Goal: Use online tool/utility: Utilize a website feature to perform a specific function

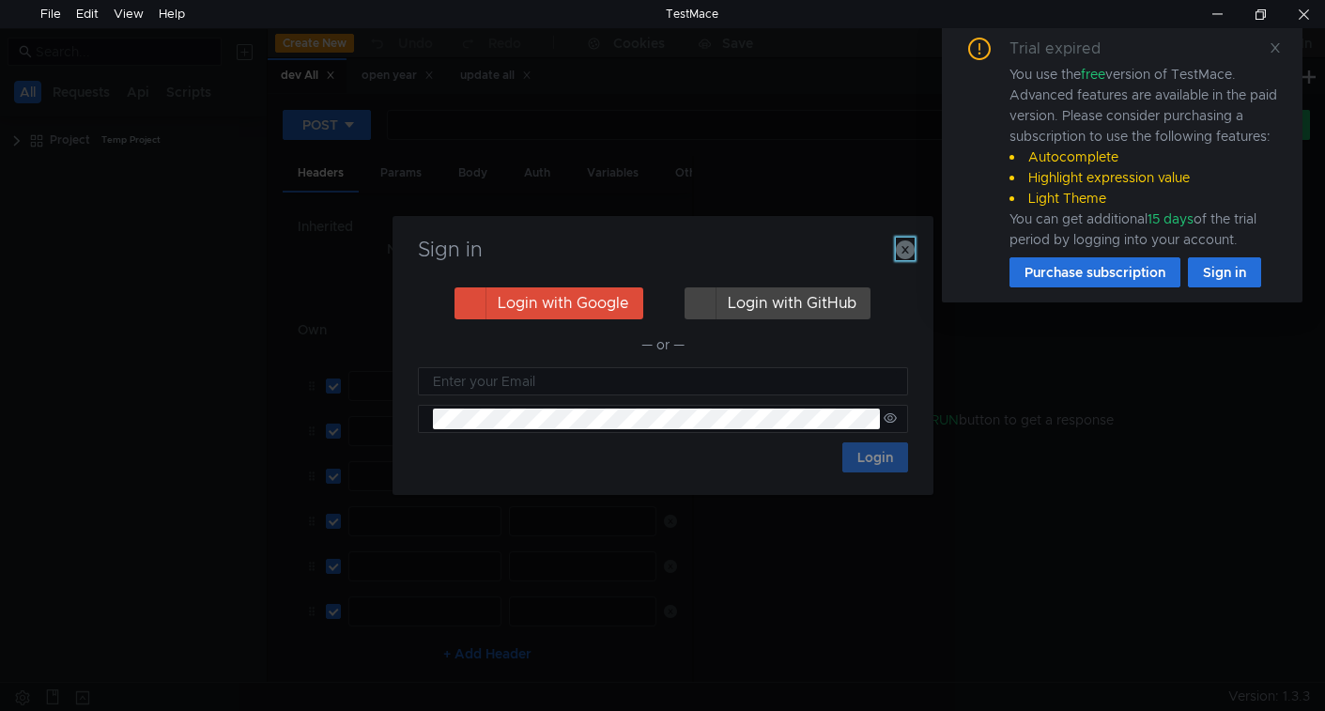
click at [905, 254] on icon "button" at bounding box center [905, 249] width 19 height 19
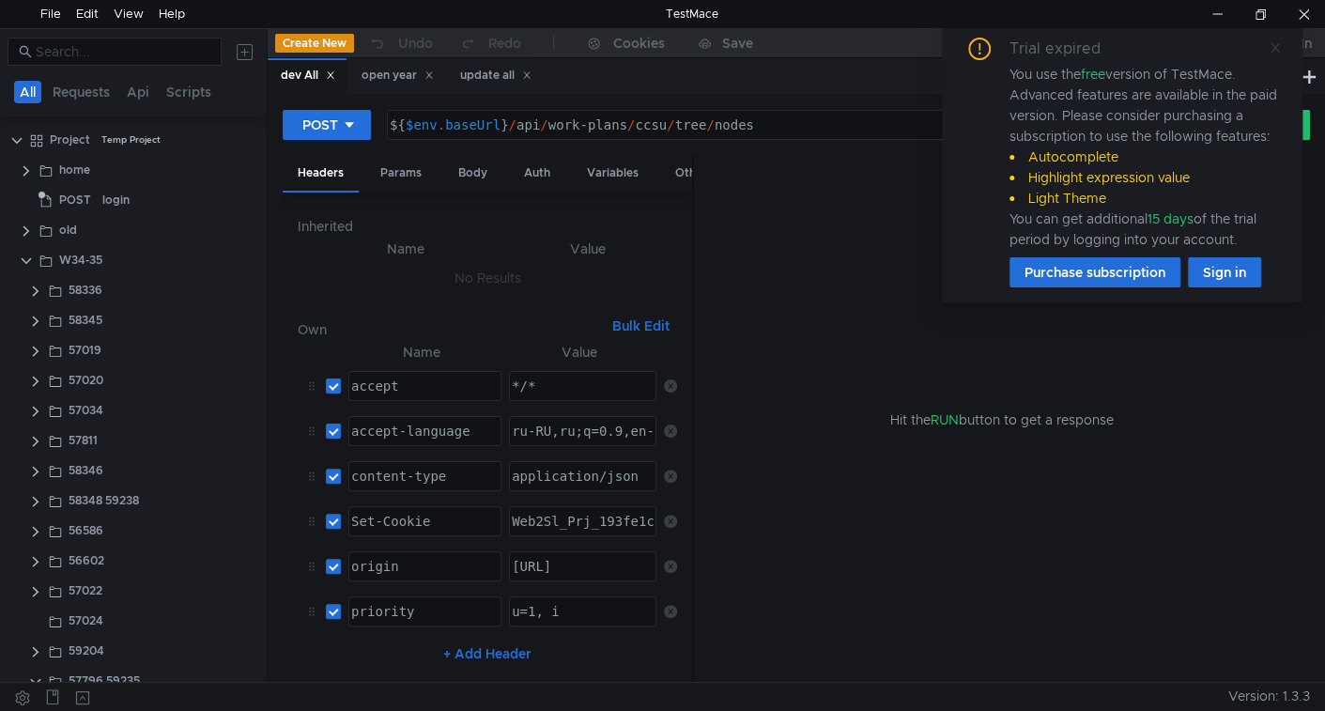
click at [1274, 53] on icon at bounding box center [1275, 47] width 13 height 13
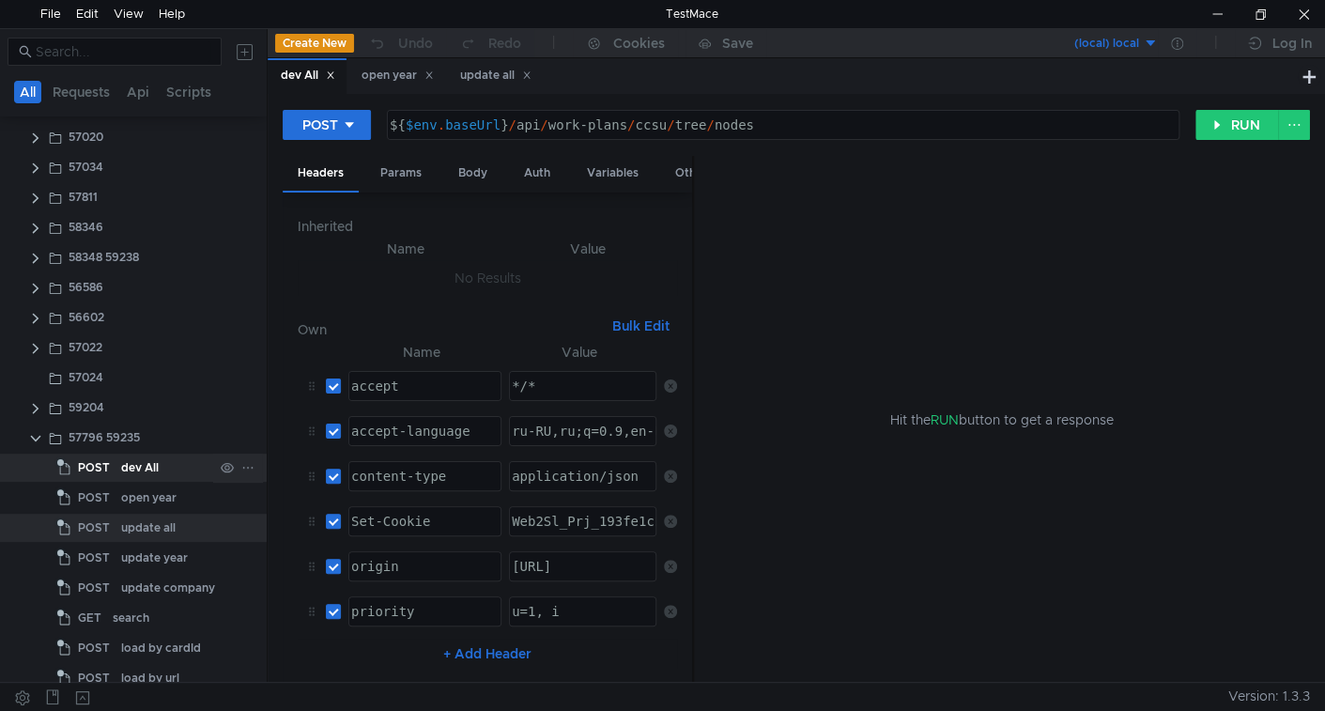
scroll to position [261, 0]
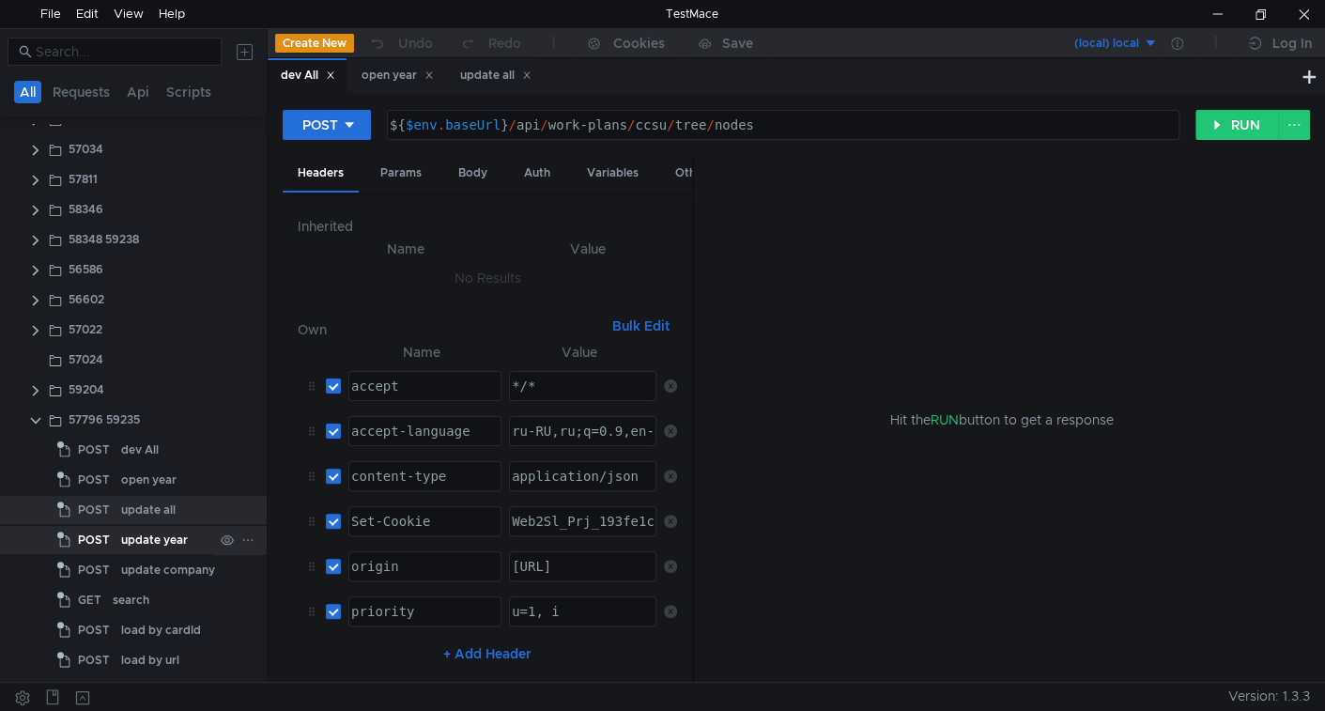
click at [157, 541] on div "update year" at bounding box center [154, 540] width 67 height 28
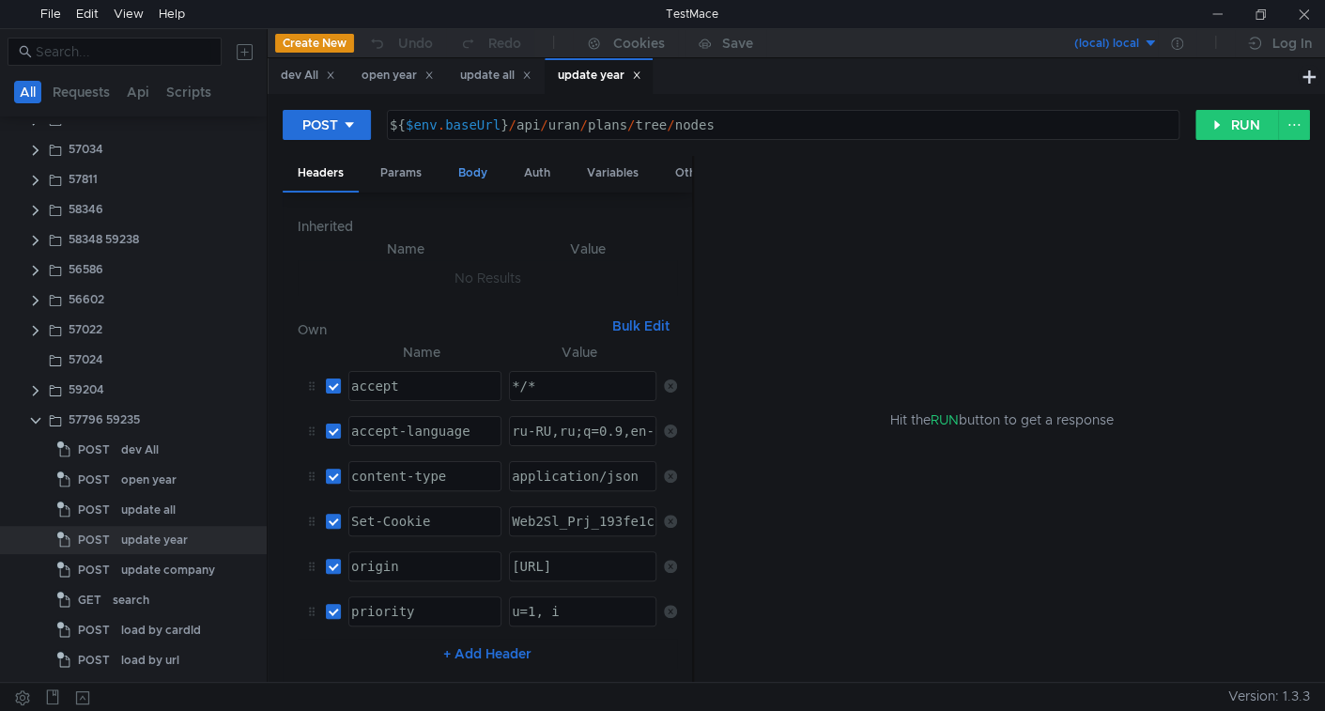
click at [492, 168] on div "Body" at bounding box center [472, 173] width 59 height 35
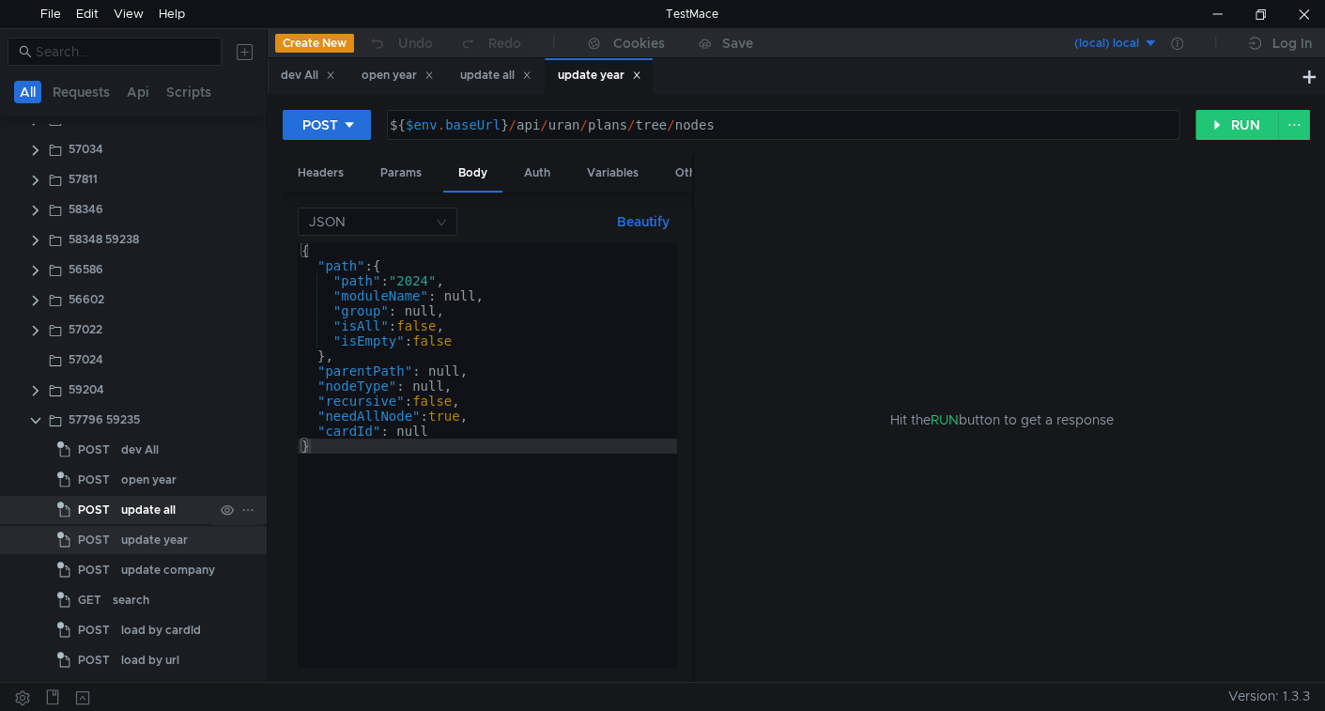
click at [149, 508] on div "update all" at bounding box center [148, 510] width 54 height 28
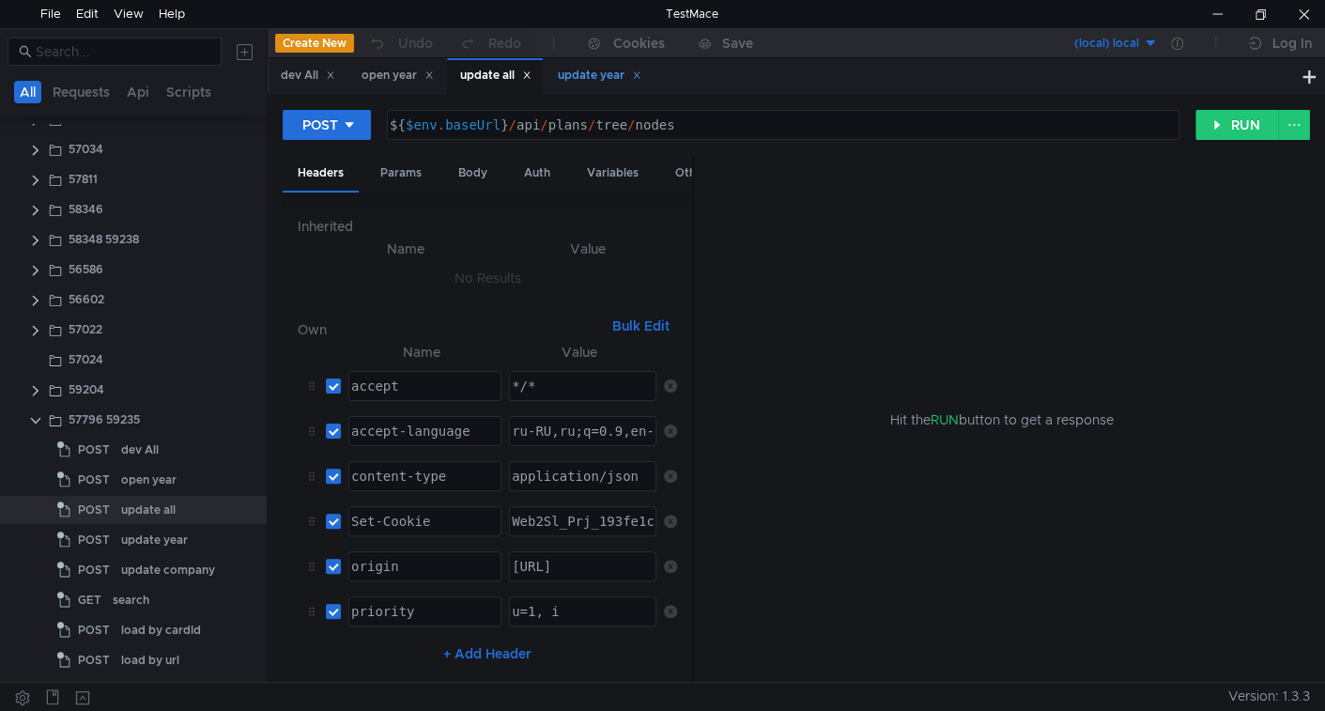
click at [641, 77] on icon at bounding box center [636, 74] width 9 height 9
click at [483, 171] on div "Body" at bounding box center [472, 173] width 59 height 35
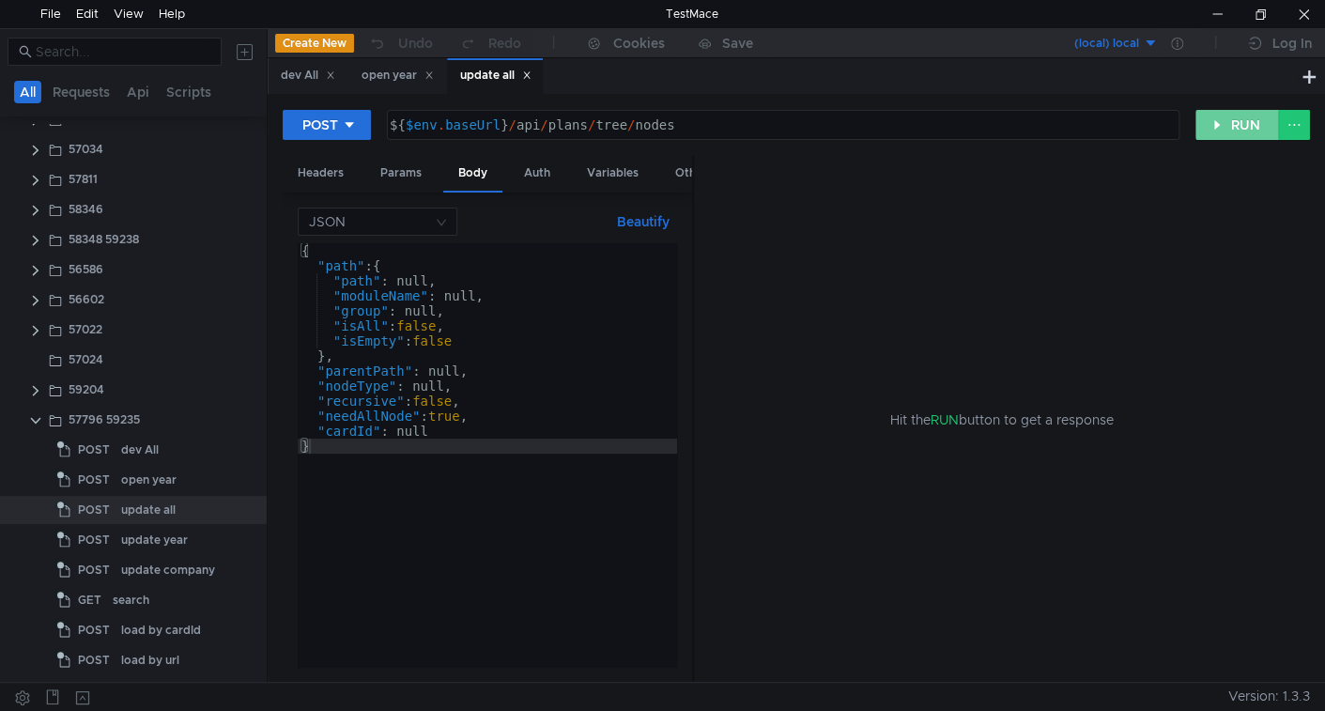
click at [1235, 124] on button "RUN" at bounding box center [1237, 125] width 84 height 30
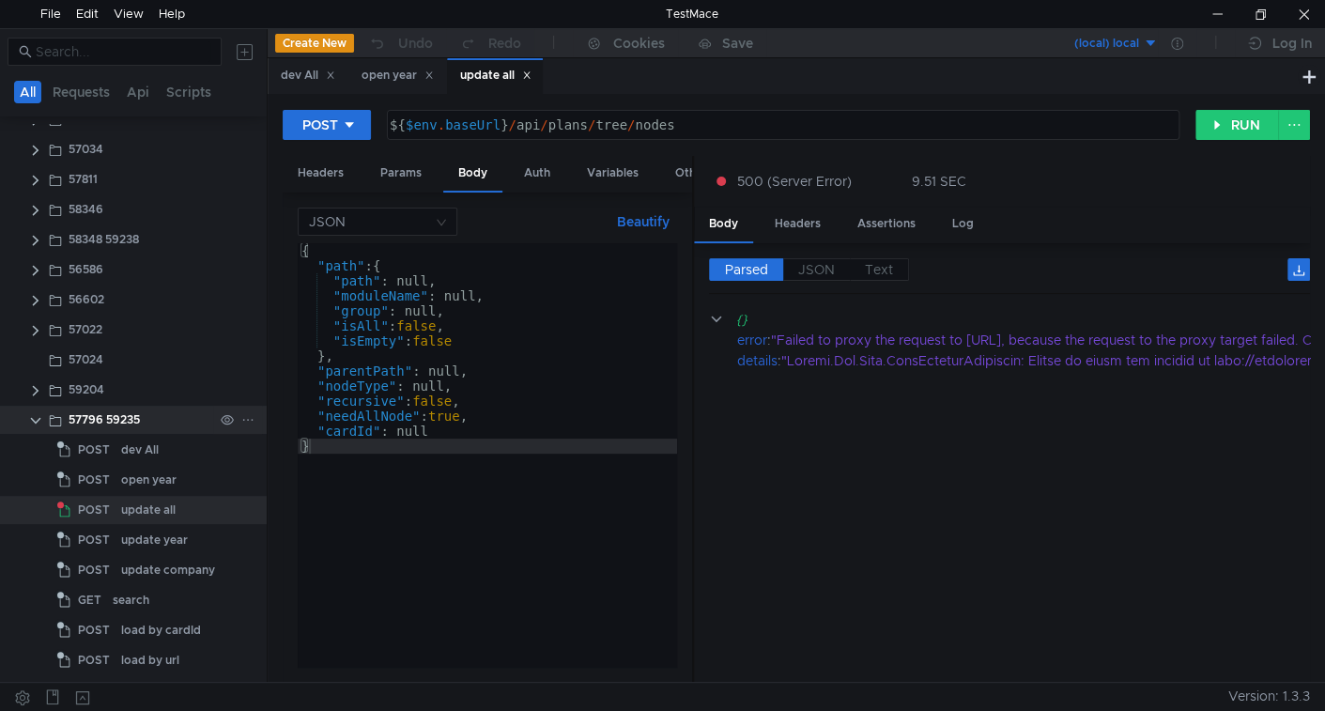
click at [241, 421] on icon at bounding box center [247, 419] width 13 height 13
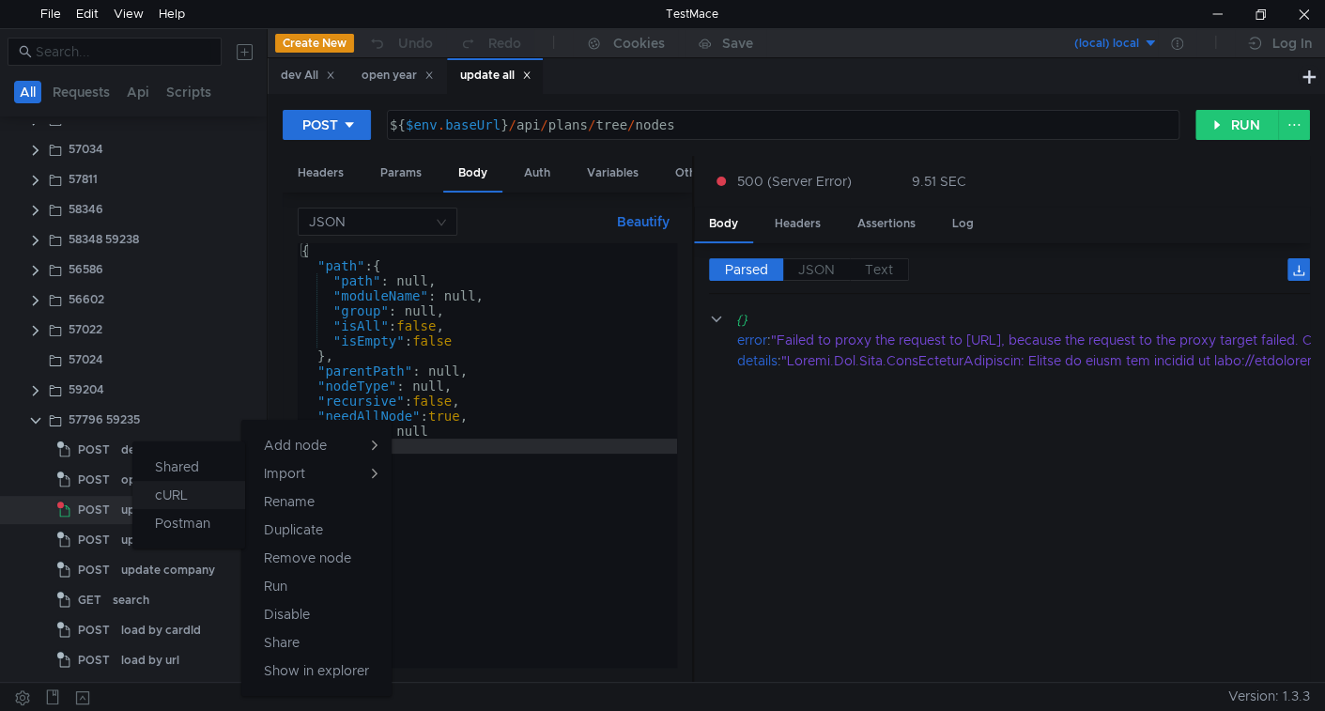
click at [185, 492] on app-tour-anchor "cURL" at bounding box center [171, 495] width 33 height 23
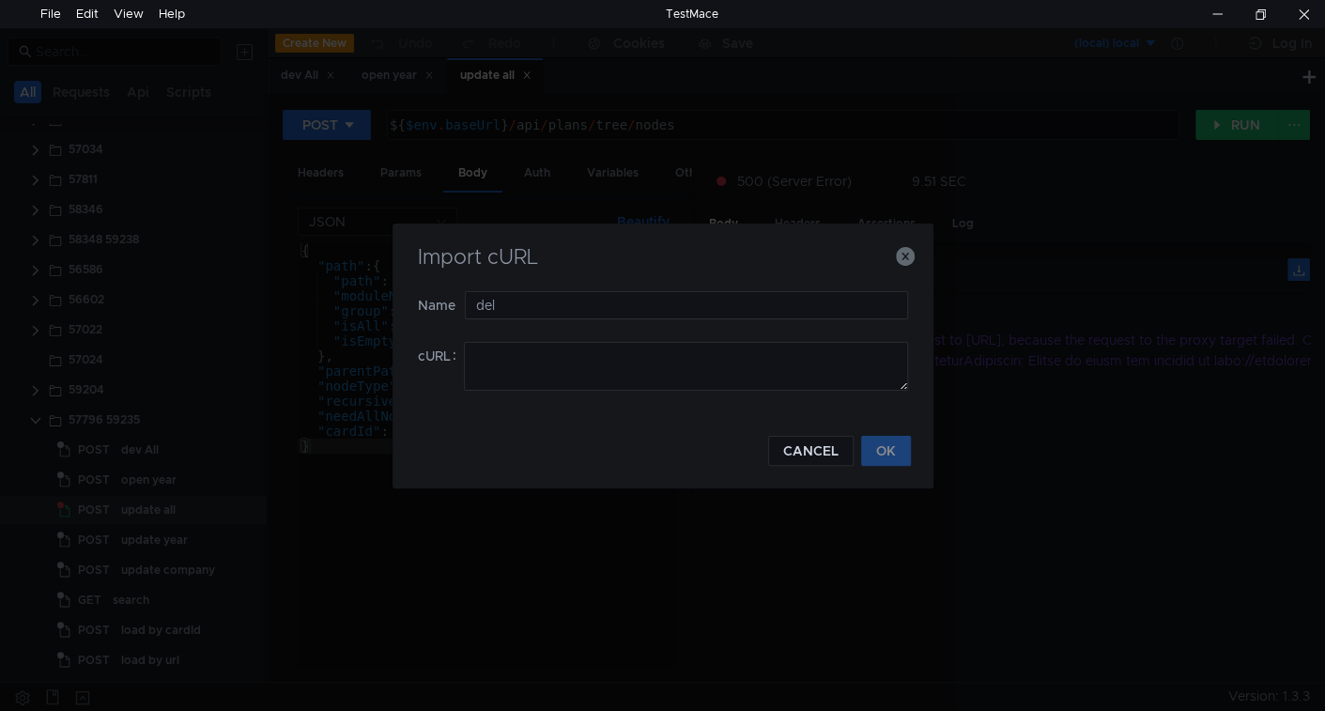
type input "del"
paste textarea "curl 'https://ius-msb.sgp2.local/ius-msb-dev/api/6.11/tree/LoadNodes?pid=193fe1…"
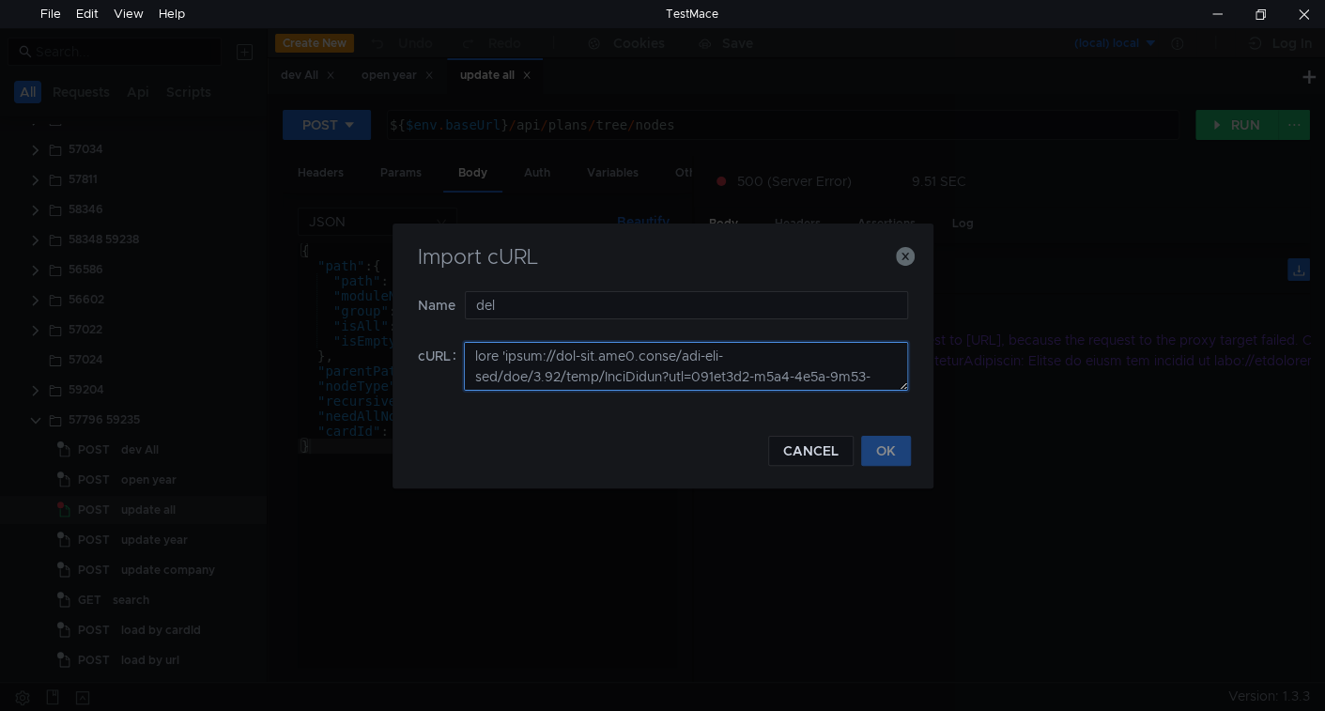
scroll to position [495, 0]
type textarea "curl 'https://ius-msb.sgp2.local/ius-msb-dev/api/6.11/tree/LoadNodes?pid=193fe1…"
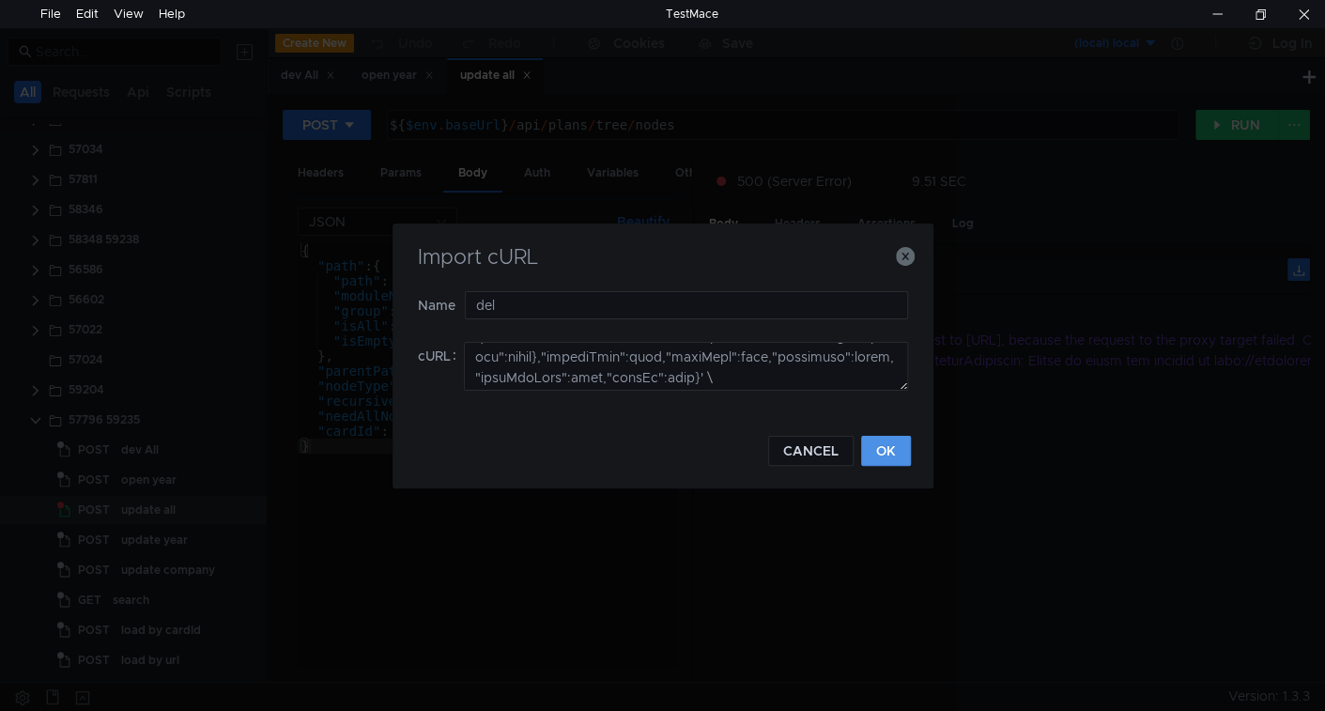
click at [882, 439] on button "OK" at bounding box center [886, 451] width 50 height 30
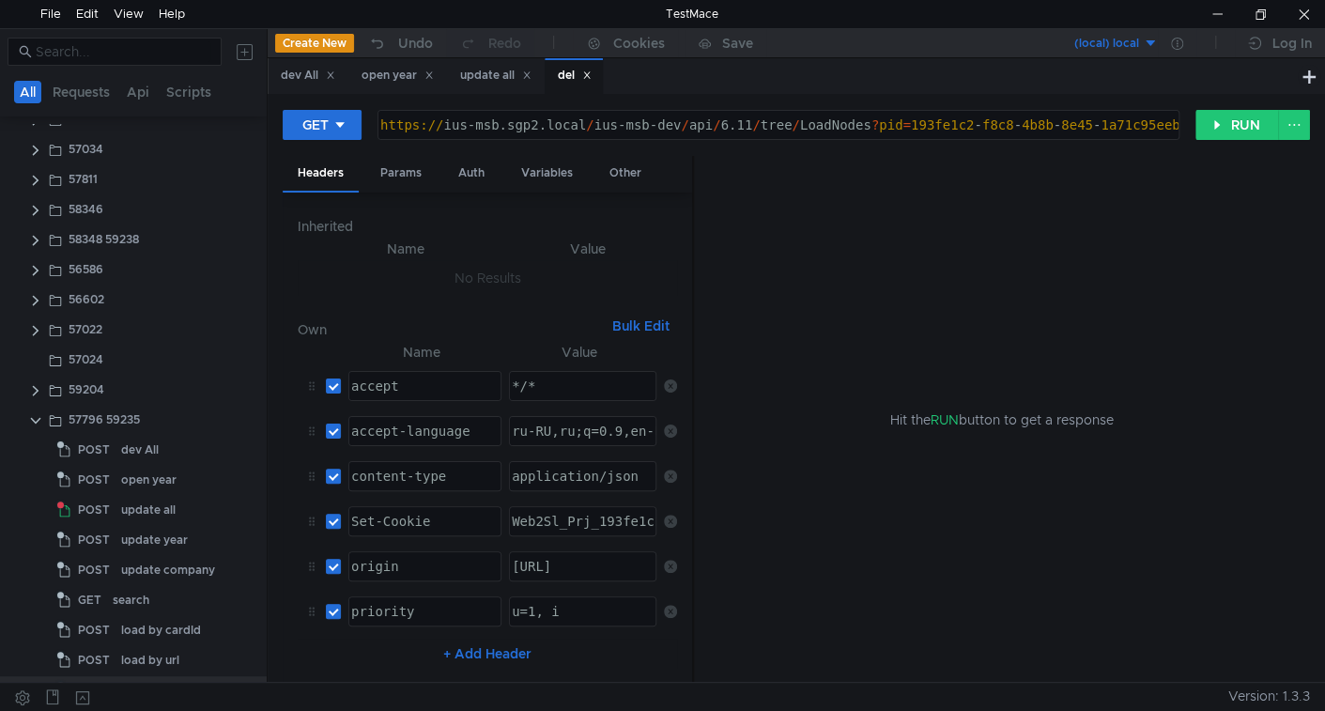
scroll to position [0, 0]
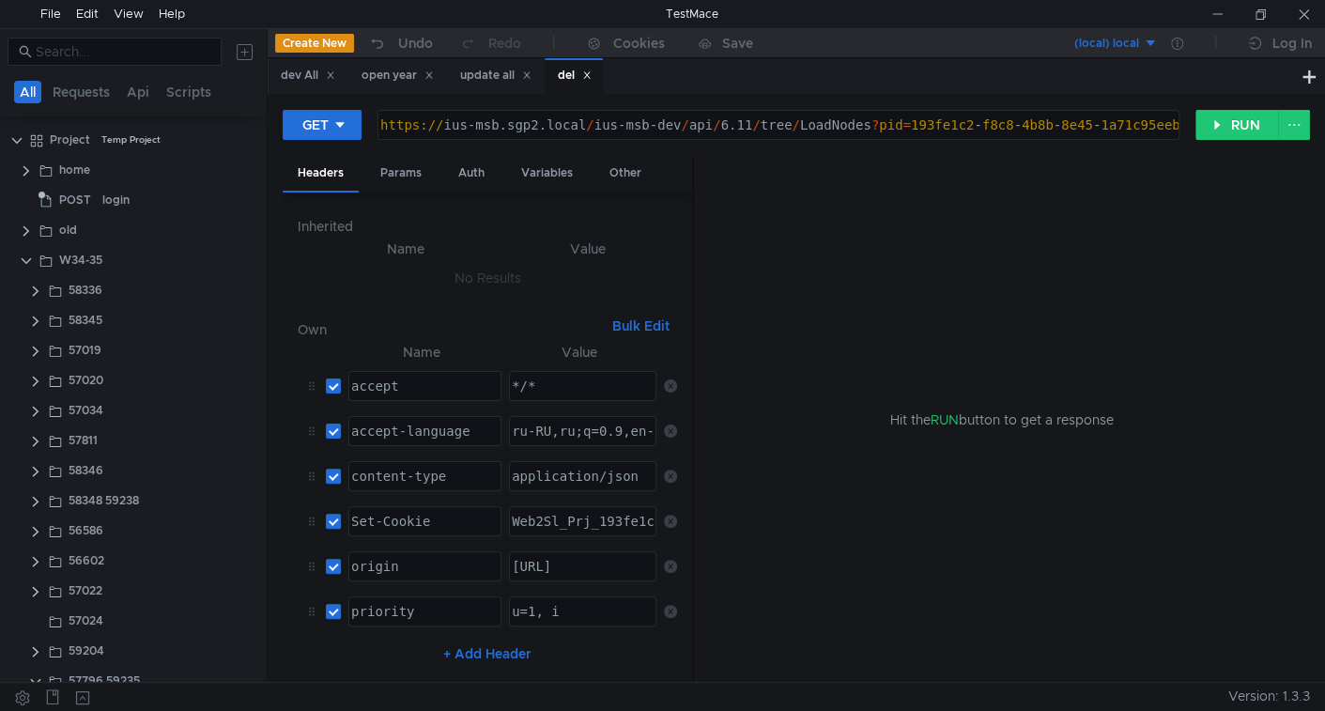
click at [681, 129] on div "https:// ius-msb.sgp2.local / ius-msb-dev / api / 6.11 / tree / LoadNodes ? pid…" at bounding box center [787, 139] width 820 height 45
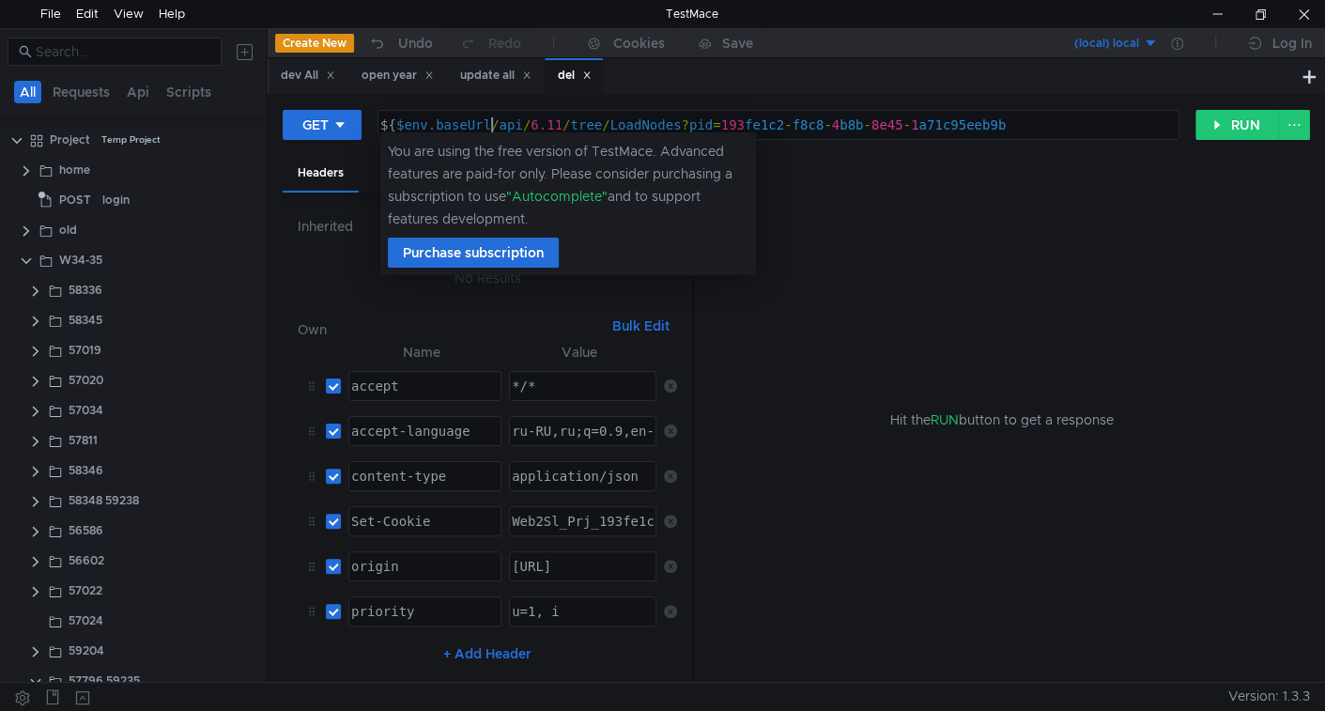
scroll to position [0, 8]
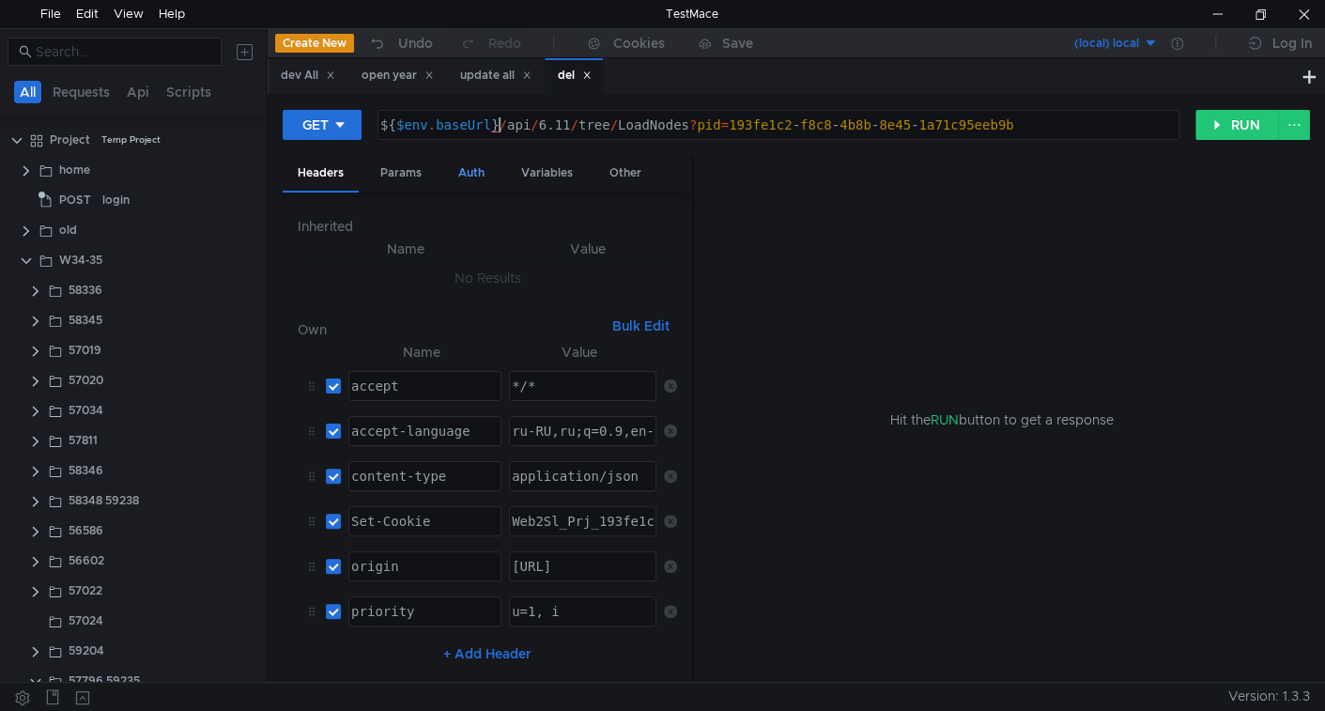
type textarea "${$env.baseUrl}/api/6.11/tree/LoadNodes?pid=193fe1c2-f8c8-4b8b-8e45-1a71c95eeb9b"
click at [470, 183] on div "Auth" at bounding box center [471, 173] width 56 height 35
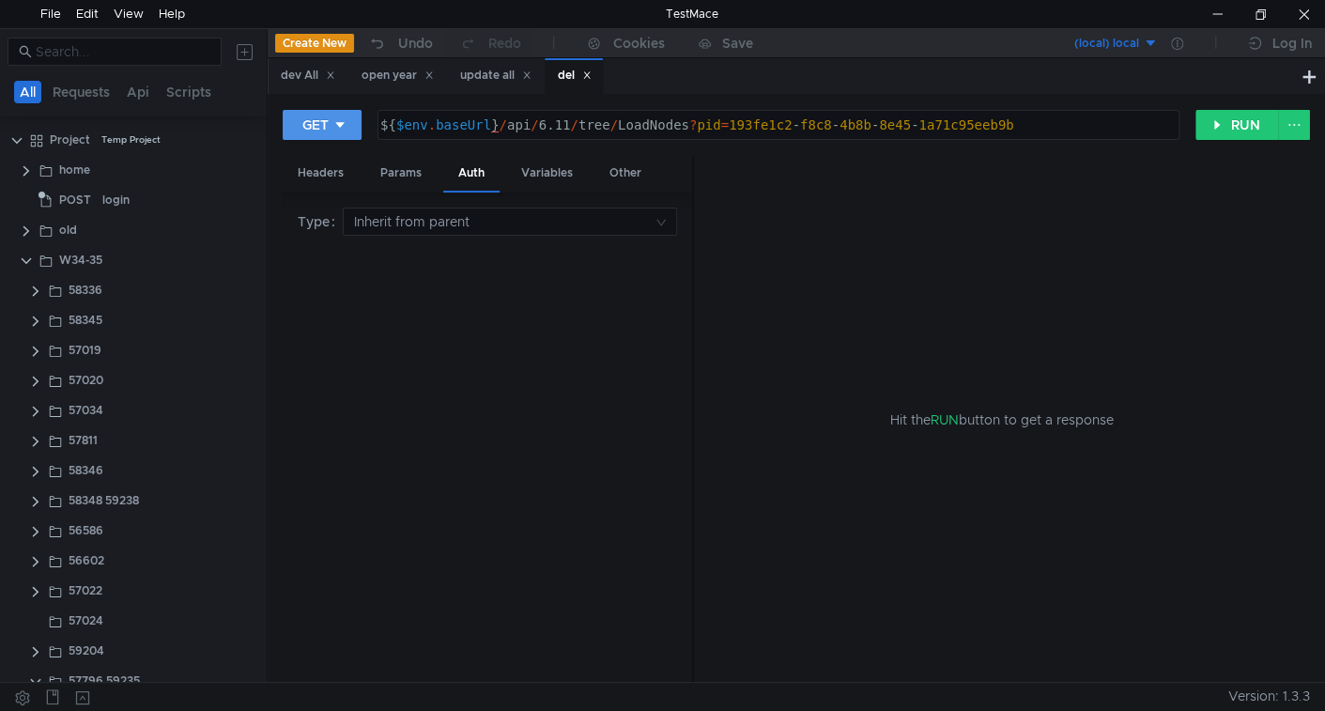
drag, startPoint x: 355, startPoint y: 139, endPoint x: 349, endPoint y: 148, distance: 10.9
click at [355, 137] on button "GET" at bounding box center [322, 125] width 79 height 30
click at [330, 196] on li "POST" at bounding box center [324, 194] width 82 height 30
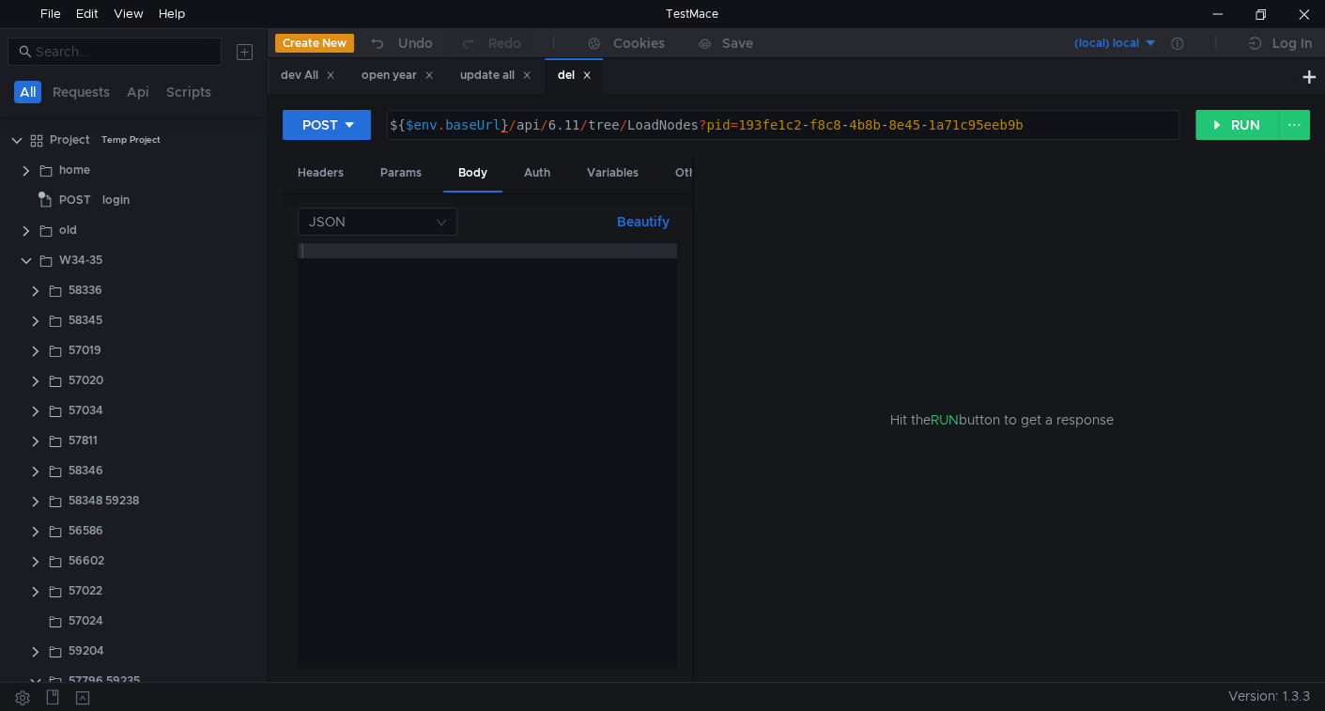
drag, startPoint x: 435, startPoint y: 284, endPoint x: 438, endPoint y: 298, distance: 14.4
click at [438, 284] on div at bounding box center [487, 470] width 379 height 454
click at [525, 357] on div at bounding box center [487, 470] width 379 height 454
paste textarea "{"path":{"path":"2092/9cece3cc-fb20-47f3-aec2-a98b2fa378e8","moduleName":null,"…"
type textarea "{"path":{"path":"2092/9cece3cc-fb20-47f3-aec2-a98b2fa378e8","moduleName":null,"…"
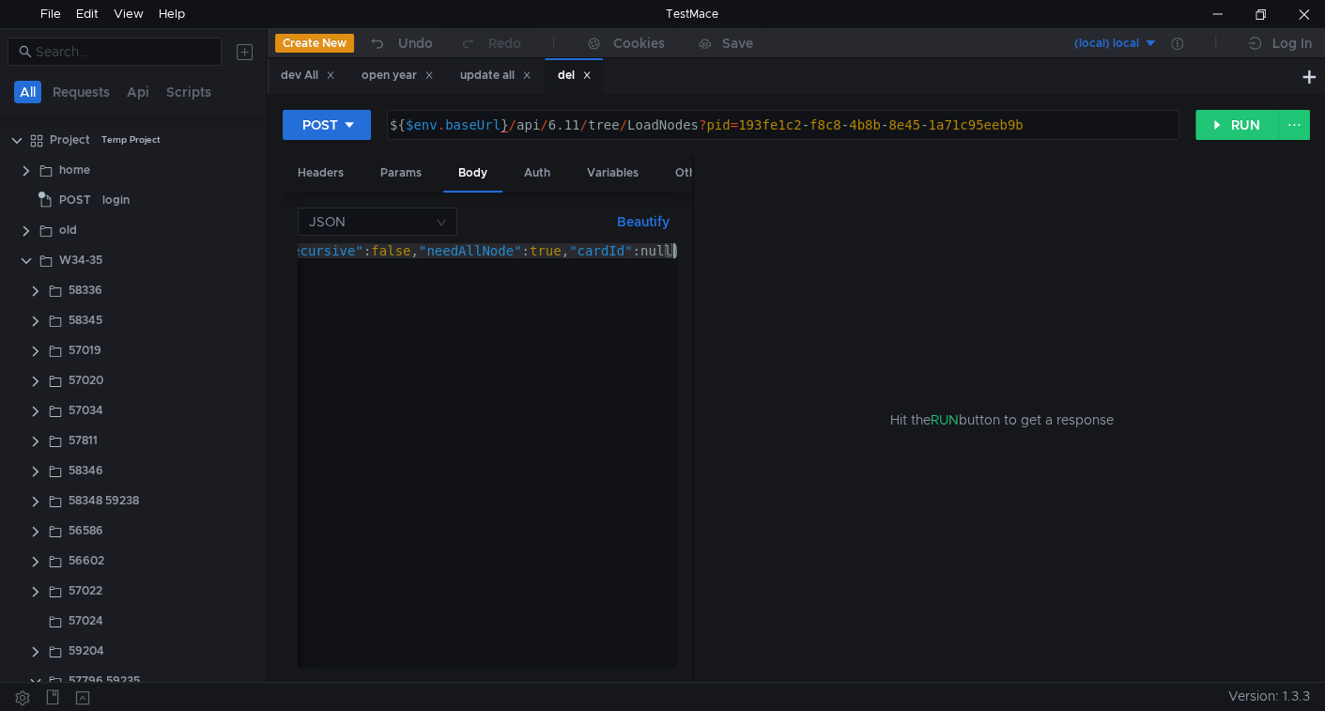
click at [649, 220] on button "Beautify" at bounding box center [643, 221] width 68 height 23
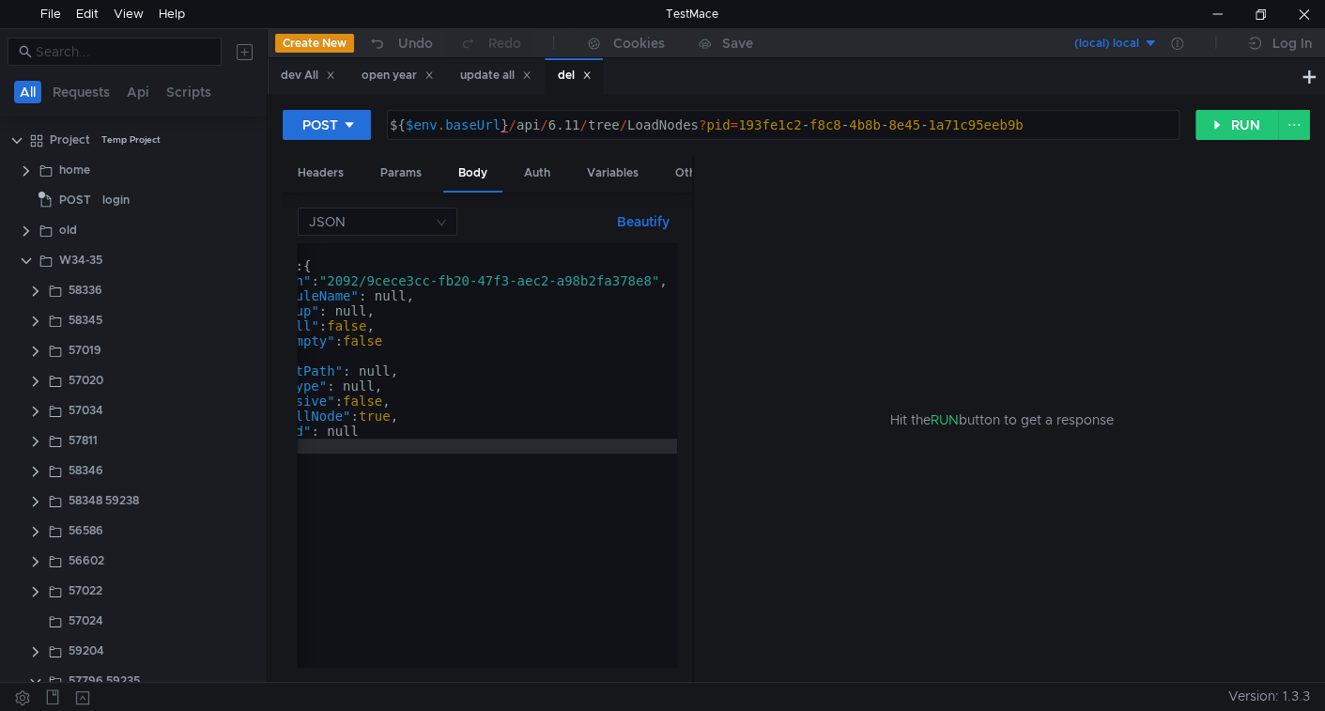
scroll to position [0, 0]
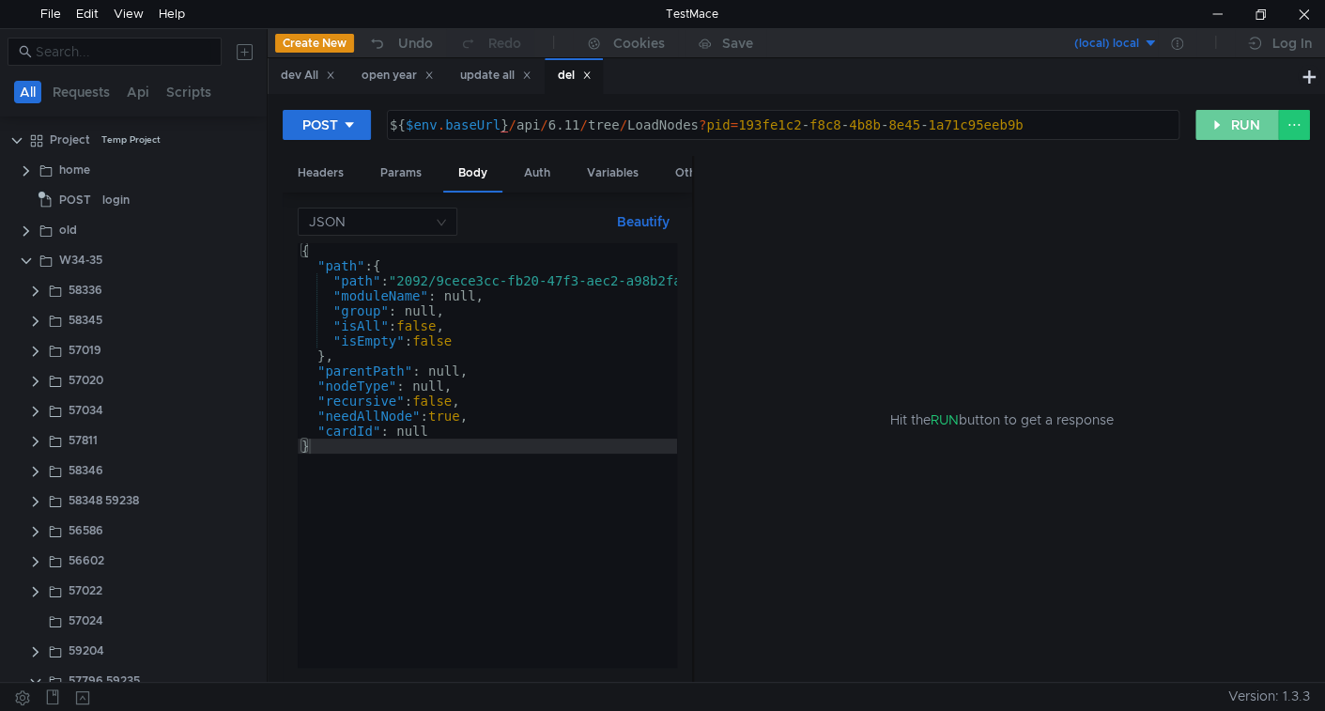
click at [1250, 116] on button "RUN" at bounding box center [1237, 125] width 84 height 30
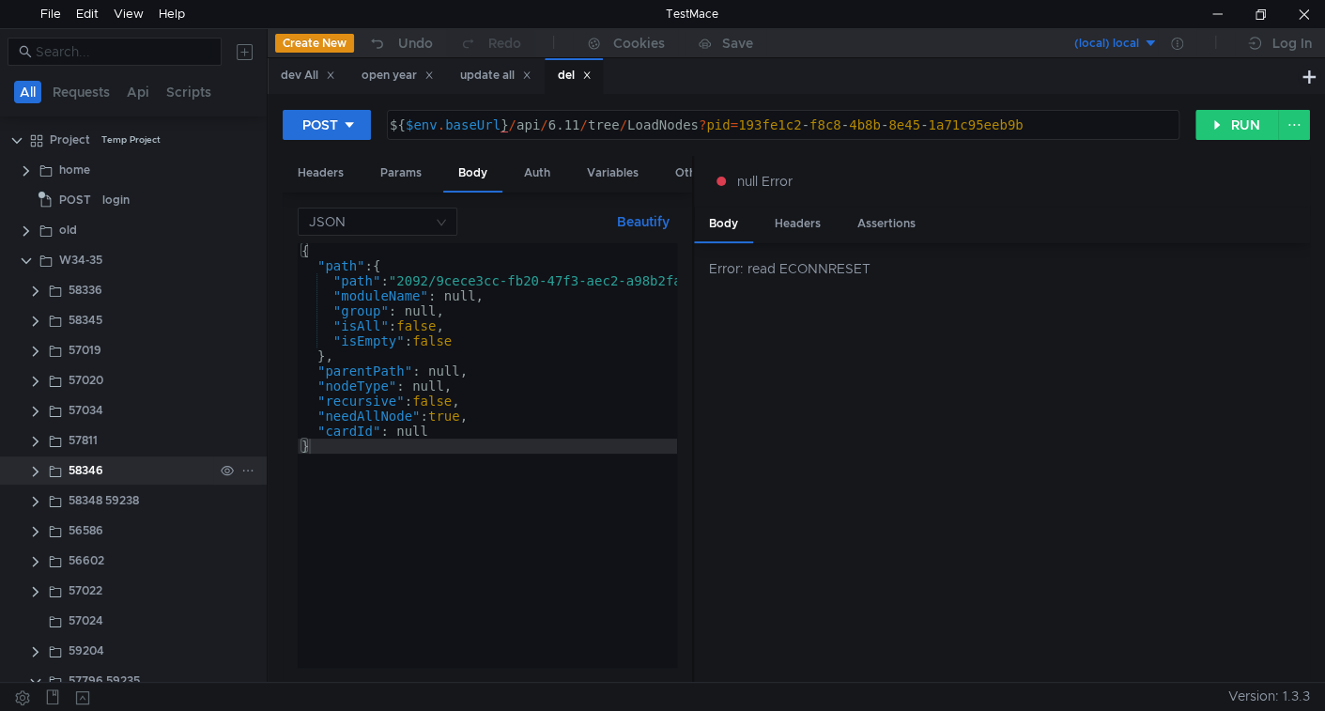
scroll to position [291, 0]
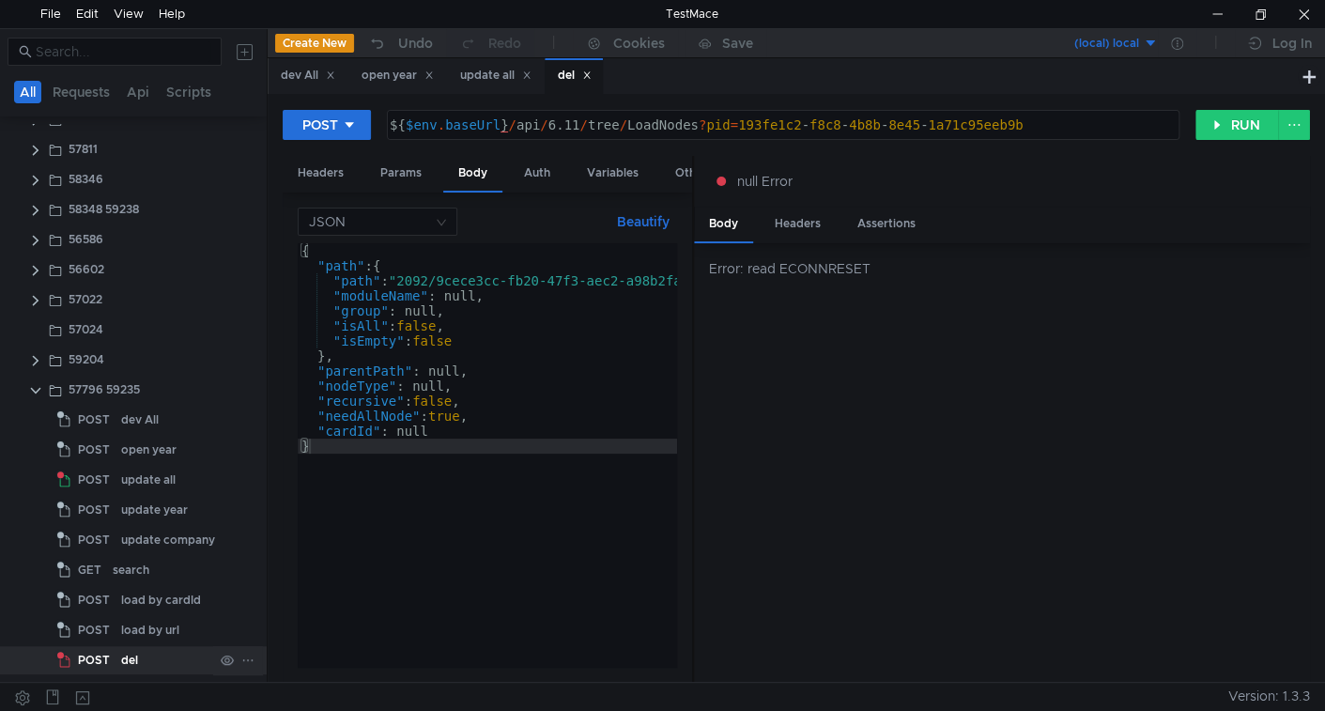
click at [135, 653] on div "del" at bounding box center [129, 660] width 17 height 28
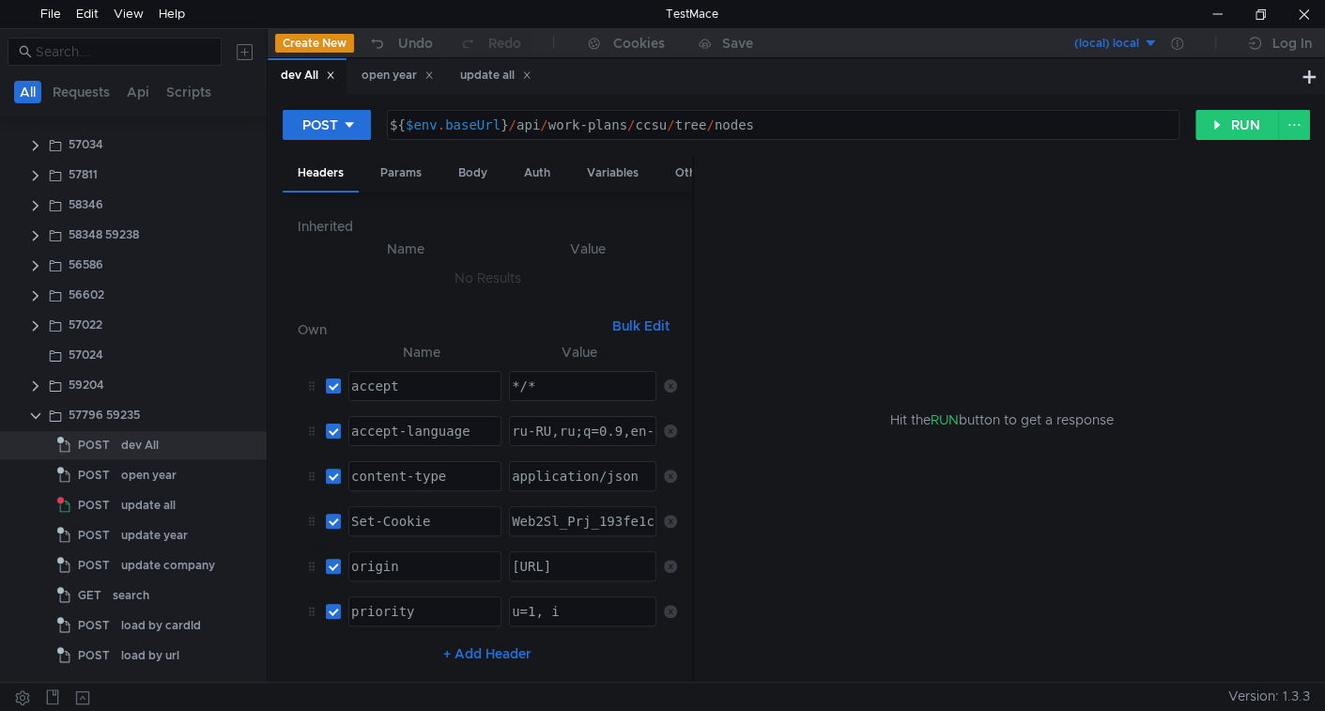
scroll to position [261, 0]
click at [161, 445] on div "dev All" at bounding box center [167, 450] width 92 height 28
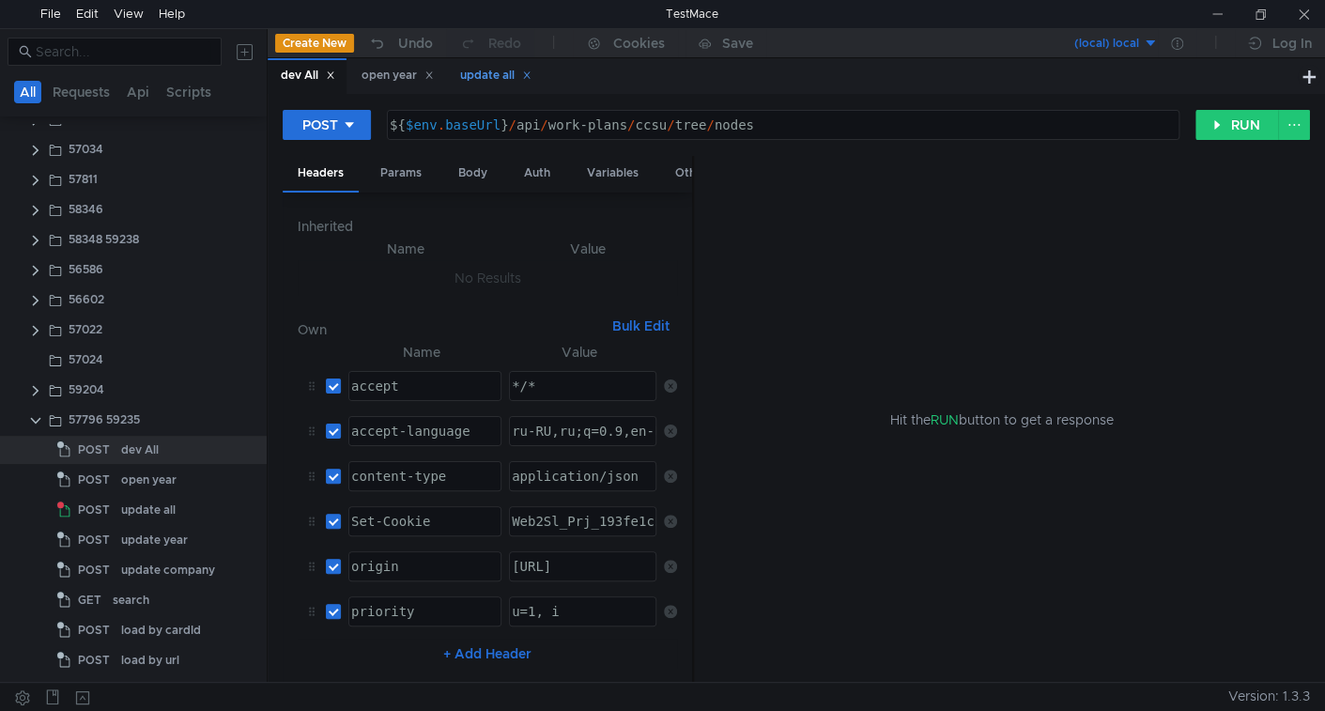
drag, startPoint x: 409, startPoint y: 76, endPoint x: 504, endPoint y: 69, distance: 95.1
click at [409, 74] on div "open year" at bounding box center [397, 76] width 72 height 20
click at [504, 69] on div "update all" at bounding box center [495, 76] width 71 height 20
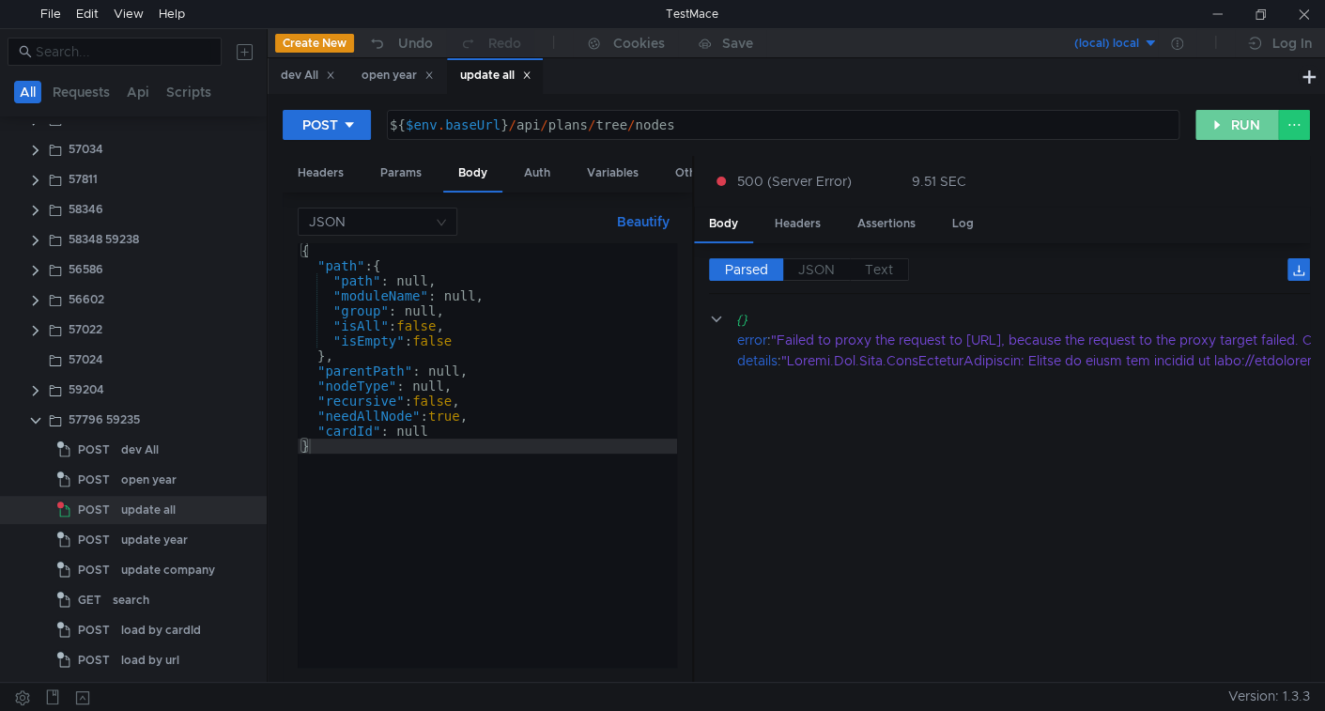
drag, startPoint x: 1253, startPoint y: 129, endPoint x: 1054, endPoint y: 90, distance: 202.7
click at [1253, 129] on button "RUN" at bounding box center [1237, 125] width 84 height 30
click at [106, 482] on span "POST" at bounding box center [94, 480] width 32 height 28
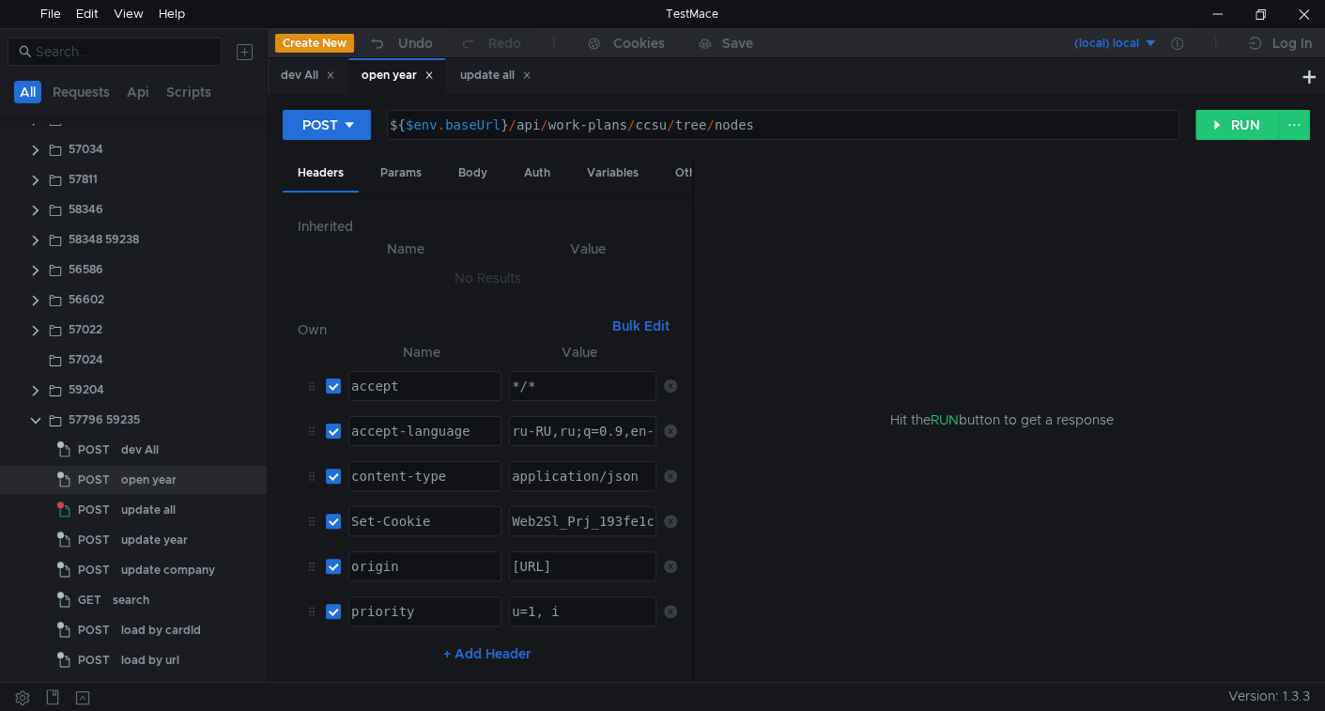
type textarea "${$env.baseUrl}/api/work-plans/ccsu/tree/nodes"
click at [559, 123] on div "${ $env . baseUrl } / api / work-plans / ccsu / tree / nodes" at bounding box center [781, 139] width 791 height 45
drag, startPoint x: 559, startPoint y: 123, endPoint x: 604, endPoint y: 120, distance: 45.2
click at [604, 120] on div "${ $env . baseUrl } / api / work-plans / ccsu / tree / nodes" at bounding box center [781, 139] width 791 height 45
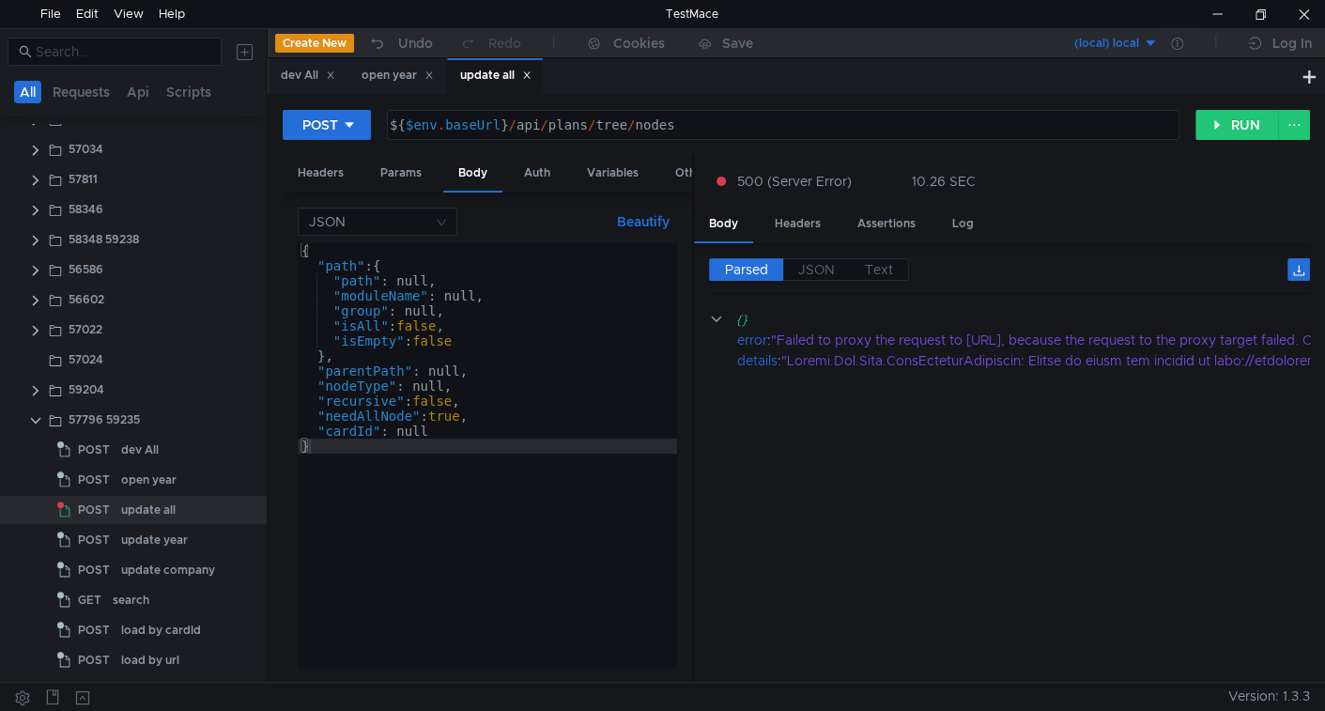
click at [548, 131] on div "${ $env . baseUrl } / api / plans / tree / nodes" at bounding box center [781, 139] width 791 height 45
paste textarea "work-"
type textarea "${$env.baseUrl}/api/work-plans/tree/nodes"
click at [1238, 121] on button "RUN" at bounding box center [1237, 125] width 84 height 30
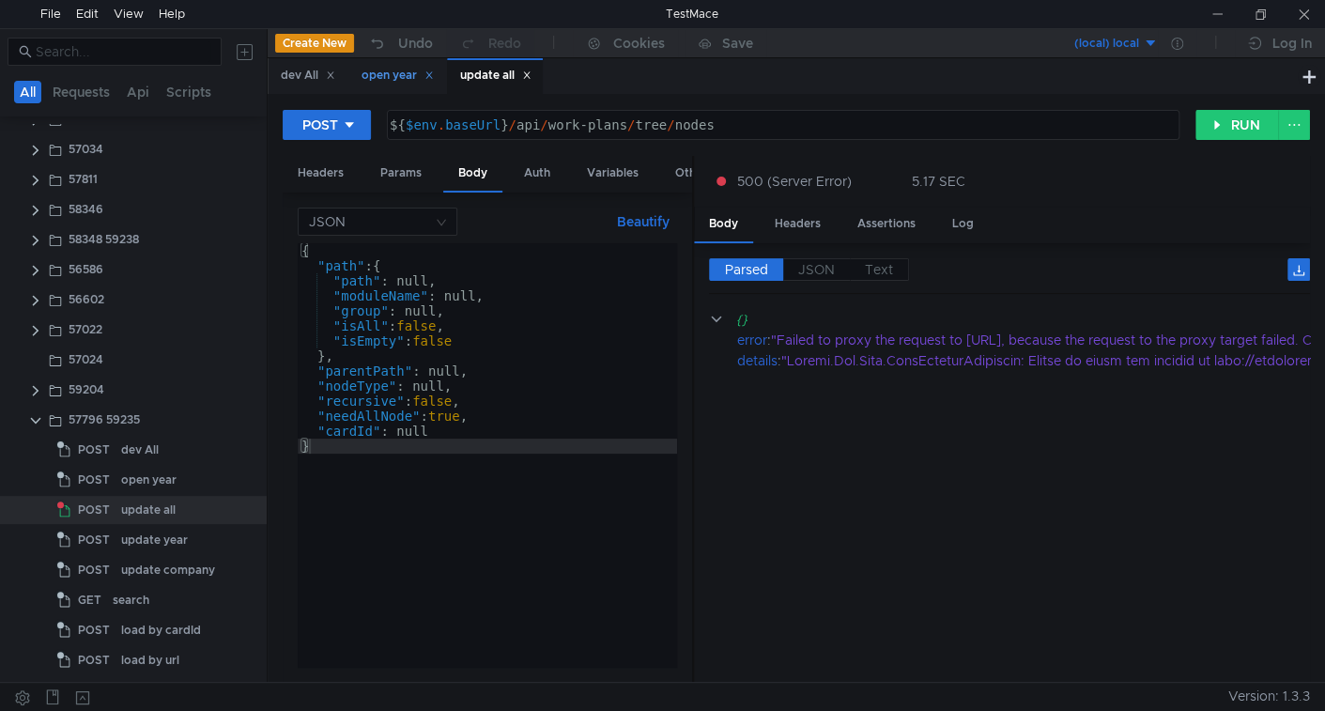
click at [388, 78] on div "open year" at bounding box center [397, 76] width 72 height 20
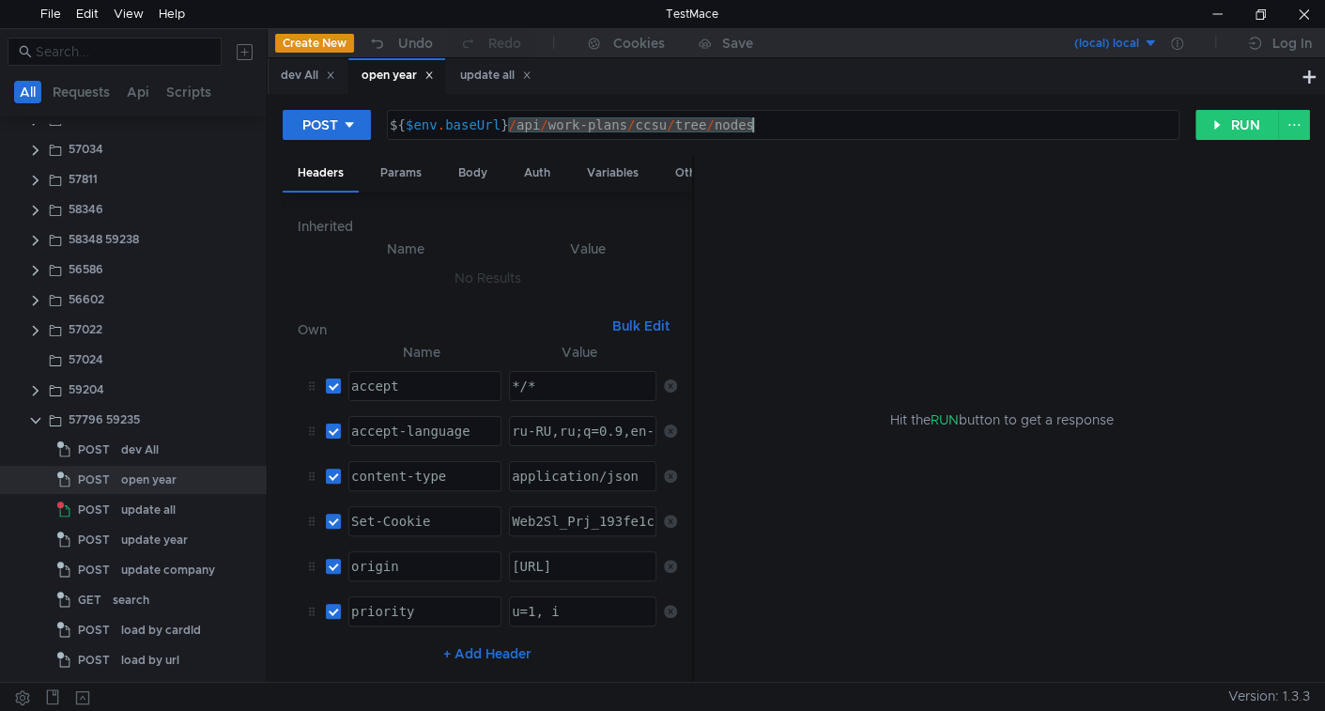
drag, startPoint x: 508, startPoint y: 126, endPoint x: 787, endPoint y: 146, distance: 279.6
click at [787, 146] on div "POST ${$env.baseUrl}/api/work-plans/ccsu/tree/nodes ${ $env . baseUrl } / api /…" at bounding box center [796, 132] width 1027 height 47
click at [492, 83] on div "update all" at bounding box center [495, 76] width 71 height 20
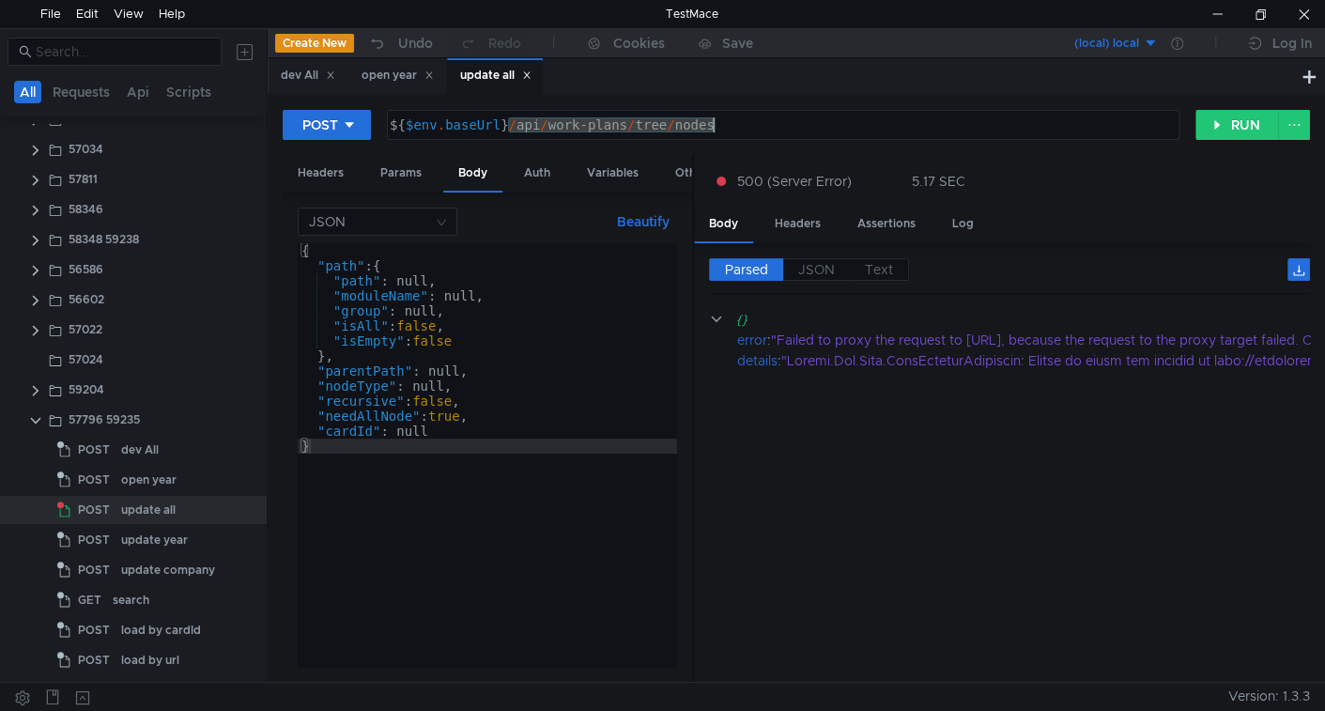
drag, startPoint x: 510, startPoint y: 130, endPoint x: 847, endPoint y: 140, distance: 337.2
click at [847, 141] on div "POST ${$env.baseUrl}/api/work-plans/tree/nodes ${ $env . baseUrl } / api / work…" at bounding box center [796, 132] width 1027 height 47
paste textarea "ccsu/"
type textarea "${$env.baseUrl}/api/work-plans/ccsu/tree/nodes"
click at [1245, 121] on button "RUN" at bounding box center [1237, 125] width 84 height 30
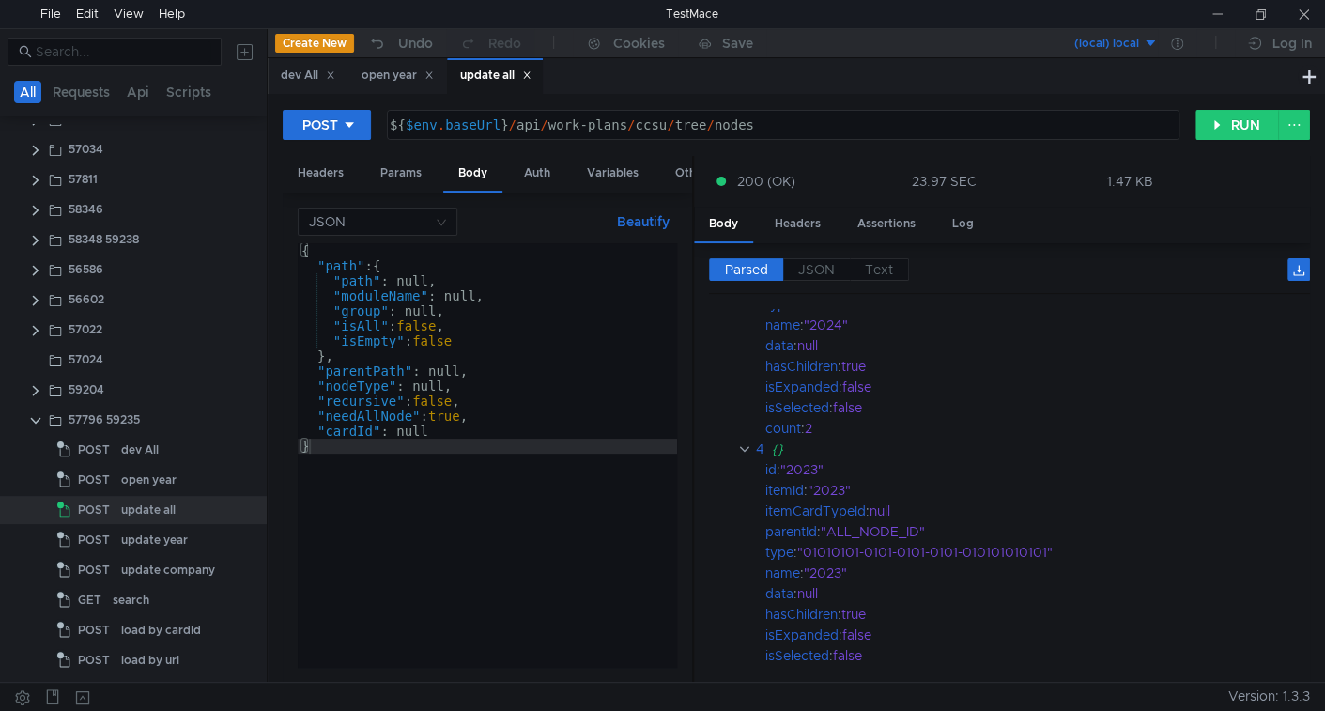
scroll to position [953, 0]
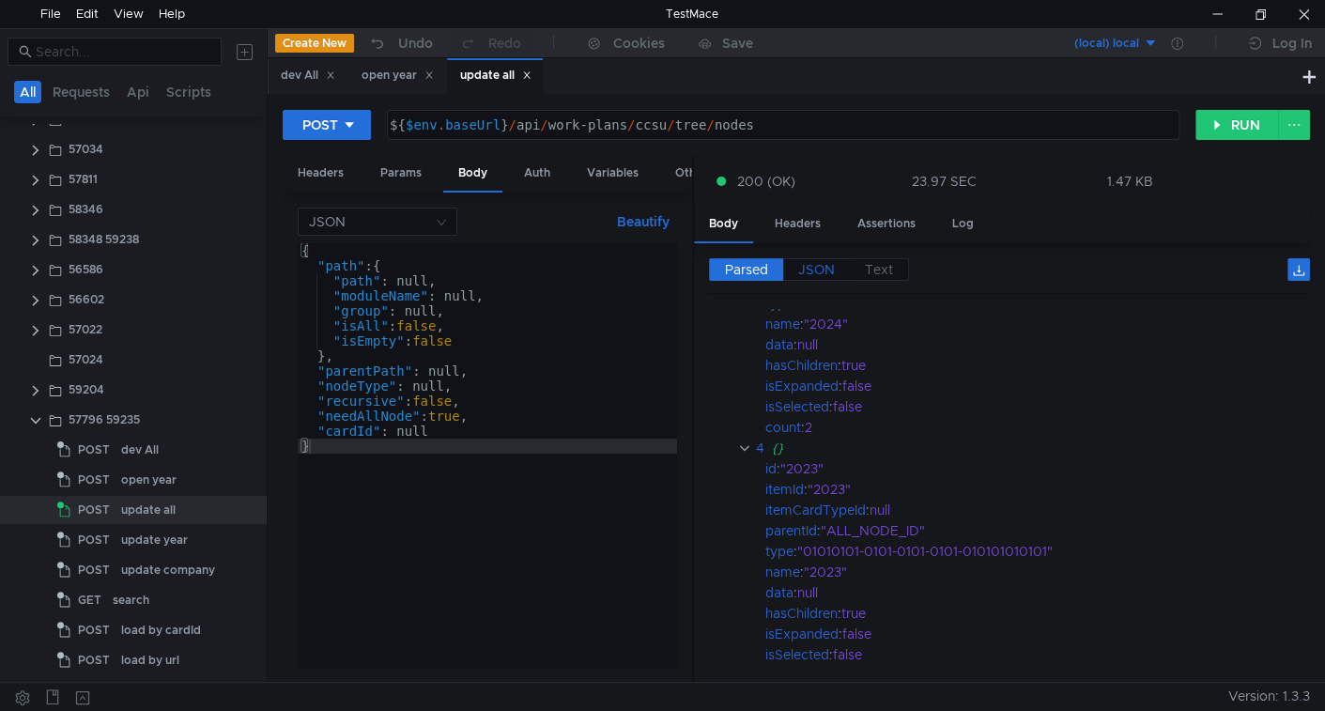
click at [807, 261] on span "JSON" at bounding box center [816, 269] width 37 height 17
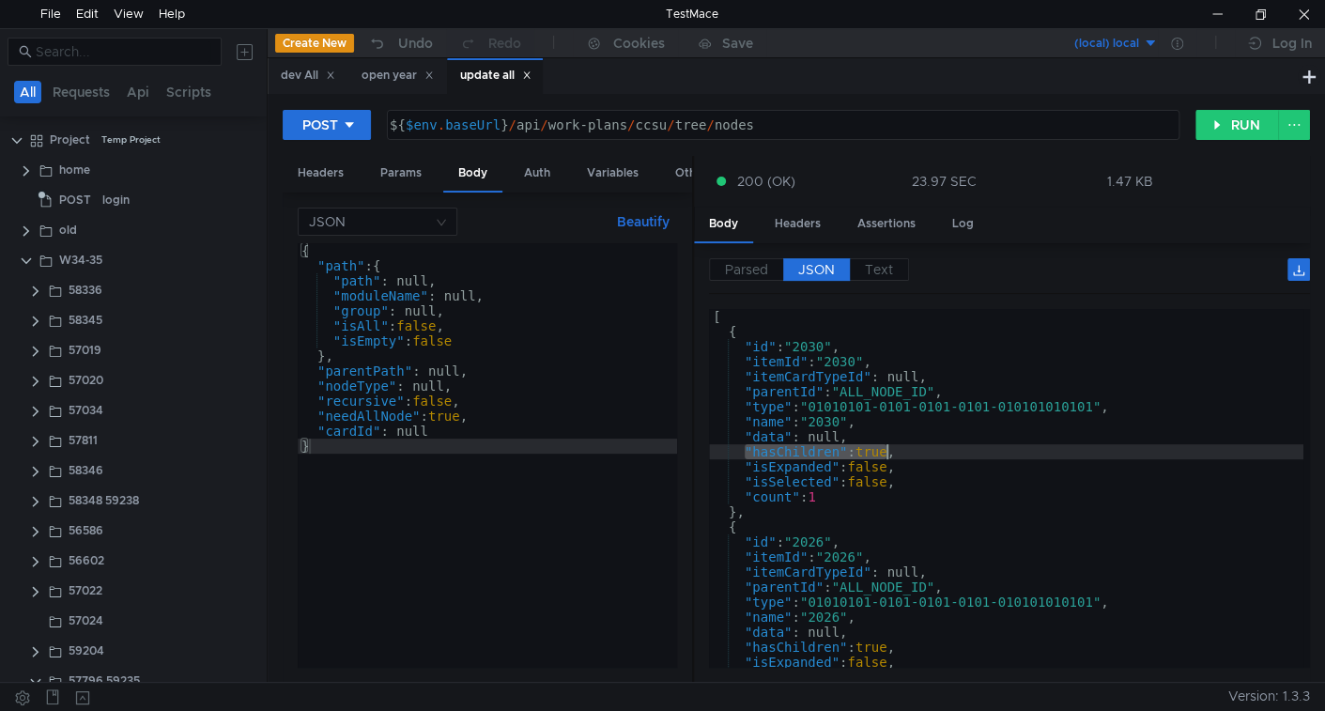
scroll to position [261, 0]
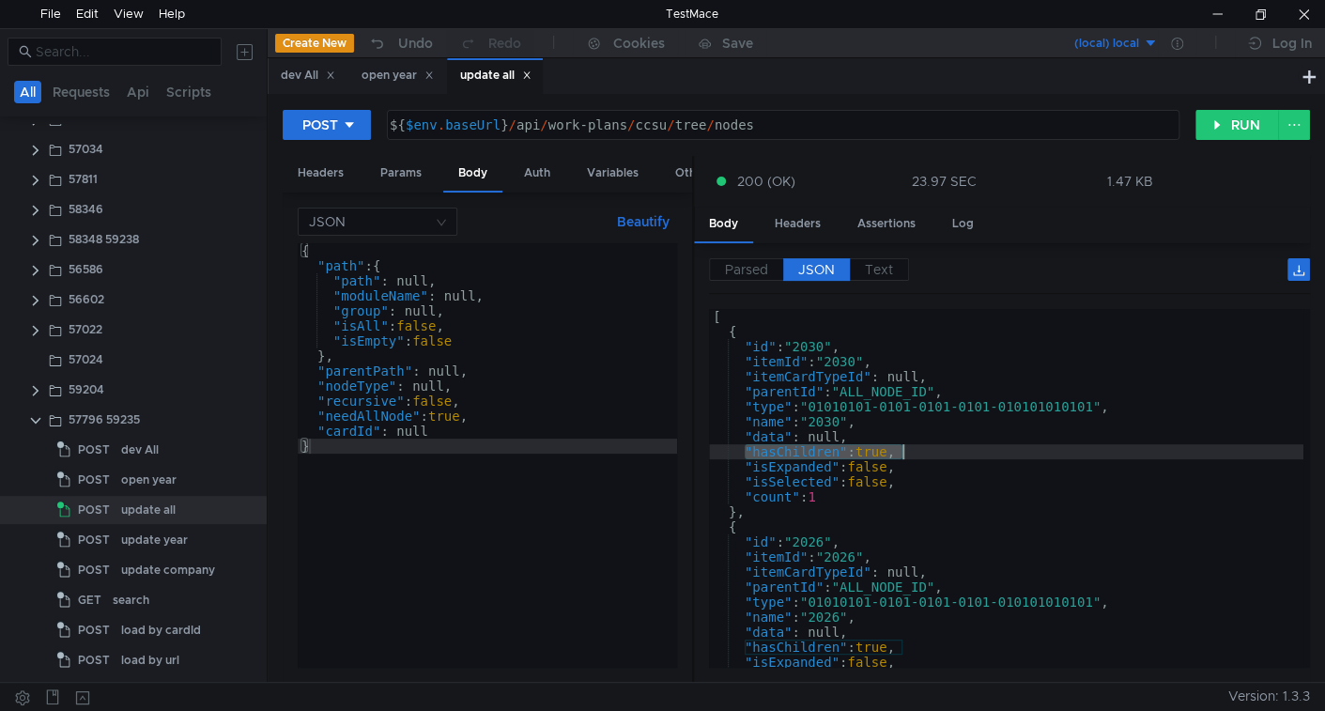
click at [906, 447] on div "[ { "id" : "2030" , "itemId" : "2030" , "itemCardTypeId" : null, "parentId" : "…" at bounding box center [1006, 503] width 594 height 389
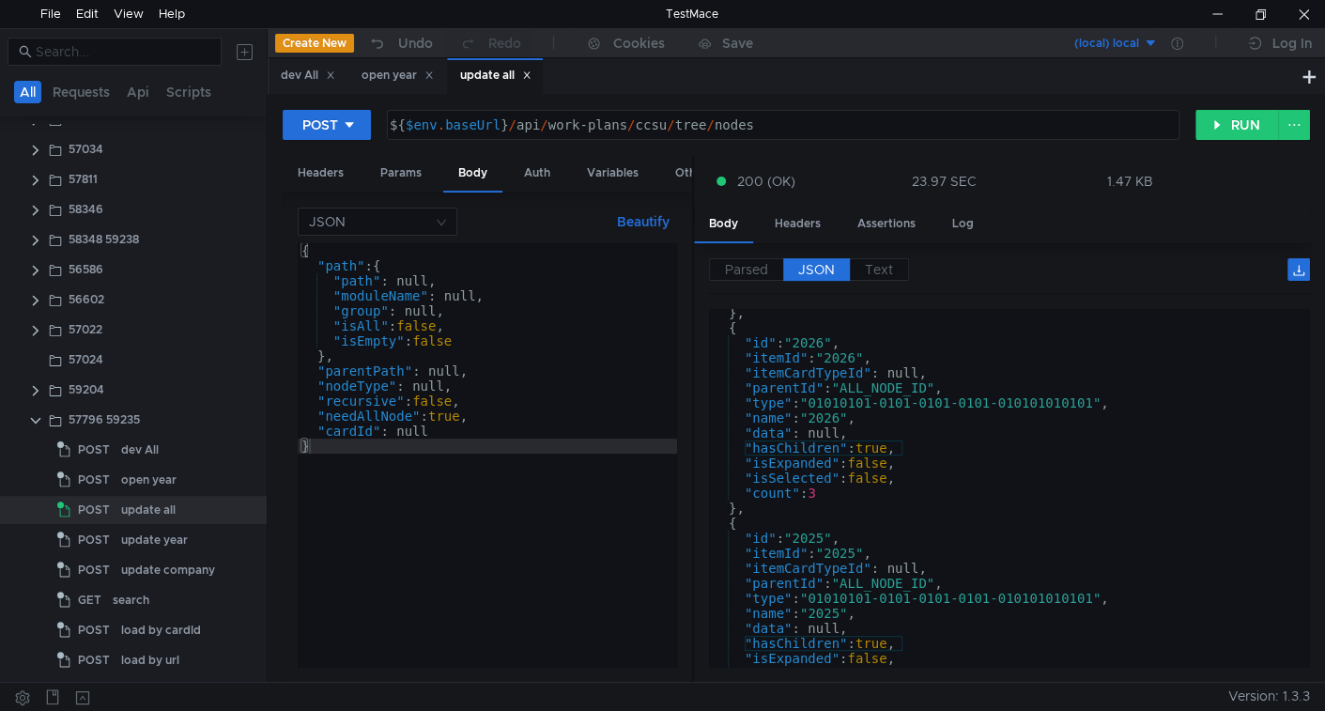
scroll to position [199, 0]
click at [1207, 12] on div at bounding box center [1216, 14] width 43 height 28
click at [145, 540] on div "update year" at bounding box center [154, 540] width 67 height 28
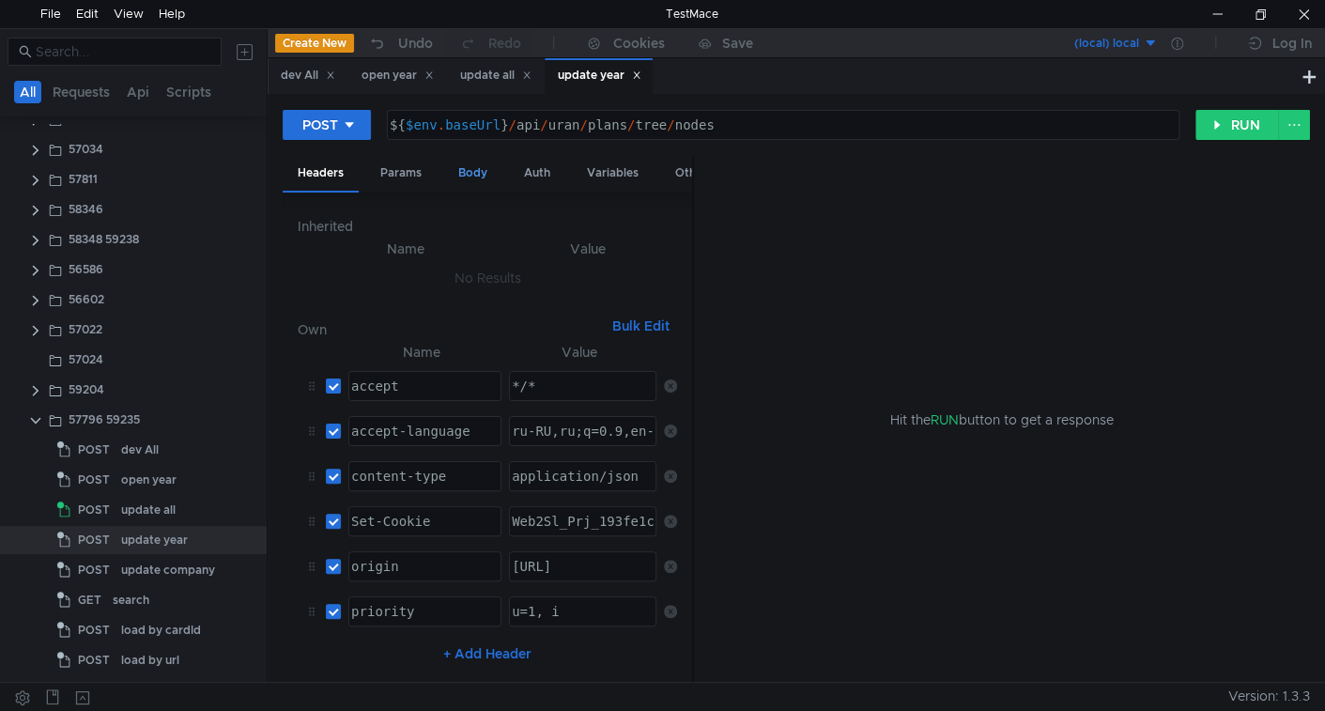
click at [469, 165] on div "Body" at bounding box center [472, 173] width 59 height 35
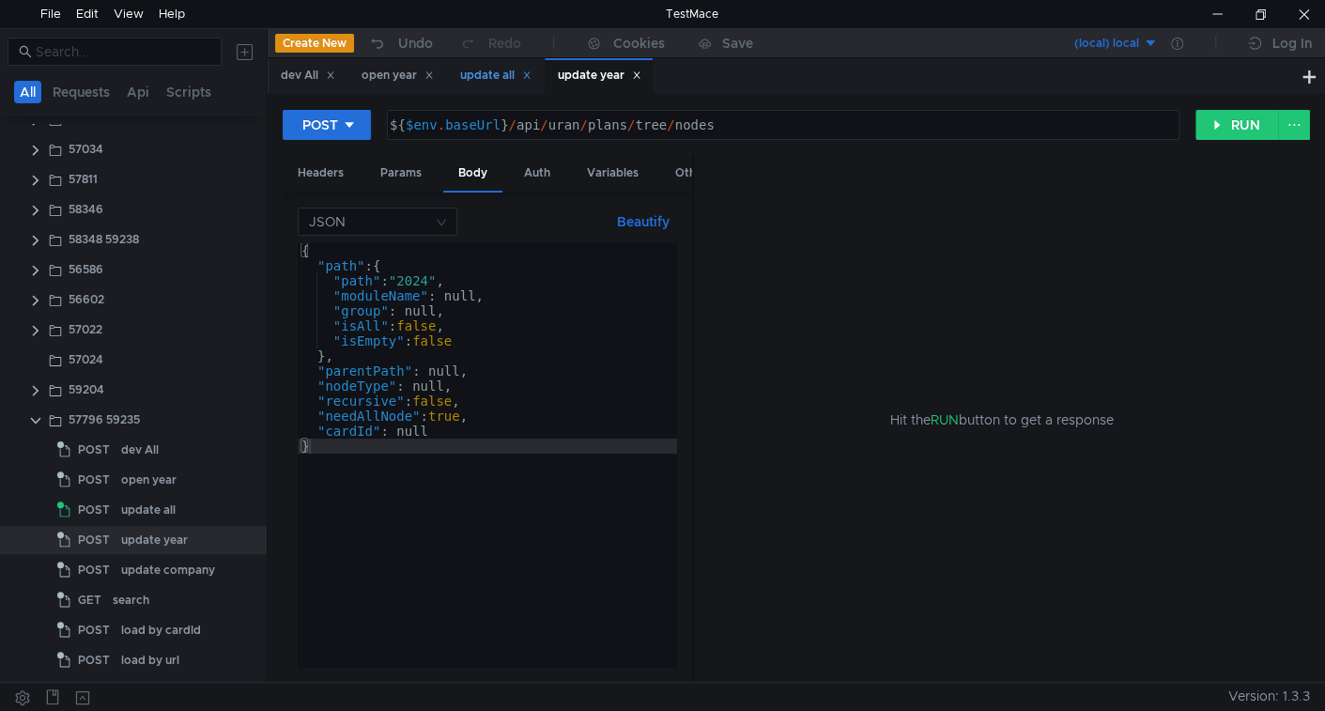
click at [487, 71] on div "update all" at bounding box center [495, 76] width 71 height 20
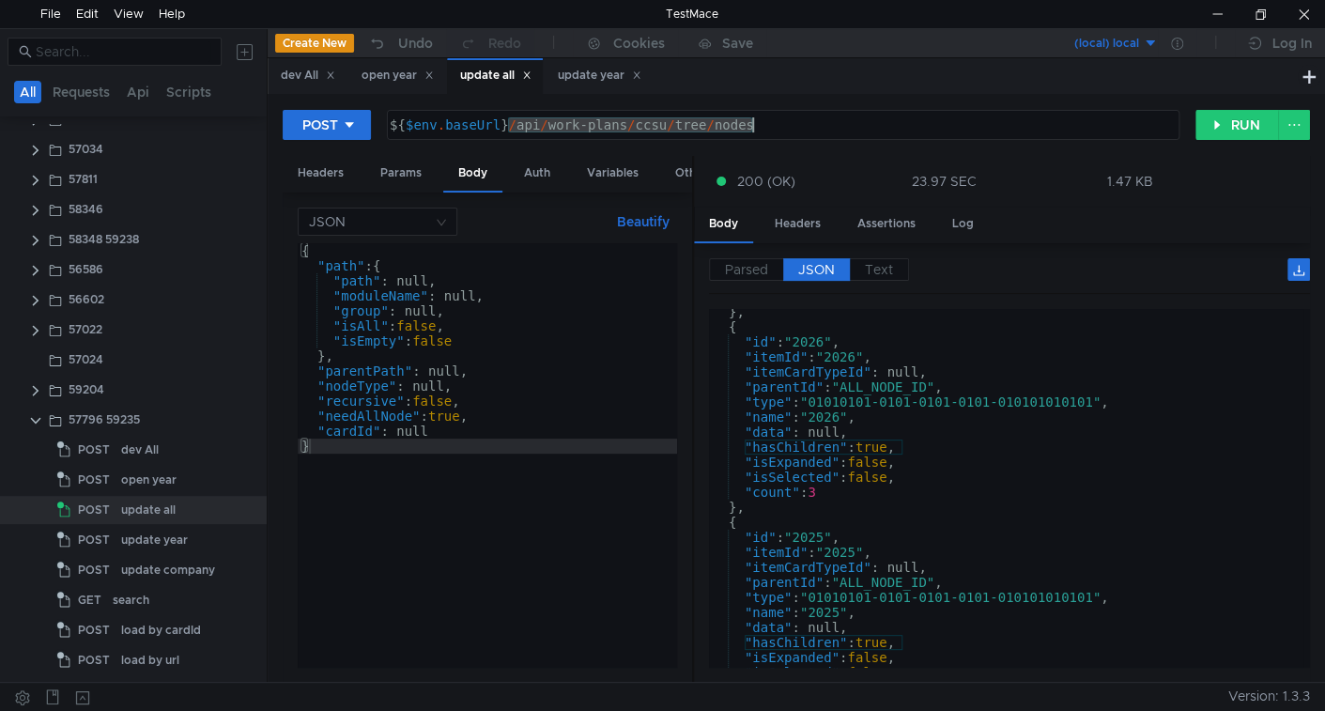
drag, startPoint x: 510, startPoint y: 128, endPoint x: 825, endPoint y: 103, distance: 316.4
click at [825, 103] on div "POST ${$env.baseUrl}/api/work-plans/ccsu/tree/nodes ${ $env . baseUrl } / api /…" at bounding box center [796, 388] width 1057 height 588
click at [592, 66] on div "update year" at bounding box center [600, 76] width 84 height 20
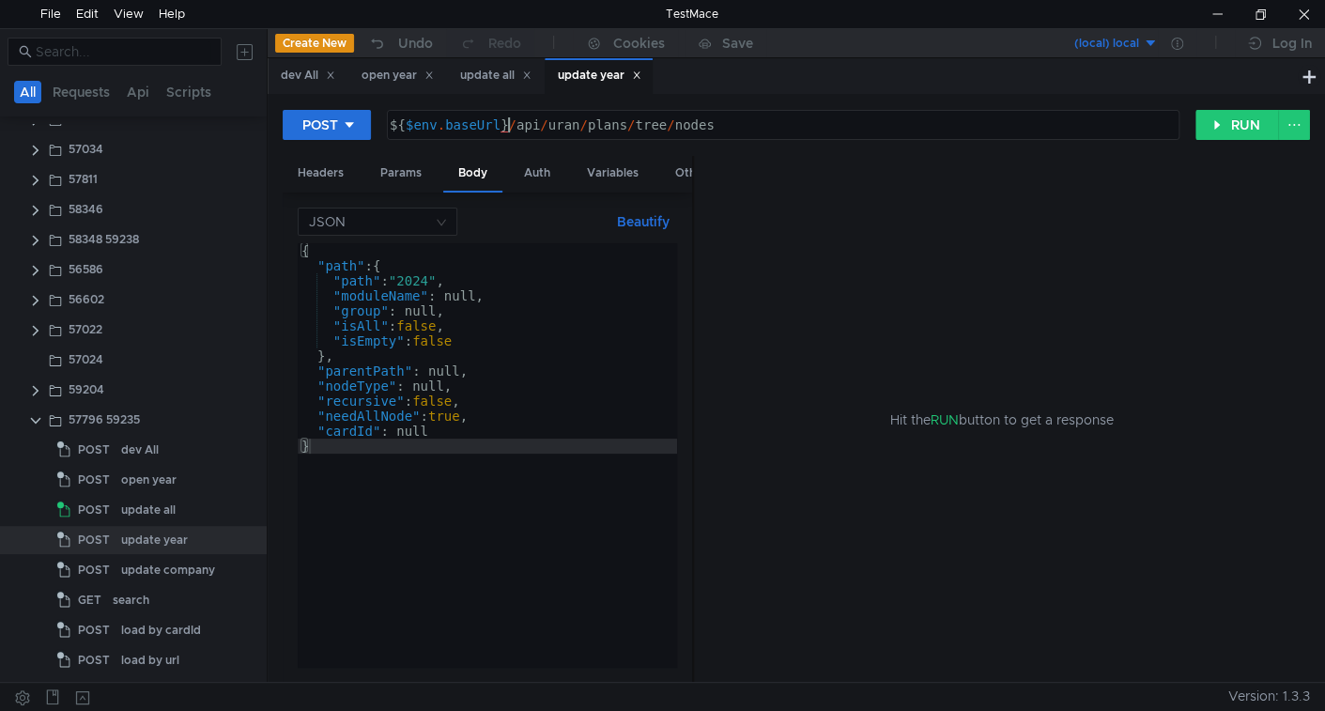
drag, startPoint x: 507, startPoint y: 128, endPoint x: 981, endPoint y: 87, distance: 475.9
click at [981, 87] on nz-tabset "dev All open year update all update year POST ${$env.baseUrl}/api/uran/plans/tr…" at bounding box center [796, 369] width 1057 height 623
paste textarea "work-plans/ccsu"
type textarea "${$env.baseUrl}/api/work-plans/ccsu/tree/nodes"
drag, startPoint x: 1225, startPoint y: 114, endPoint x: 1215, endPoint y: 119, distance: 11.8
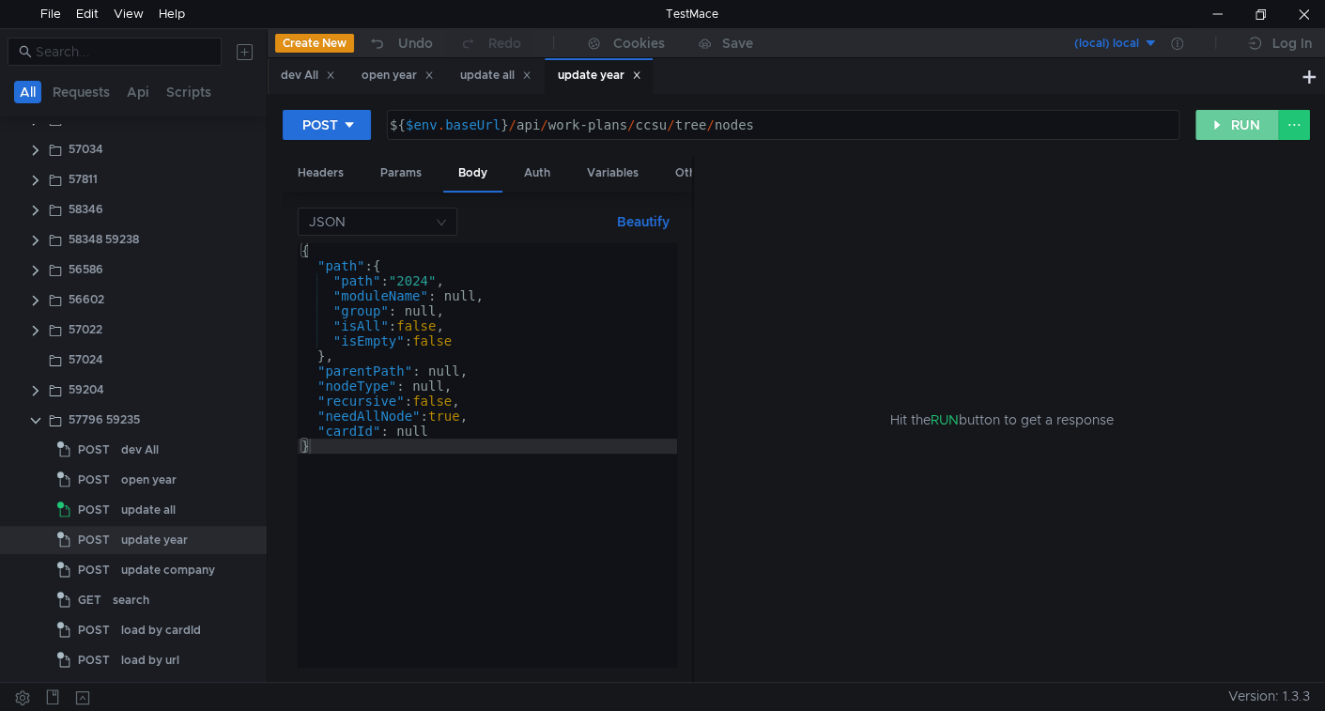
click at [1224, 114] on button "RUN" at bounding box center [1237, 125] width 84 height 30
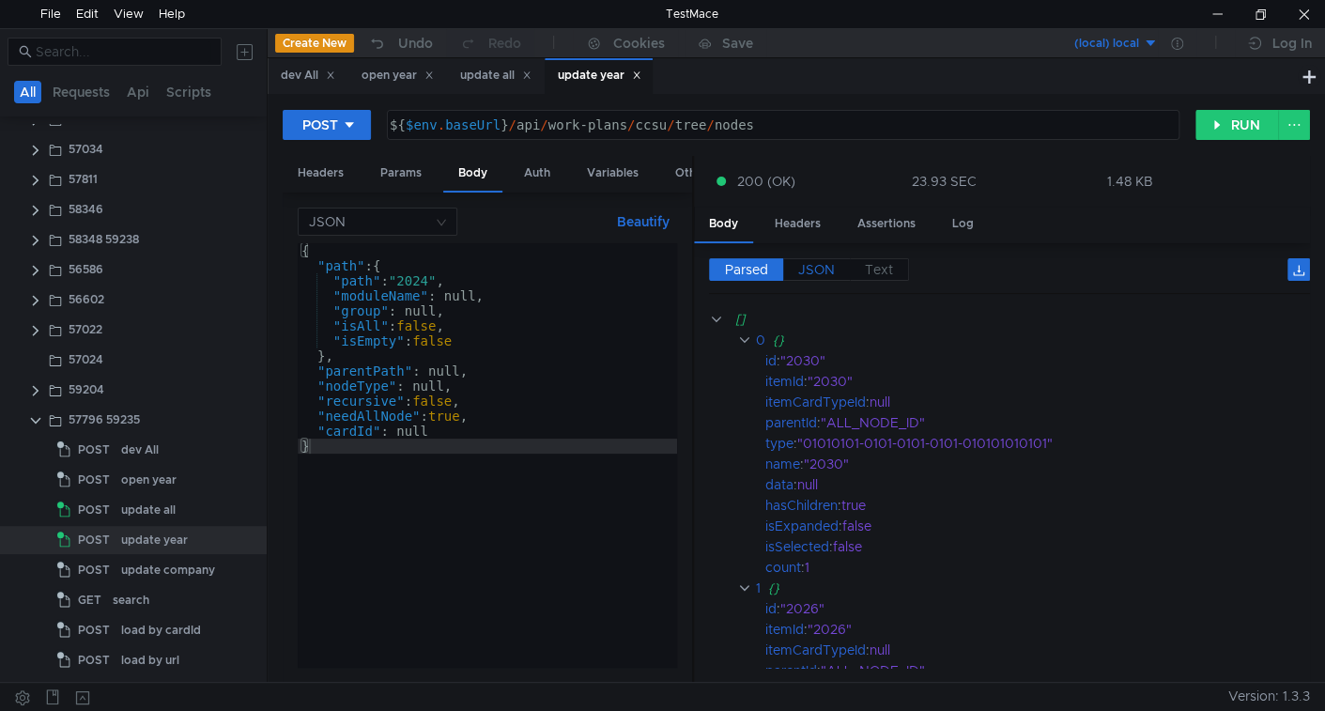
click at [823, 254] on div "Parsed JSON Text [] 0 {} id : "2030" itemId : "2030" itemCardTypeId : null pare…" at bounding box center [1002, 462] width 616 height 439
click at [822, 269] on span "JSON" at bounding box center [816, 269] width 37 height 17
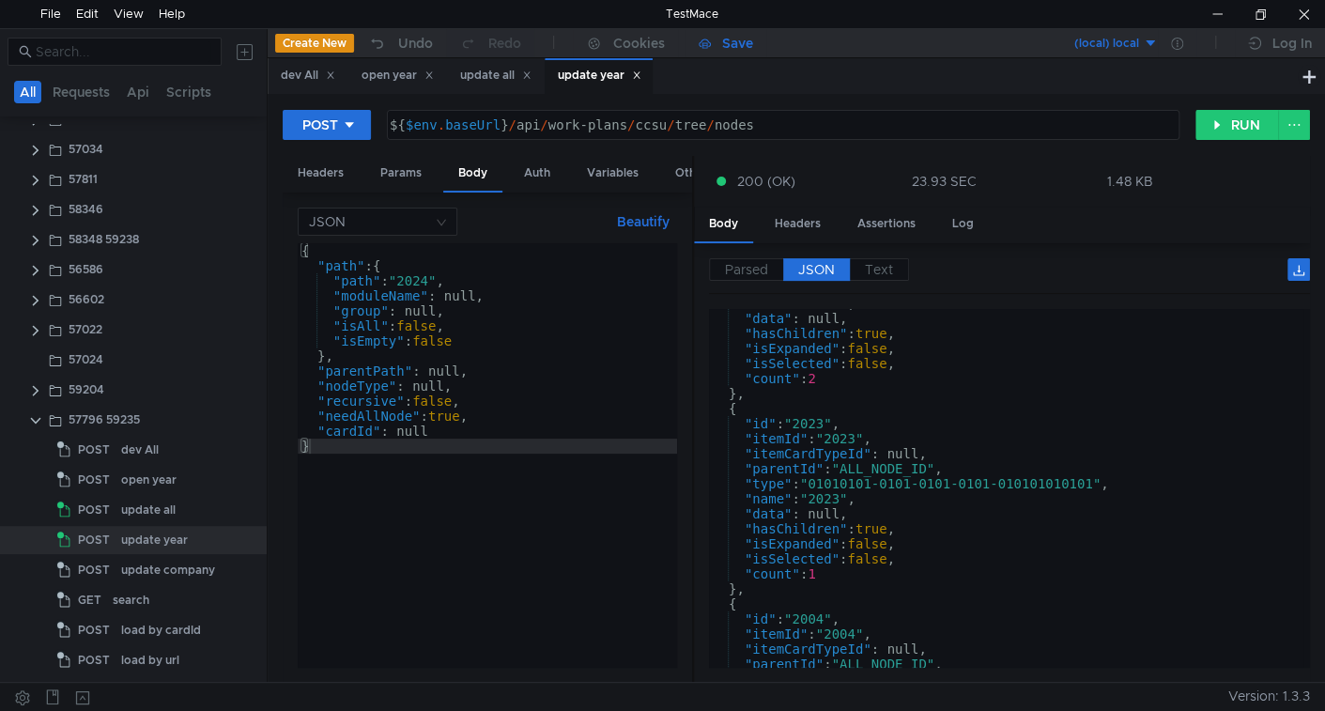
scroll to position [704, 0]
click at [146, 559] on div "update company" at bounding box center [168, 570] width 94 height 28
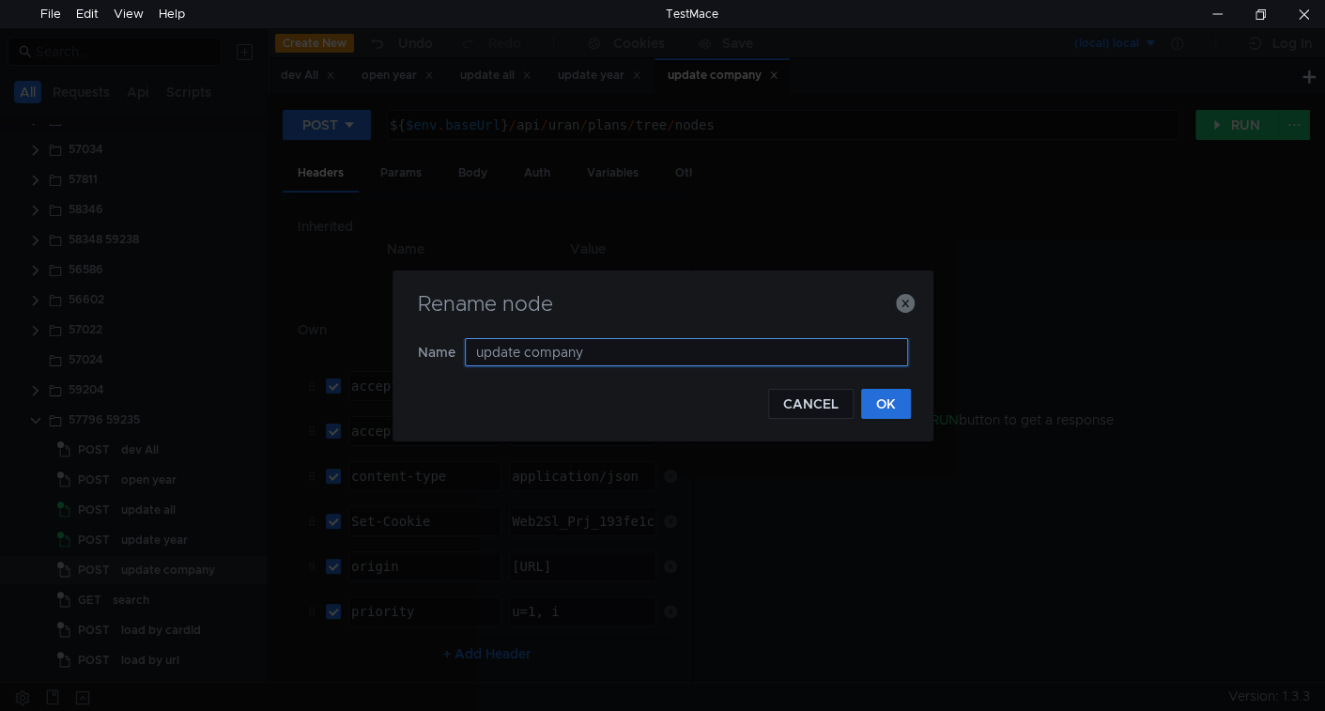
click at [568, 344] on input "update company" at bounding box center [686, 352] width 443 height 28
type input "update plan"
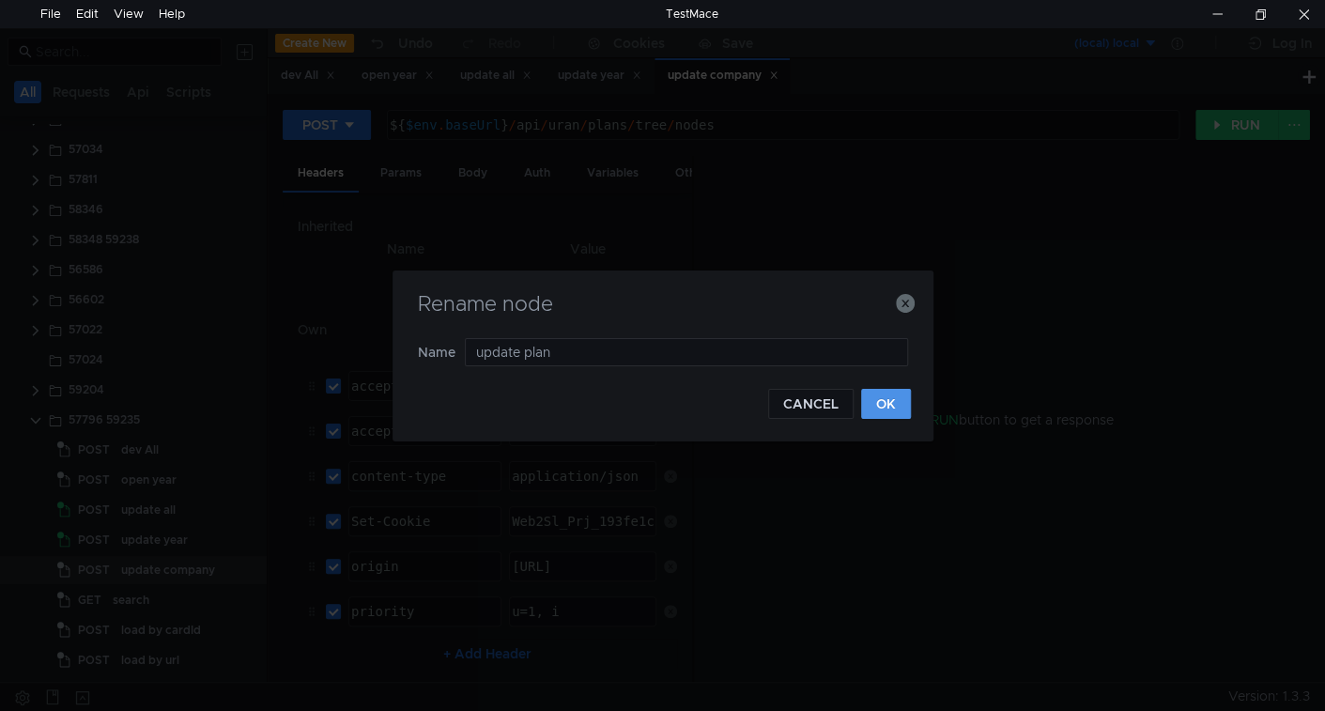
click at [895, 397] on button "OK" at bounding box center [886, 404] width 50 height 30
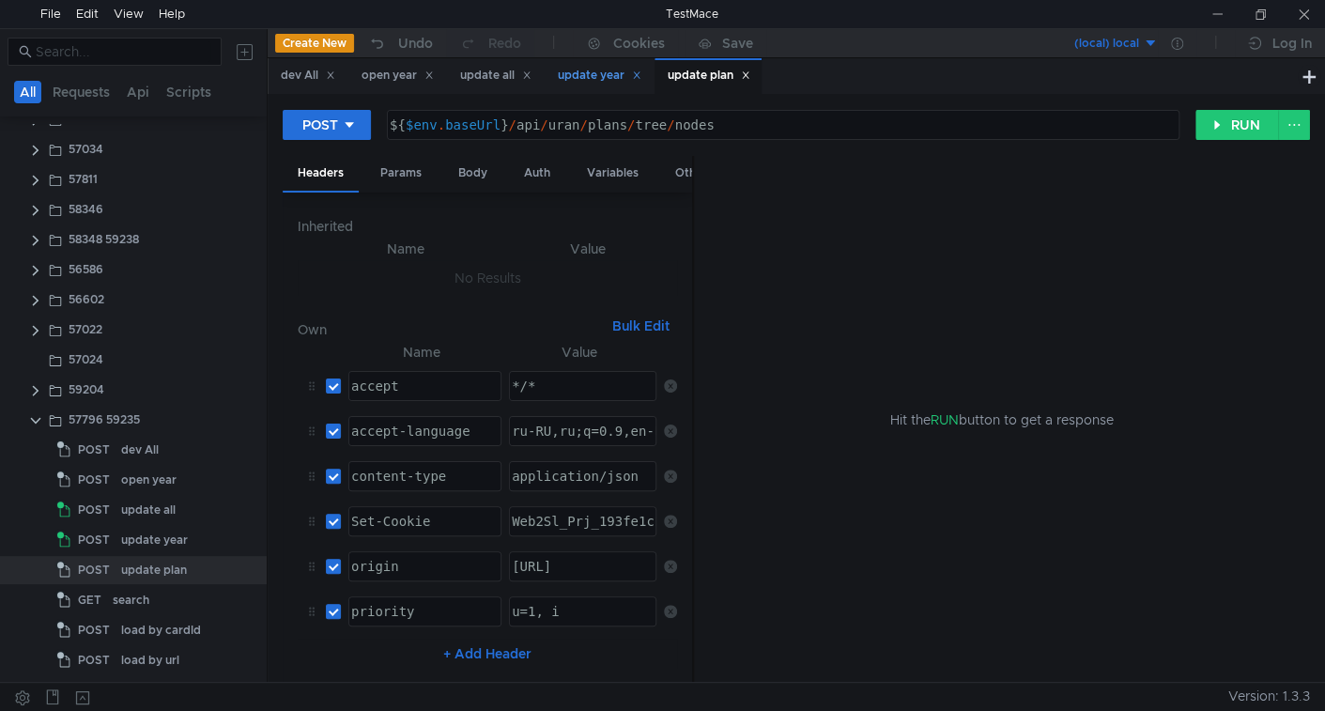
click at [602, 69] on div "update year" at bounding box center [600, 76] width 84 height 20
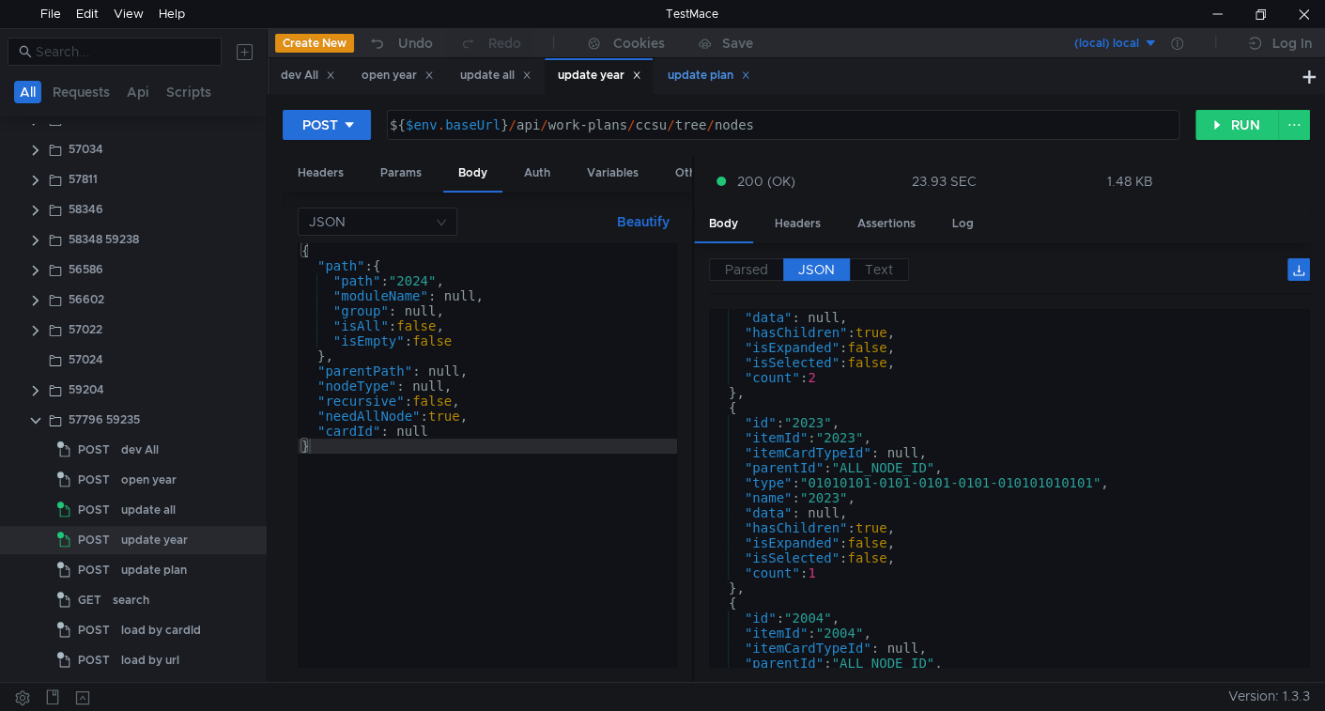
click at [705, 77] on div "update plan" at bounding box center [709, 76] width 83 height 20
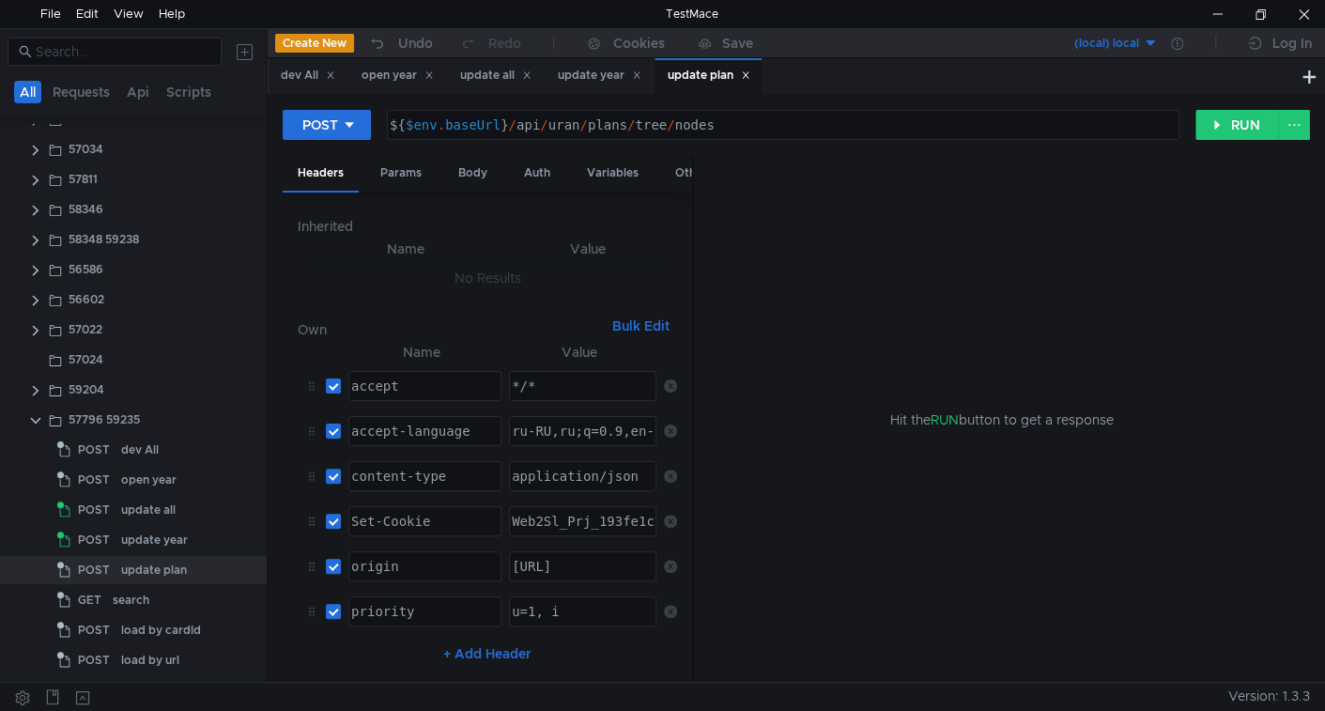
drag, startPoint x: 608, startPoint y: 76, endPoint x: 577, endPoint y: 107, distance: 43.8
click at [608, 75] on div "update year" at bounding box center [600, 76] width 84 height 20
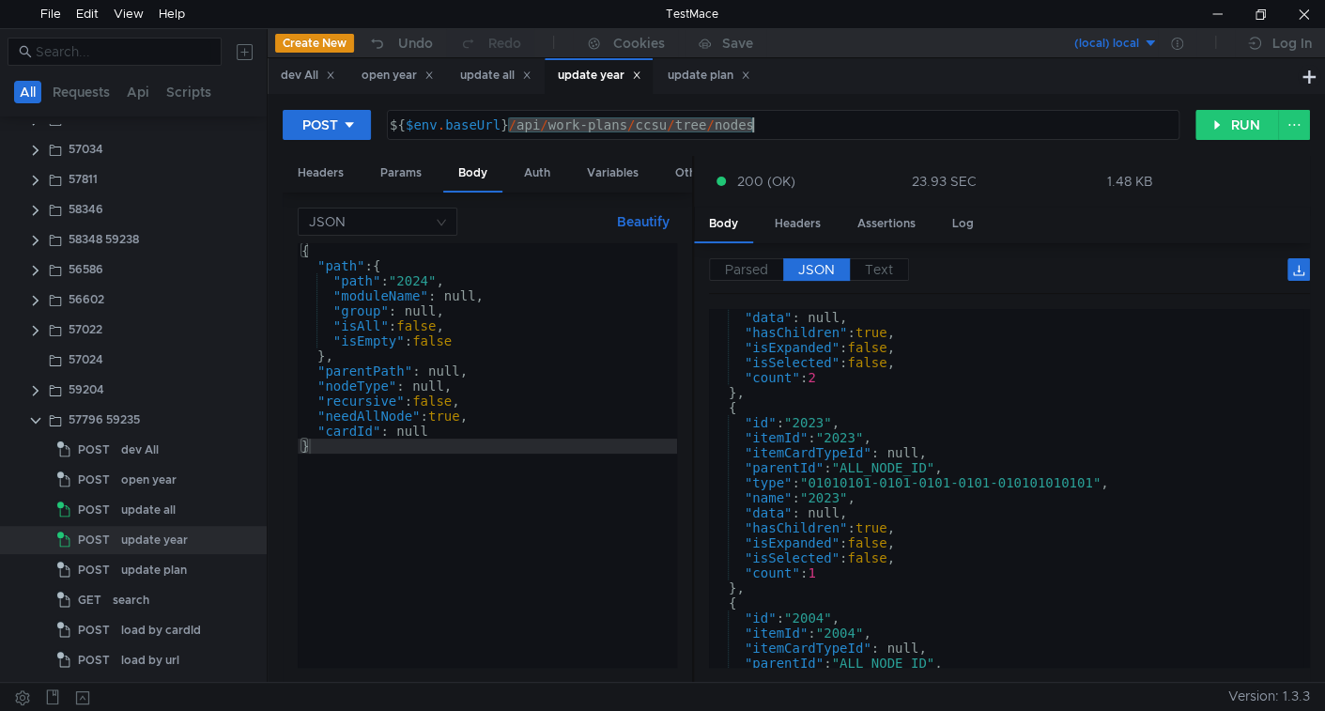
drag, startPoint x: 510, startPoint y: 128, endPoint x: 916, endPoint y: 121, distance: 406.6
click at [916, 121] on div "${ $env . baseUrl } / api / work-plans / ccsu / tree / nodes" at bounding box center [781, 139] width 791 height 45
click at [725, 77] on div "update plan" at bounding box center [709, 76] width 83 height 20
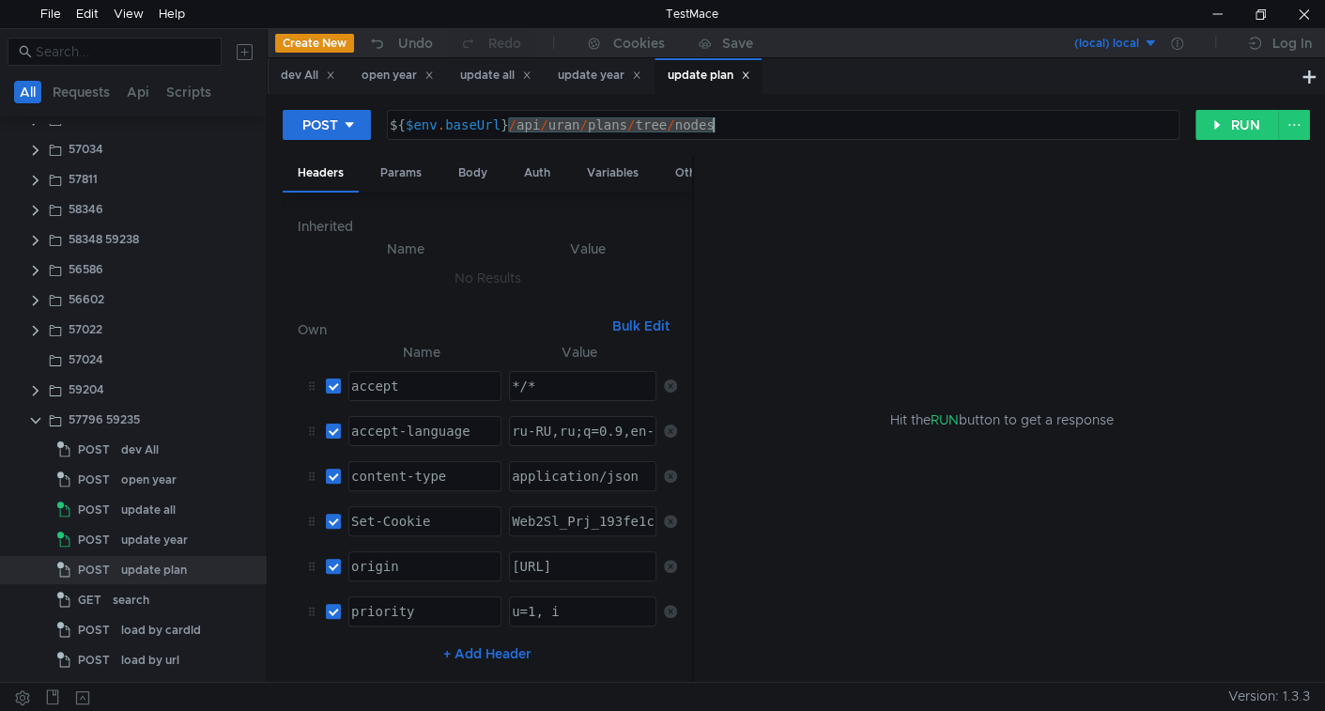
drag, startPoint x: 510, startPoint y: 126, endPoint x: 879, endPoint y: 116, distance: 369.1
click at [879, 117] on div "${ $env . baseUrl } / api / uran / plans / tree / nodes" at bounding box center [781, 139] width 791 height 45
paste textarea "work-plans/ccsu"
type textarea "${$env.baseUrl}/api/work-plans/ccsu/tree/nodes"
click at [474, 173] on div "Body" at bounding box center [472, 173] width 59 height 35
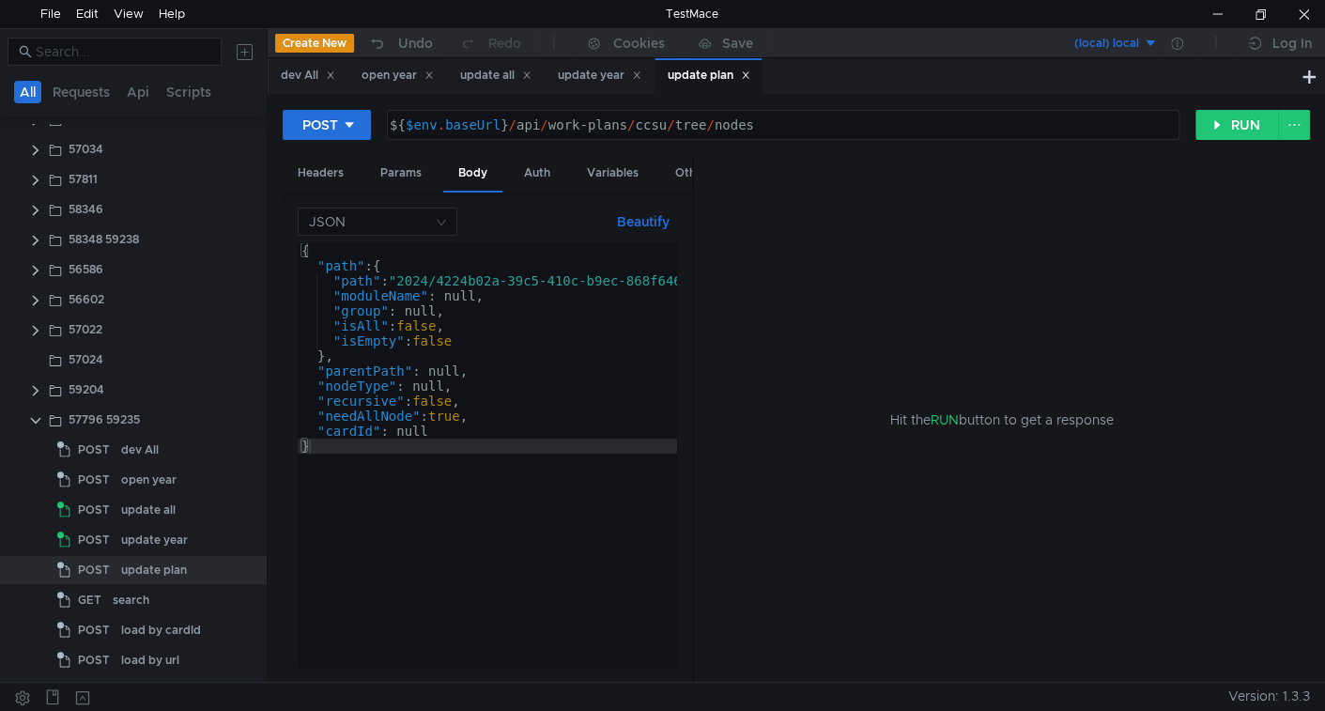
type textarea ""path": "2024/4224b02a-39c5-410c-b9ec-868f6468e31d","
click at [500, 282] on div "{ "path" : { "path" : "2024/4224b02a-39c5-410c-b9ec-868f6468e31d" , "moduleName…" at bounding box center [522, 470] width 449 height 454
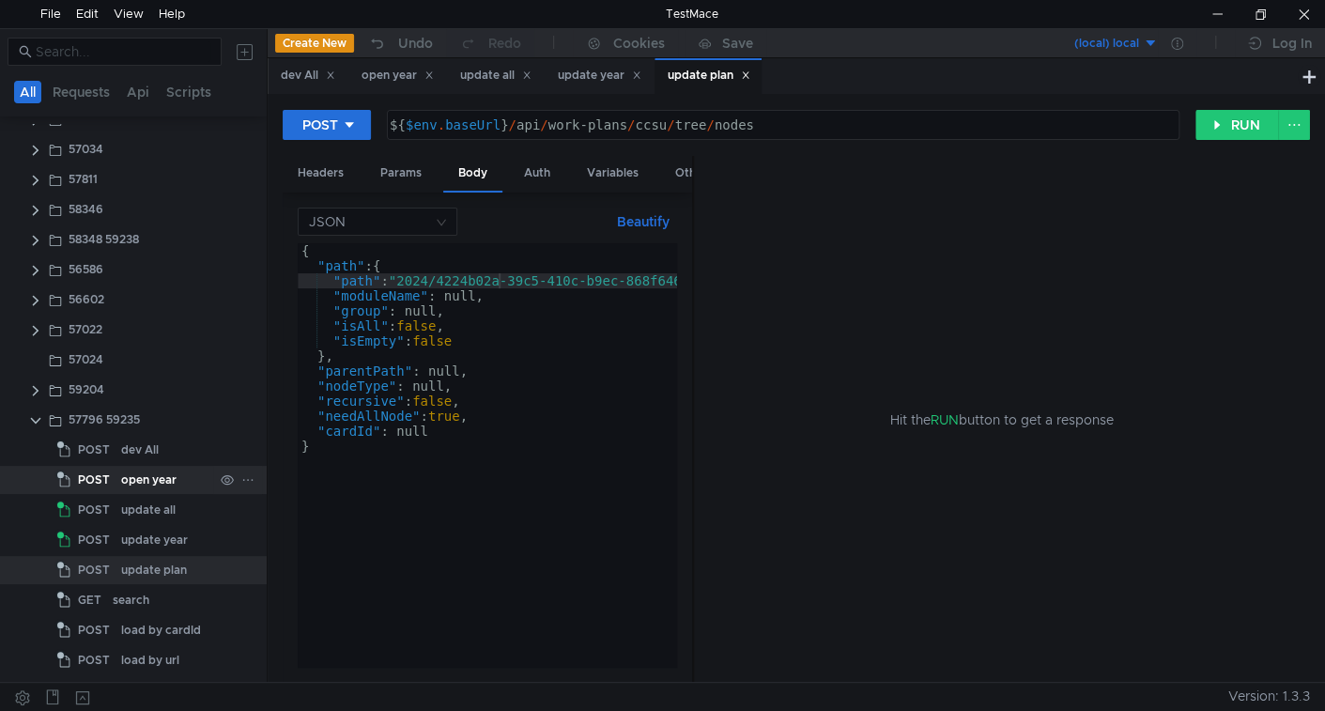
click at [148, 485] on div "open year" at bounding box center [148, 480] width 55 height 28
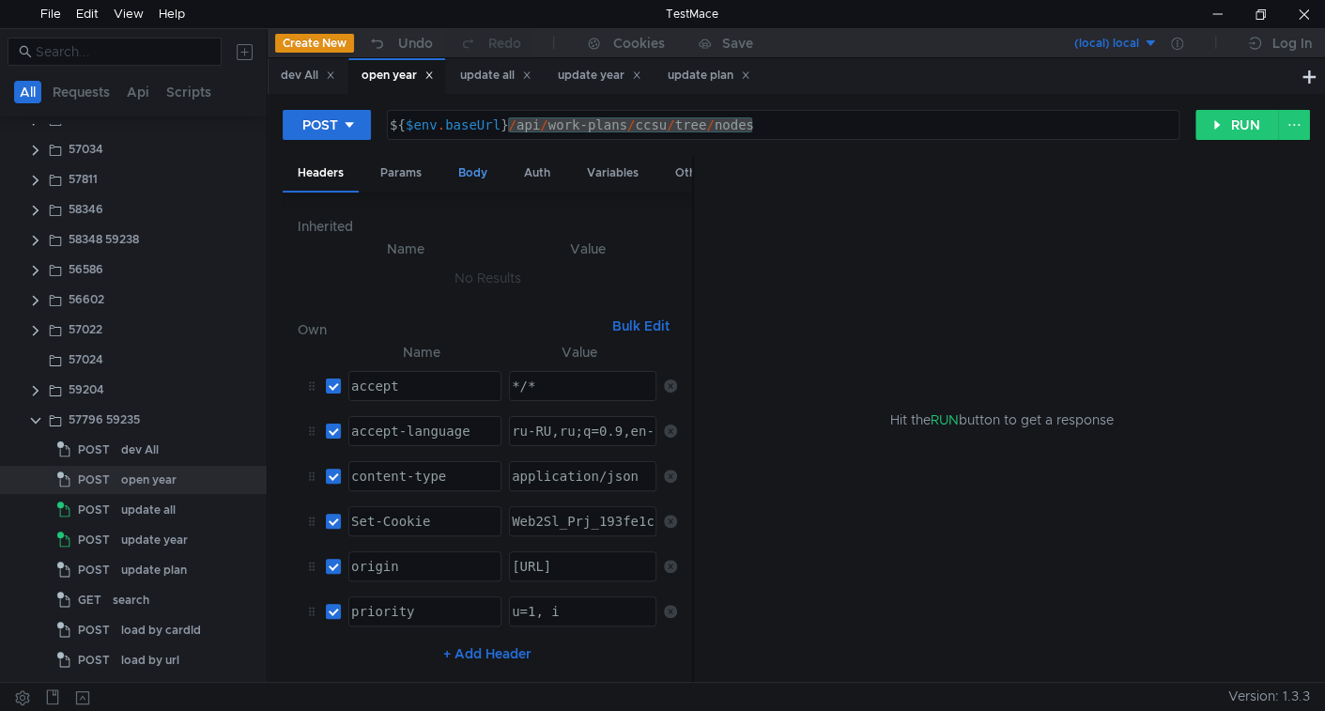
click at [476, 174] on div "Body" at bounding box center [472, 173] width 59 height 35
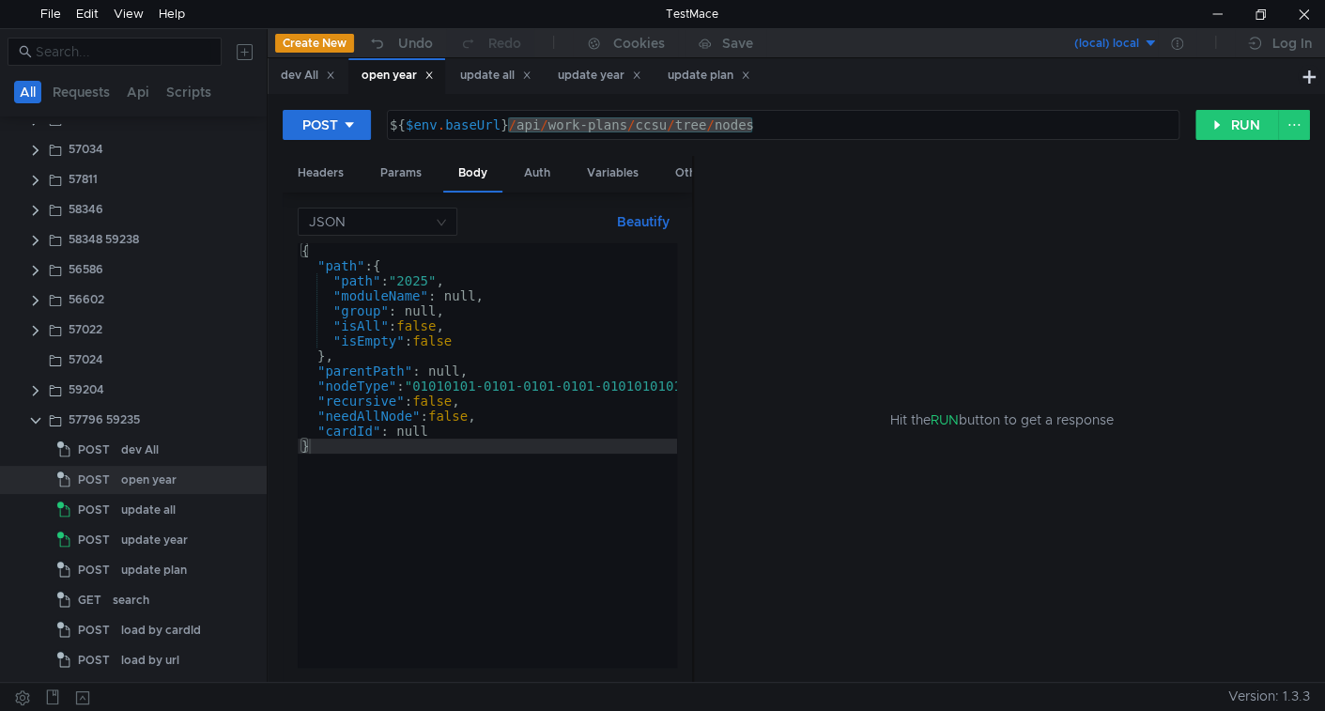
type textarea ""parentPath": null,"
click at [493, 374] on div "{ "path" : { "path" : "2025" , "moduleName" : null, "group" : null, "isAll" : f…" at bounding box center [510, 470] width 425 height 454
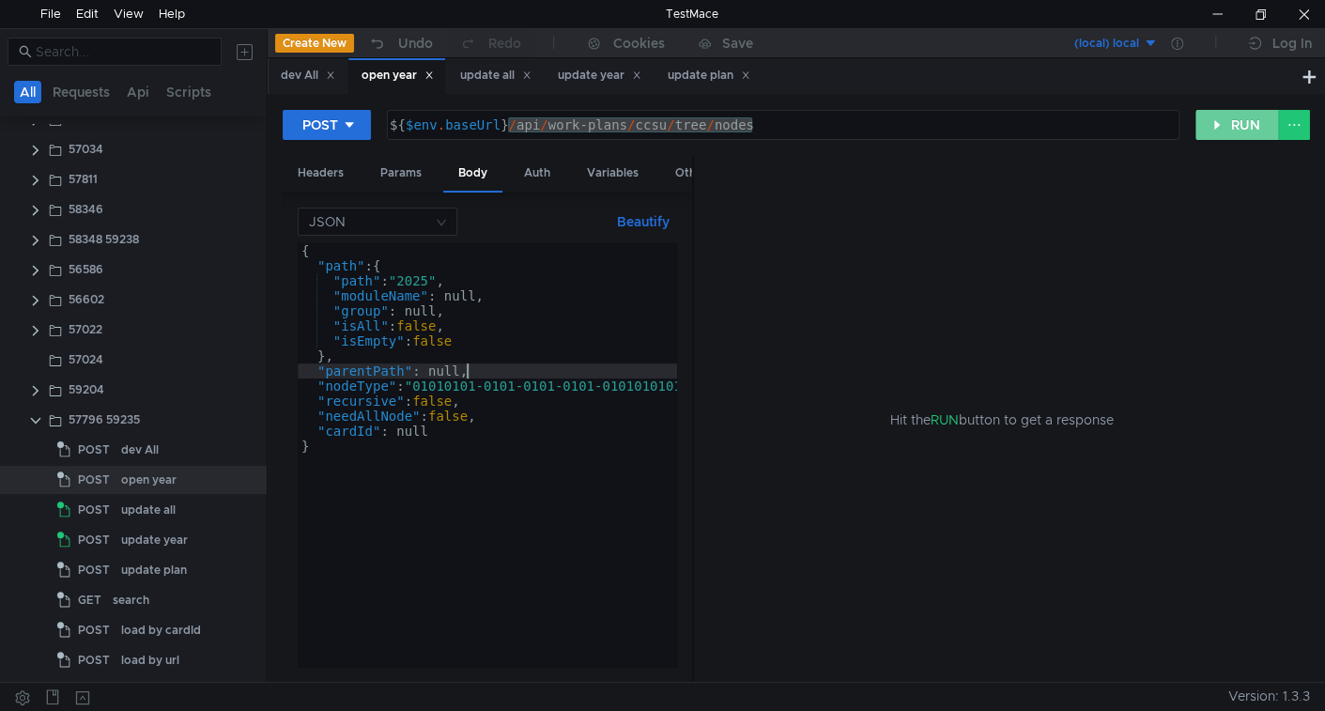
click at [1248, 125] on button "RUN" at bounding box center [1237, 125] width 84 height 30
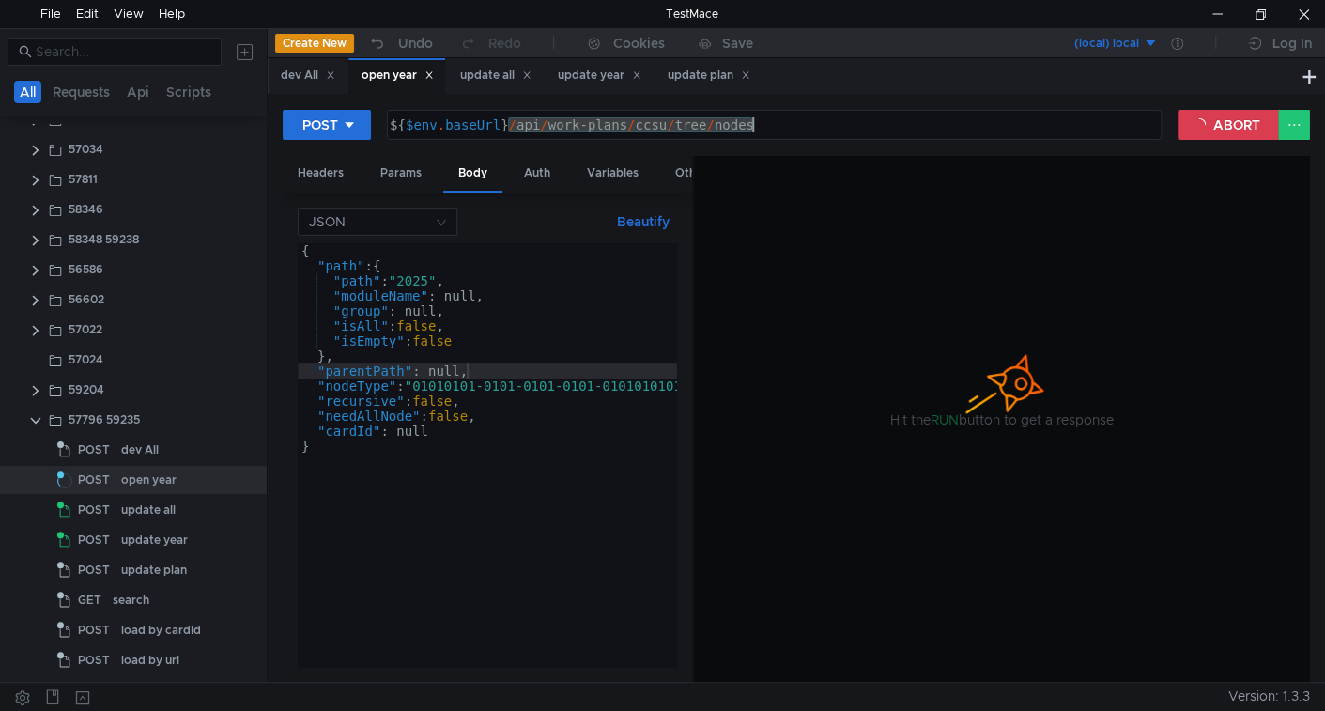
click at [790, 135] on div "${ $env . baseUrl } / api / work-plans / ccsu / tree / nodes" at bounding box center [774, 125] width 773 height 28
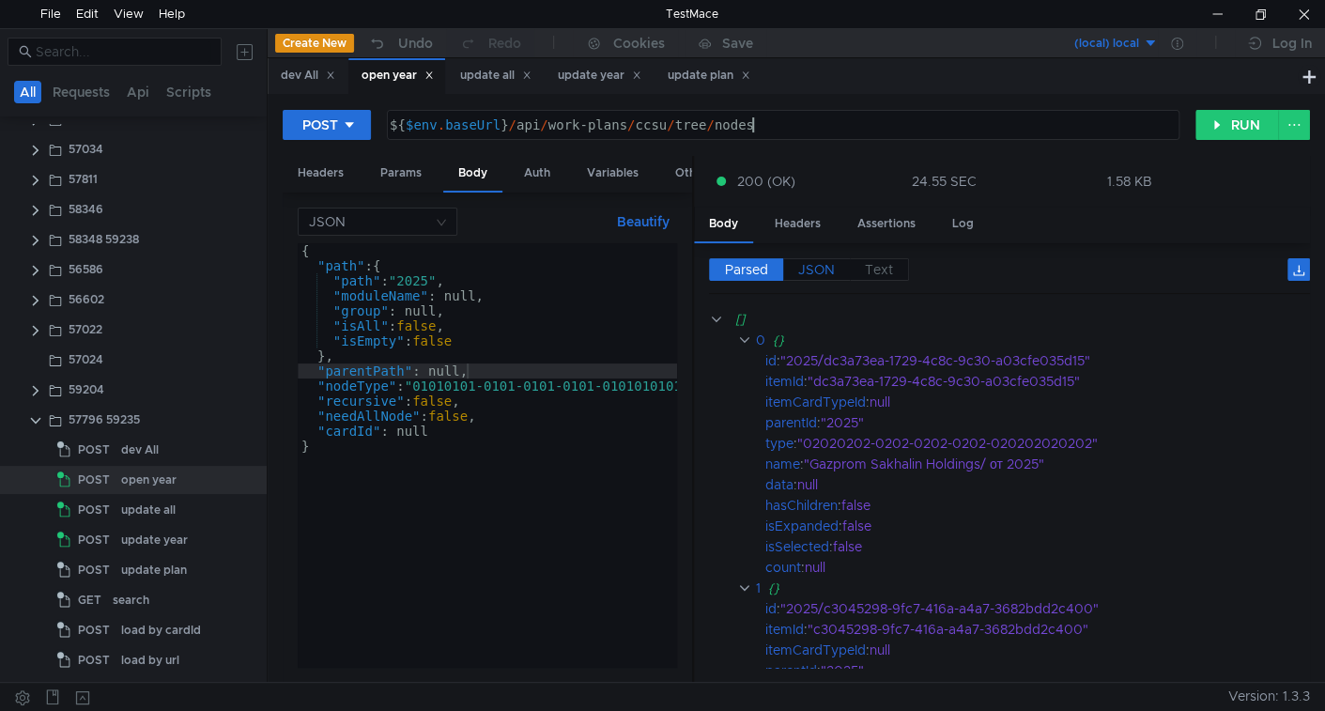
click at [829, 269] on span "JSON" at bounding box center [816, 269] width 37 height 17
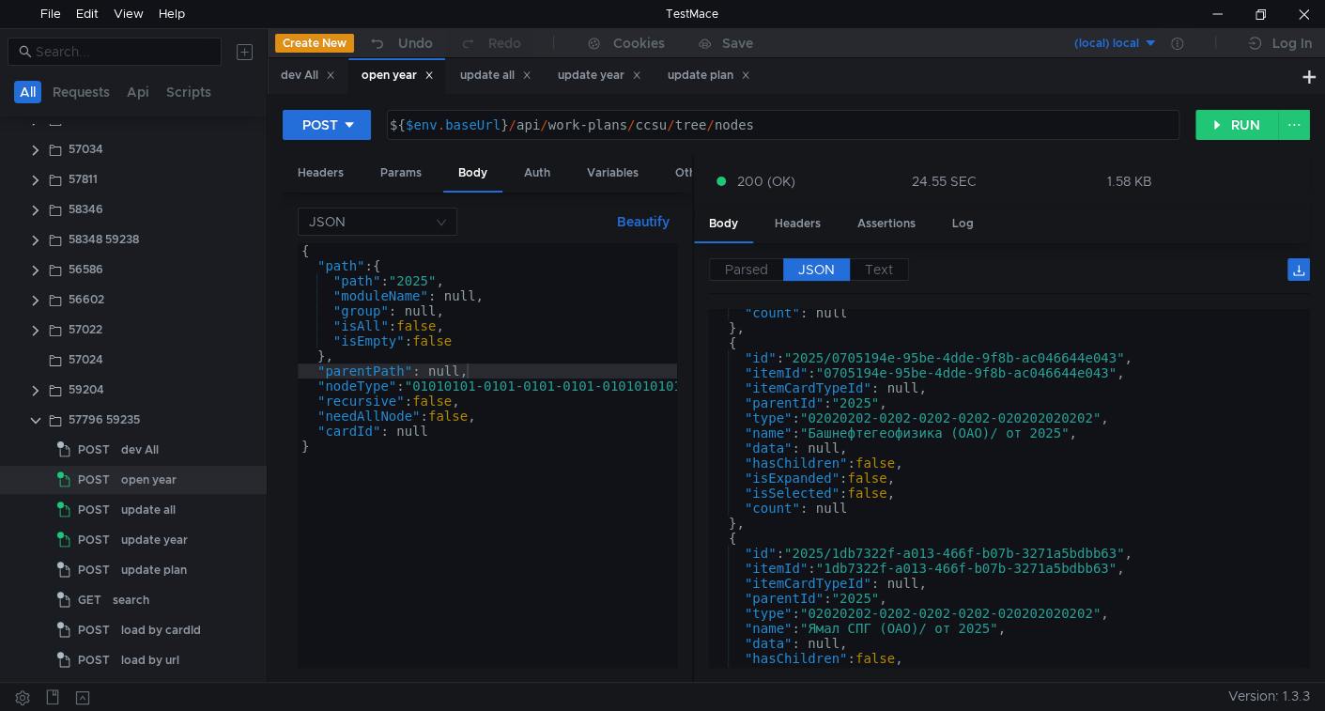
scroll to position [647, 0]
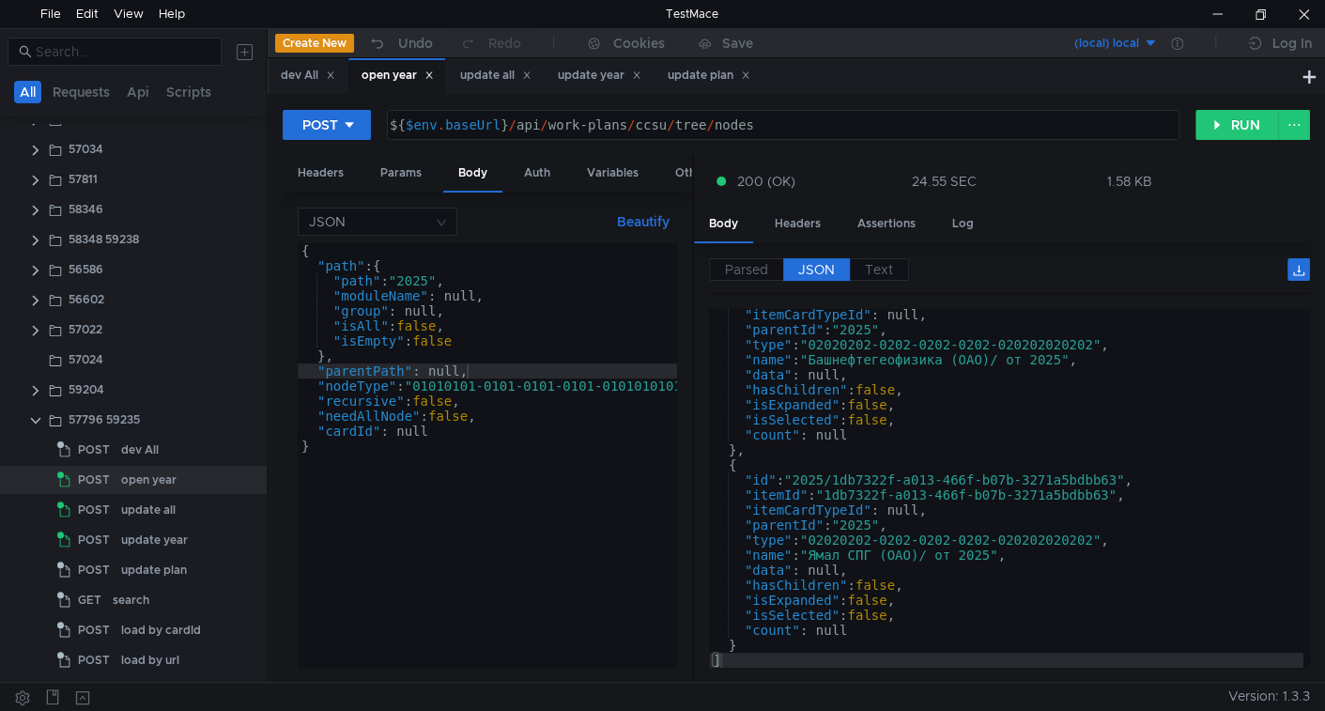
type textarea ""id": "2025/1db7322f-a013-466f-b07b-3271a5bdbb63","
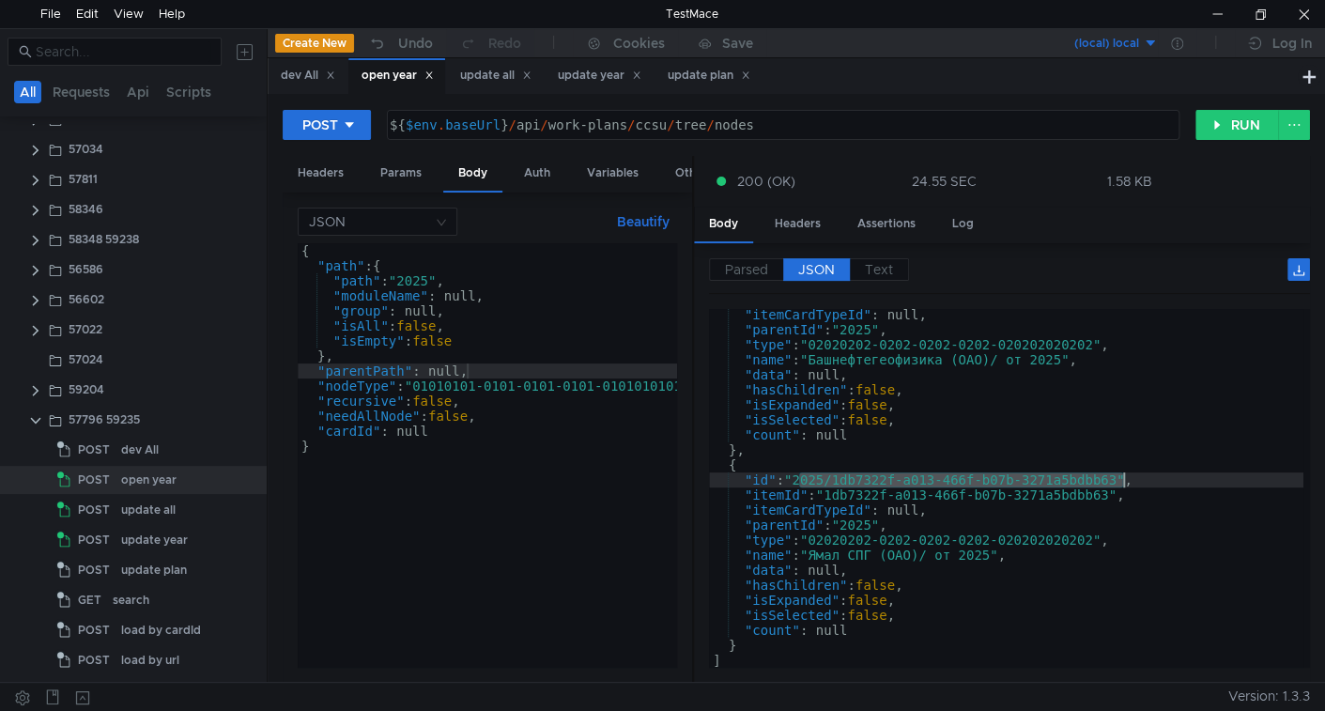
drag, startPoint x: 799, startPoint y: 479, endPoint x: 1120, endPoint y: 475, distance: 321.1
click at [1120, 475] on div ""itemCardTypeId" : null, "parentId" : "2025" , "type" : "02020202-0202-0202-020…" at bounding box center [1006, 501] width 594 height 389
click at [691, 69] on div "update plan" at bounding box center [709, 76] width 83 height 20
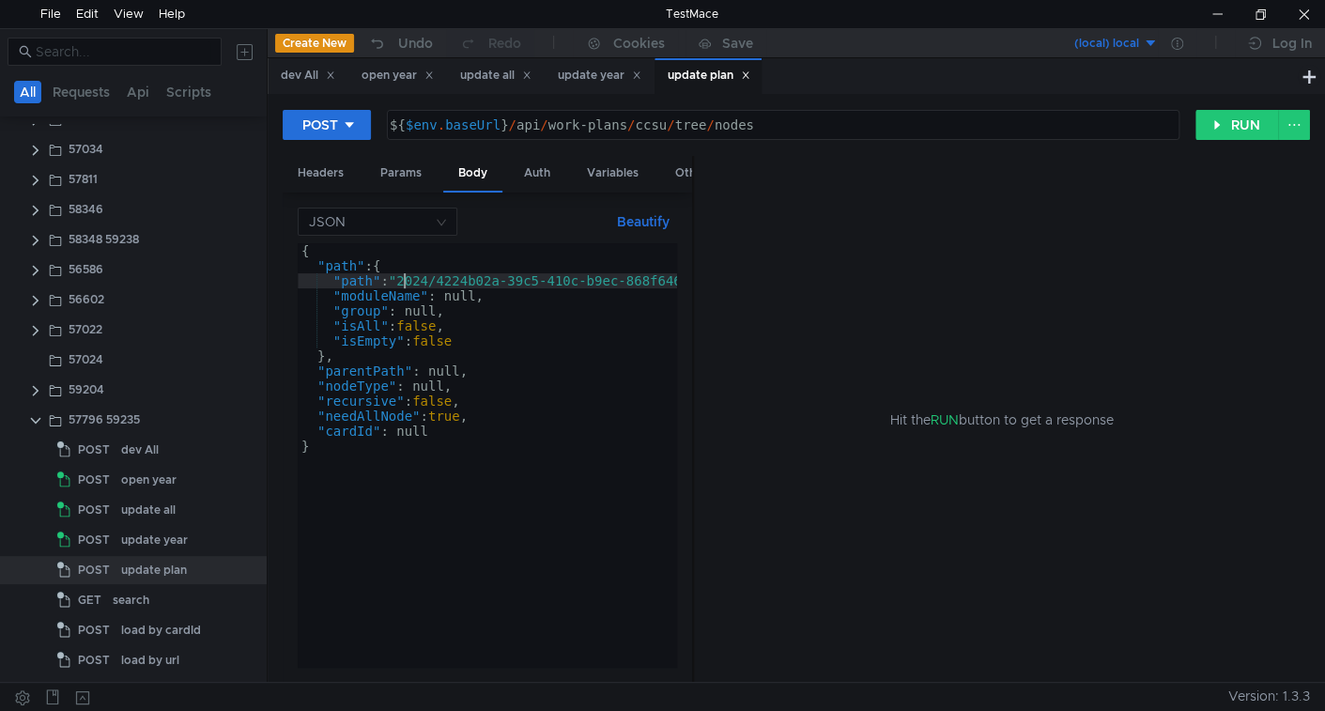
drag, startPoint x: 407, startPoint y: 279, endPoint x: 509, endPoint y: 311, distance: 107.2
click at [407, 278] on div "{ "path" : { "path" : "2024/4224b02a-39c5-410c-b9ec-868f6468e31d" , "moduleName…" at bounding box center [522, 470] width 449 height 454
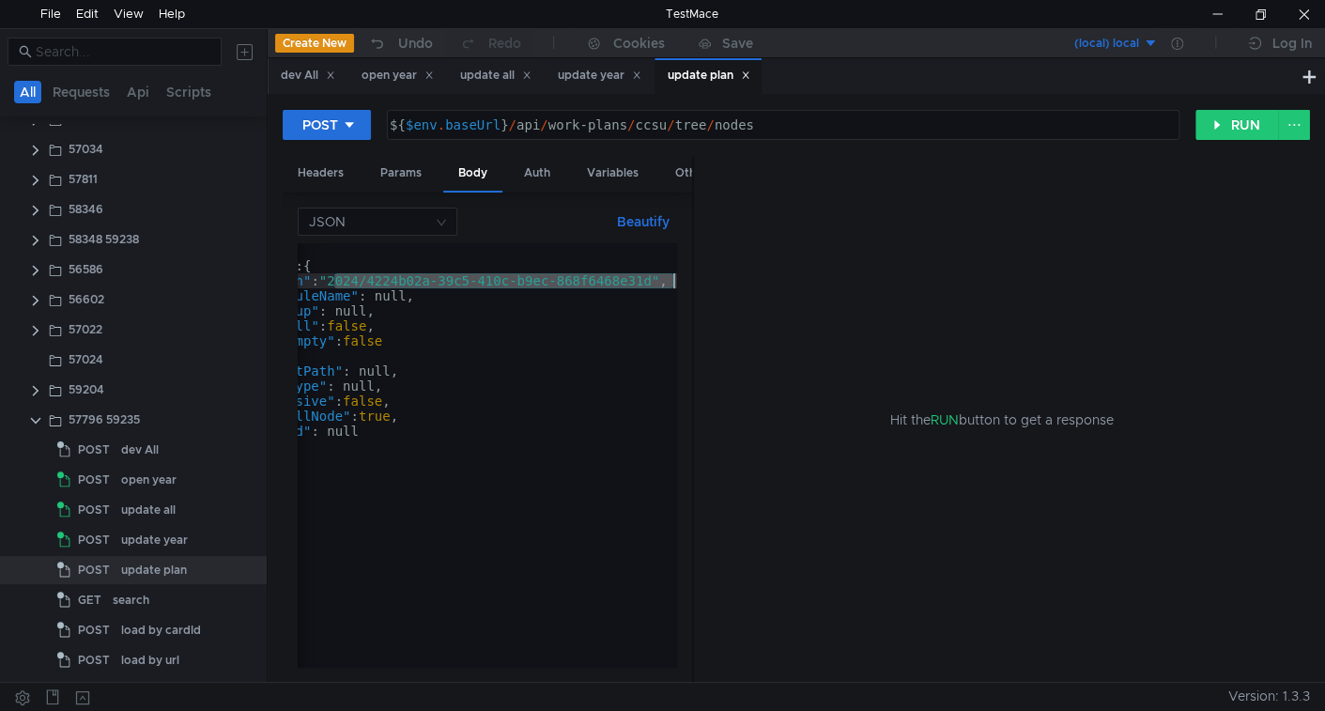
scroll to position [0, 69]
paste textarea "5/1db7322f-a013-466f-b07b-3271a5bdbb63"
type textarea ""path": "2025/1db7322f-a013-466f-b07b-3271a5bdbb63","
click at [1232, 127] on button "RUN" at bounding box center [1237, 125] width 84 height 30
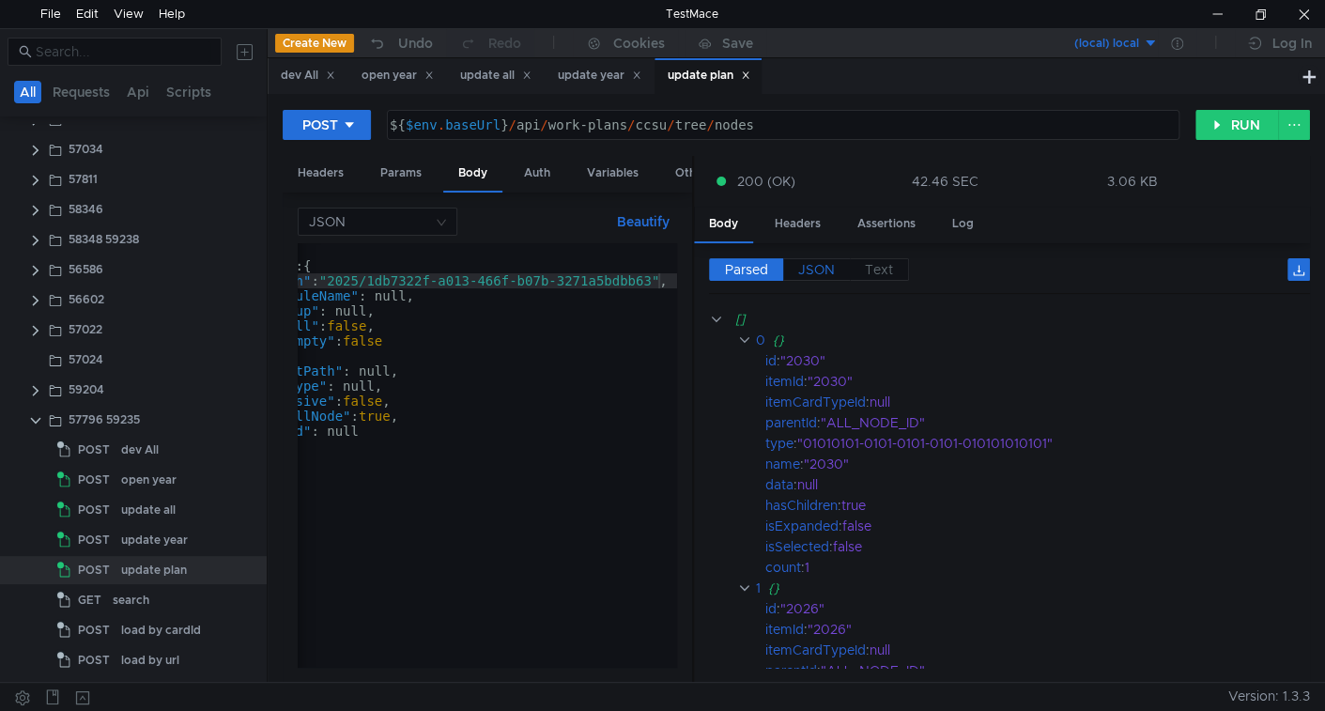
click at [819, 271] on span "JSON" at bounding box center [816, 269] width 37 height 17
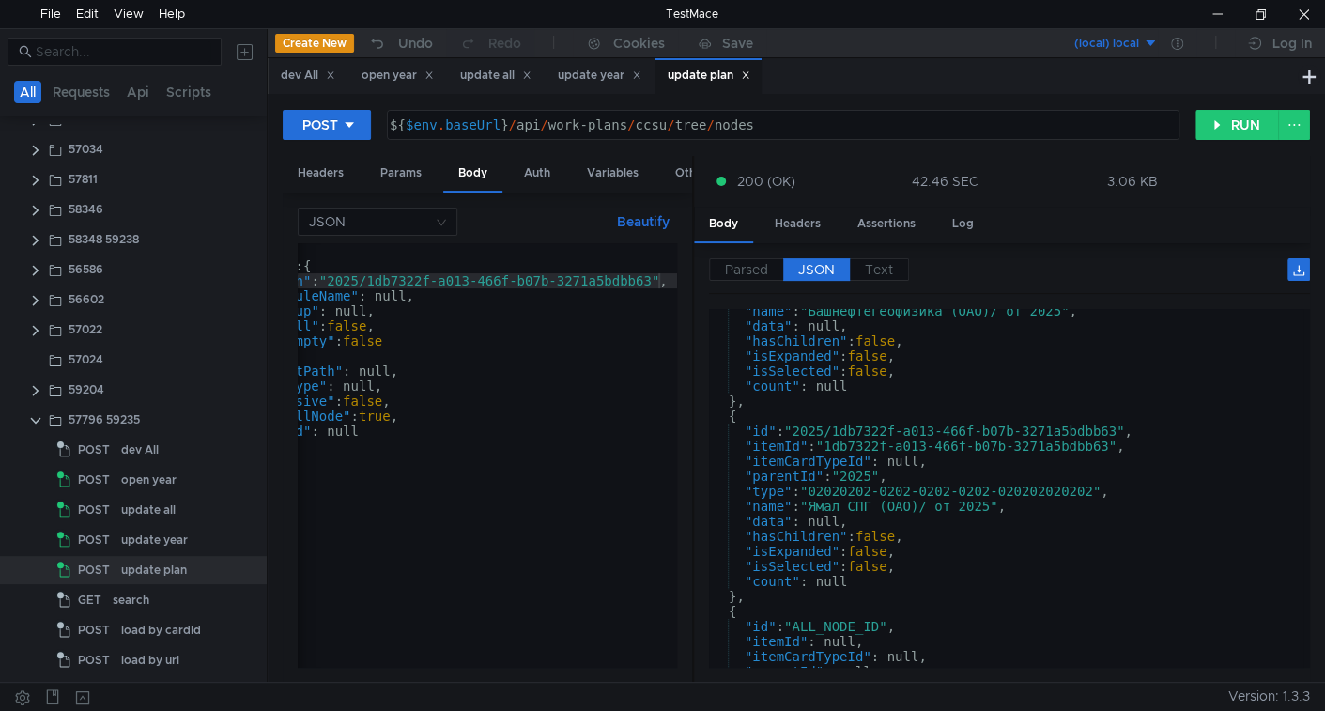
scroll to position [1864, 0]
click at [142, 596] on div "search" at bounding box center [131, 600] width 37 height 28
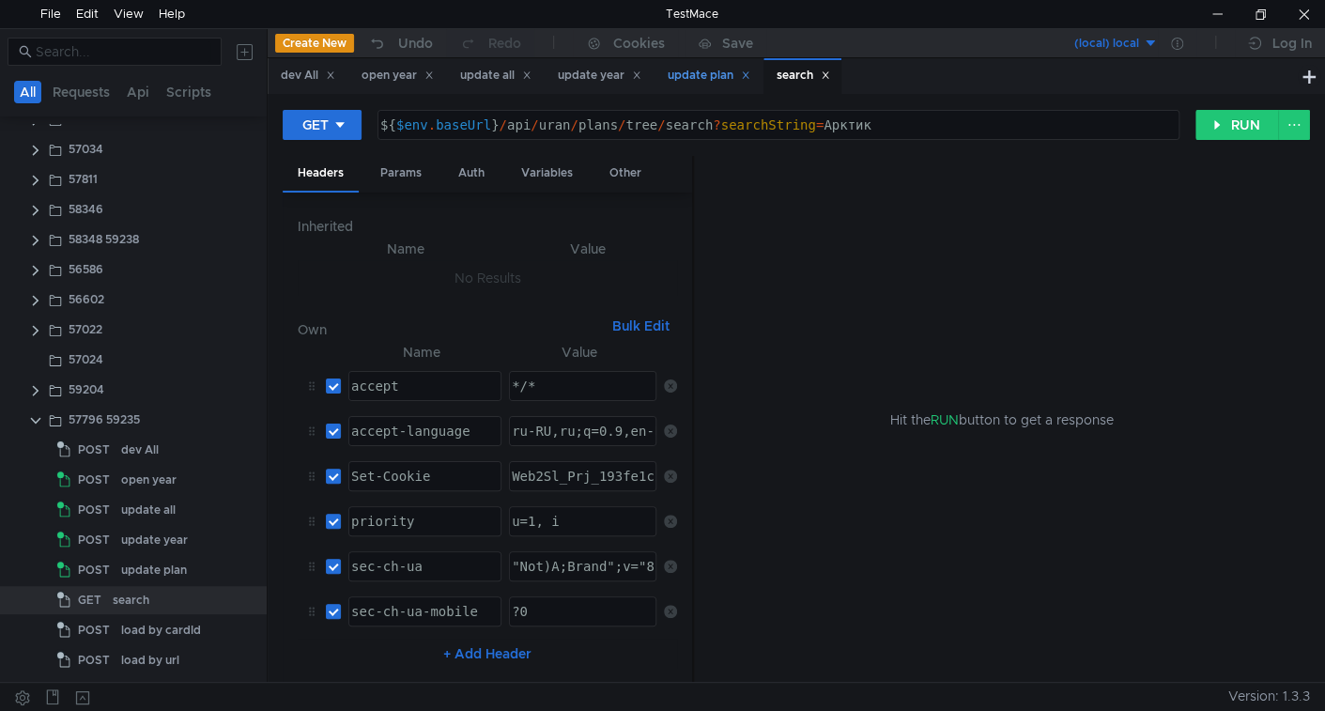
click at [710, 77] on div "update plan" at bounding box center [709, 76] width 83 height 20
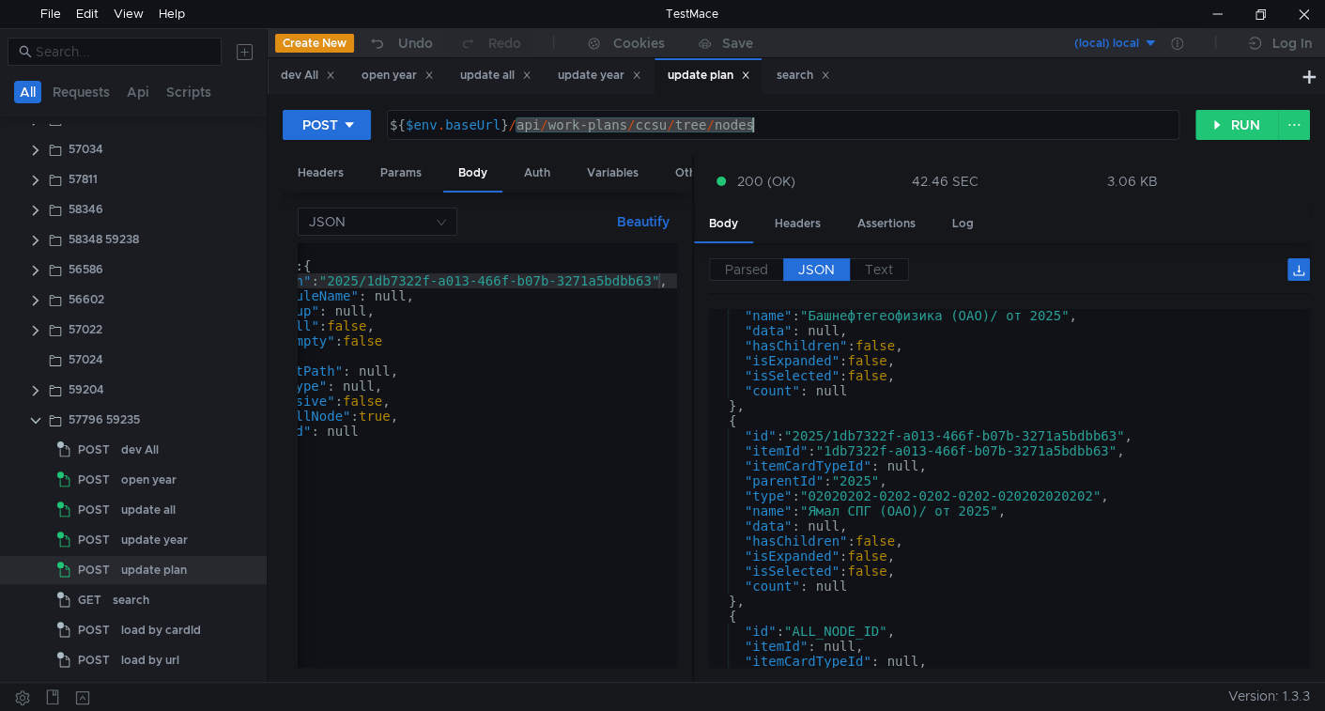
drag, startPoint x: 515, startPoint y: 127, endPoint x: 851, endPoint y: 129, distance: 336.1
click at [851, 129] on div "${ $env . baseUrl } / api / work-plans / ccsu / tree / nodes" at bounding box center [781, 139] width 791 height 45
click at [805, 72] on div "search" at bounding box center [804, 76] width 54 height 20
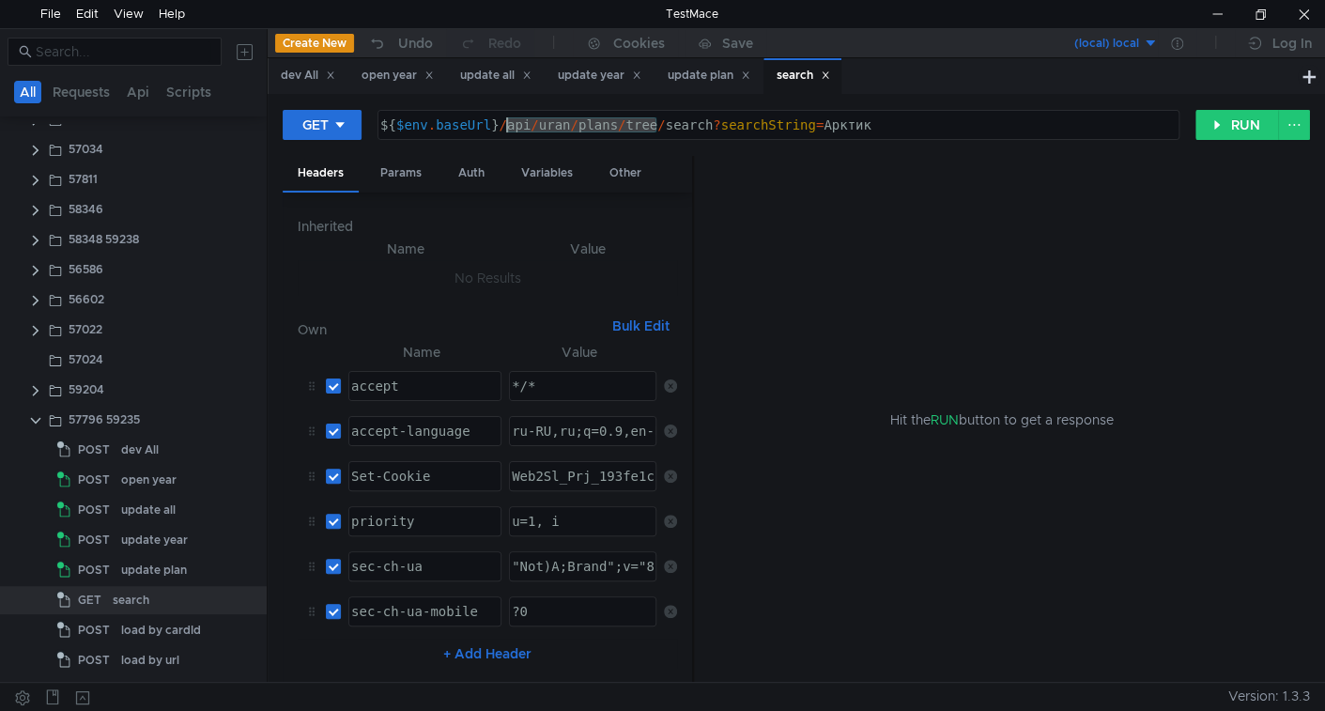
drag, startPoint x: 656, startPoint y: 122, endPoint x: 510, endPoint y: 129, distance: 146.6
click at [510, 129] on div "${ $env . baseUrl } / api / uran / plans / tree / search ? searchString = Арктик" at bounding box center [777, 139] width 800 height 45
paste textarea "work-plans/ccsu/tree/nodes"
type textarea "${$env.baseUrl}/api/work-plans/ccsu/tree/nodes/search?searchString=Арктик"
click at [391, 165] on div "Params" at bounding box center [400, 173] width 71 height 35
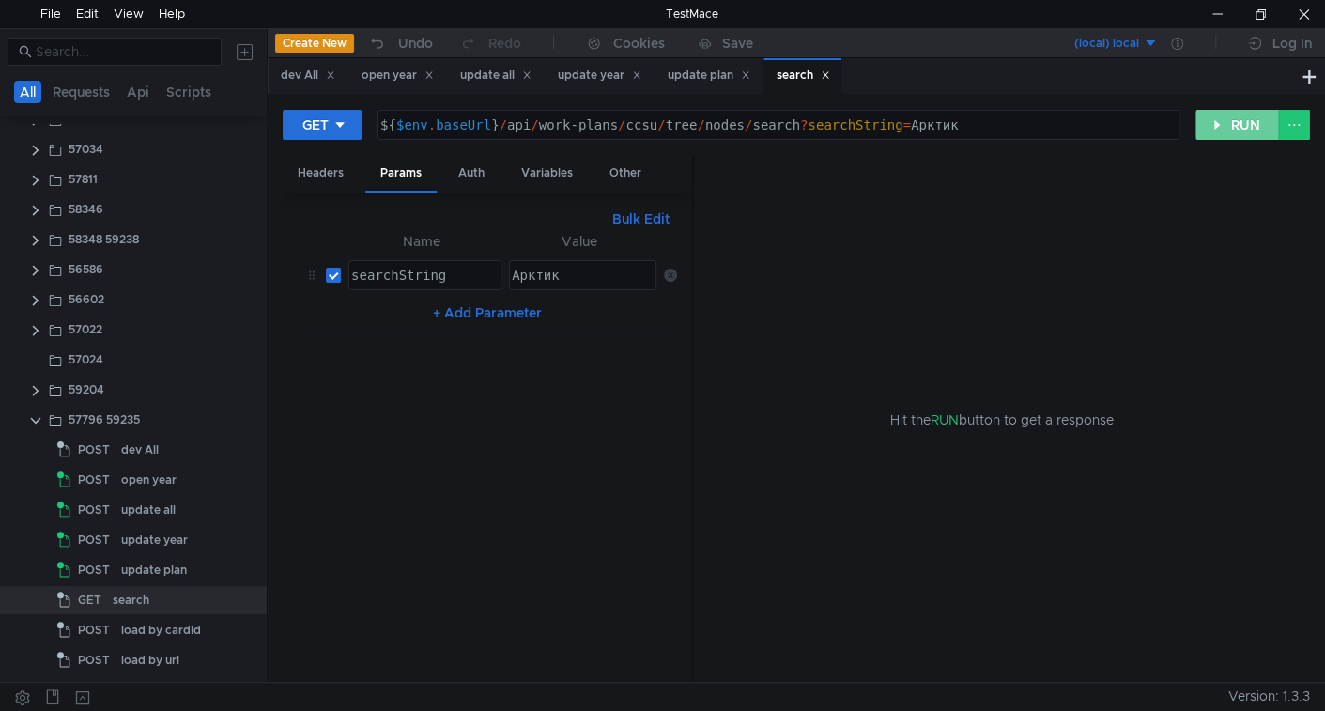
click at [1229, 125] on button "RUN" at bounding box center [1237, 125] width 84 height 30
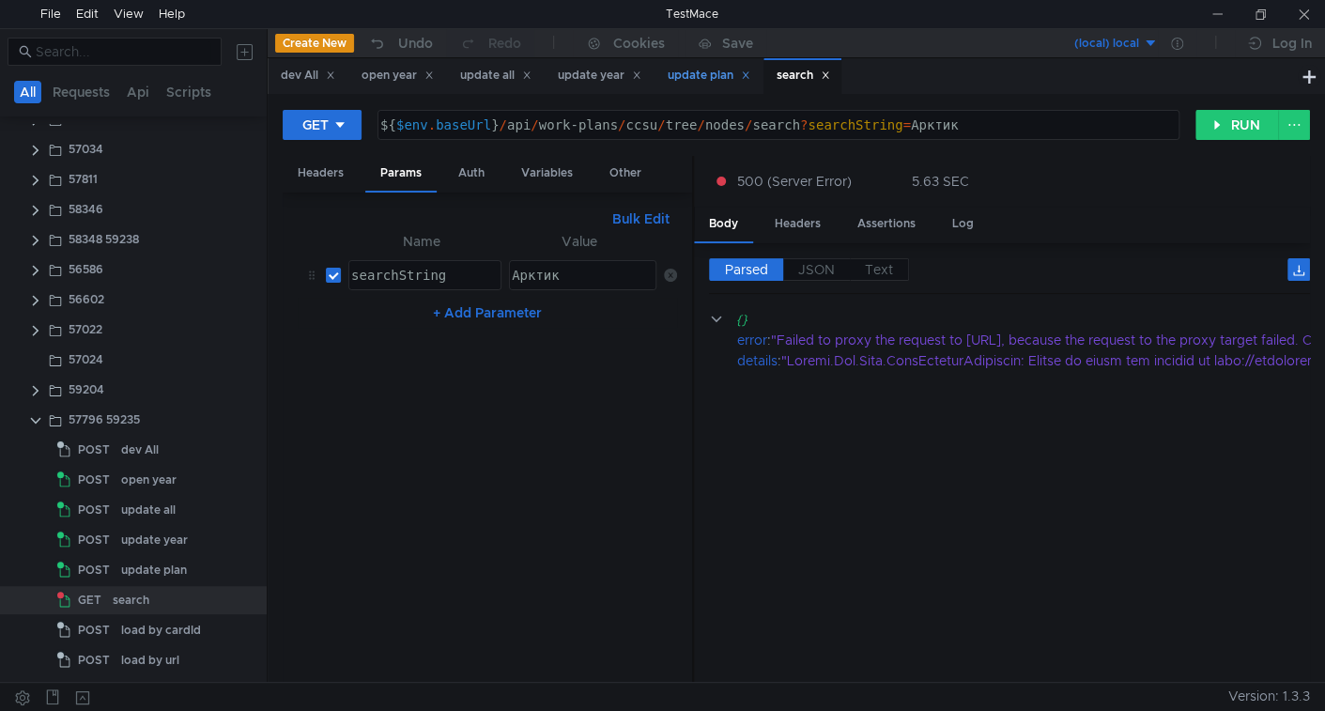
click at [704, 80] on div "update plan" at bounding box center [709, 76] width 83 height 20
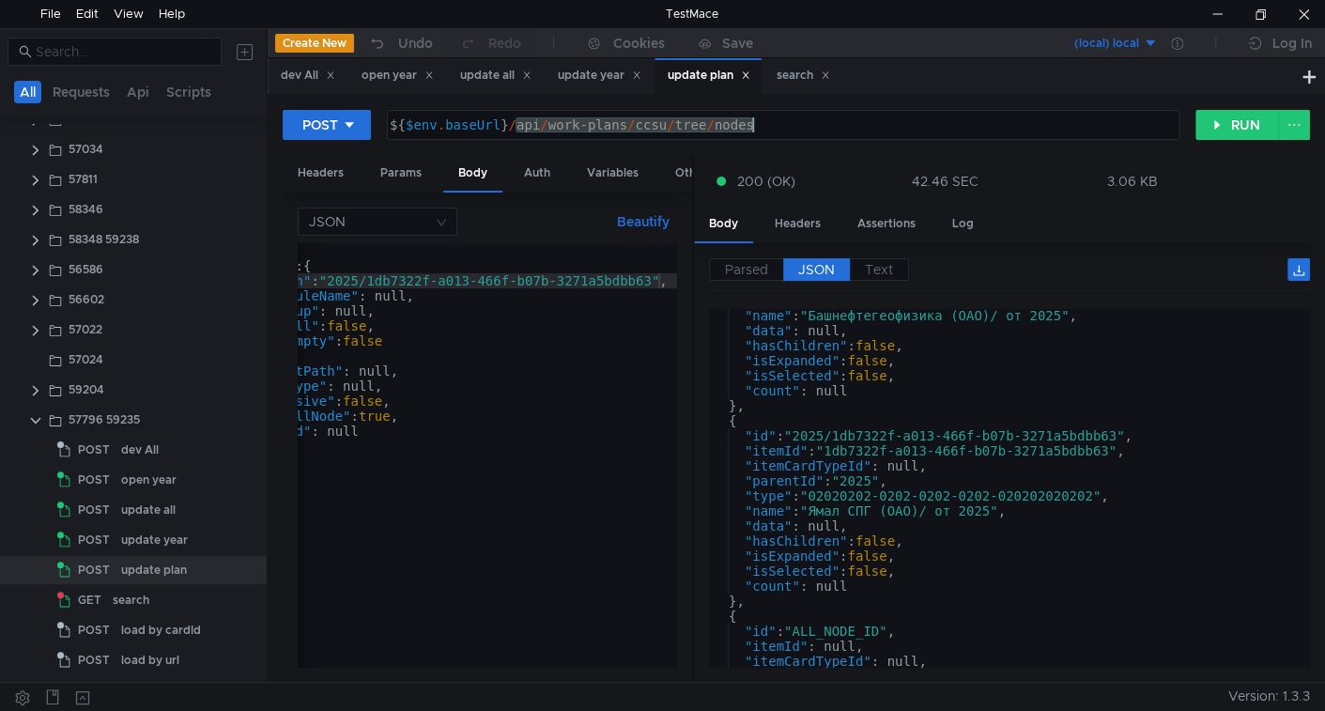
click at [577, 123] on div "${ $env . baseUrl } / api / work-plans / ccsu / tree / nodes" at bounding box center [783, 125] width 791 height 28
drag, startPoint x: 513, startPoint y: 126, endPoint x: 783, endPoint y: 114, distance: 270.7
click at [783, 114] on div "${ $env . baseUrl } / api / work-plans / ccsu / tree / nodes" at bounding box center [783, 125] width 791 height 28
click at [800, 77] on div "search" at bounding box center [804, 76] width 54 height 20
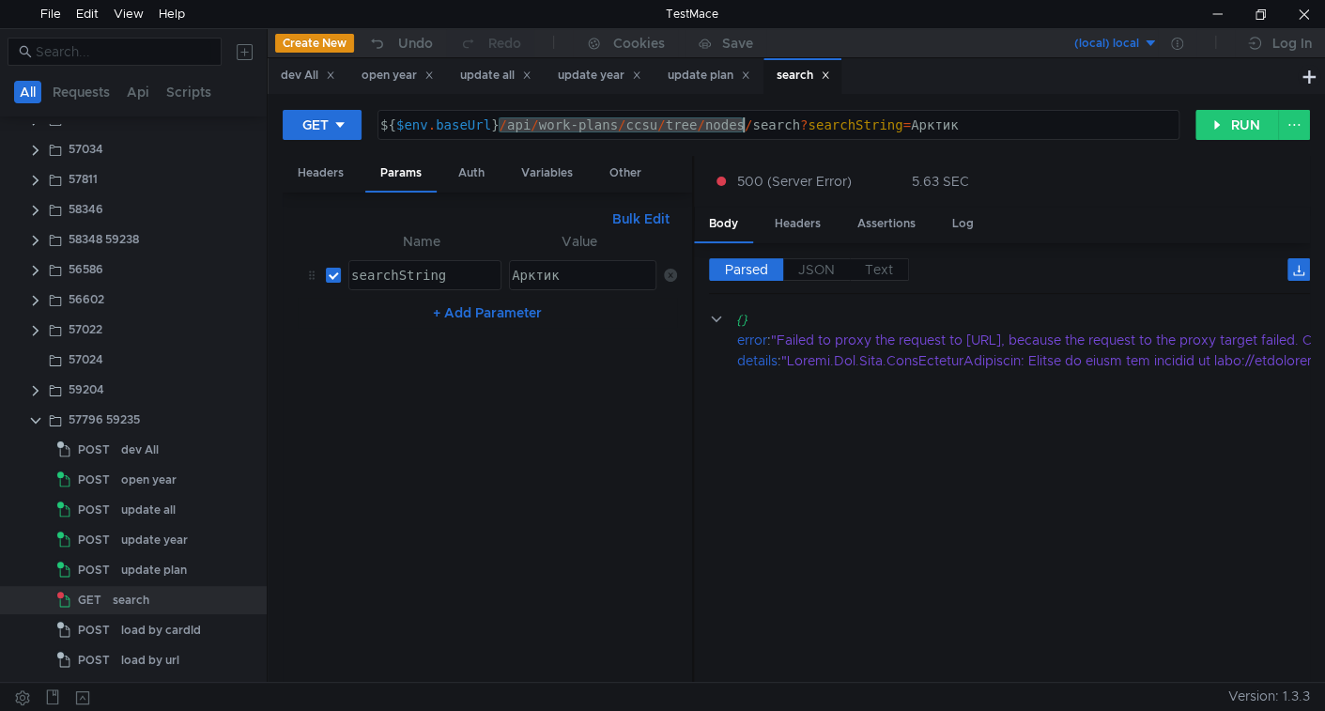
drag, startPoint x: 498, startPoint y: 124, endPoint x: 743, endPoint y: 126, distance: 245.1
click at [743, 126] on div "${ $env . baseUrl } / api / work-plans / ccsu / tree / nodes / search ? searchS…" at bounding box center [777, 139] width 800 height 45
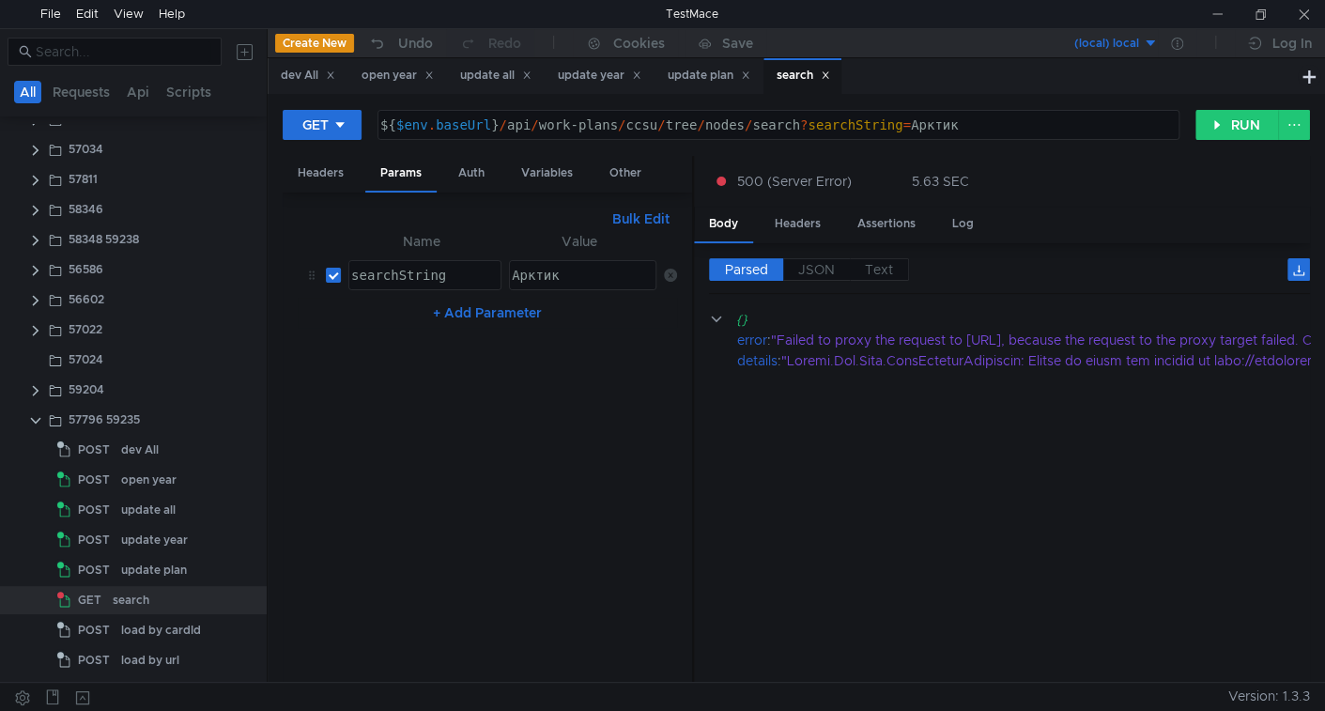
click at [511, 124] on div "${ $env . baseUrl } / api / work-plans / ccsu / tree / nodes / search ? searchS…" at bounding box center [777, 139] width 800 height 45
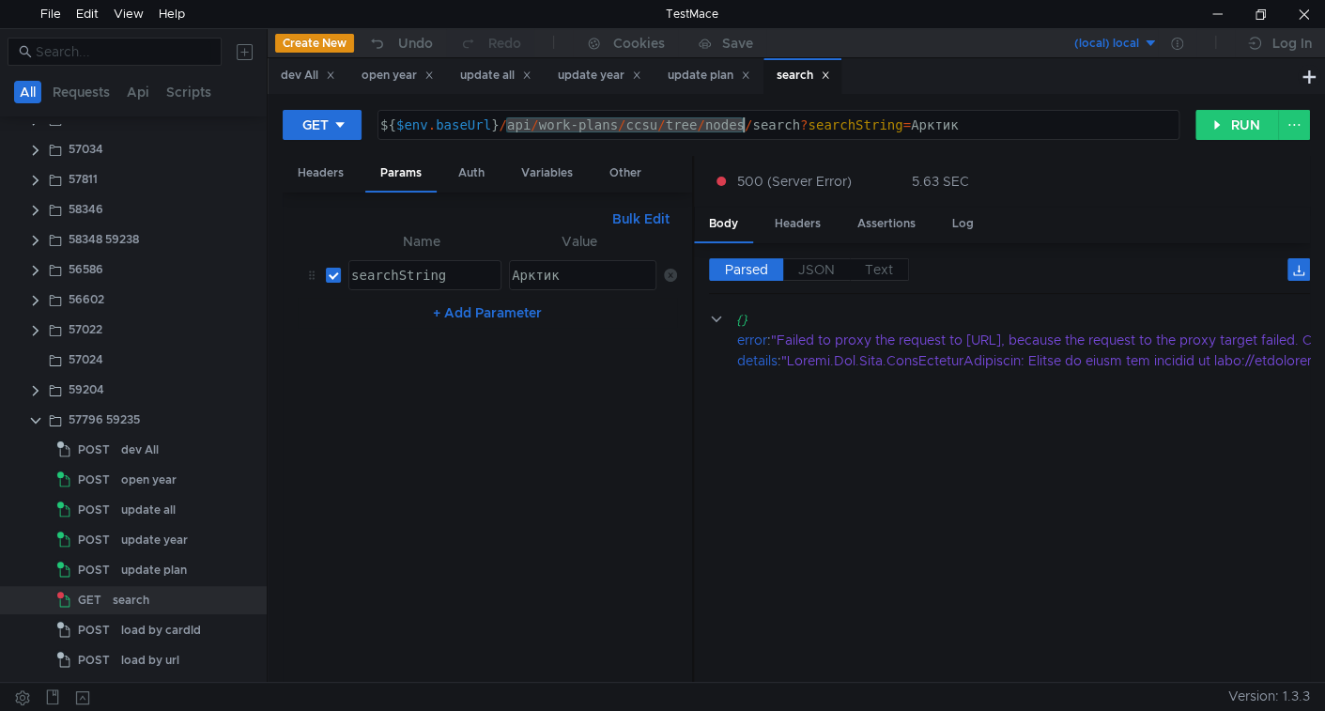
drag, startPoint x: 511, startPoint y: 124, endPoint x: 743, endPoint y: 136, distance: 232.2
click at [743, 136] on div "${ $env . baseUrl } / api / work-plans / ccsu / tree / nodes / search ? searchS…" at bounding box center [777, 139] width 800 height 45
paste textarea
type textarea "${$env.baseUrl}/api/work-plans/ccsu/tree/search?searchString=Арктик"
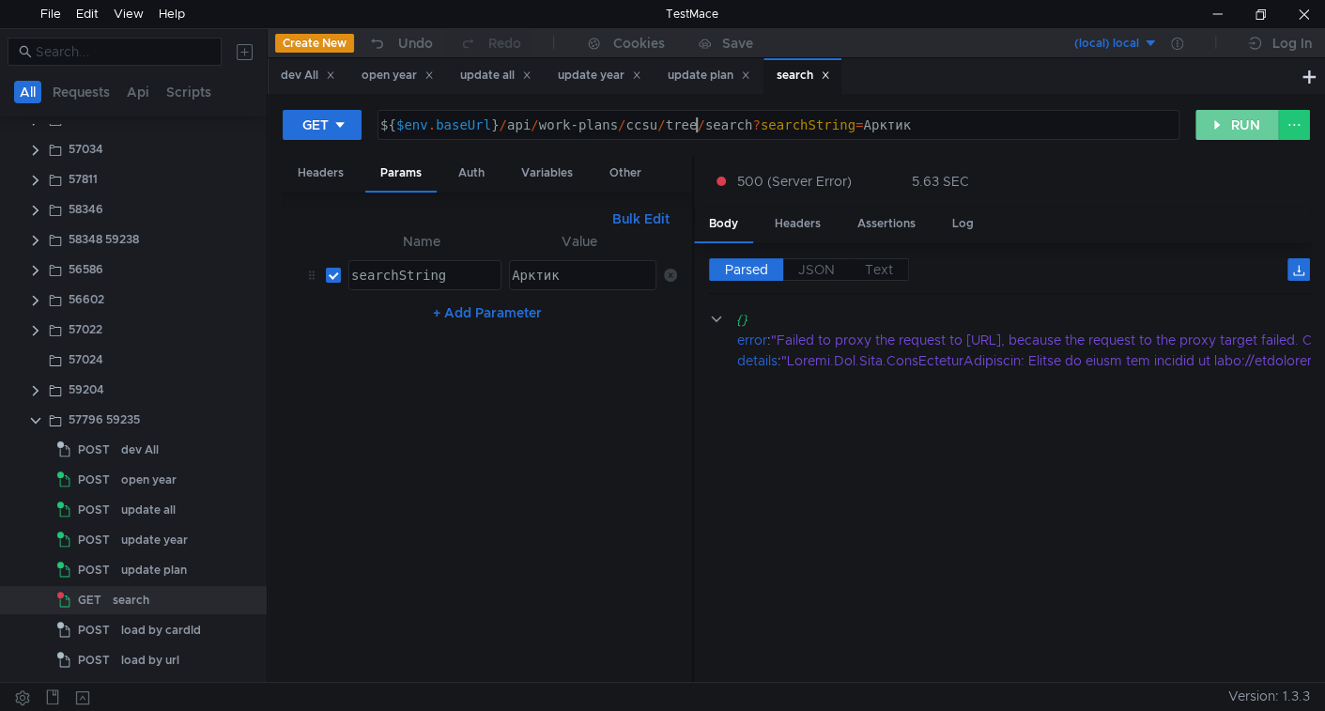
click at [1201, 122] on button "RUN" at bounding box center [1237, 125] width 84 height 30
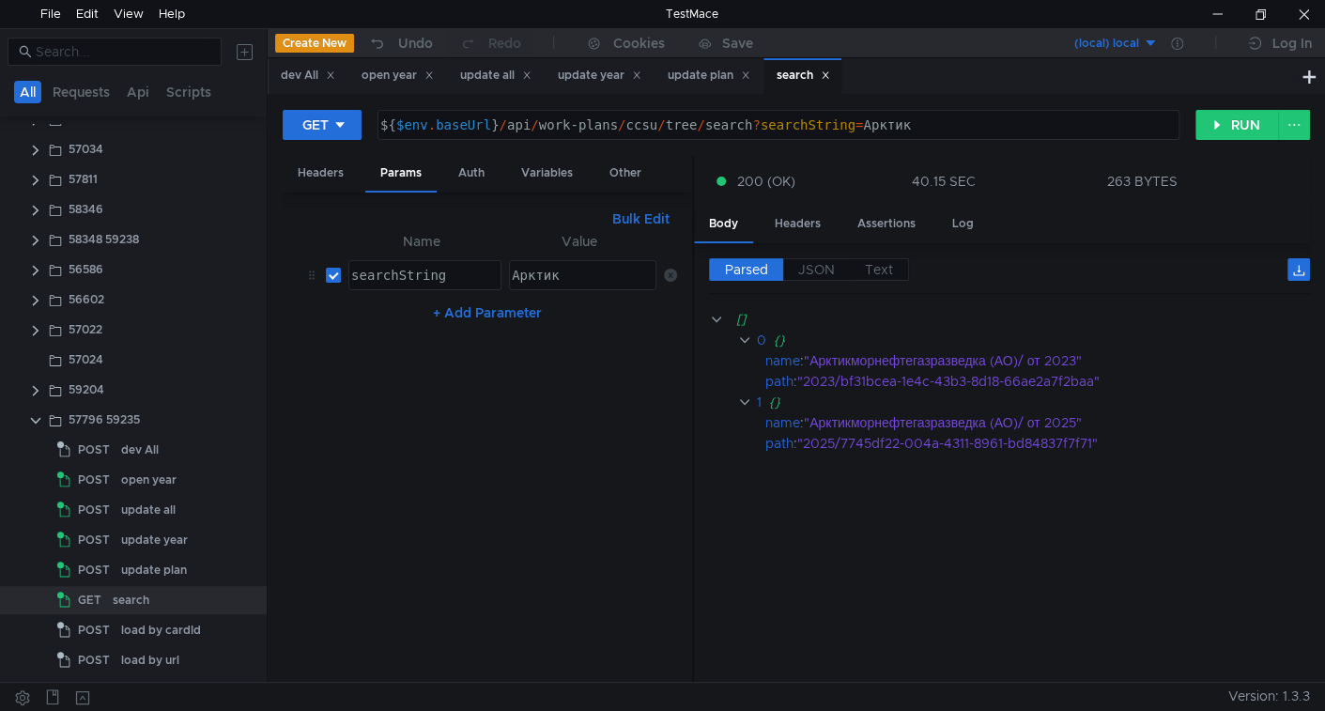
click at [883, 119] on div "${ $env . baseUrl } / api / work-plans / ccsu / tree / search ? searchString = …" at bounding box center [777, 139] width 800 height 45
click at [713, 77] on div "update plan" at bounding box center [709, 76] width 83 height 20
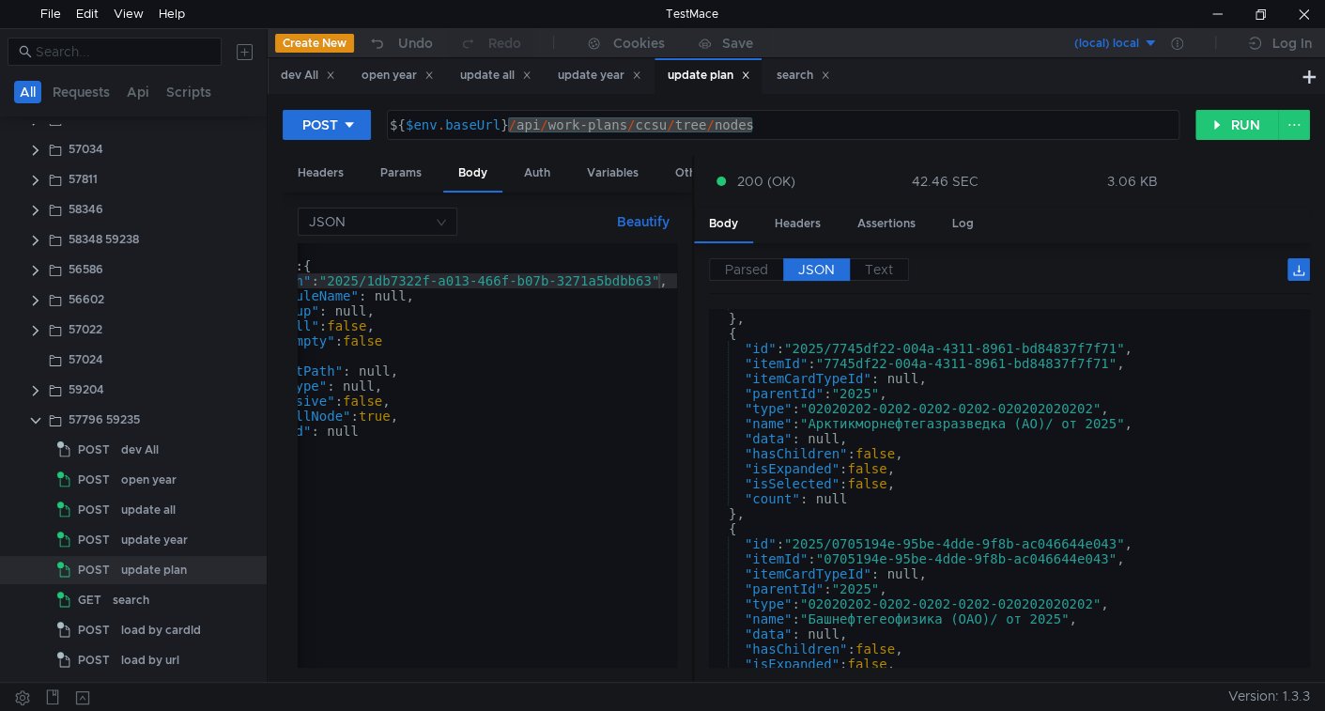
scroll to position [1559, 0]
click at [796, 83] on div "search" at bounding box center [804, 76] width 54 height 20
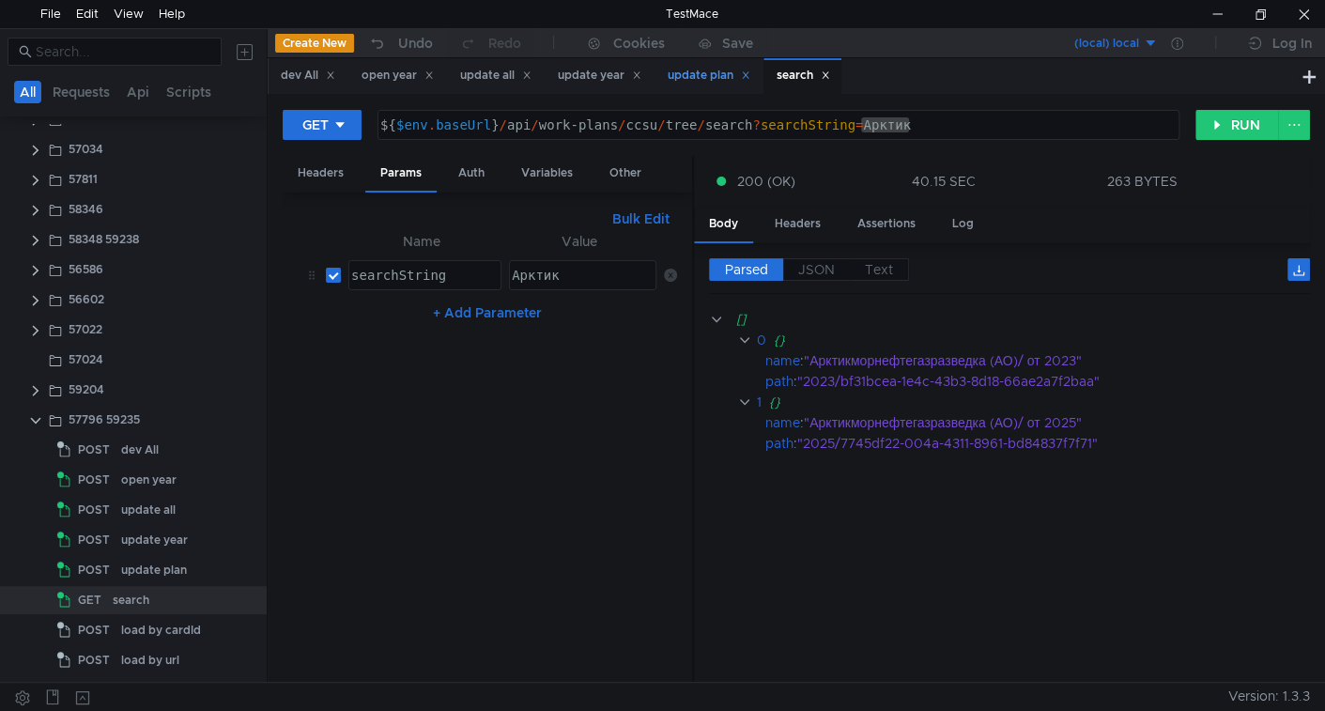
click at [726, 78] on div "update plan" at bounding box center [709, 76] width 83 height 20
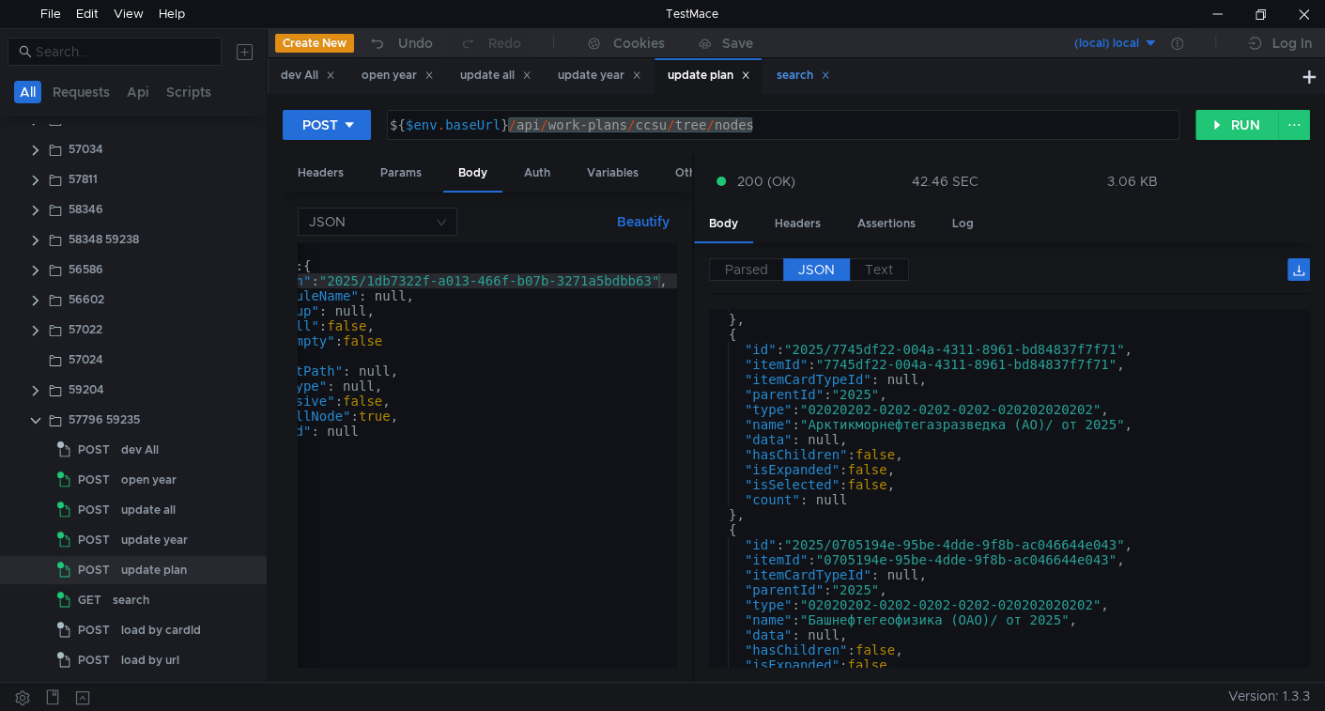
click at [800, 87] on div "search" at bounding box center [802, 75] width 78 height 35
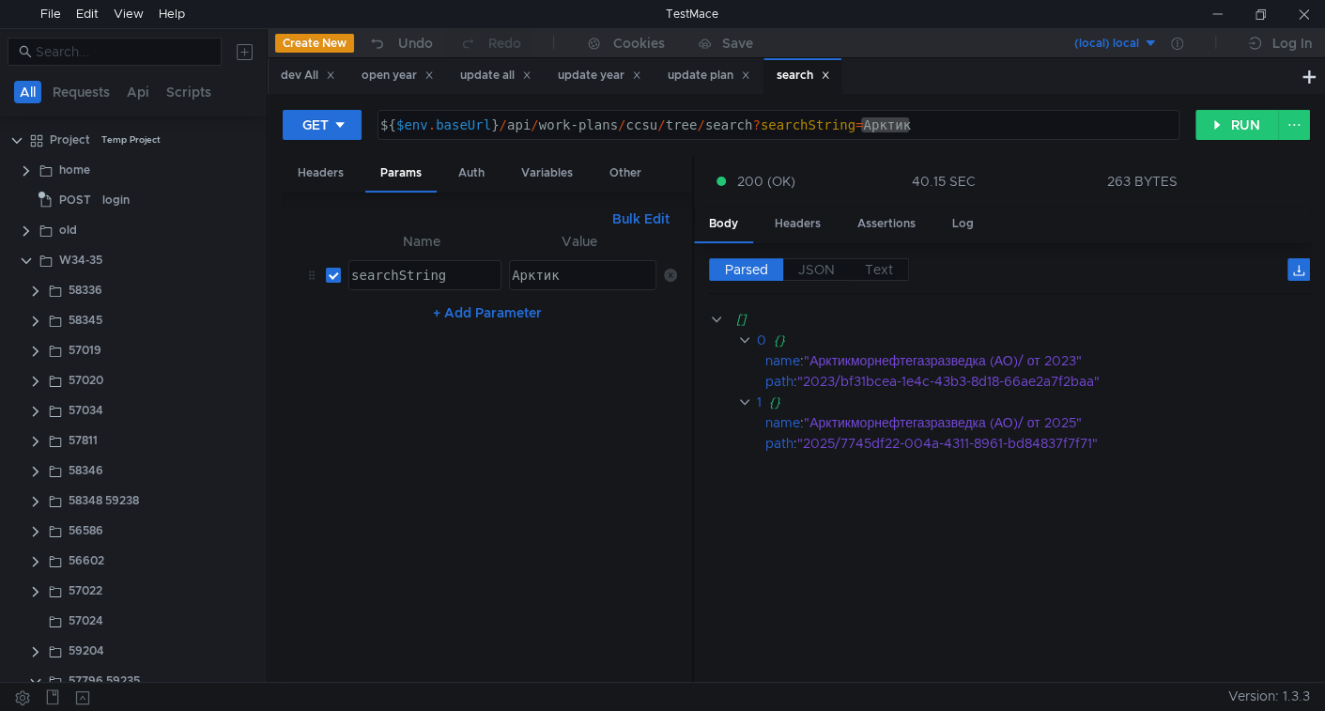
scroll to position [261, 0]
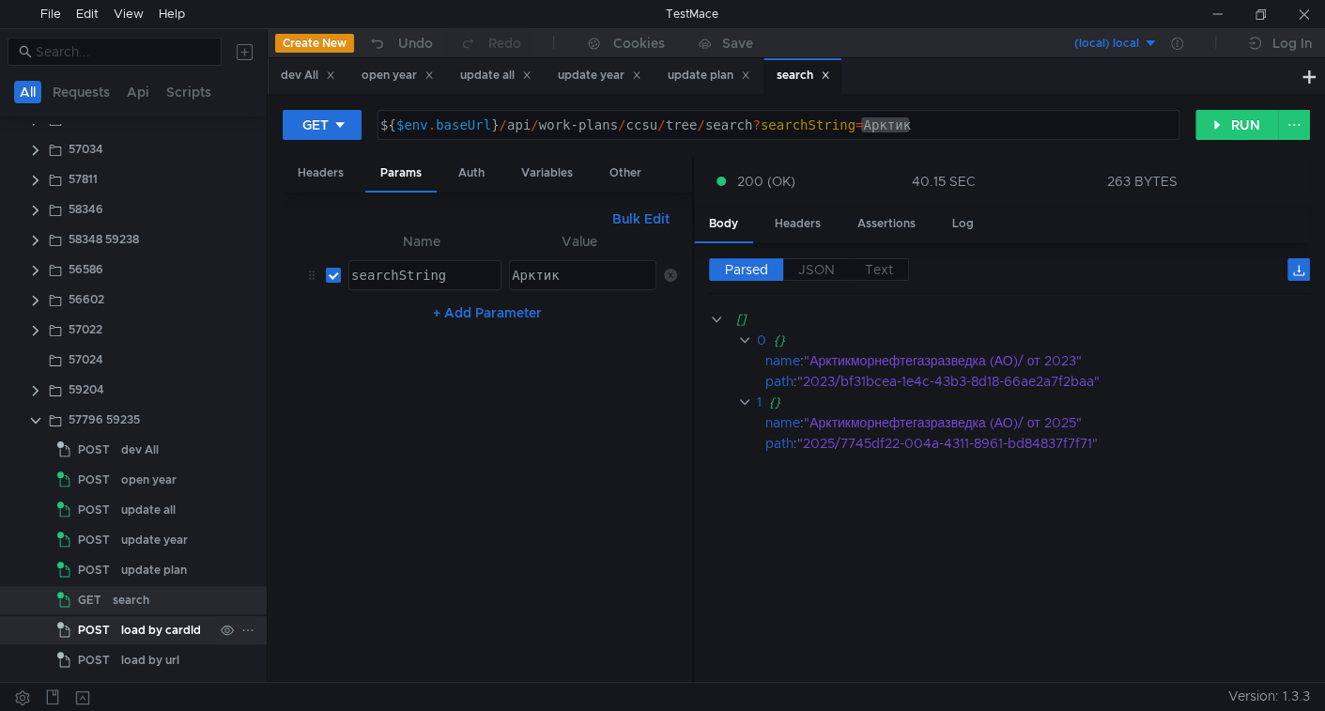
click at [144, 623] on div "load by cardId" at bounding box center [161, 630] width 80 height 28
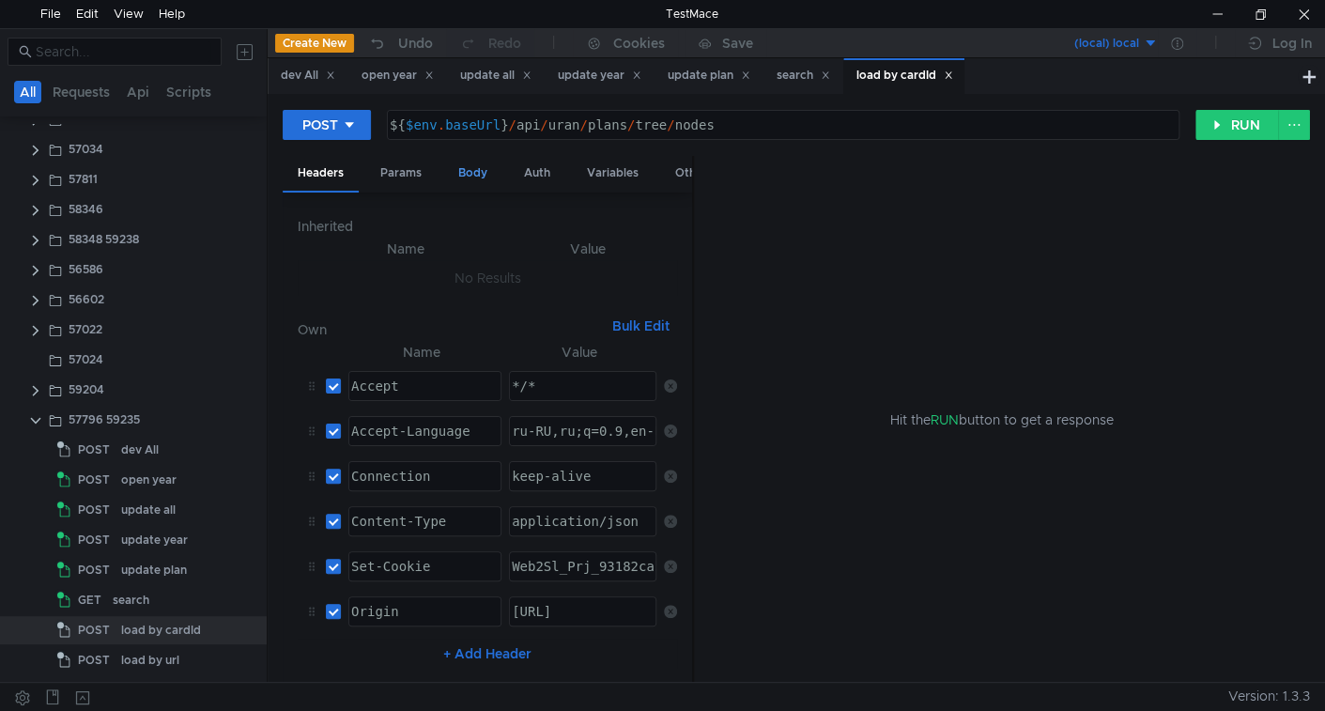
click at [464, 180] on div "Body" at bounding box center [472, 173] width 59 height 35
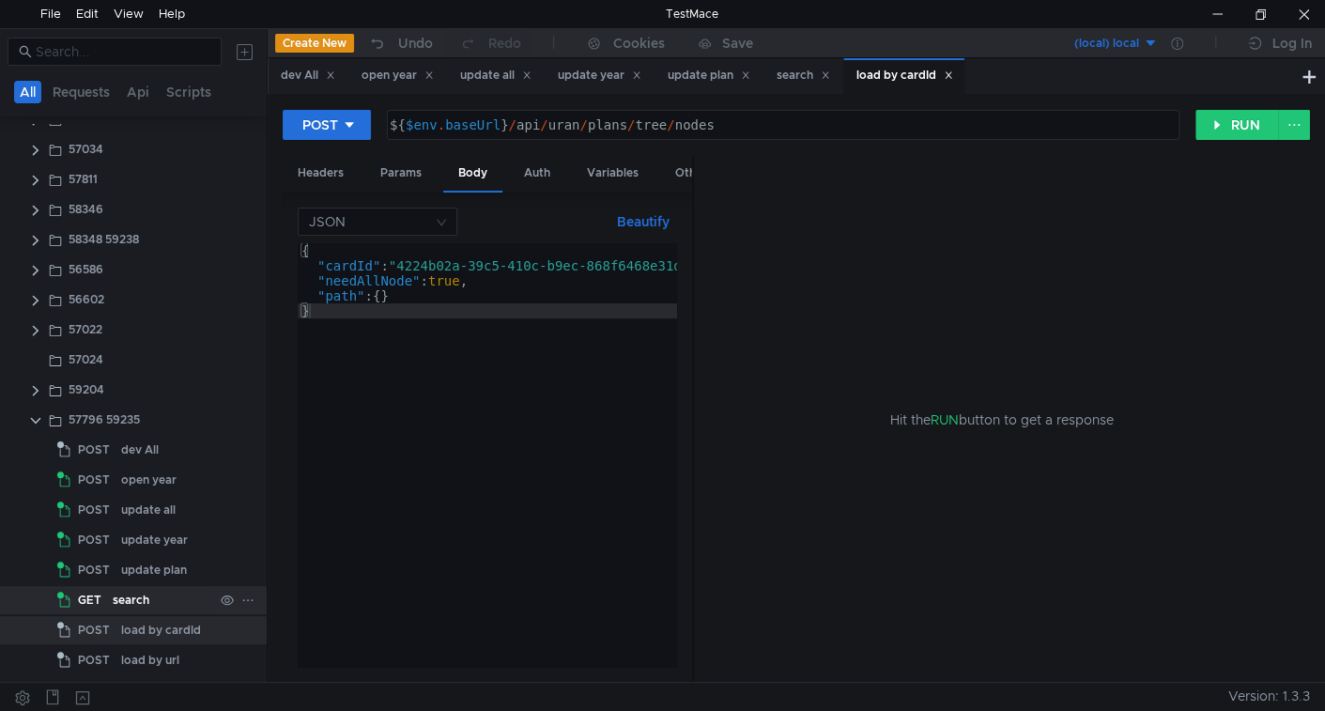
click at [137, 604] on div "search" at bounding box center [131, 600] width 37 height 28
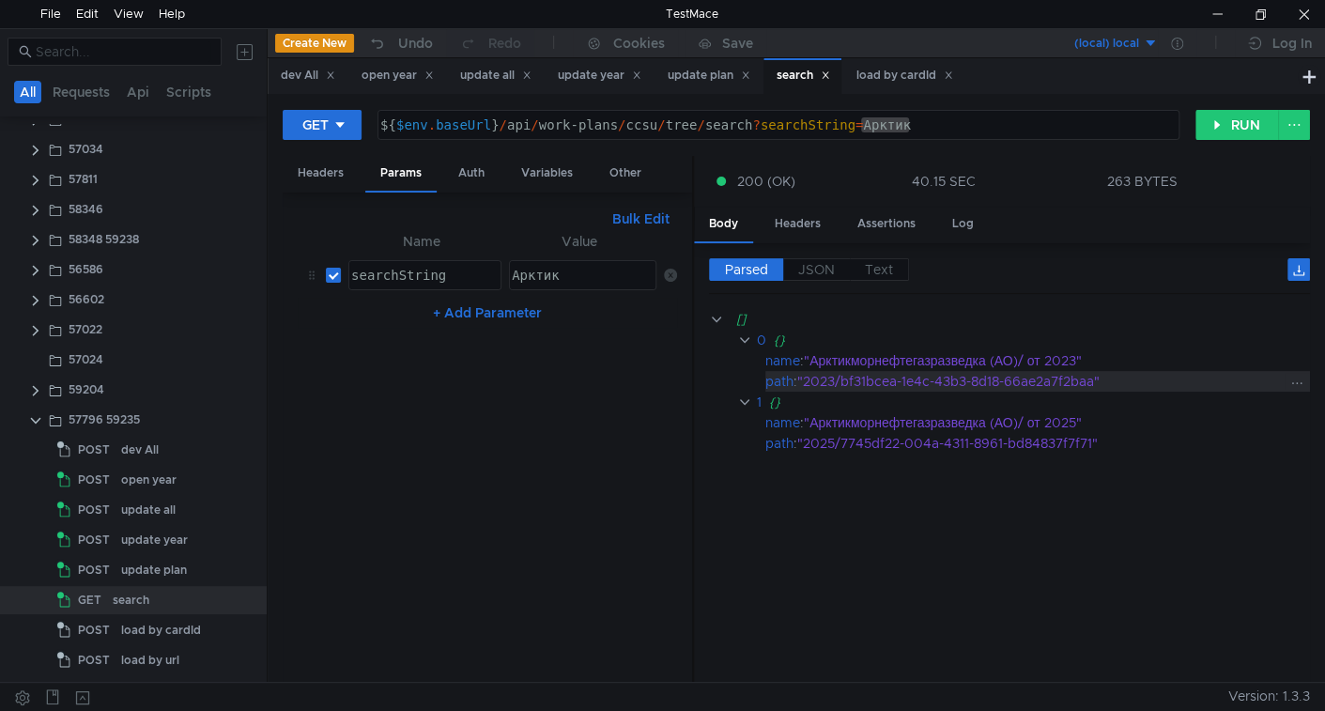
click at [847, 379] on div ""2023/bf31bcea-1e4c-43b3-8d18-66ae2a7f2baa"" at bounding box center [1040, 381] width 487 height 21
drag, startPoint x: 847, startPoint y: 379, endPoint x: 1046, endPoint y: 371, distance: 199.2
click at [1046, 371] on div ""2023/bf31bcea-1e4c-43b3-8d18-66ae2a7f2baa"" at bounding box center [1040, 381] width 487 height 21
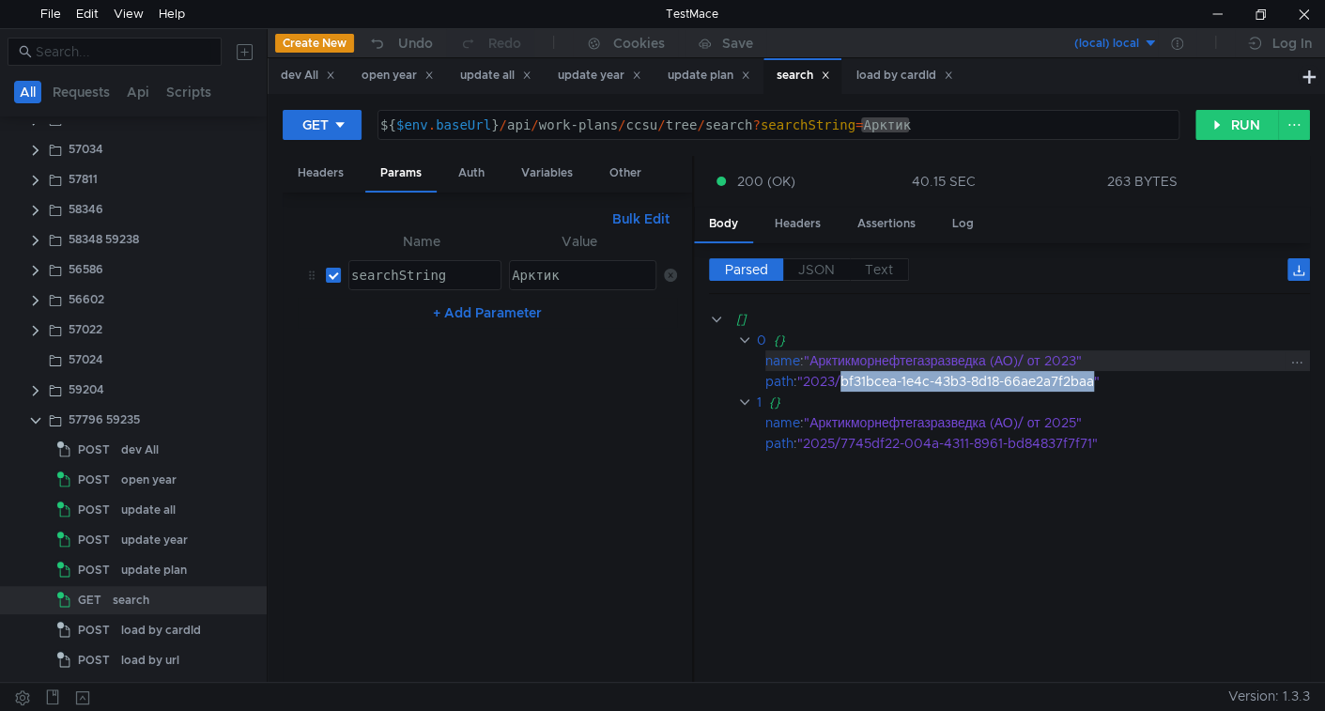
copy div "bf31bcea-1e4c-43b3-8d18-66ae2a7f2baa"
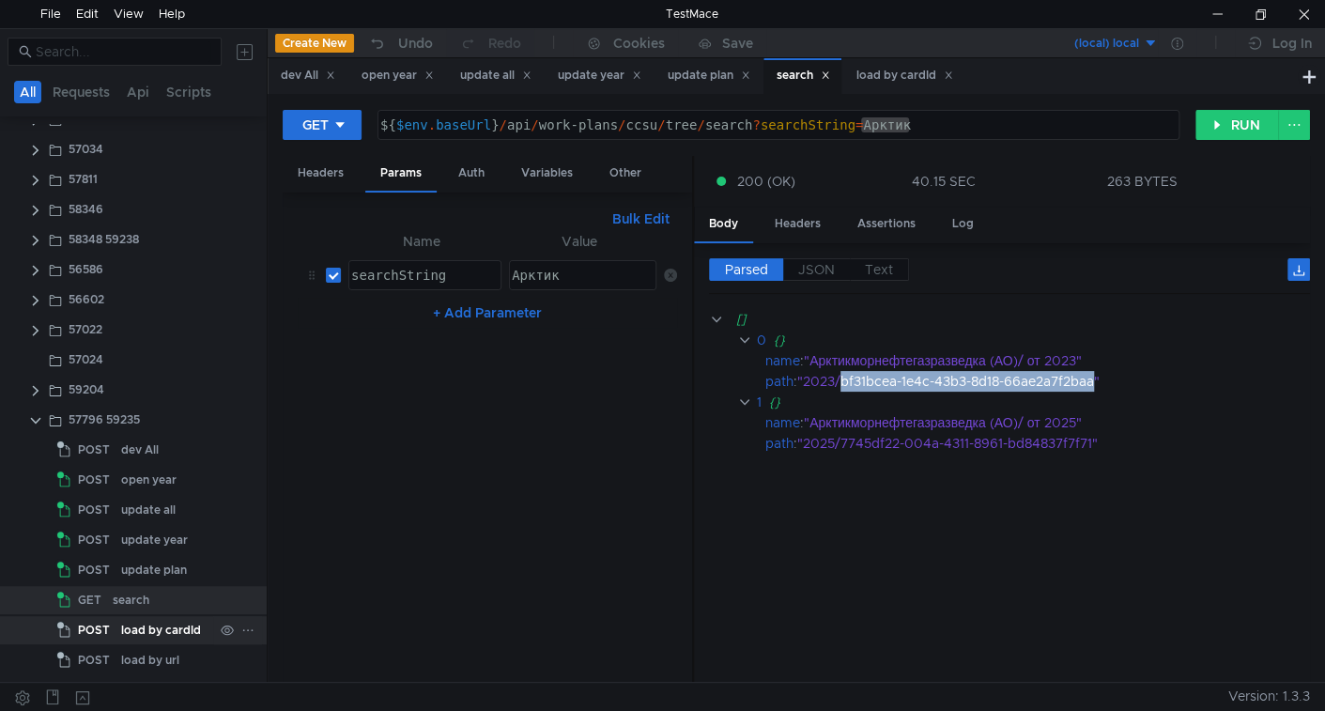
click at [145, 619] on div "load by cardId" at bounding box center [161, 630] width 80 height 28
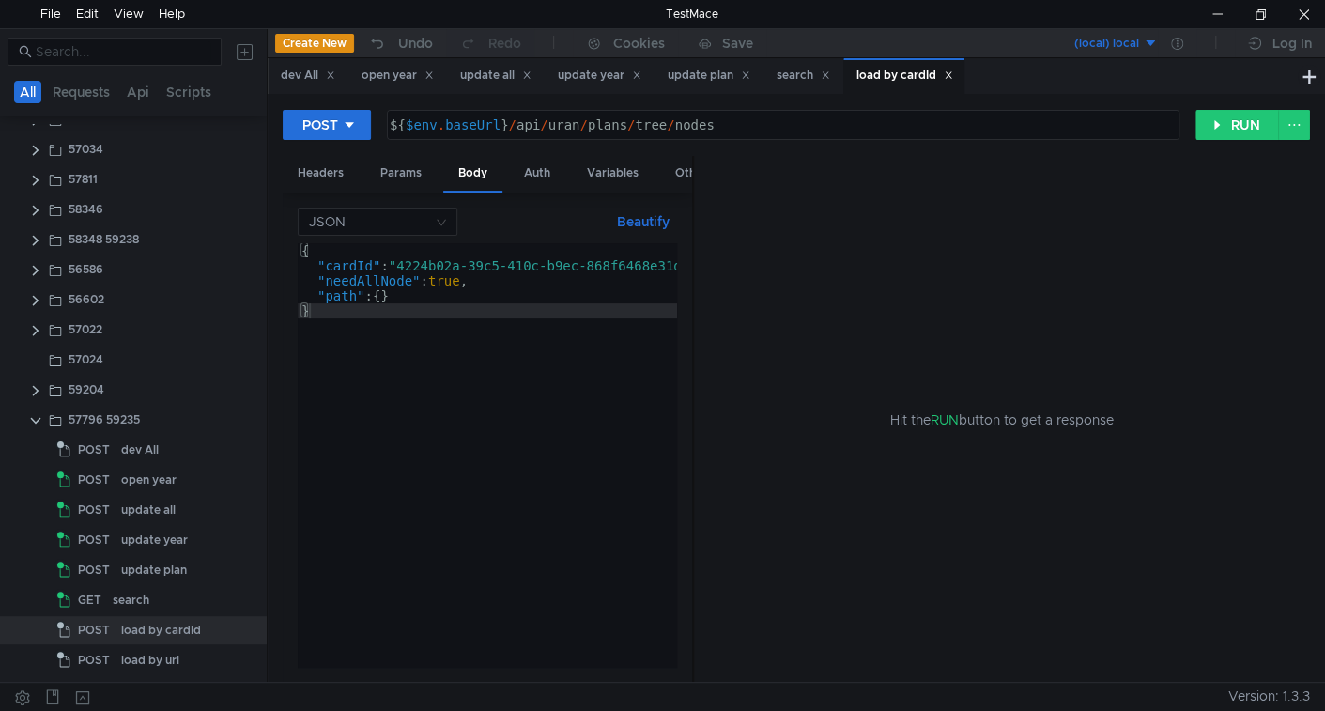
click at [435, 258] on div "{ "cardId" : "4224b02a-39c5-410c-b9ec-868f6468e31d" , "needAllNode" : true , "p…" at bounding box center [502, 466] width 409 height 447
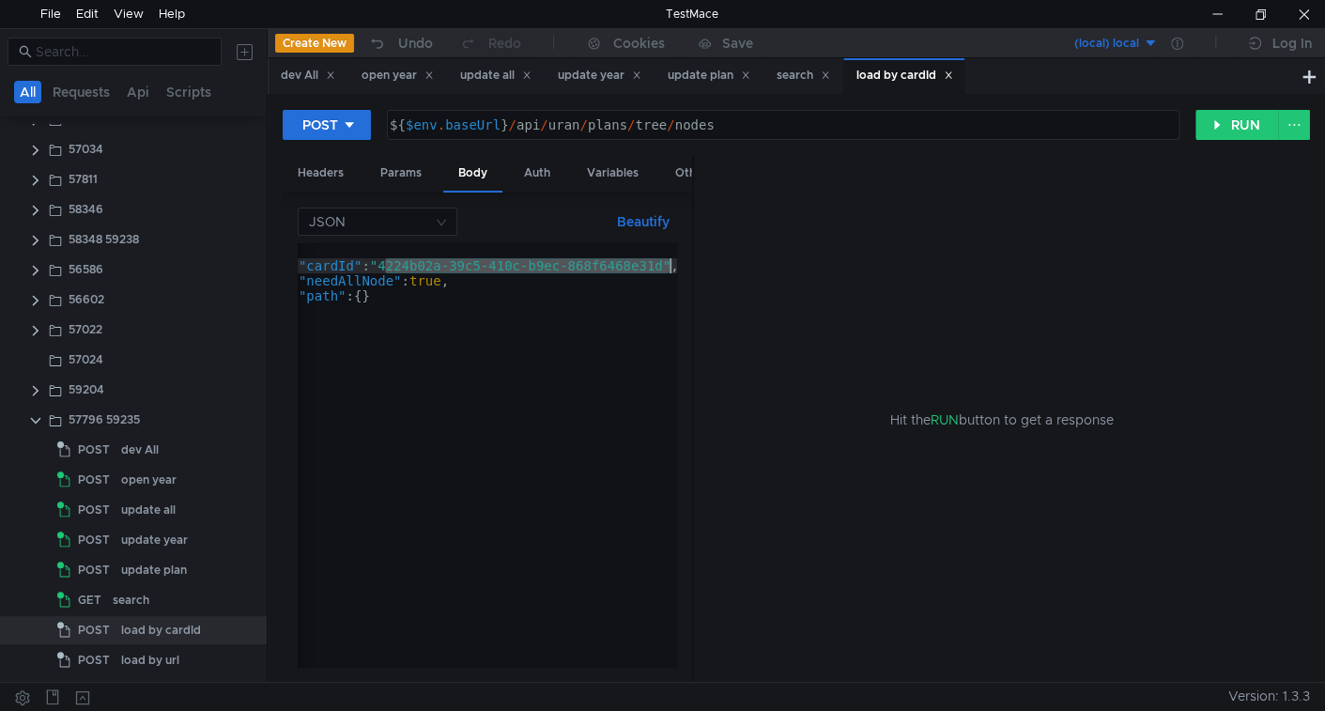
scroll to position [0, 29]
drag, startPoint x: 437, startPoint y: 258, endPoint x: 639, endPoint y: 258, distance: 202.8
click at [639, 258] on div "{ "cardId" : "4224b02a-39c5-410c-b9ec-868f6468e31d" , "needAllNode" : true , "p…" at bounding box center [472, 466] width 409 height 447
paste textarea "bf31bcea-1e4c-43b3-8d18-66ae2a7f2baa"
type textarea ""cardId": "bf31bcea-1e4c-43b3-8d18-66ae2a7f2baa","
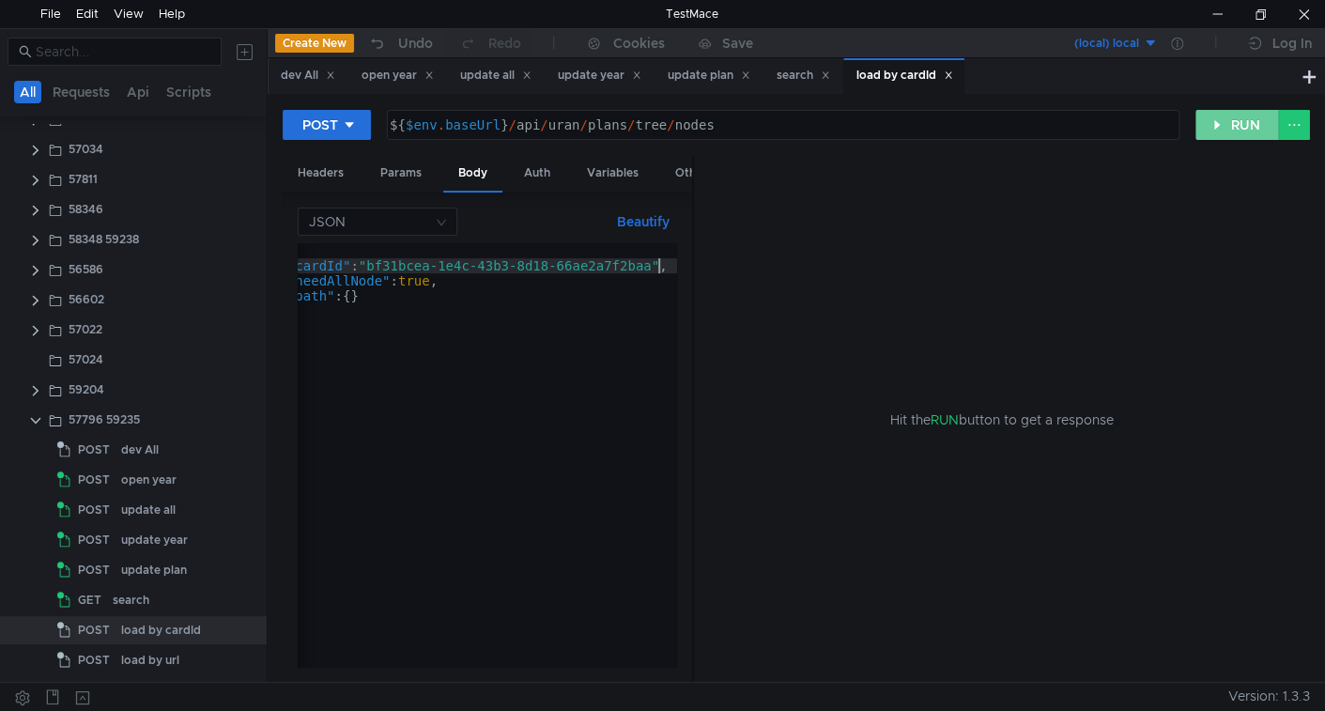
click at [1226, 124] on button "RUN" at bounding box center [1237, 125] width 84 height 30
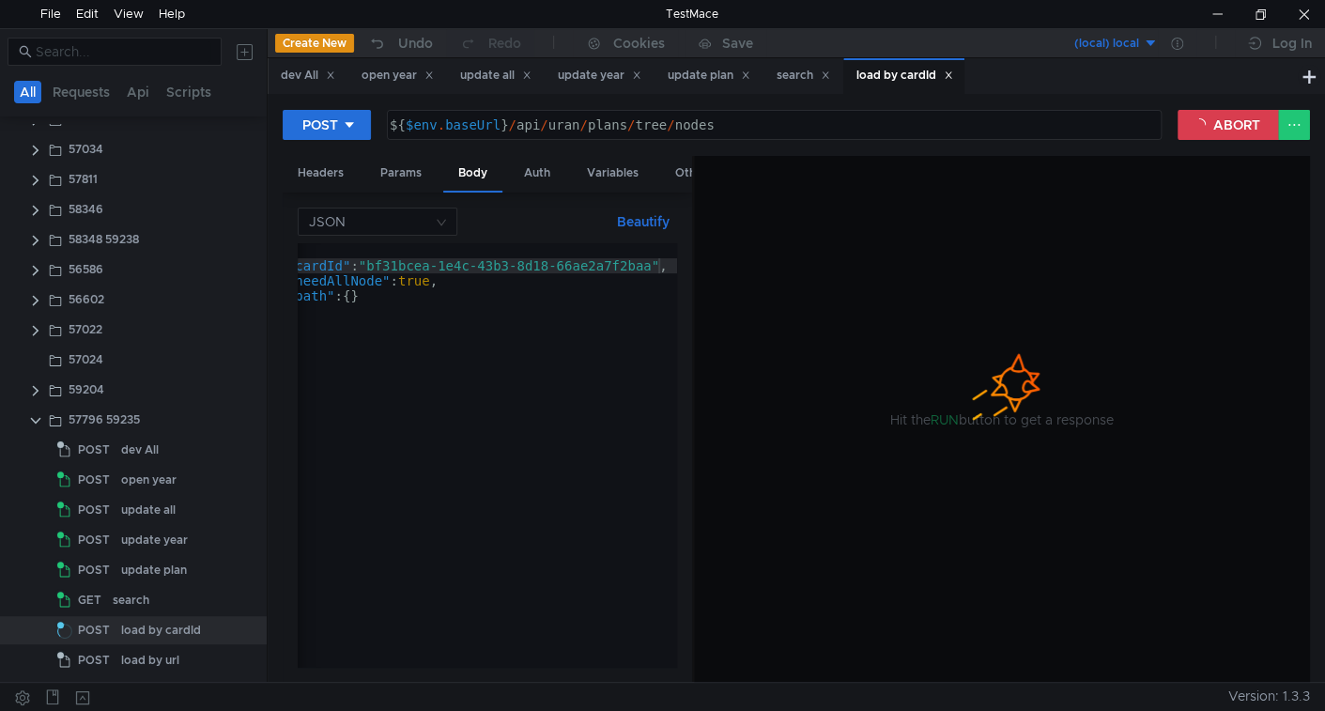
scroll to position [0, 0]
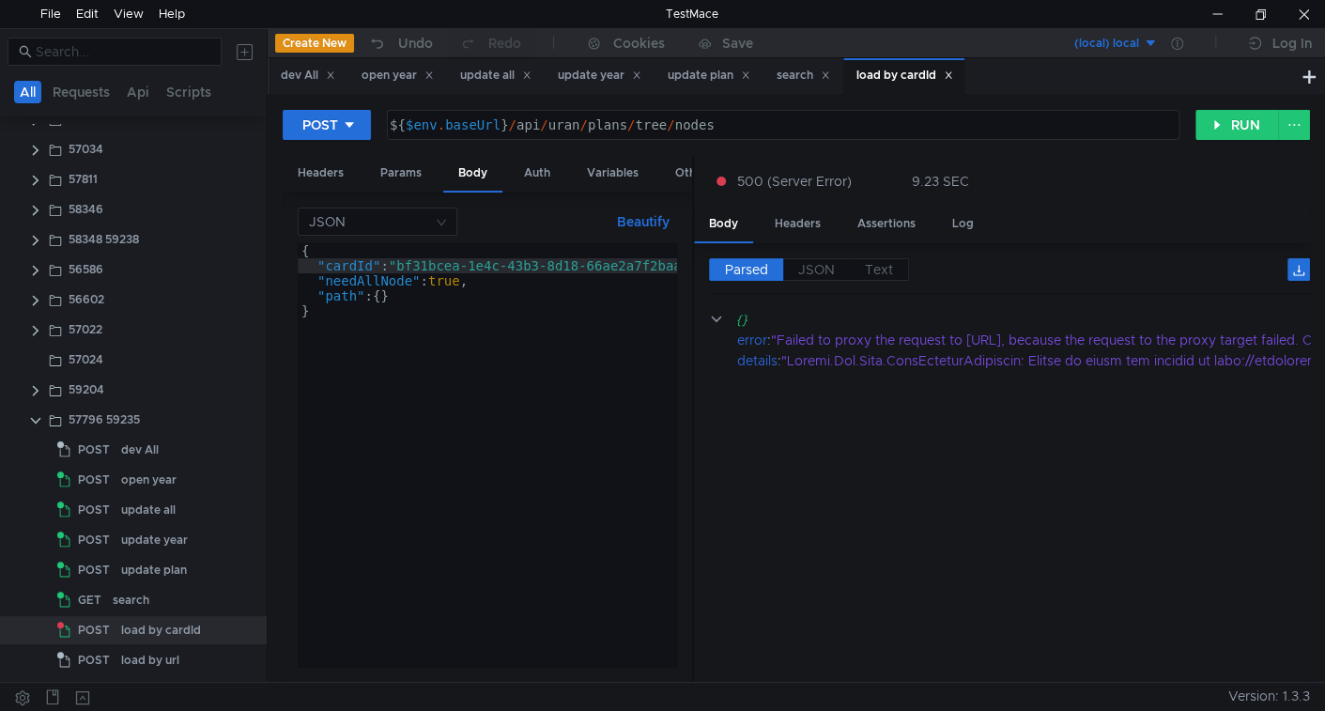
click at [153, 600] on div "search" at bounding box center [163, 600] width 100 height 28
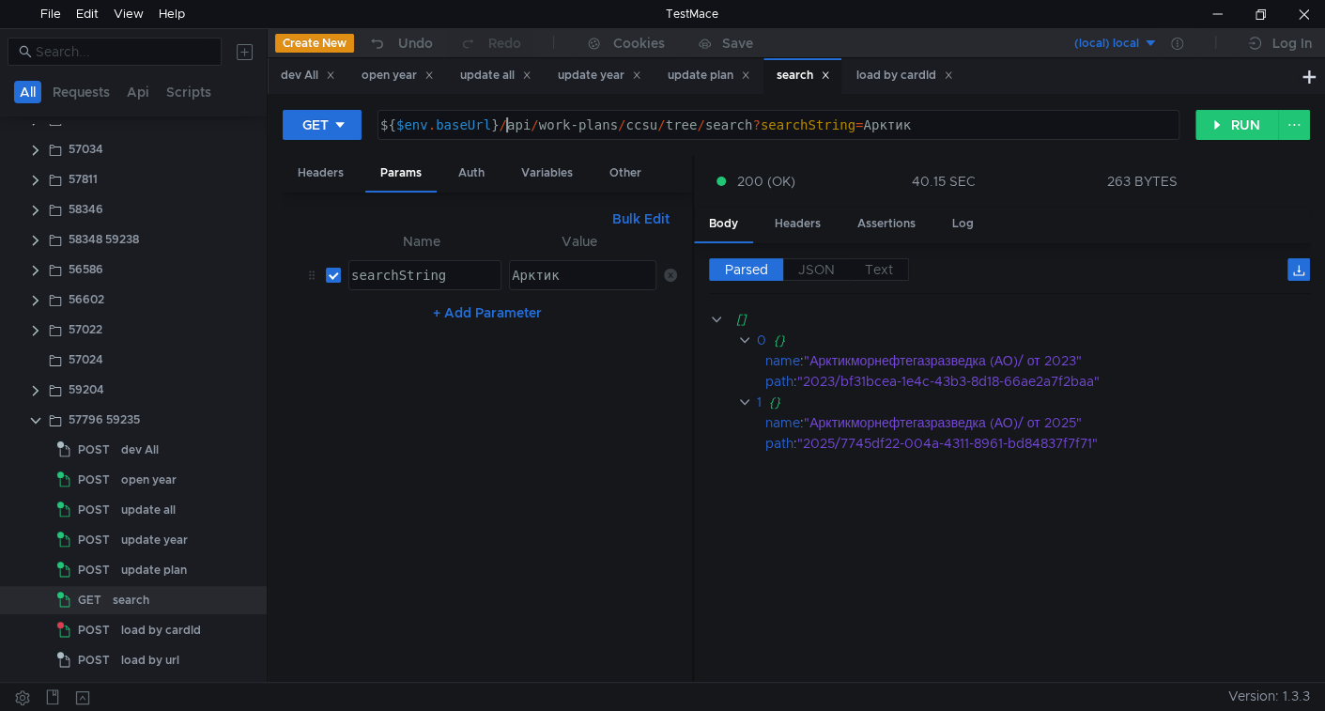
click at [512, 127] on div "${ $env . baseUrl } / api / work-plans / ccsu / tree / search ? searchString = …" at bounding box center [777, 139] width 800 height 45
drag, startPoint x: 512, startPoint y: 127, endPoint x: 633, endPoint y: 130, distance: 121.2
click at [633, 130] on div "${ $env . baseUrl } / api / work-plans / ccsu / tree / search ? searchString = …" at bounding box center [777, 139] width 800 height 45
click at [145, 579] on div "update plan" at bounding box center [154, 570] width 66 height 28
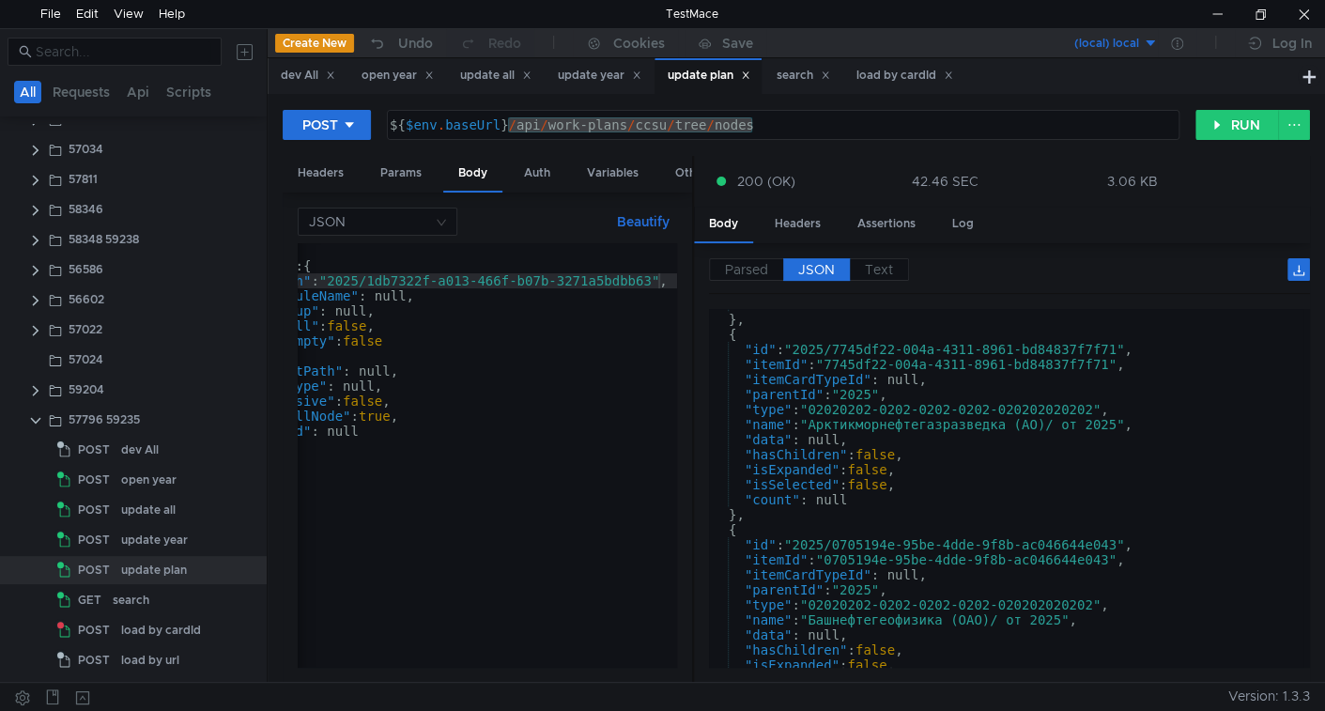
click at [540, 118] on div "${ $env . baseUrl } / api / work-plans / ccsu / tree / nodes" at bounding box center [783, 125] width 791 height 28
drag, startPoint x: 511, startPoint y: 123, endPoint x: 924, endPoint y: 103, distance: 413.6
click at [924, 103] on div "POST ${$env.baseUrl}/api/work-plans/ccsu/tree/nodes ${ $env . baseUrl } / api /…" at bounding box center [796, 388] width 1057 height 588
click at [155, 624] on div "load by cardId" at bounding box center [161, 630] width 80 height 28
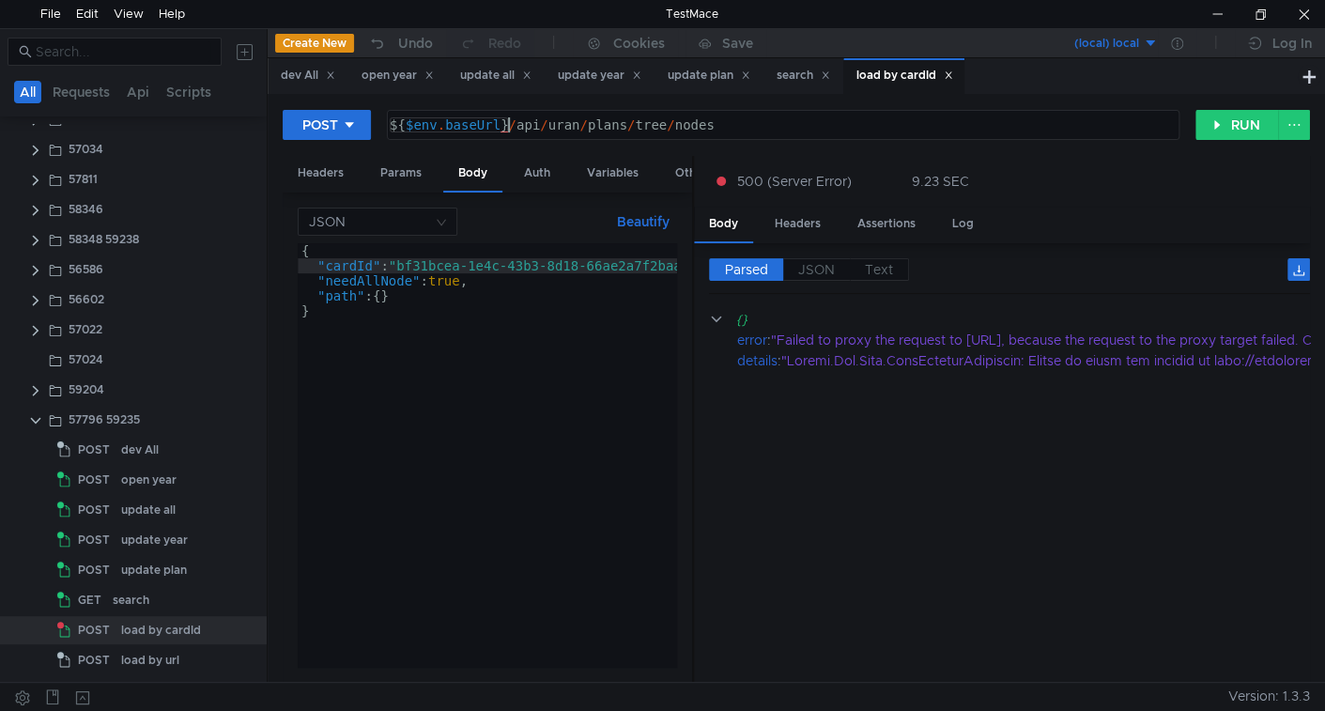
drag, startPoint x: 510, startPoint y: 126, endPoint x: 943, endPoint y: 115, distance: 433.0
click at [943, 115] on div "${ $env . baseUrl } / api / uran / plans / tree / nodes" at bounding box center [783, 125] width 791 height 28
paste textarea "work-plans/ccsu"
type textarea "${$env.baseUrl}/api/work-plans/ccsu/tree/nodes"
click at [1236, 127] on button "RUN" at bounding box center [1237, 125] width 84 height 30
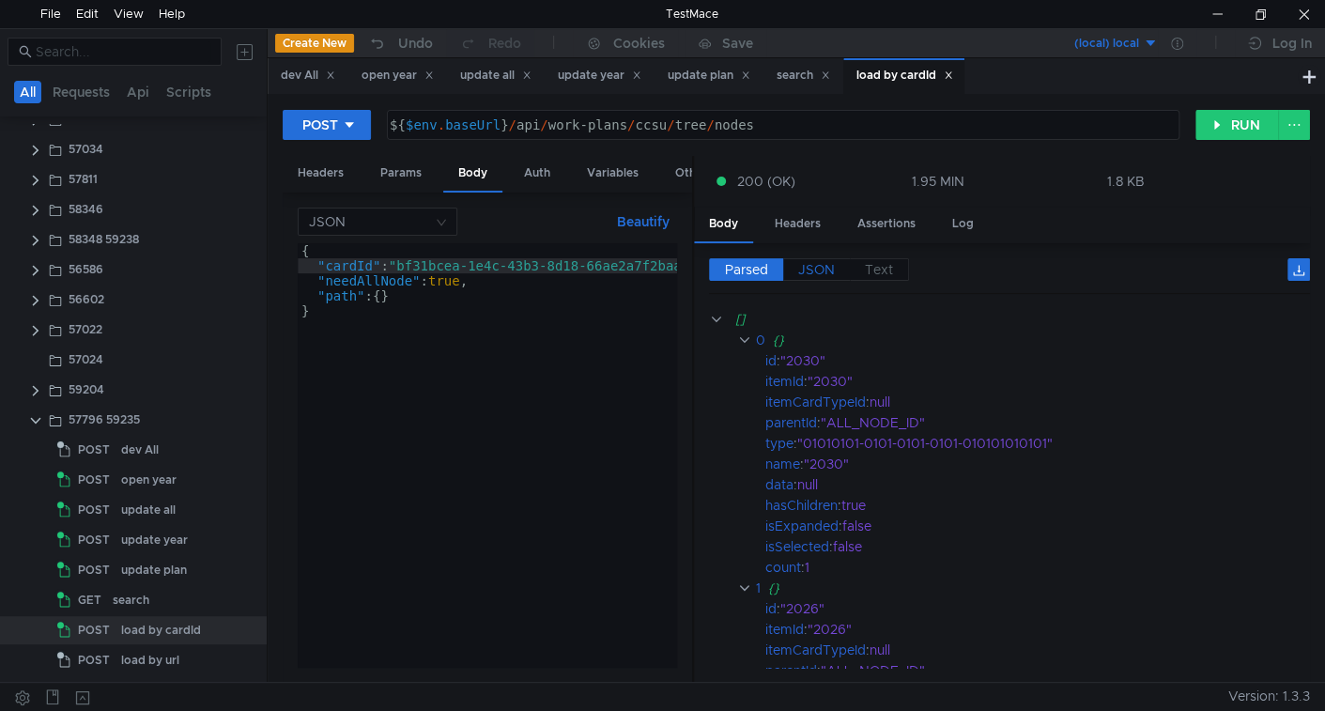
click at [834, 258] on label "JSON" at bounding box center [816, 269] width 67 height 23
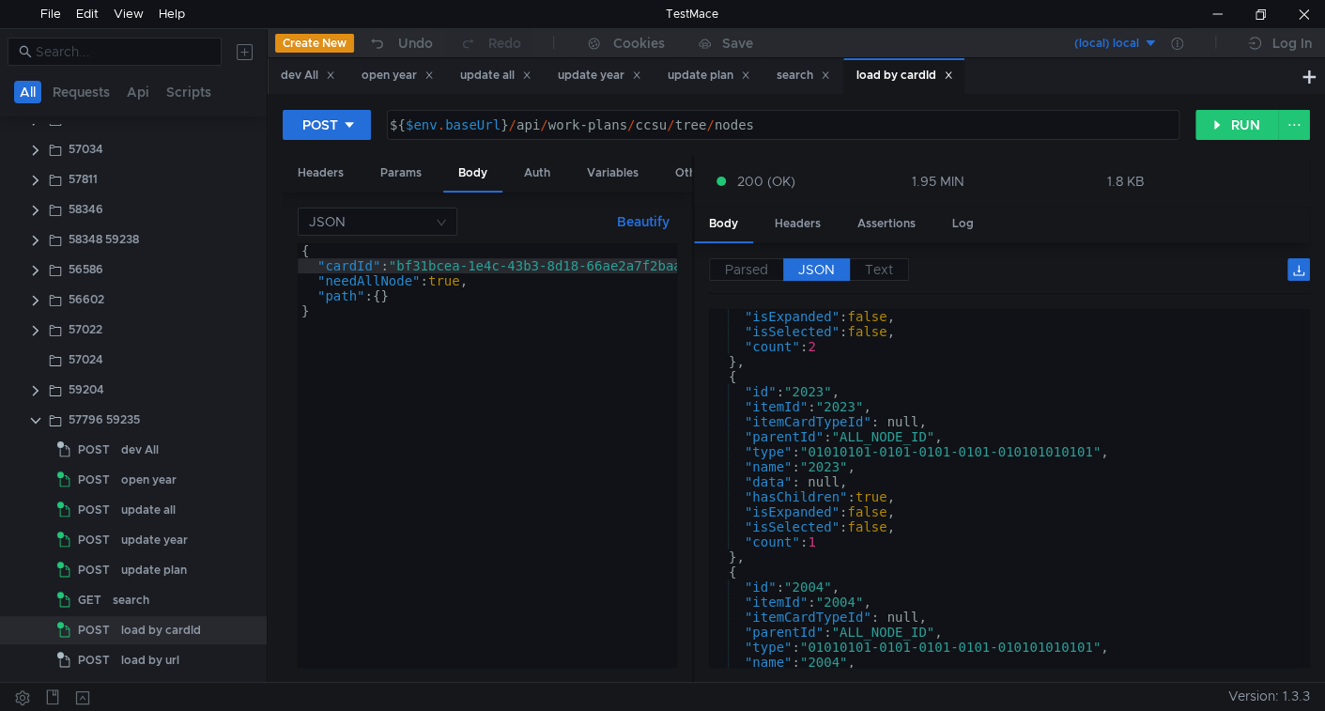
scroll to position [735, 0]
click at [139, 602] on div "search" at bounding box center [131, 600] width 37 height 28
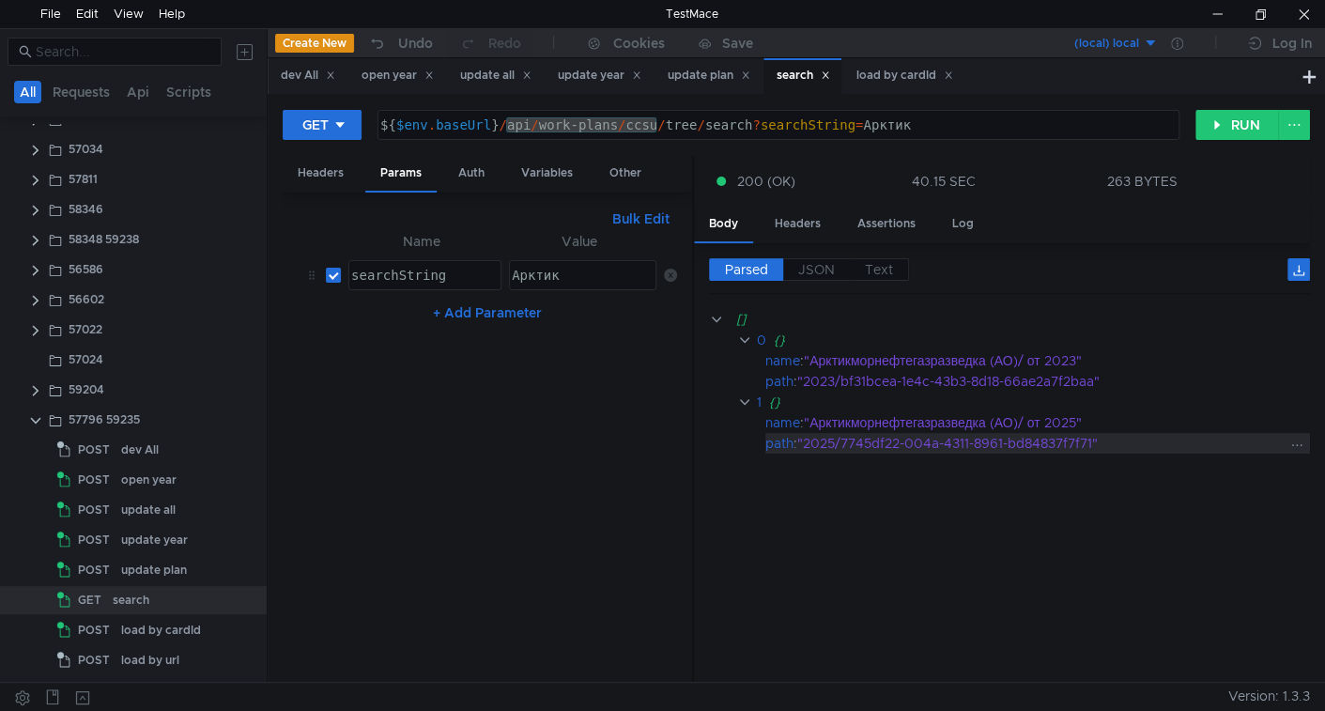
click at [859, 438] on div ""2025/7745df22-004a-4311-8961-bd84837f7f71"" at bounding box center [1040, 443] width 487 height 21
drag, startPoint x: 859, startPoint y: 438, endPoint x: 1034, endPoint y: 432, distance: 174.7
click at [1034, 433] on div ""2025/7745df22-004a-4311-8961-bd84837f7f71"" at bounding box center [1040, 443] width 487 height 21
copy div "7745df22-004a-4311-8961-bd84837f7f71"
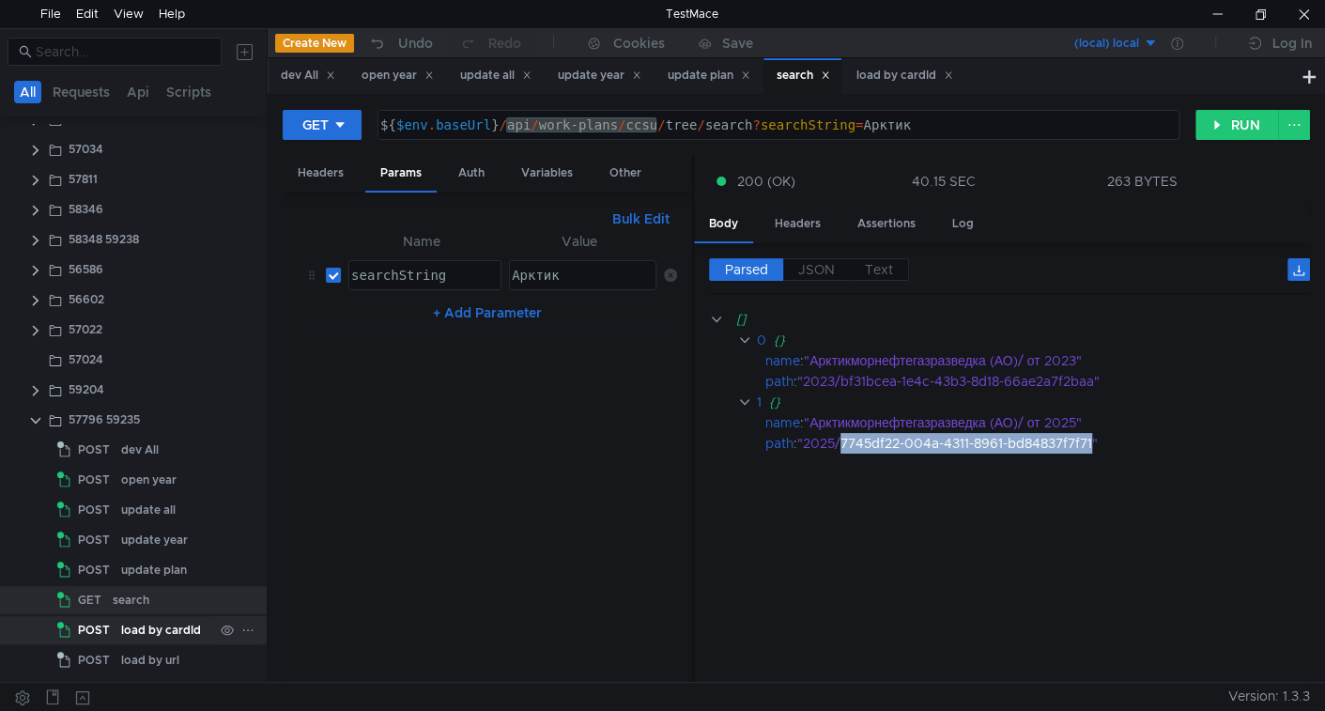
click at [150, 638] on div "load by cardId" at bounding box center [161, 630] width 80 height 28
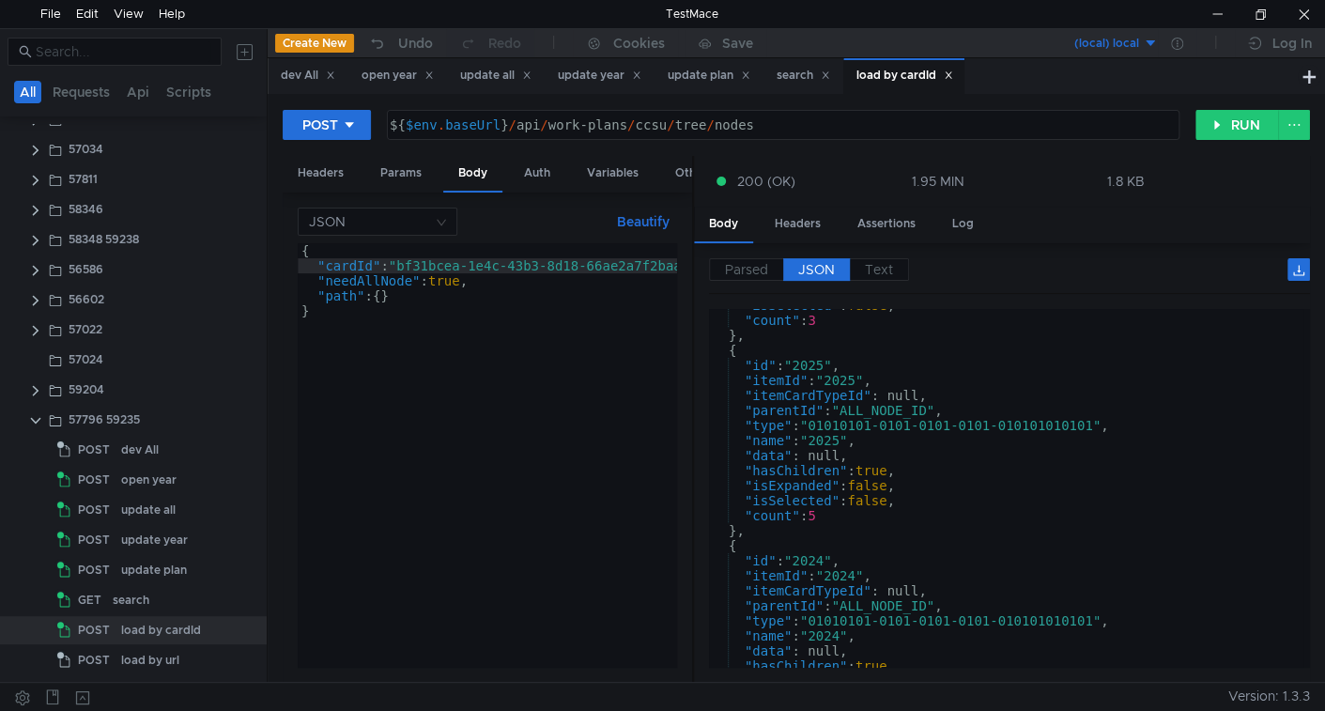
scroll to position [372, 0]
click at [405, 256] on div "{ "cardId" : "bf31bcea-1e4c-43b3-8d18-66ae2a7f2baa" , "needAllNode" : true , "p…" at bounding box center [502, 466] width 409 height 447
paste textarea "7745df22-004a-4311-8961-bd84837f7f71"
type textarea ""cardId": "7745df22-004a-4311-8961-bd84837f7f71","
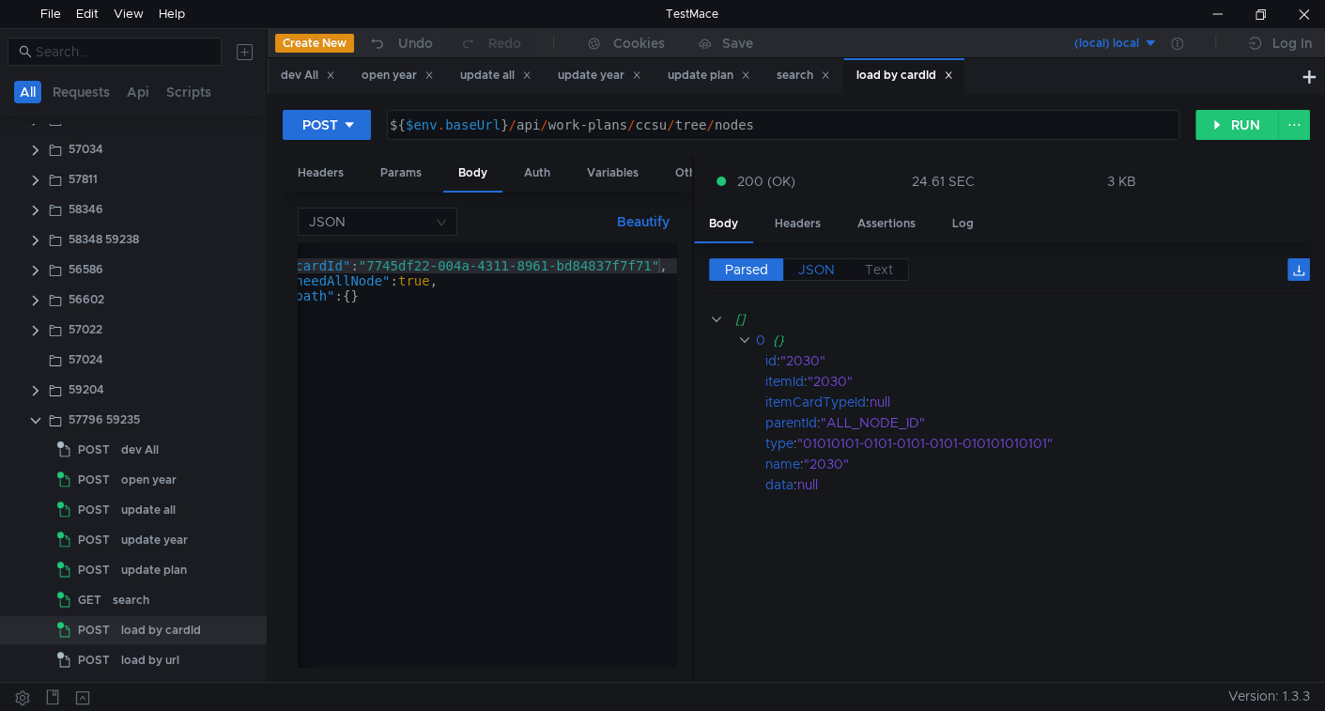
click at [806, 268] on span "JSON" at bounding box center [816, 269] width 37 height 17
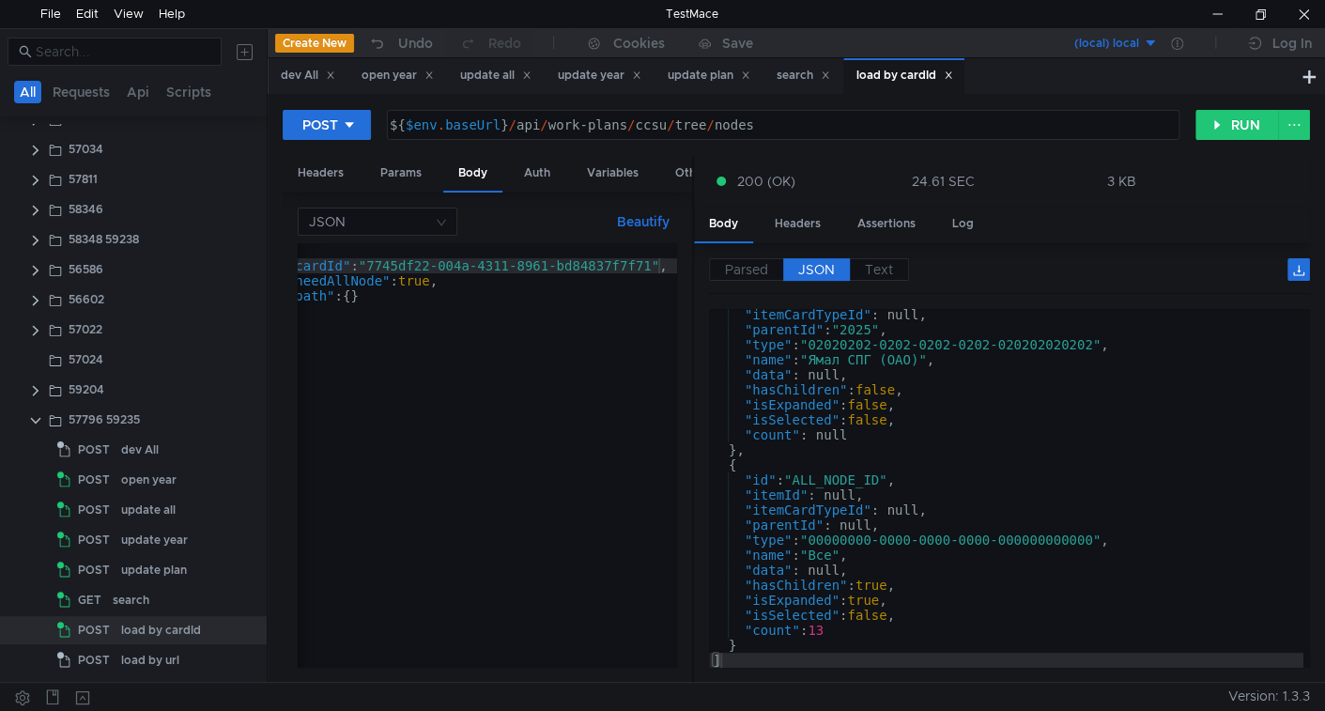
scroll to position [2014, 0]
click at [156, 663] on div "load by url" at bounding box center [150, 660] width 58 height 28
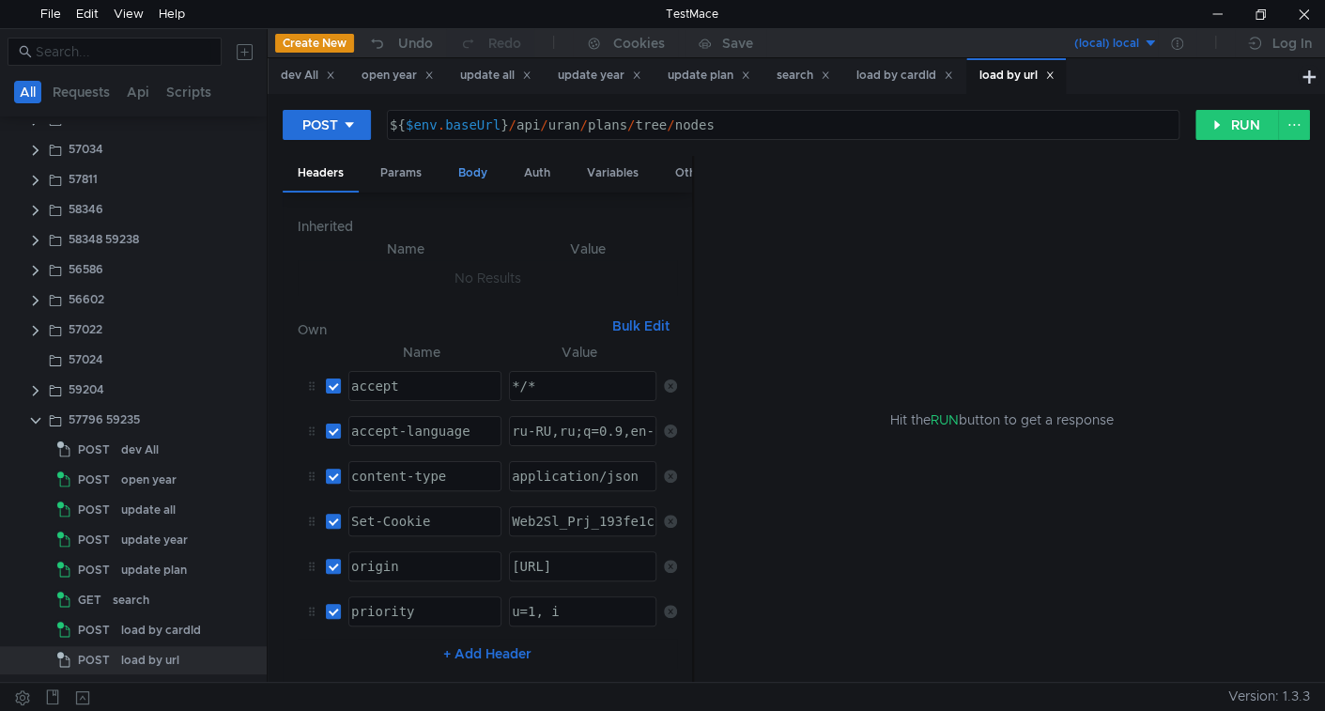
click at [484, 174] on div "Body" at bounding box center [472, 173] width 59 height 35
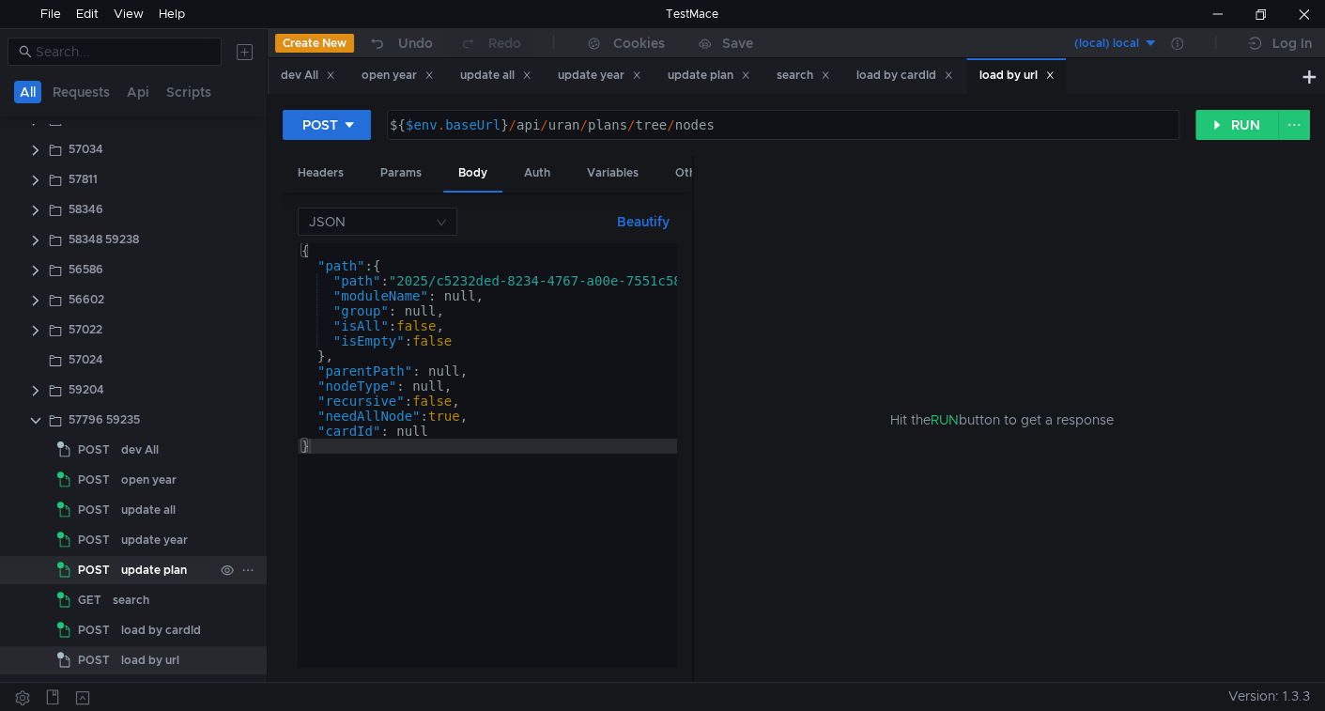
click at [133, 563] on div "update plan" at bounding box center [154, 570] width 66 height 28
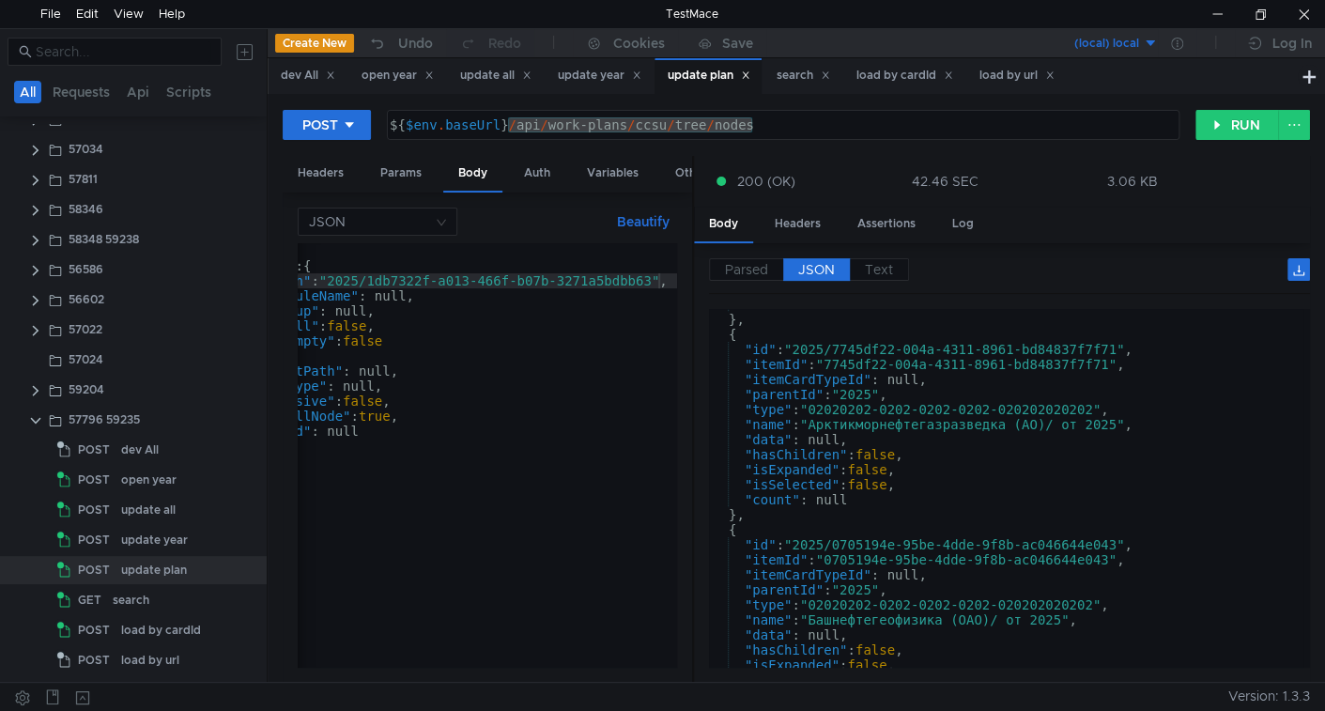
click at [507, 346] on div "{ "path" : { "path" : "2025/1db7322f-a013-466f-b07b-3271a5bdbb63" , "moduleName…" at bounding box center [452, 466] width 449 height 447
type textarea ""path": "2025/1db7322f-a013-466f-b07b-3271a5bdbb63","
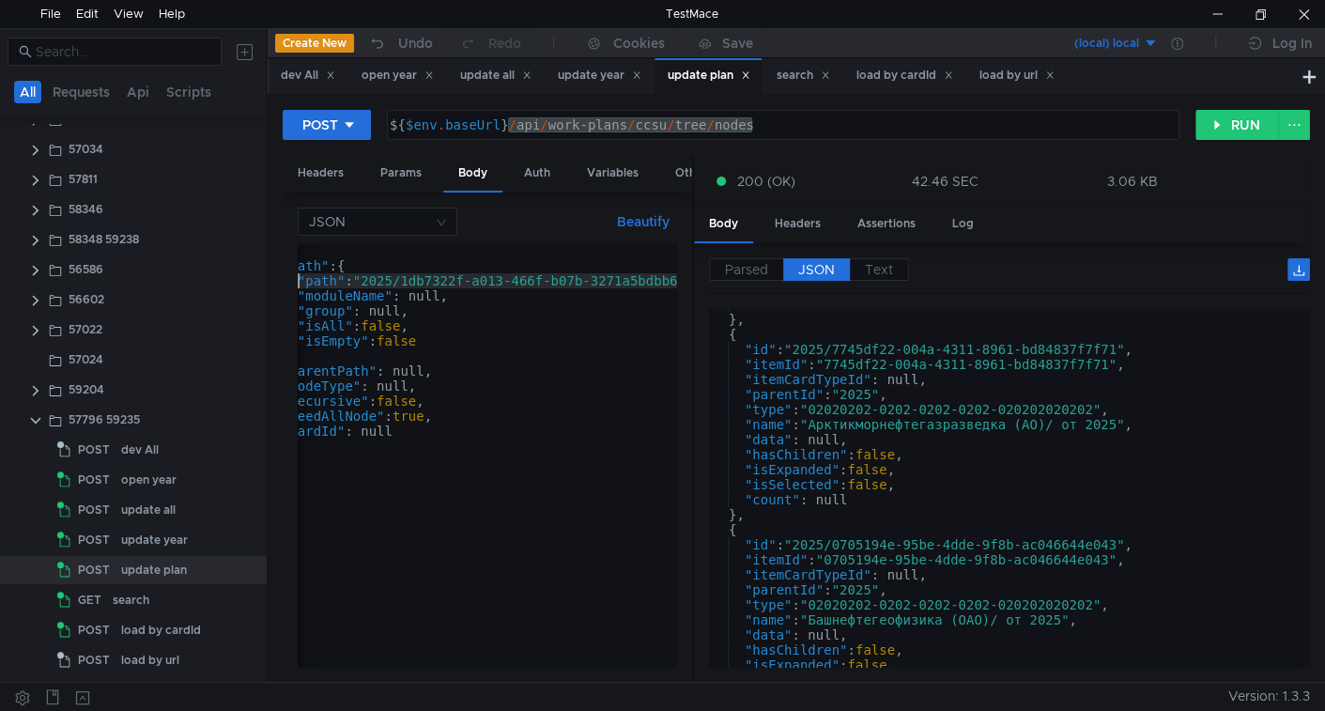
drag, startPoint x: 403, startPoint y: 665, endPoint x: 292, endPoint y: 666, distance: 110.8
click at [274, 661] on div "POST ${$env.baseUrl}/api/work-plans/ccsu/tree/nodes ${ $env . baseUrl } / api /…" at bounding box center [796, 388] width 1057 height 588
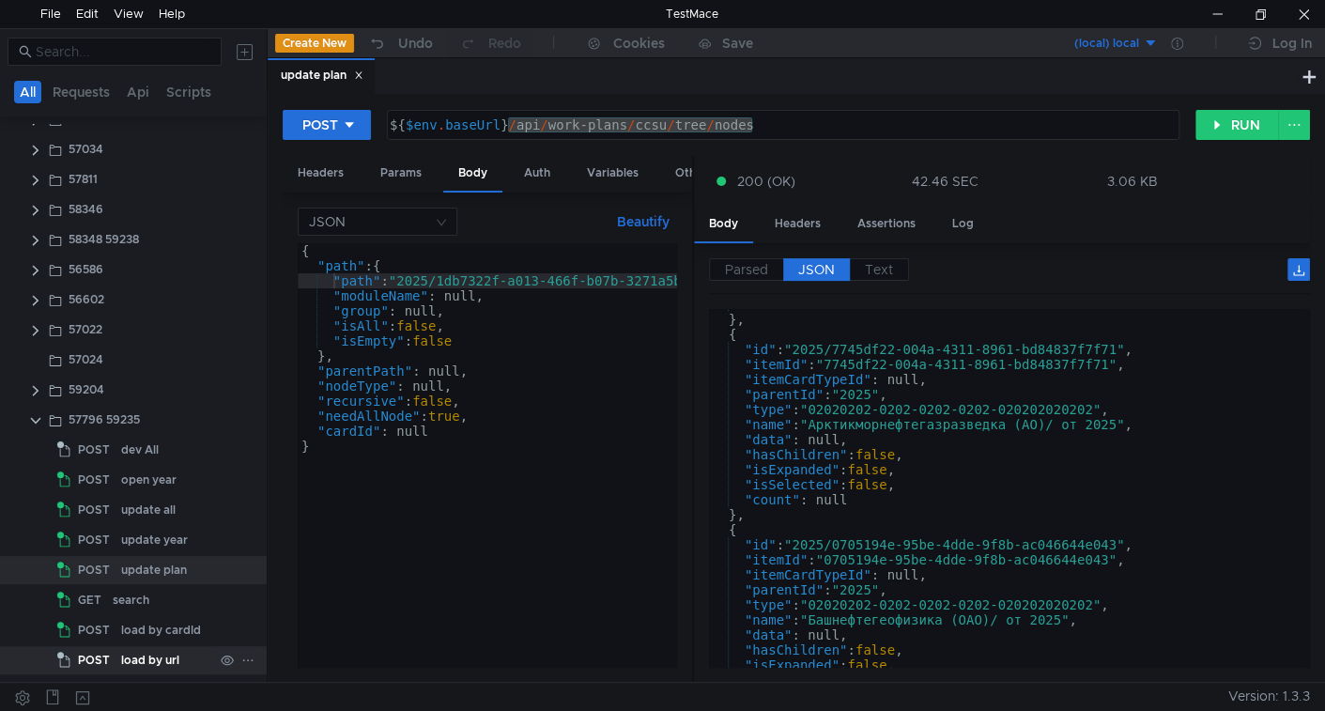
click at [159, 653] on div "load by url" at bounding box center [150, 660] width 58 height 28
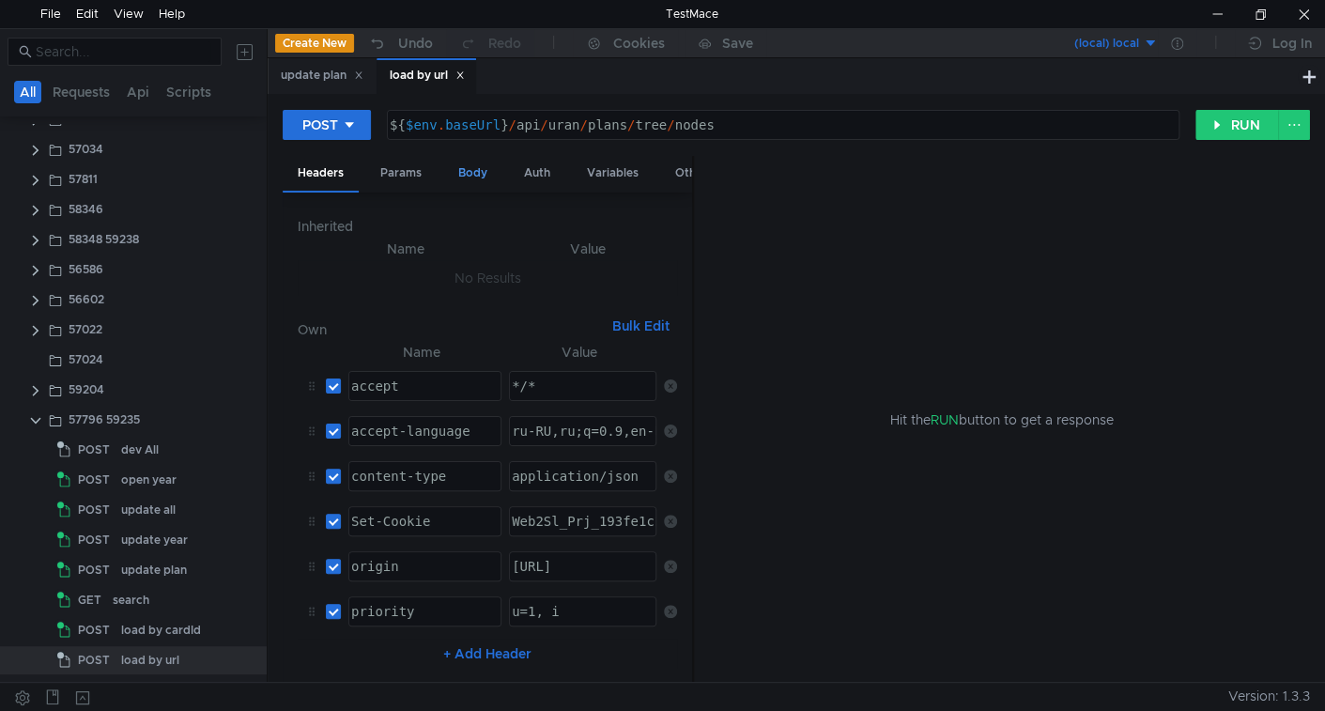
click at [469, 179] on div "Body" at bounding box center [472, 173] width 59 height 35
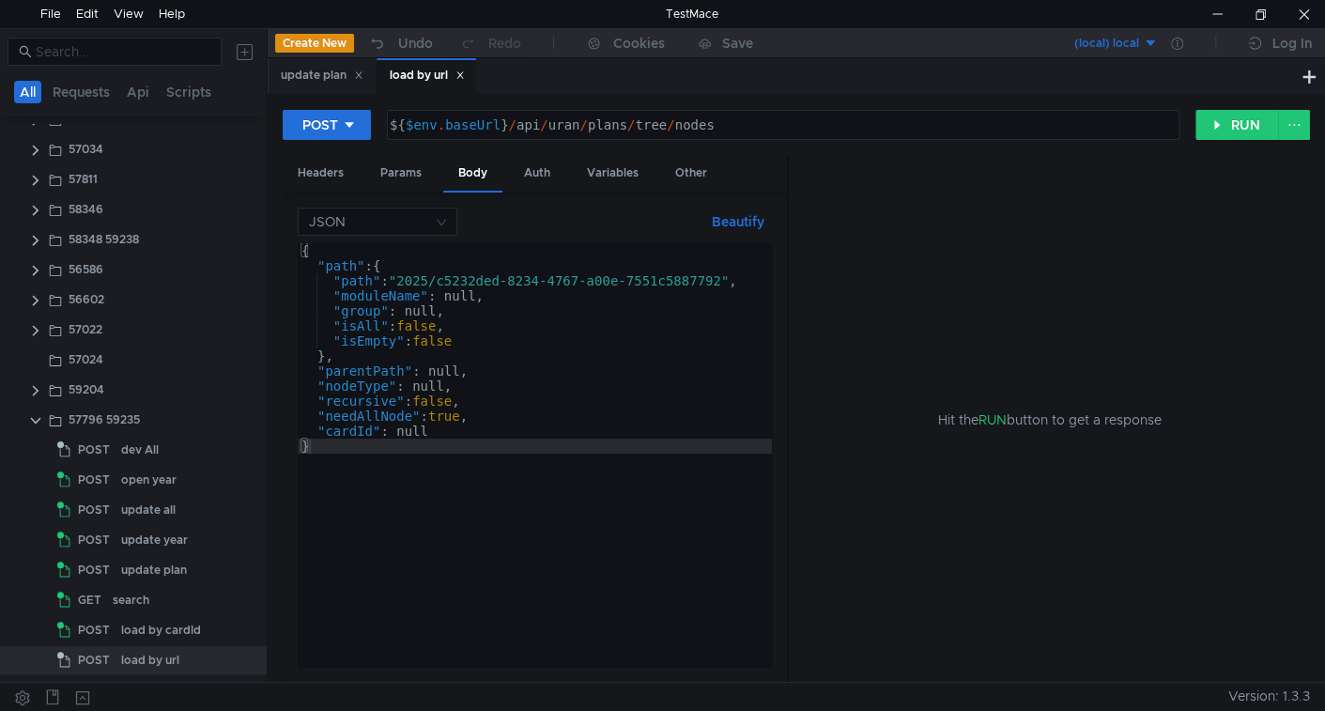
drag, startPoint x: 692, startPoint y: 342, endPoint x: 834, endPoint y: 349, distance: 142.0
click at [789, 349] on div at bounding box center [788, 420] width 2 height 528
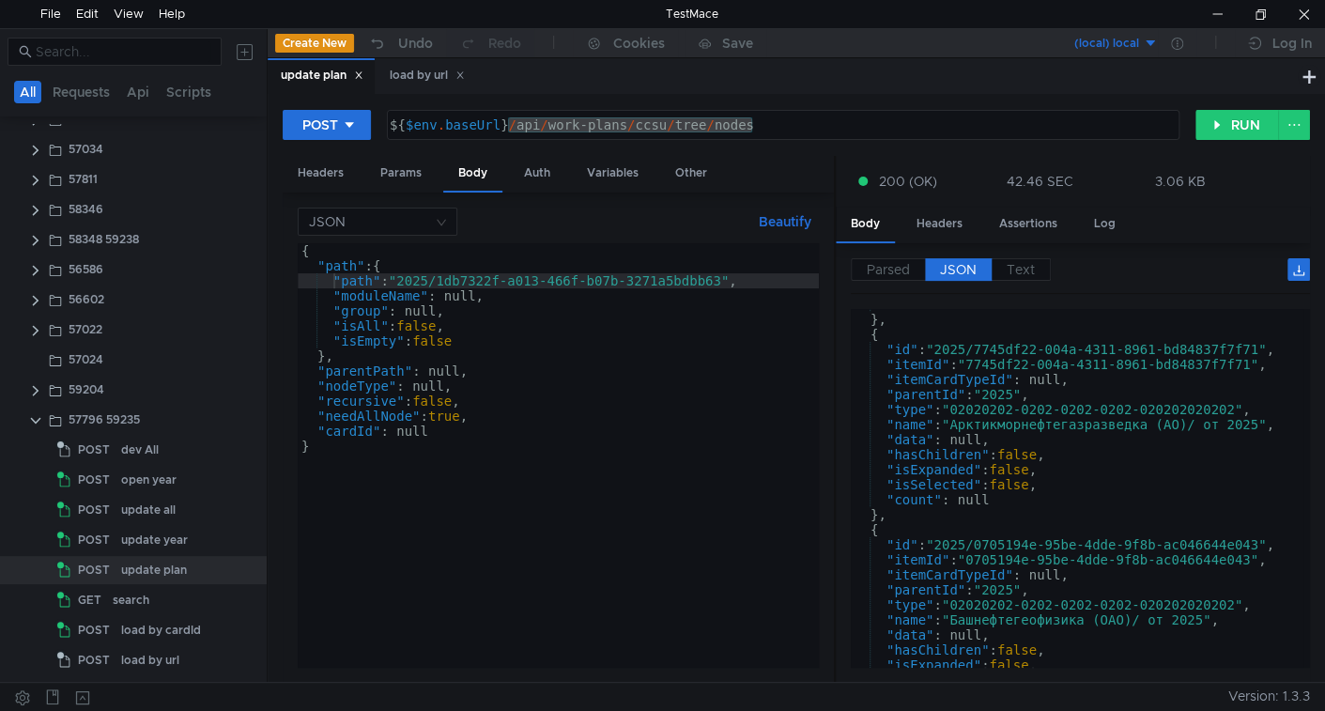
type textarea "}"
click at [526, 441] on div "{ "path" : { "path" : "2025/1db7322f-a013-466f-b07b-3271a5bdbb63" , "moduleName…" at bounding box center [558, 466] width 521 height 447
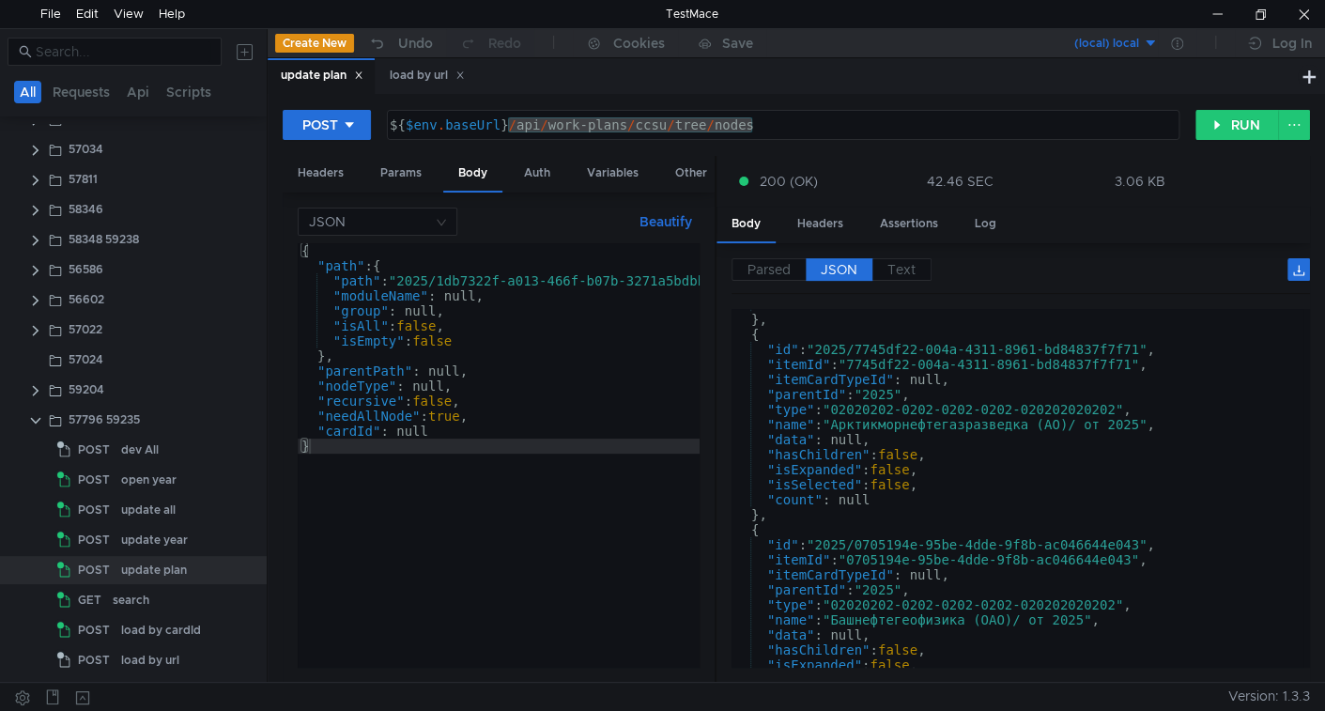
drag, startPoint x: 834, startPoint y: 343, endPoint x: 715, endPoint y: 358, distance: 120.2
click at [715, 358] on div at bounding box center [716, 420] width 2 height 528
drag, startPoint x: 466, startPoint y: 76, endPoint x: 463, endPoint y: 121, distance: 45.2
click at [465, 77] on icon at bounding box center [459, 74] width 9 height 9
click at [553, 440] on div "{ "path" : { "path" : "2025/1db7322f-a013-466f-b07b-3271a5bdbb63" , "moduleName…" at bounding box center [522, 466] width 449 height 447
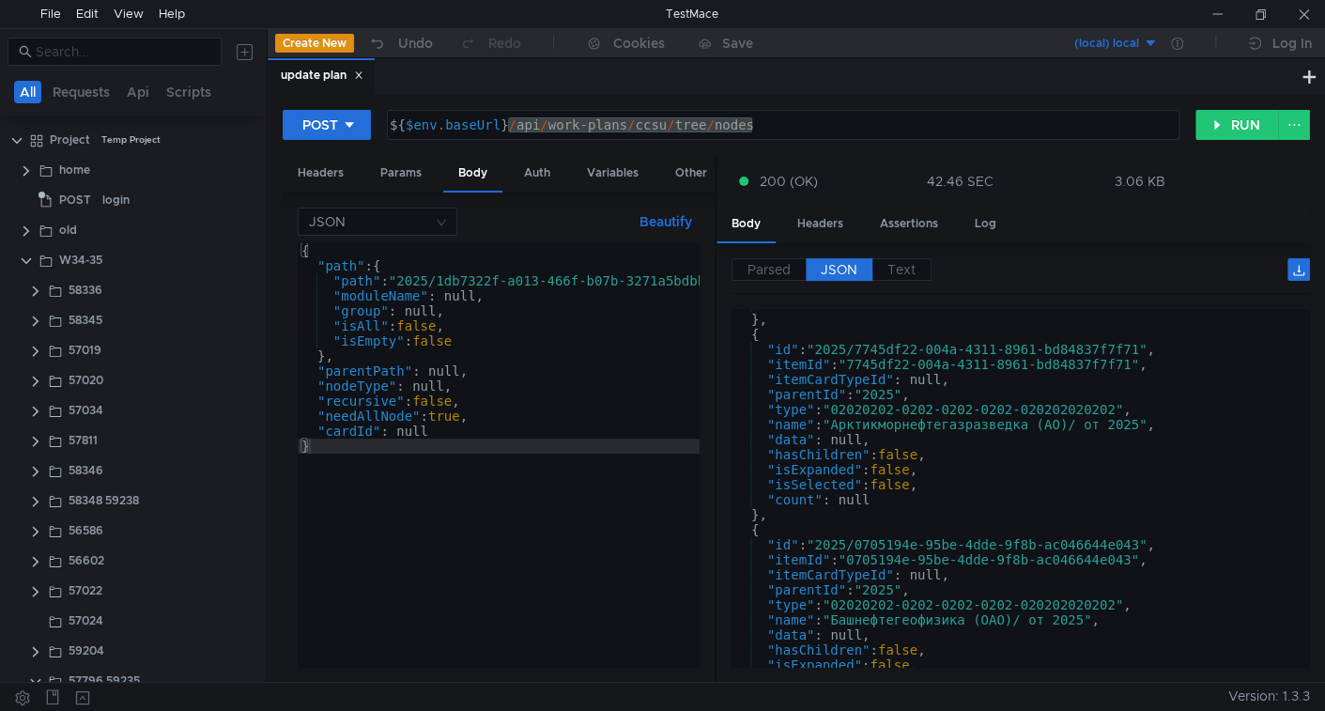
scroll to position [261, 0]
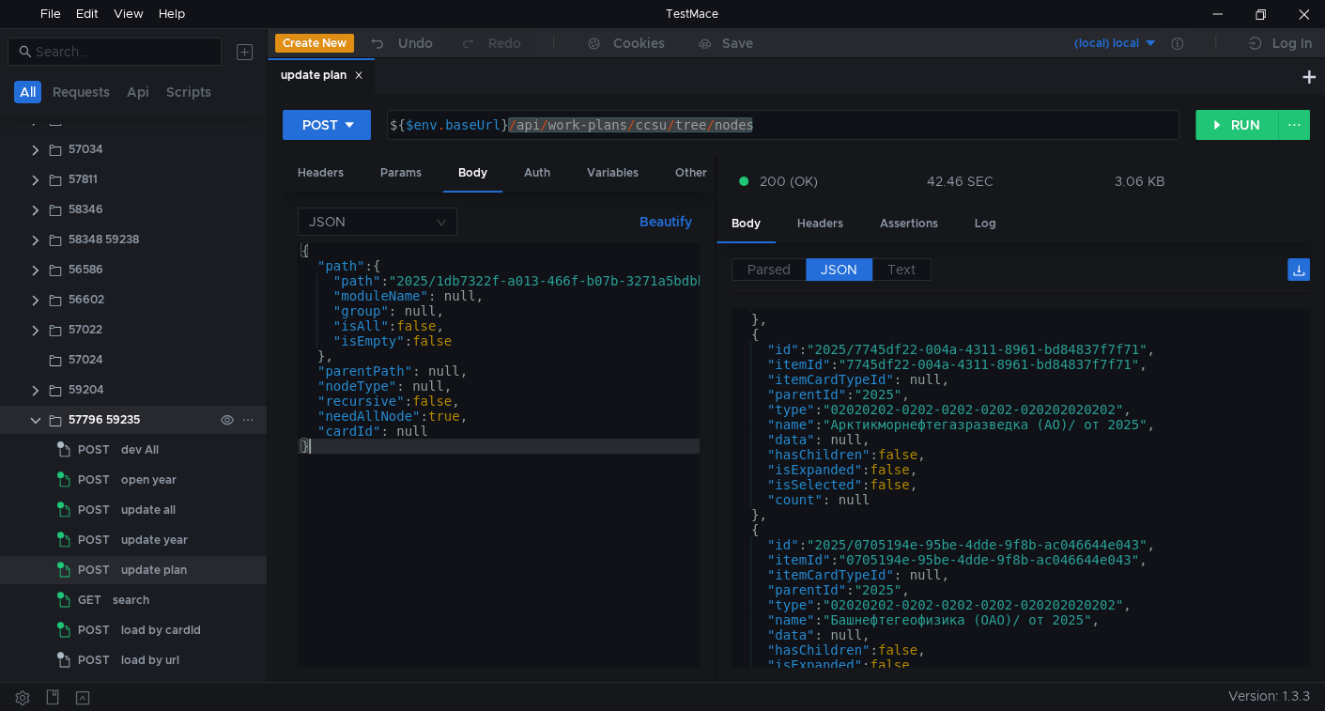
click at [26, 417] on div "57796 59235" at bounding box center [133, 420] width 267 height 28
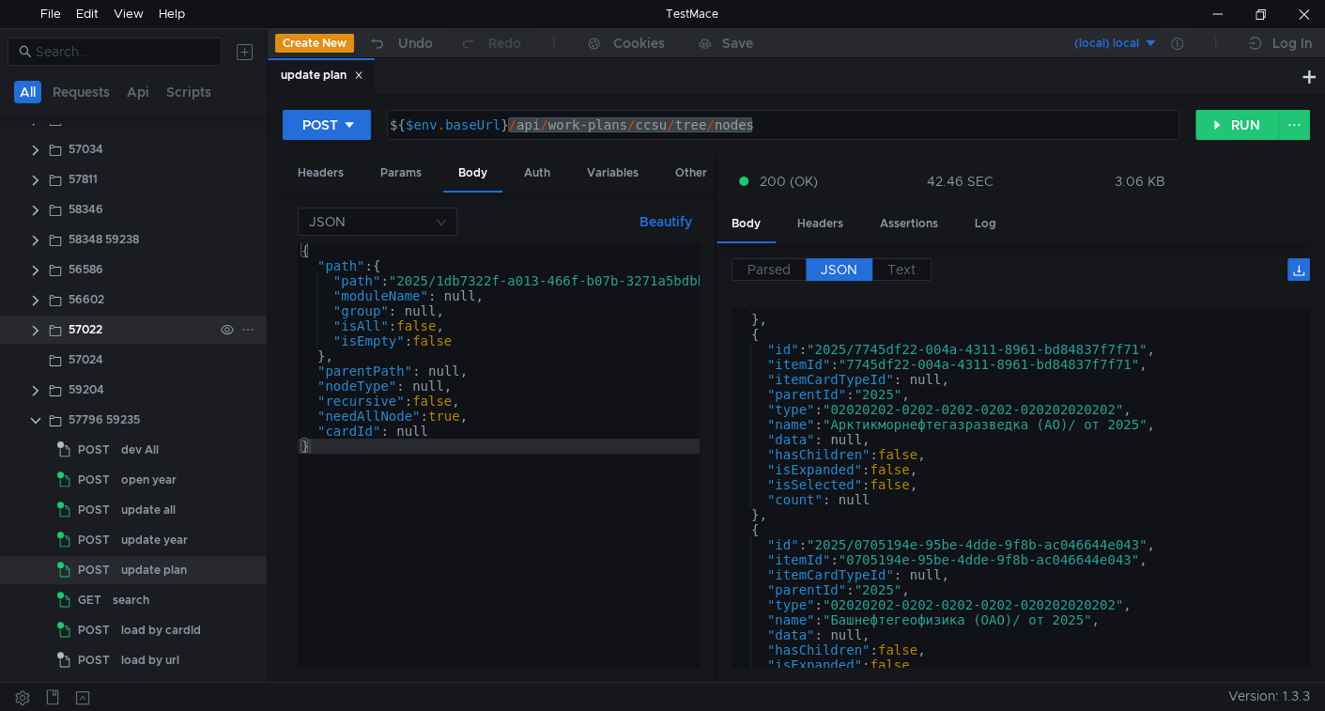
click at [30, 333] on clr-icon at bounding box center [35, 330] width 15 height 15
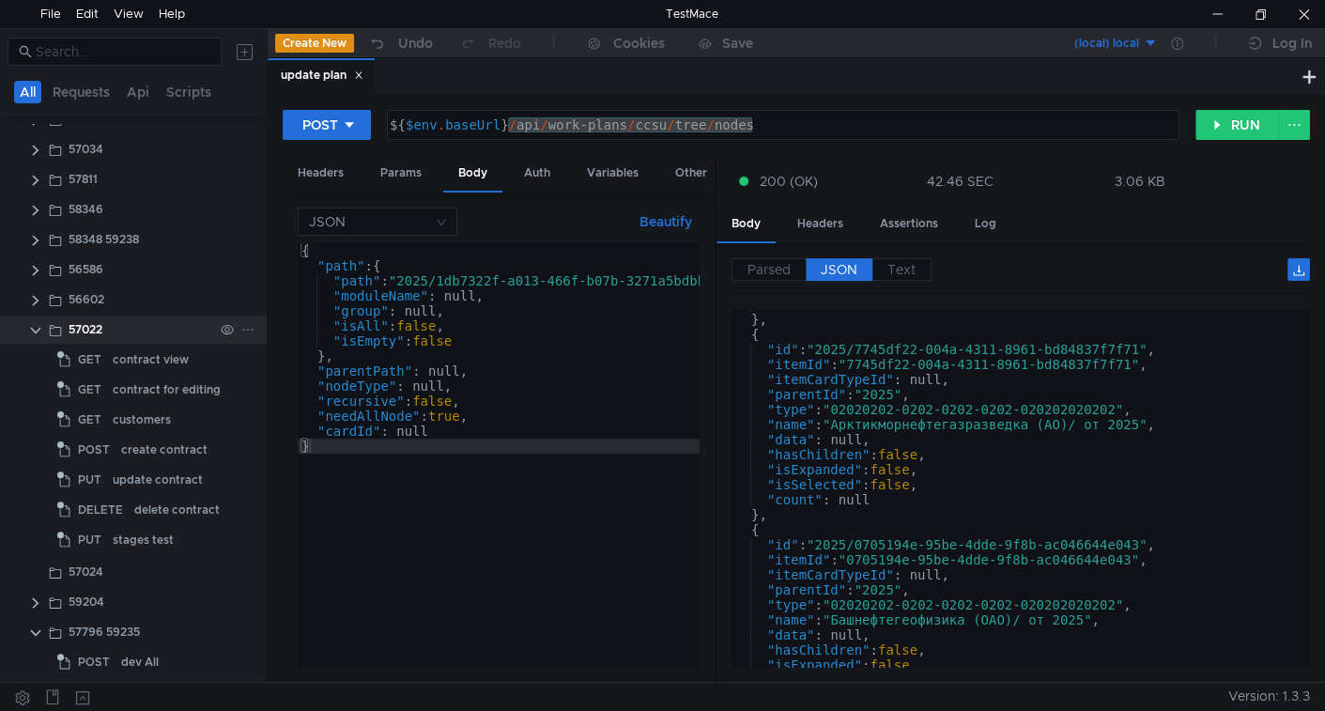
click at [39, 323] on clr-icon at bounding box center [35, 330] width 15 height 15
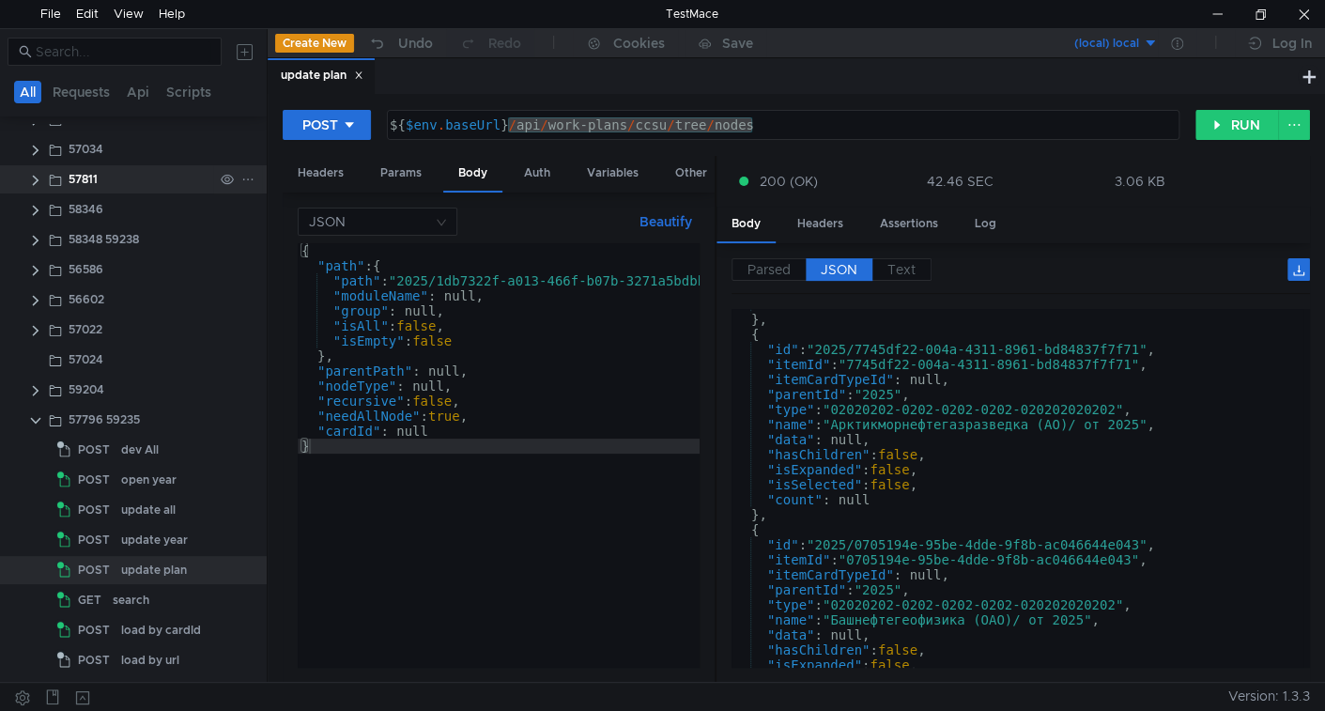
click at [37, 417] on clr-icon at bounding box center [35, 420] width 15 height 15
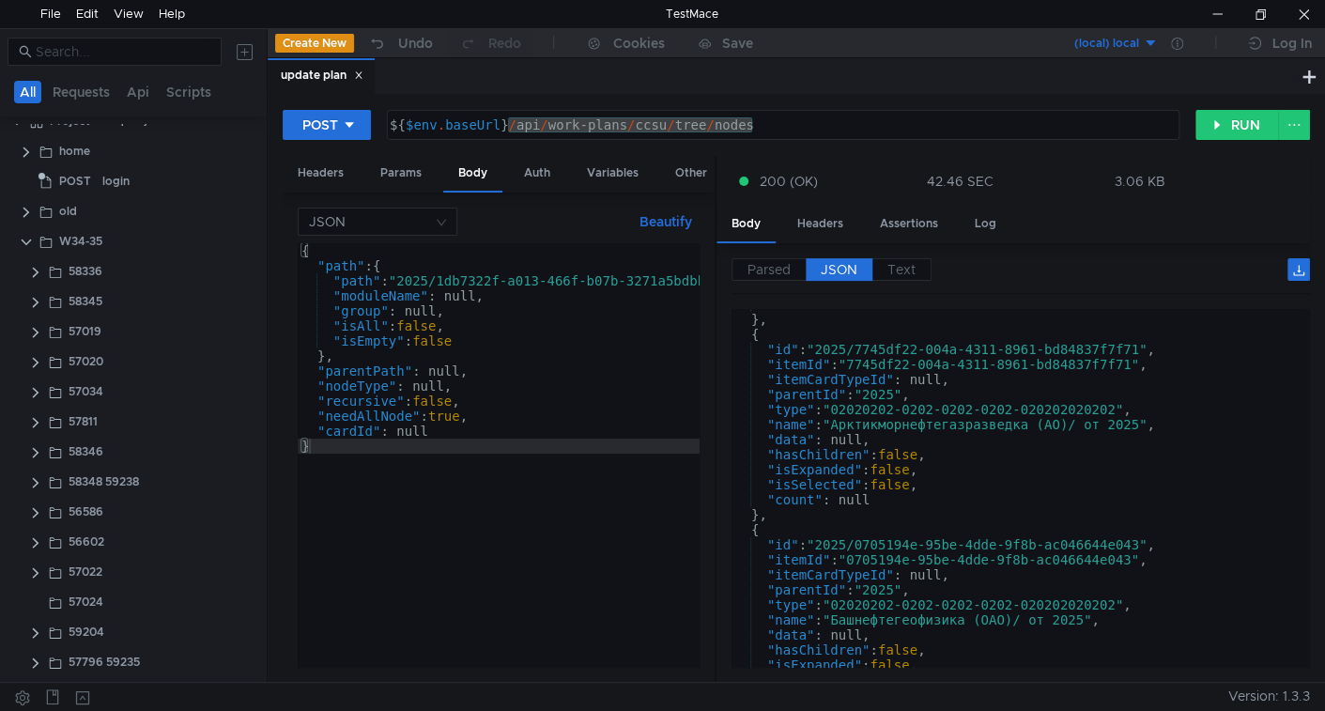
click at [362, 72] on icon at bounding box center [359, 75] width 7 height 7
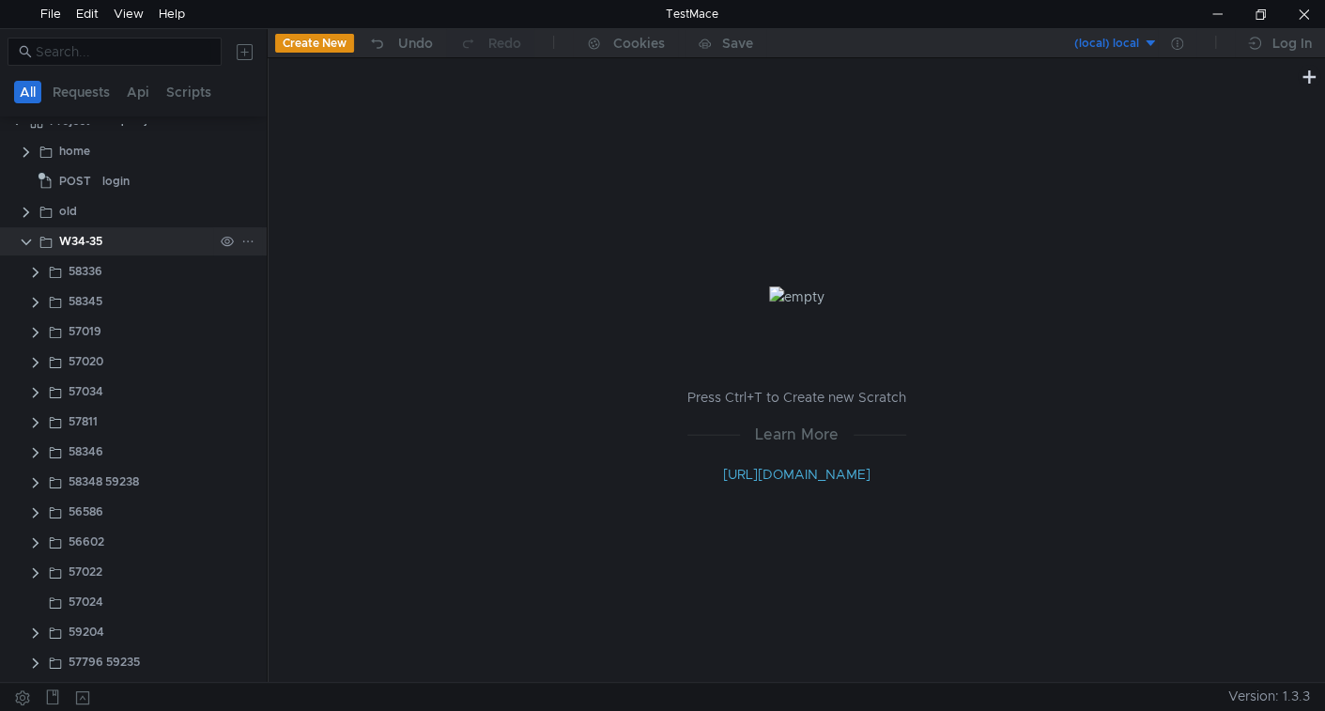
click at [20, 240] on clr-icon at bounding box center [26, 242] width 15 height 15
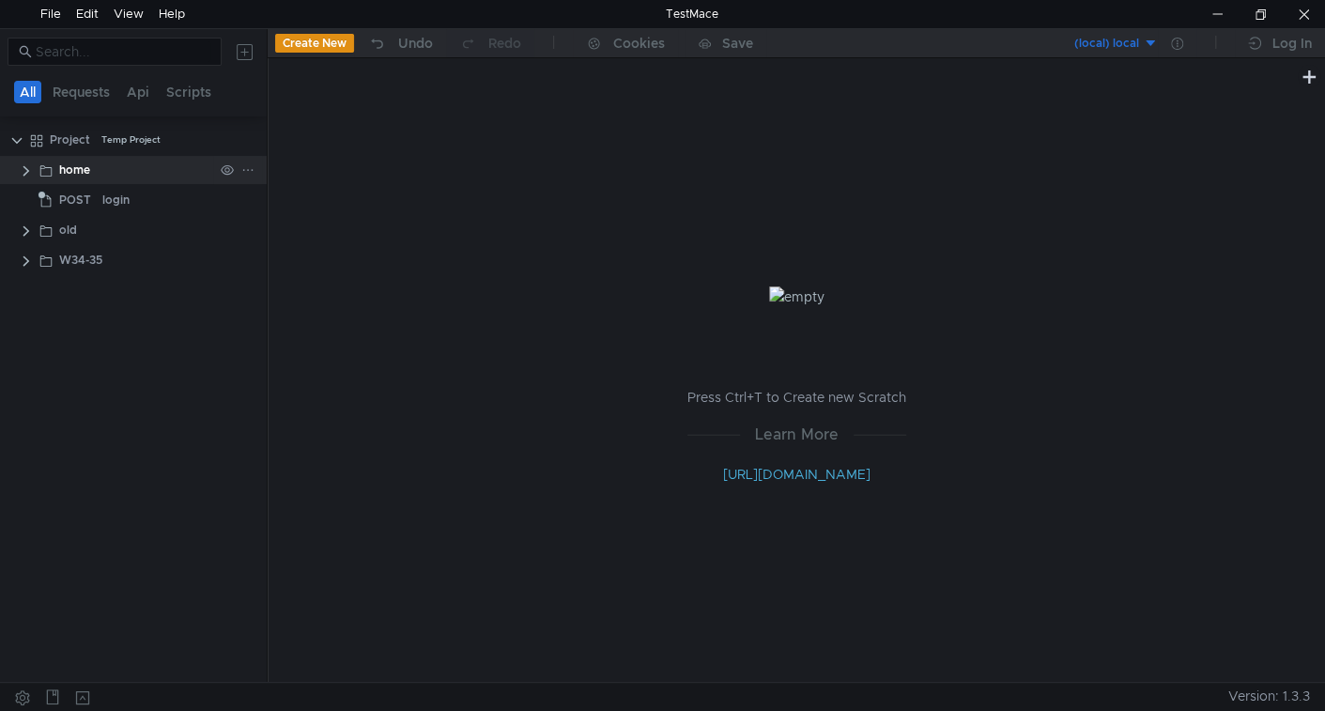
scroll to position [0, 0]
click at [127, 53] on input at bounding box center [123, 51] width 175 height 21
paste input "57034"
click at [62, 190] on app-folder-icon at bounding box center [55, 200] width 15 height 28
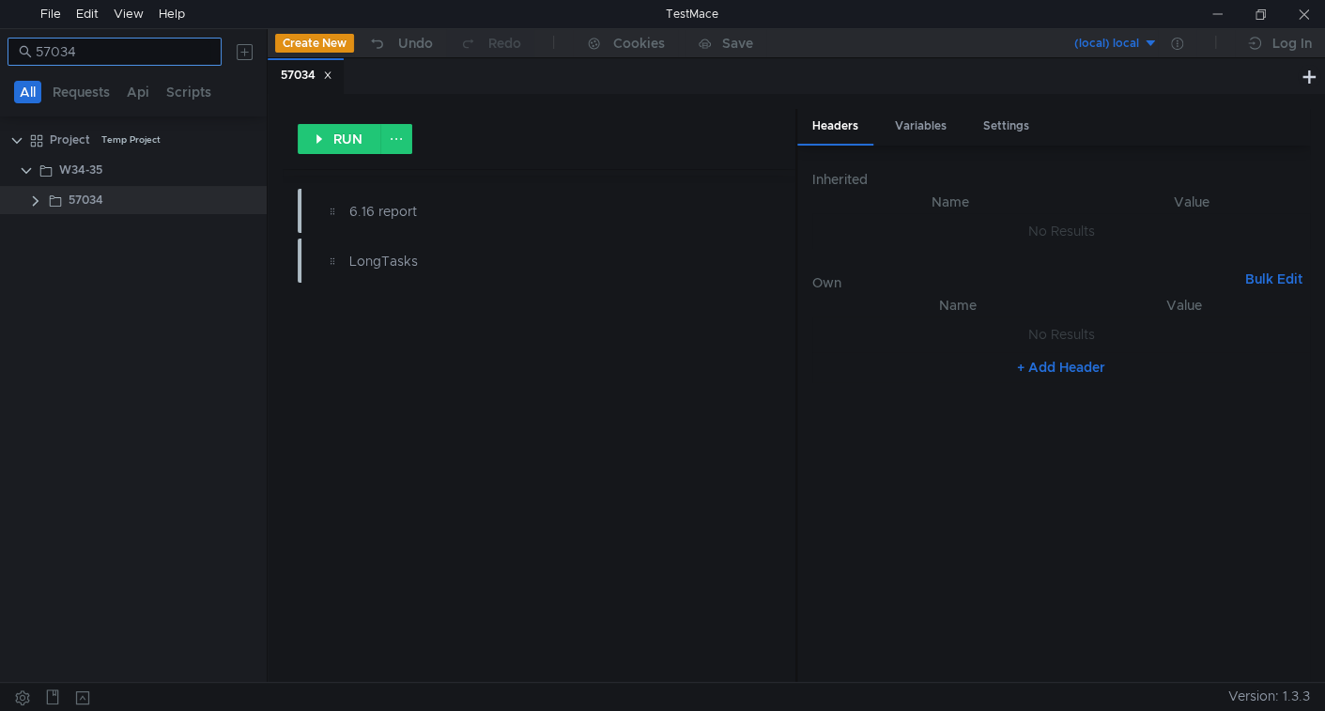
click at [184, 57] on input "57034" at bounding box center [123, 51] width 175 height 21
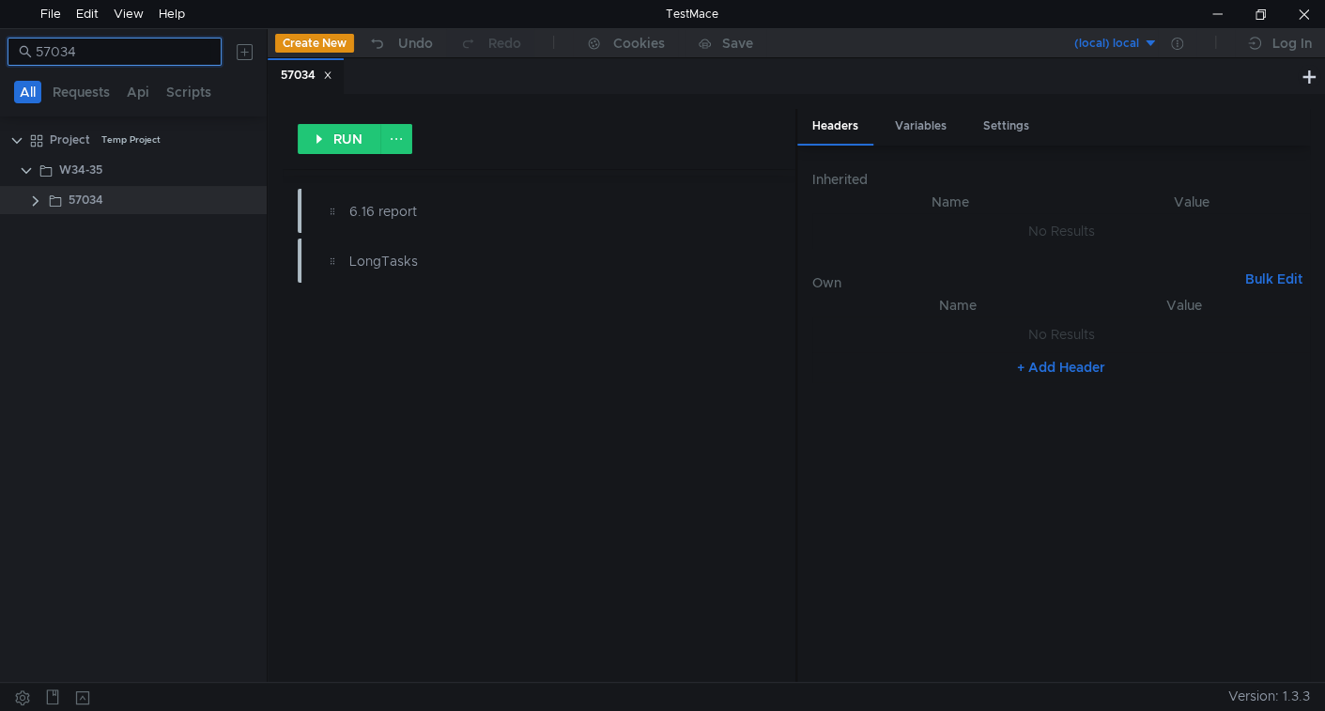
paste input "zzzzzzzz"
type input "zzzzzzzz"
click at [173, 56] on input "zzzzzzzz" at bounding box center [123, 51] width 175 height 21
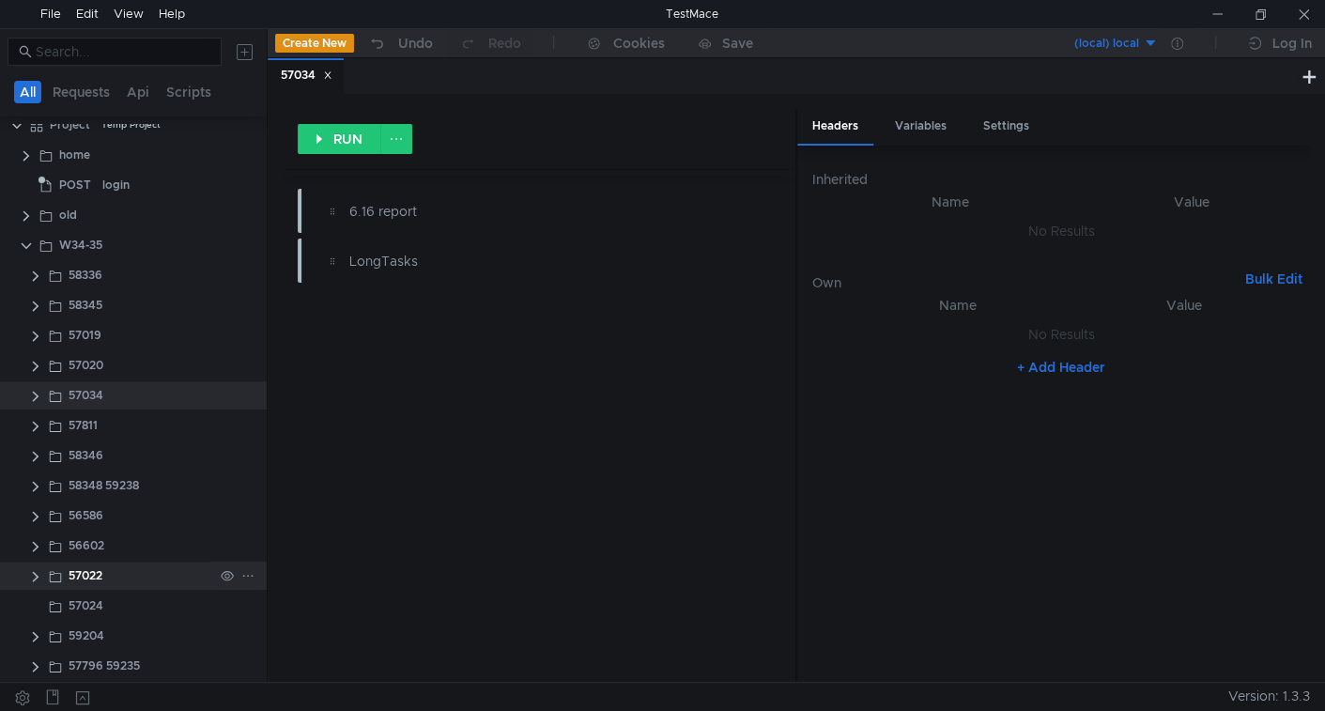
scroll to position [19, 0]
click at [36, 392] on clr-icon at bounding box center [35, 392] width 15 height 15
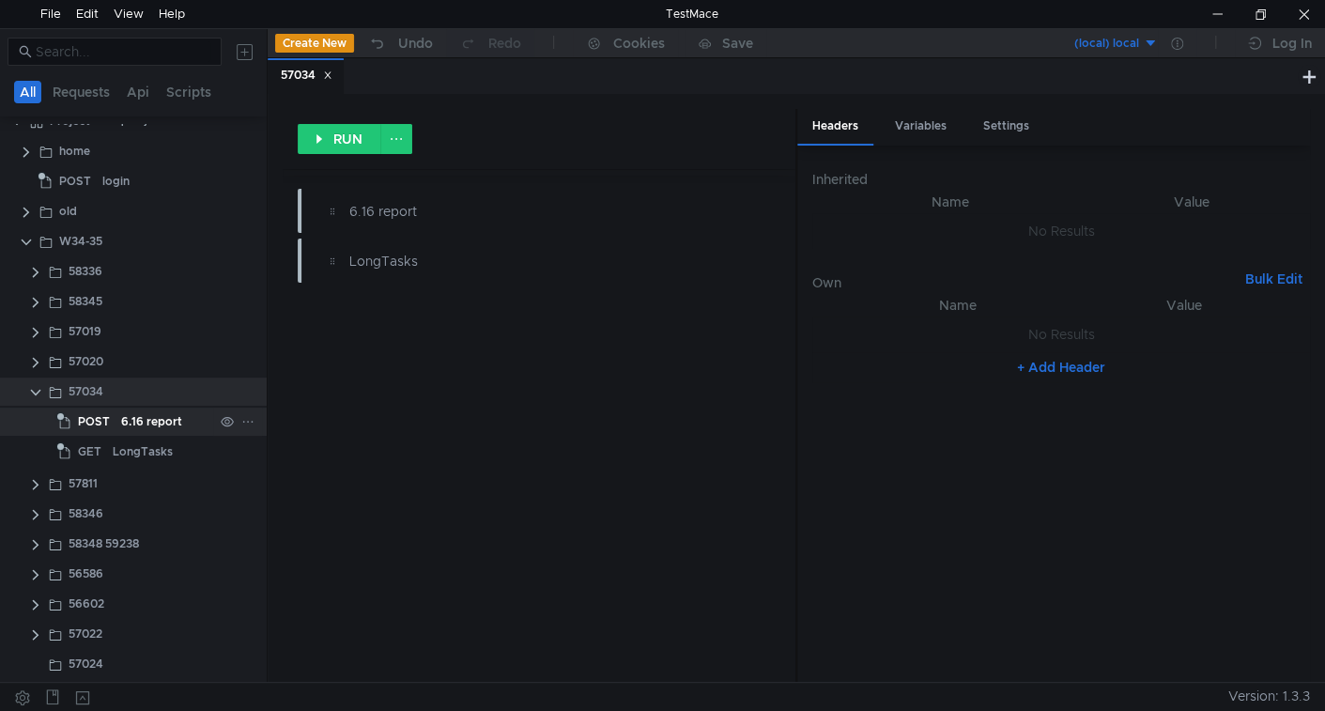
click at [155, 421] on div "6.16 report" at bounding box center [151, 421] width 61 height 28
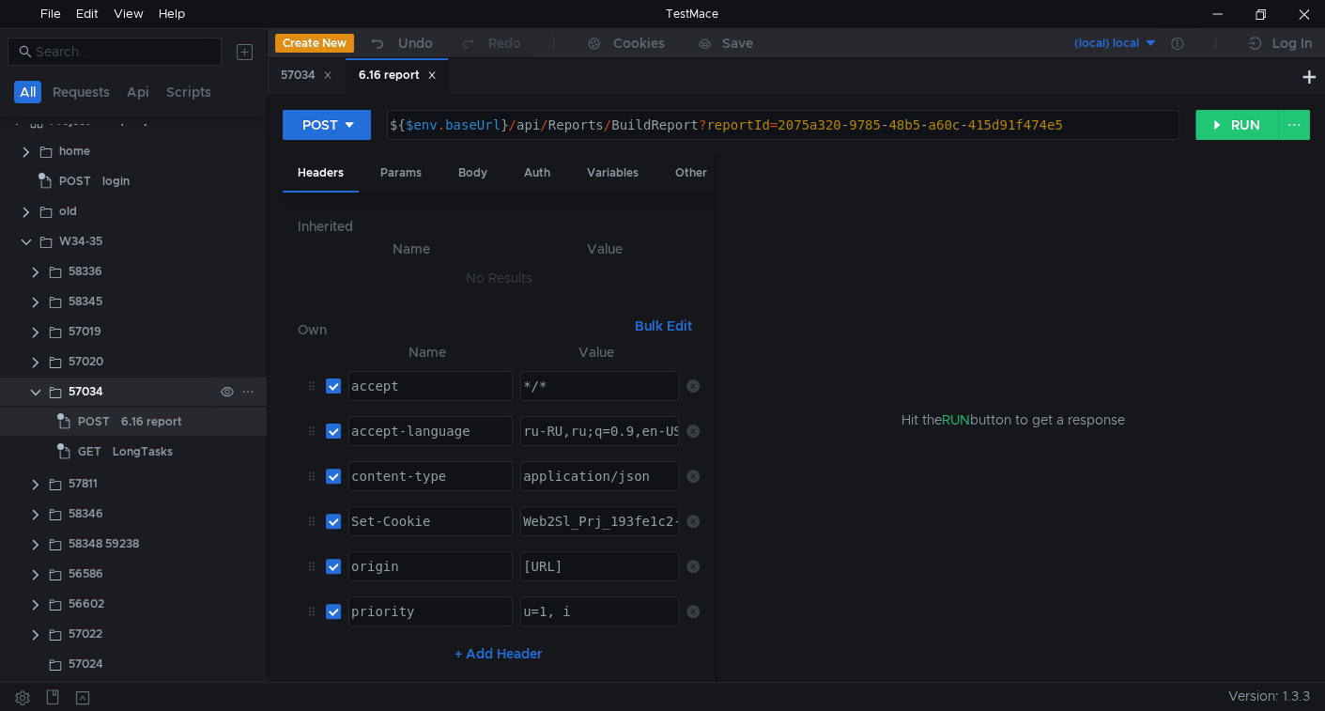
click at [242, 396] on div at bounding box center [247, 391] width 13 height 17
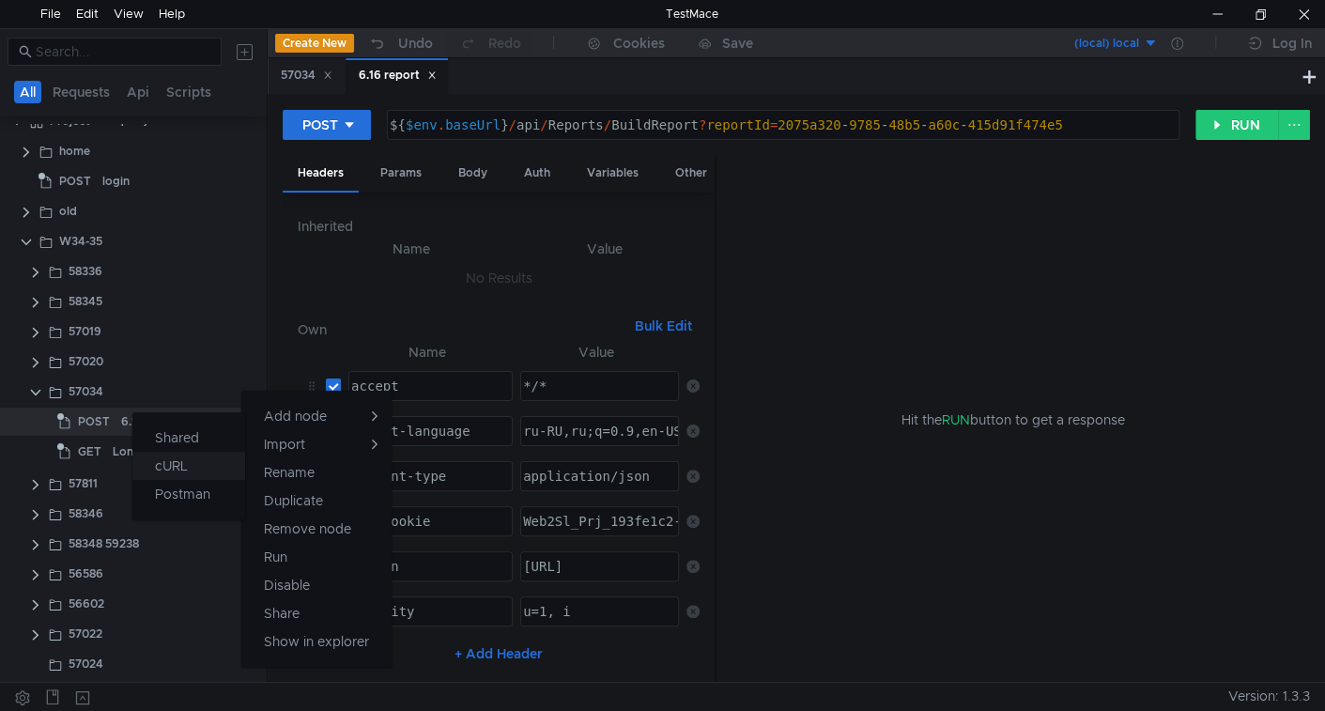
click at [212, 461] on button "cURL" at bounding box center [188, 466] width 113 height 28
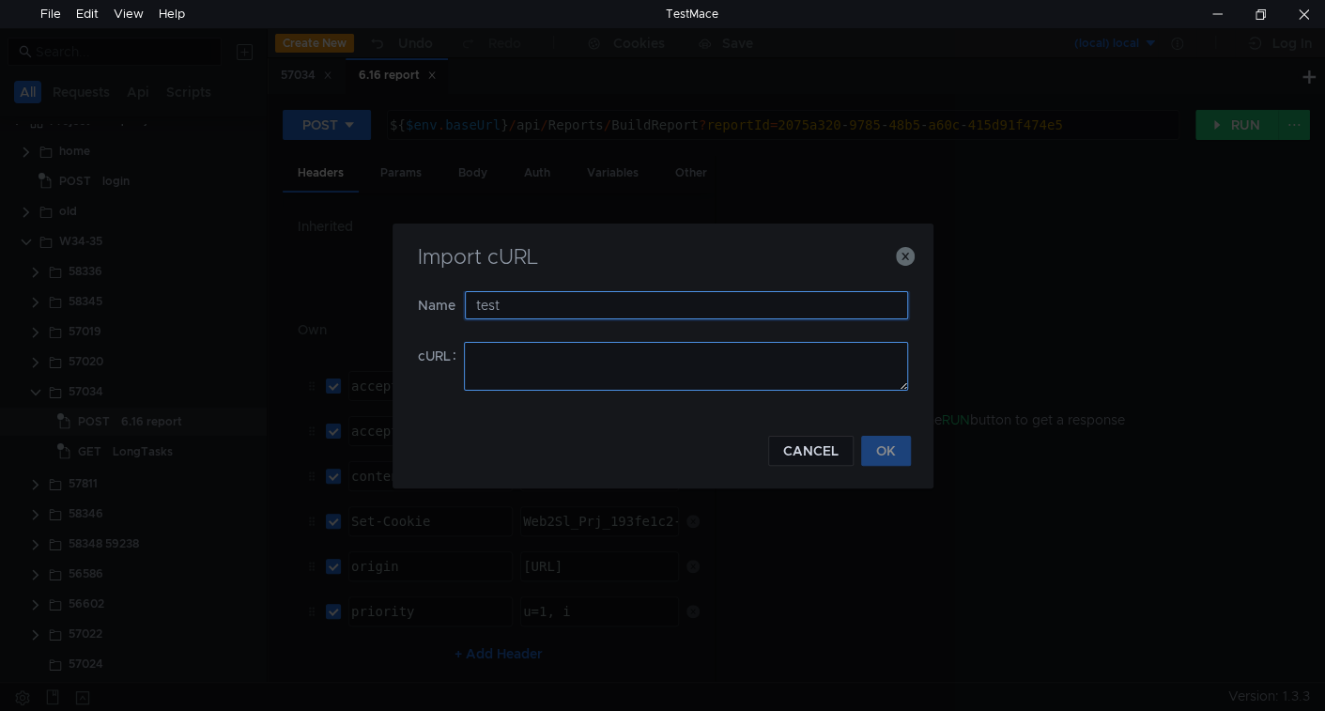
type input "test"
click at [555, 371] on textarea at bounding box center [686, 366] width 444 height 49
paste textarea "lore 'ipsum://dol-sit.ame8.conse/adi-eli-sed/doe/Tempori/UtlabOreetd?magnaaLi=6…"
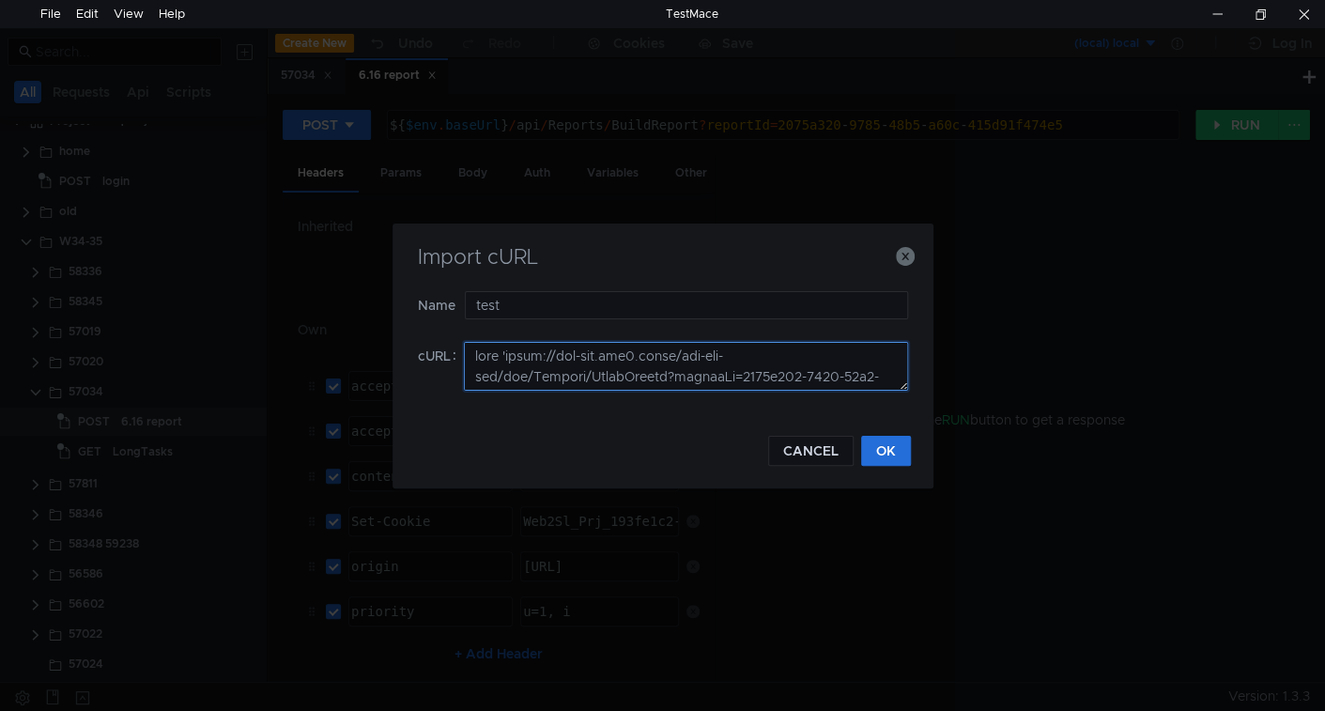
scroll to position [535, 0]
type textarea "lore 'ipsum://dol-sit.ame8.conse/adi-eli-sed/doe/Tempori/UtlabOreetd?magnaaLi=6…"
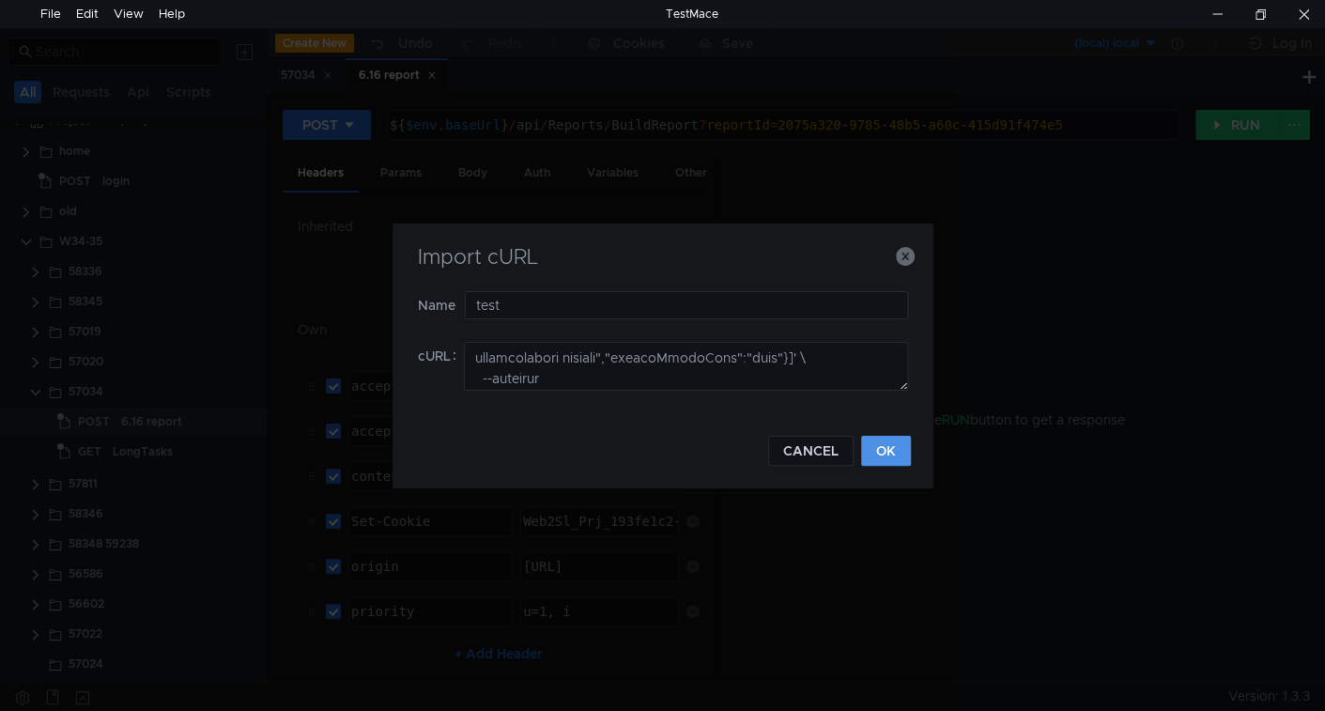
click at [903, 449] on button "OK" at bounding box center [886, 451] width 50 height 30
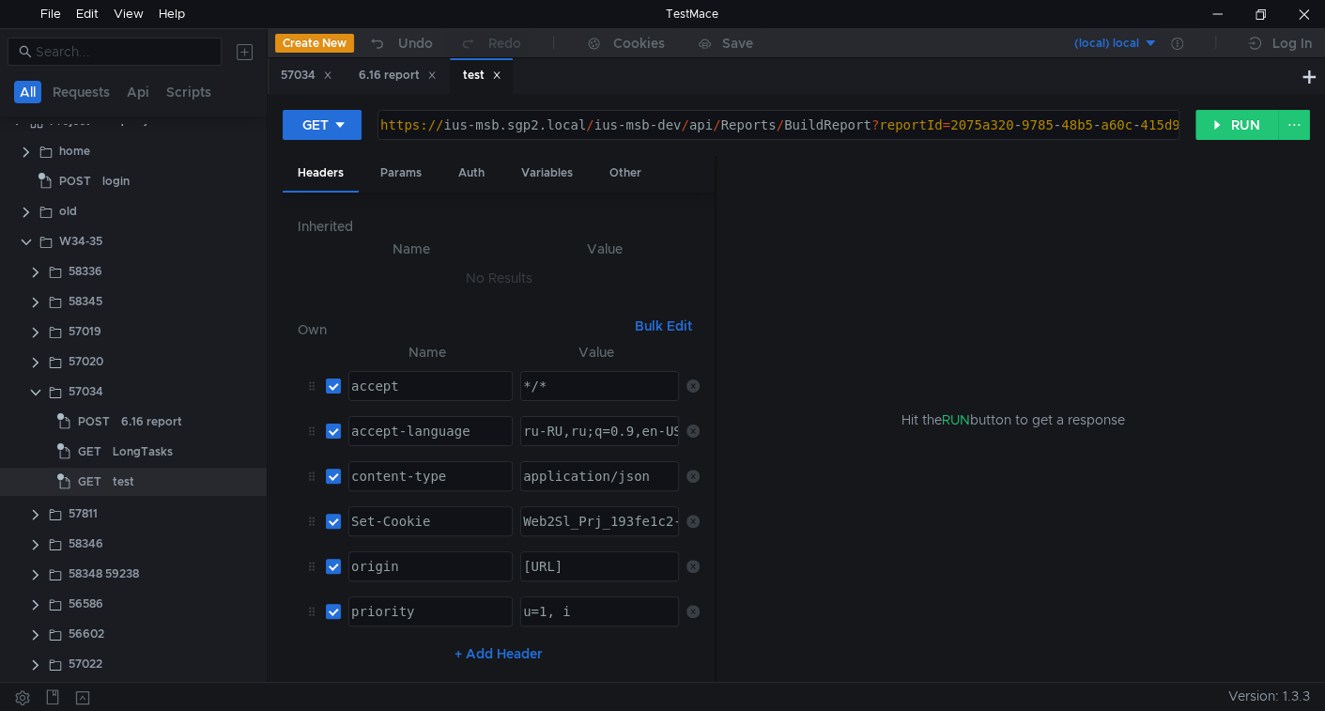
click at [684, 121] on div "https:// ius-msb.sgp2.local / ius-msb-dev / api / Reports / BuildReport ? repor…" at bounding box center [968, 139] width 1182 height 45
type textarea "${$env.baseUrl}/api/Reports/BuildReport?reportId=2075a320-9785-48b5-a60c-415d91…"
click at [475, 176] on div "Auth" at bounding box center [471, 173] width 56 height 35
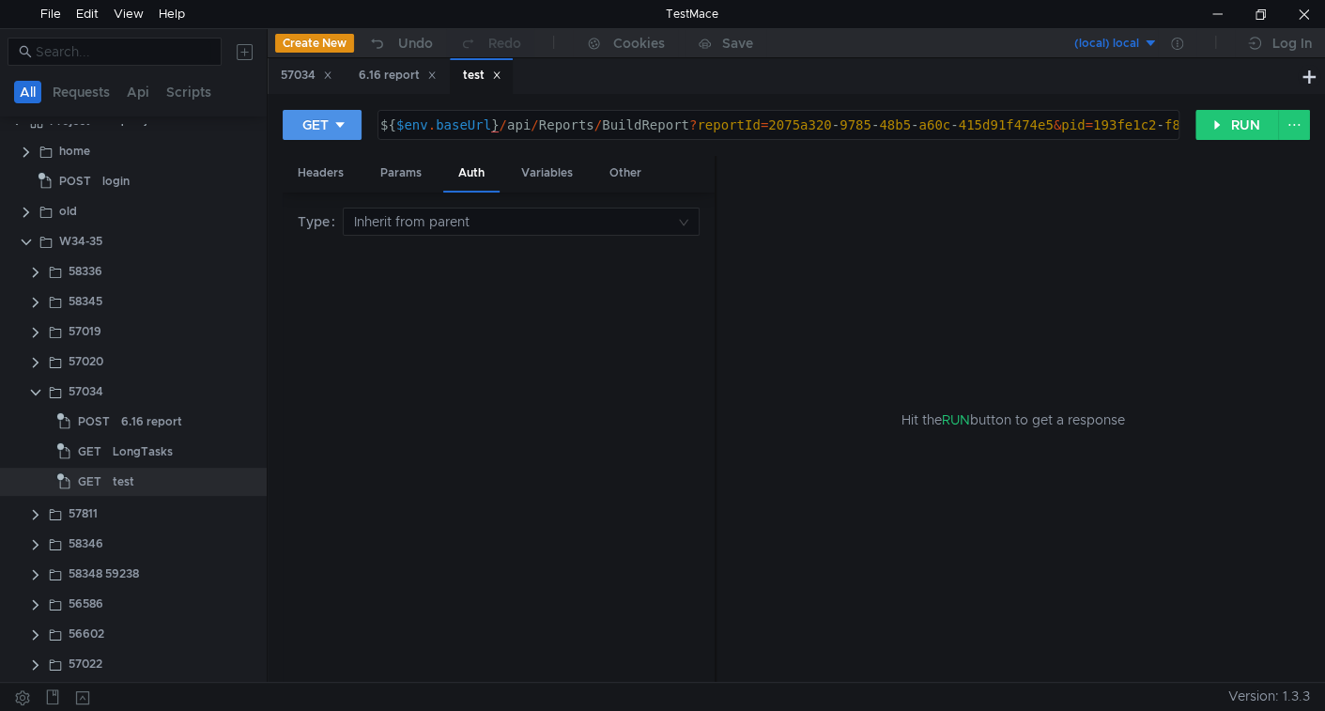
click at [337, 122] on icon at bounding box center [339, 125] width 9 height 6
click at [324, 190] on li "POST" at bounding box center [324, 194] width 82 height 30
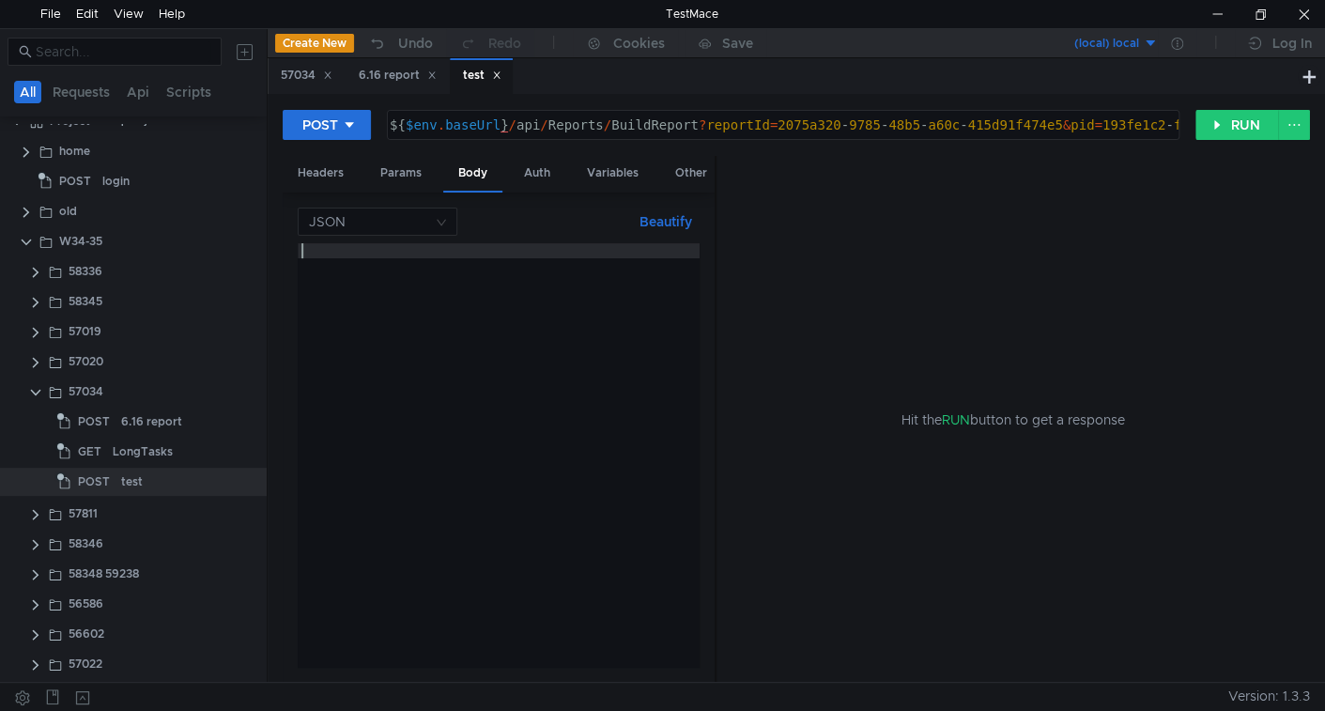
click at [413, 352] on div at bounding box center [499, 470] width 402 height 454
paste textarea "[{"key":"Customer","value":"Восточный Геофизический Трест (ЗАО)","reportParamTy…"
type textarea "[{"key":"Customer","value":"Восточный Геофизический Трест (ЗАО)","reportParamTy…"
click at [667, 210] on button "Beautify" at bounding box center [666, 221] width 68 height 23
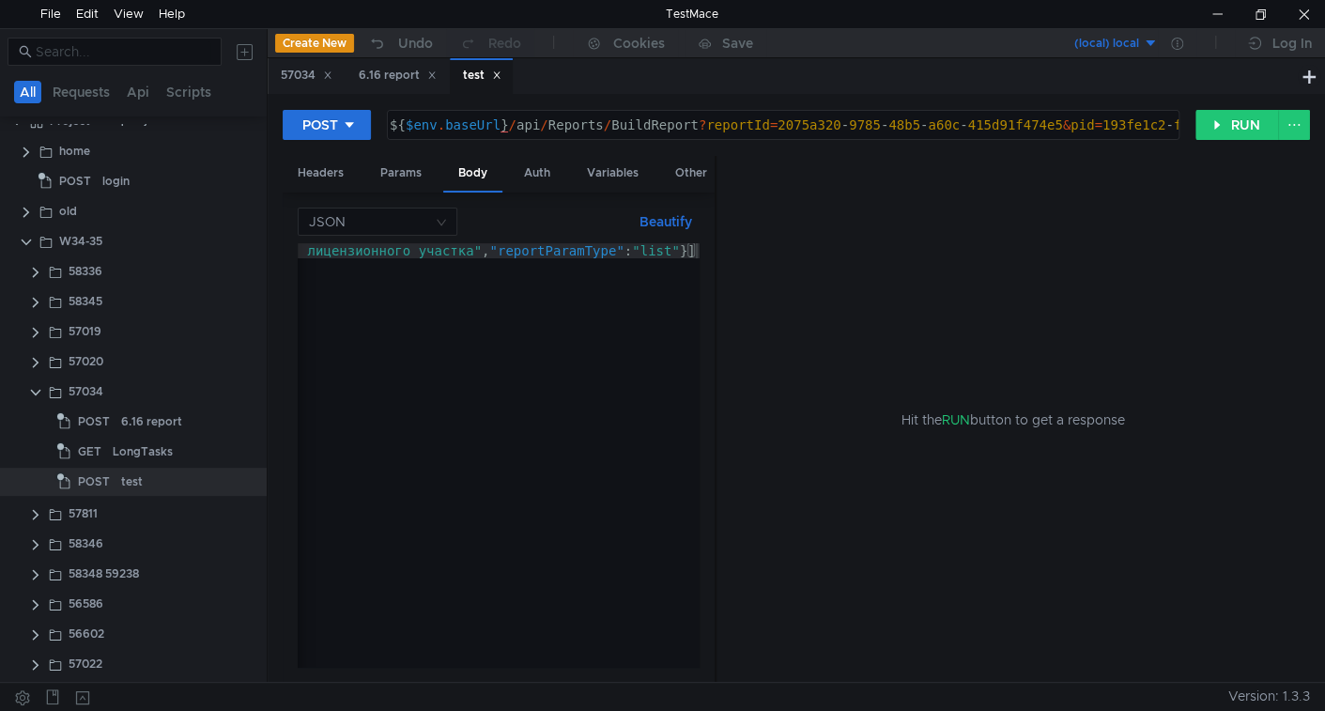
drag, startPoint x: 670, startPoint y: 212, endPoint x: 671, endPoint y: 235, distance: 22.6
click at [670, 212] on button "Beautify" at bounding box center [666, 221] width 68 height 23
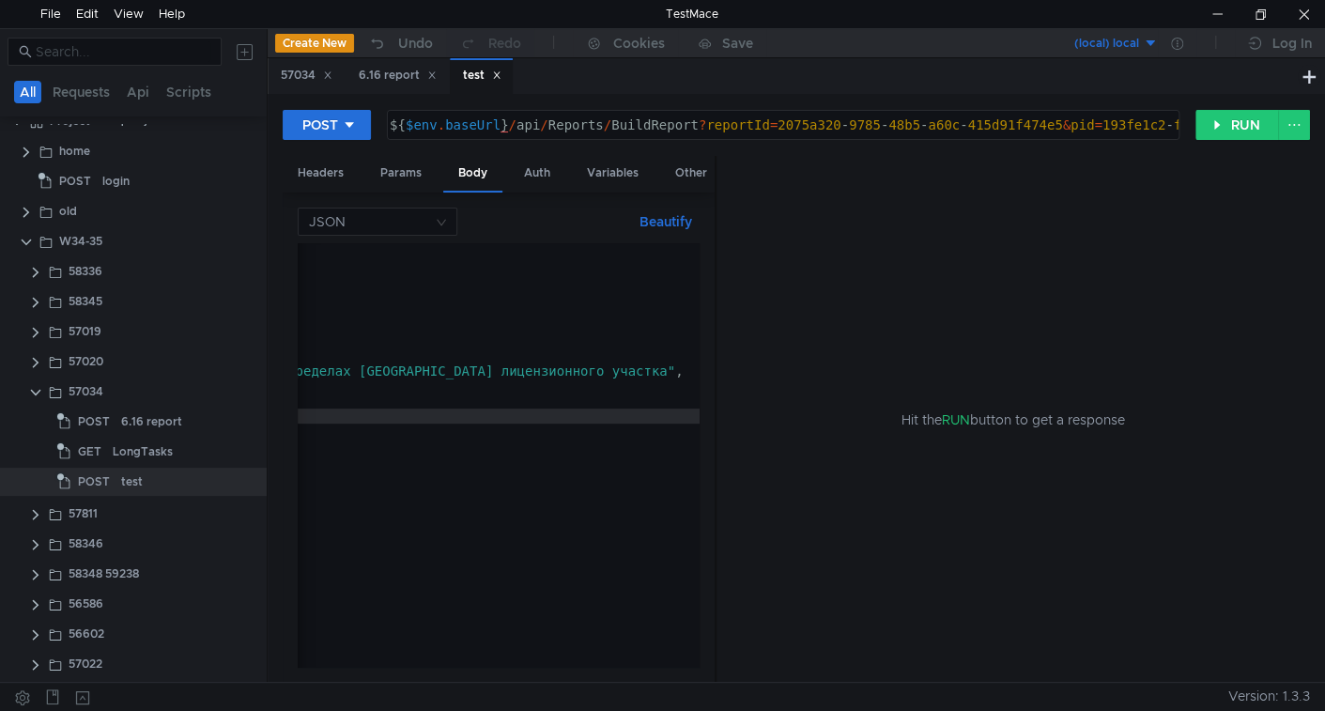
scroll to position [0, 0]
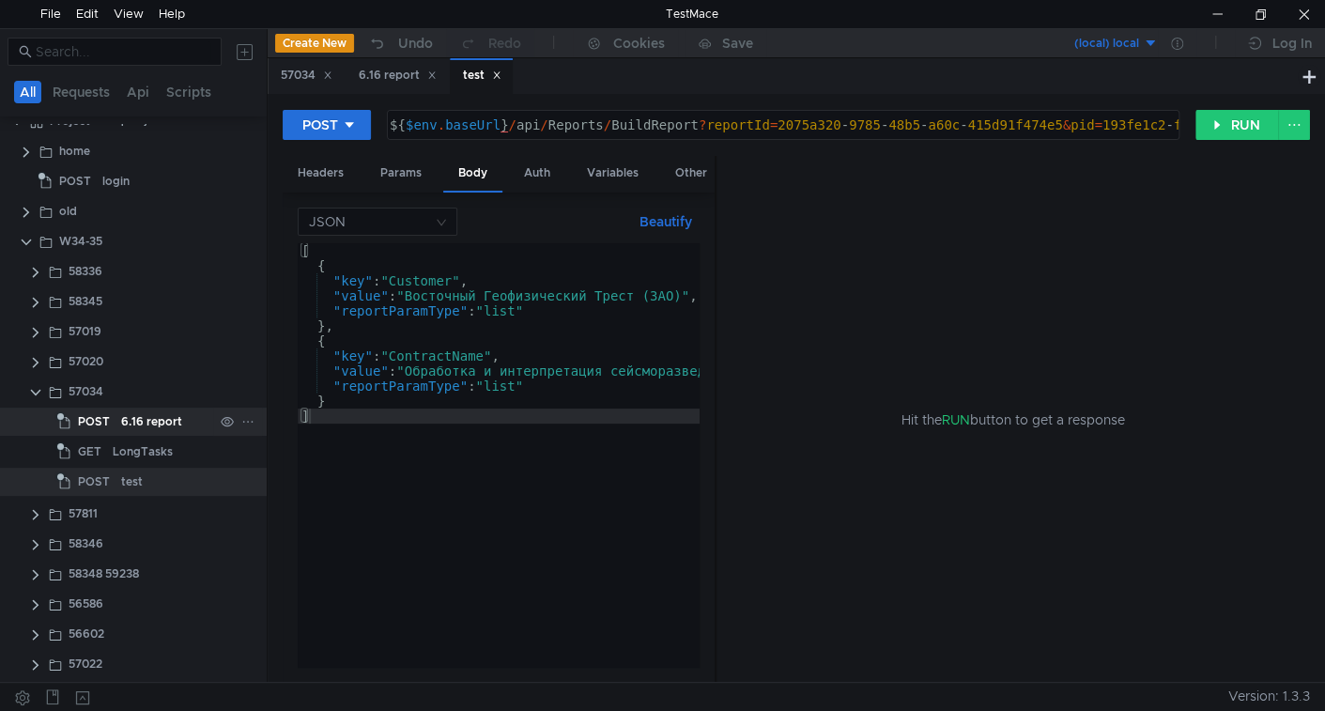
click at [160, 418] on div "6.16 report" at bounding box center [151, 421] width 61 height 28
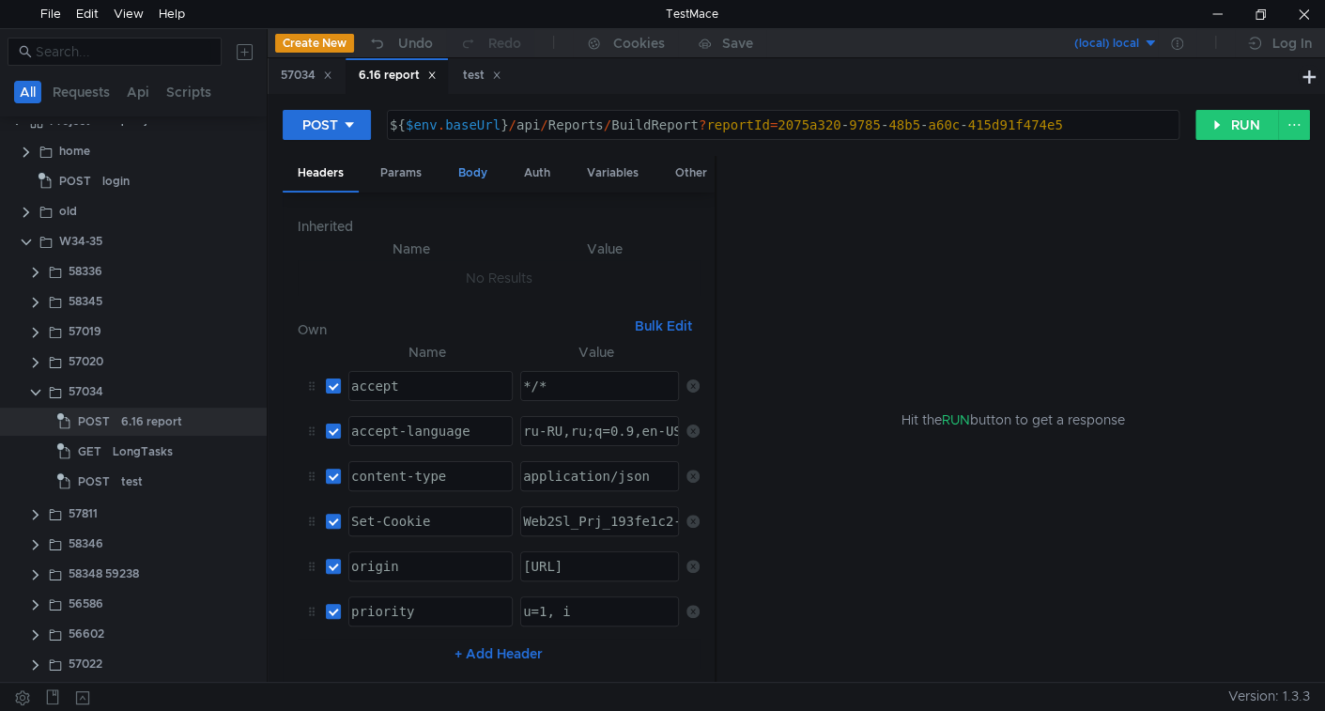
click at [470, 169] on div "Body" at bounding box center [472, 173] width 59 height 35
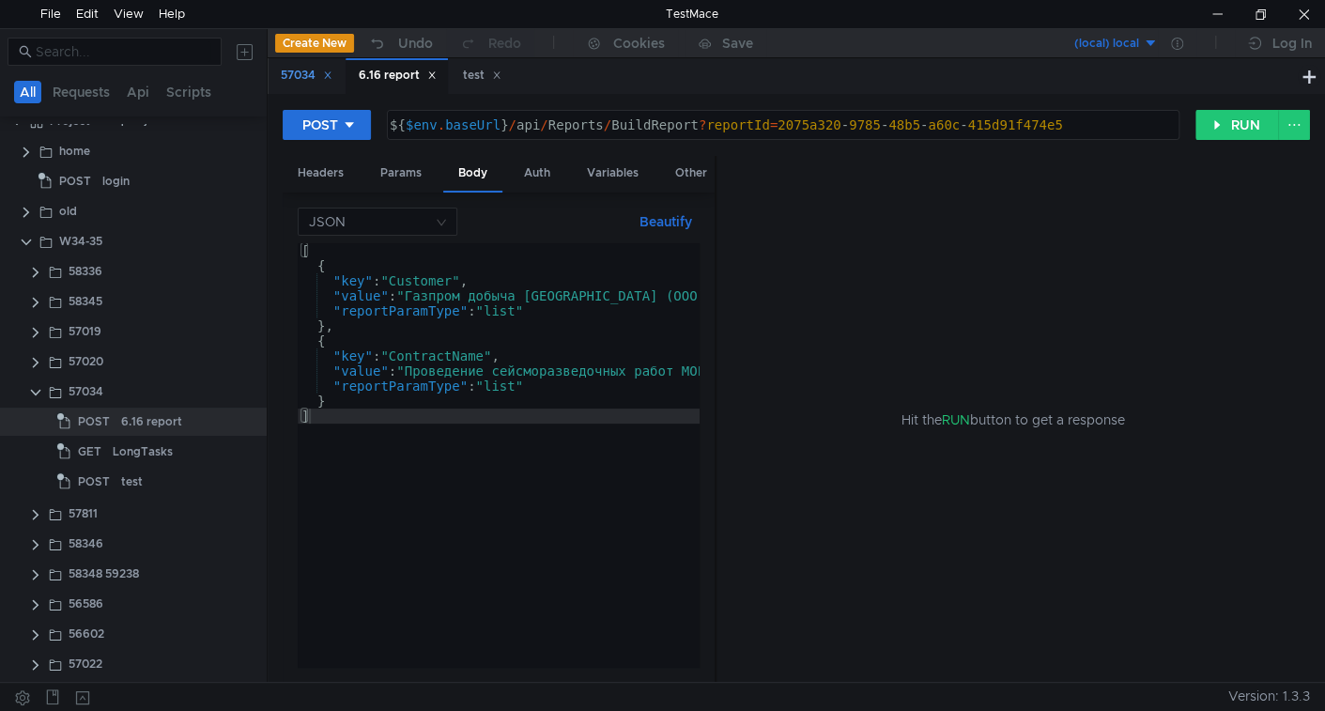
click at [324, 74] on div "57034" at bounding box center [307, 76] width 52 height 20
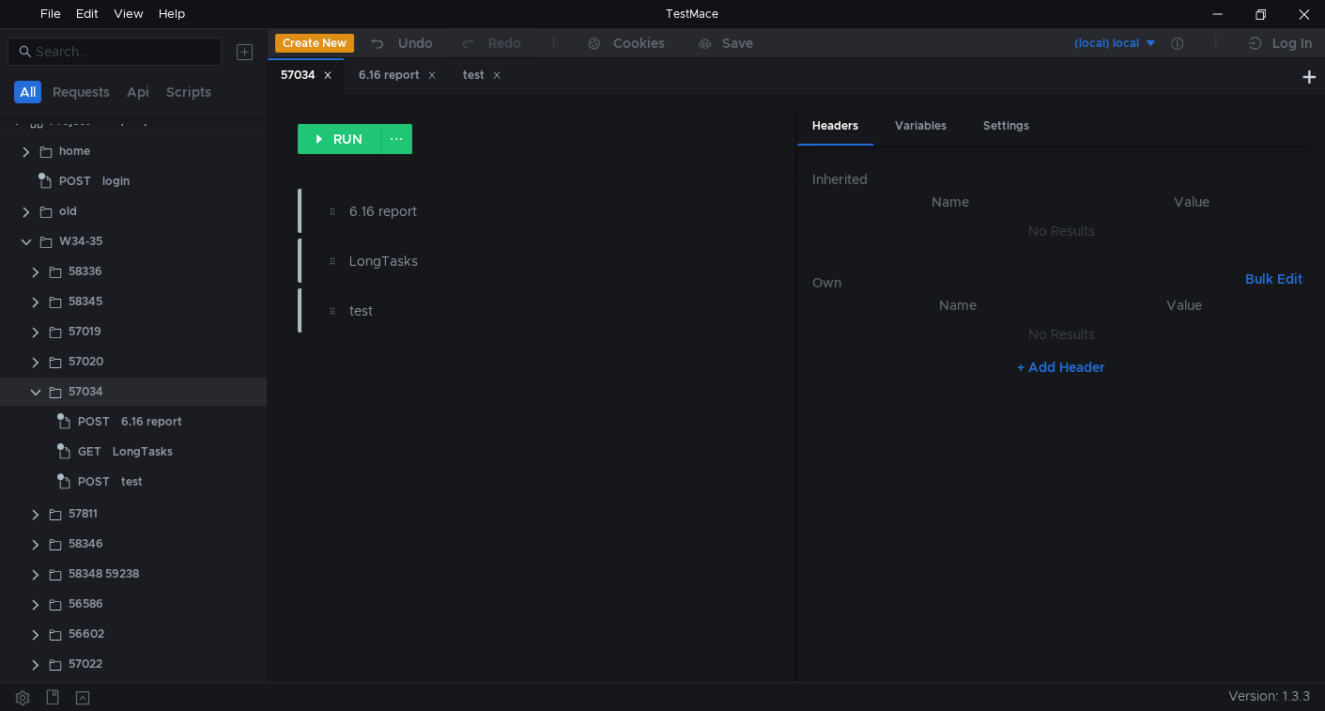
click at [331, 77] on icon at bounding box center [327, 74] width 9 height 9
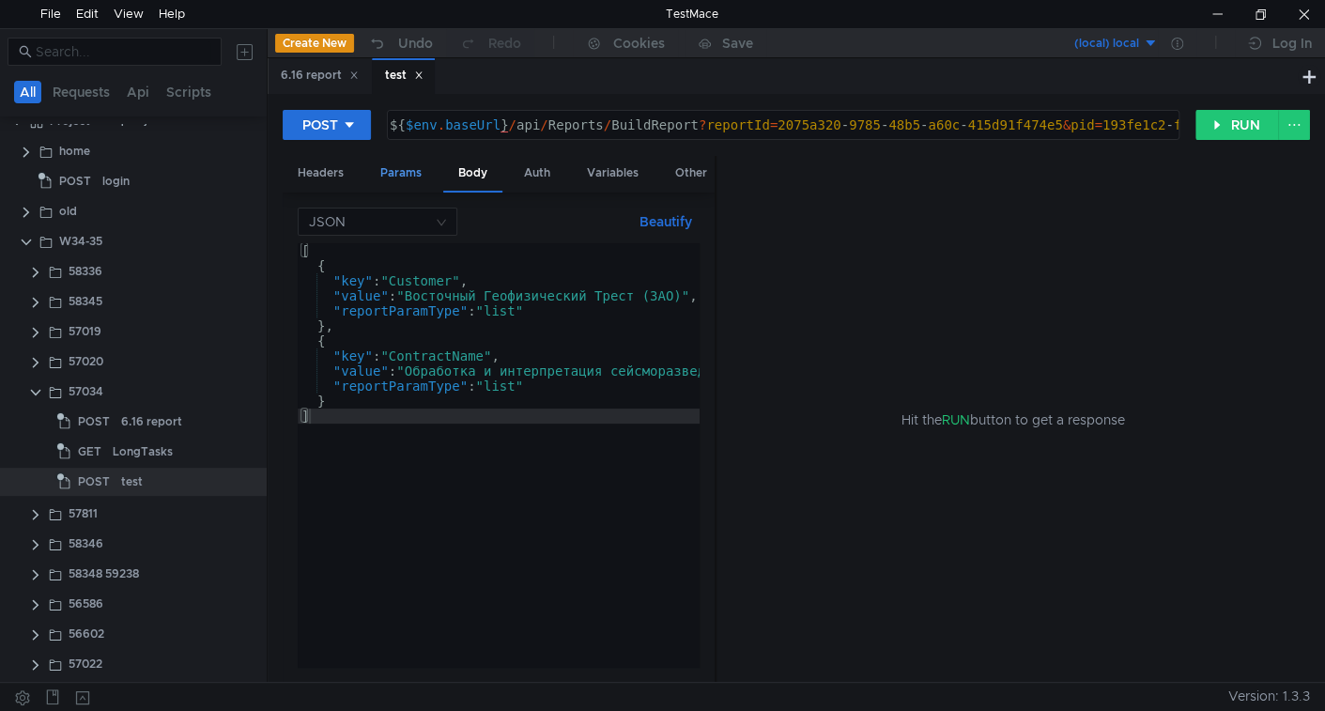
click at [404, 175] on div "Params" at bounding box center [400, 173] width 71 height 35
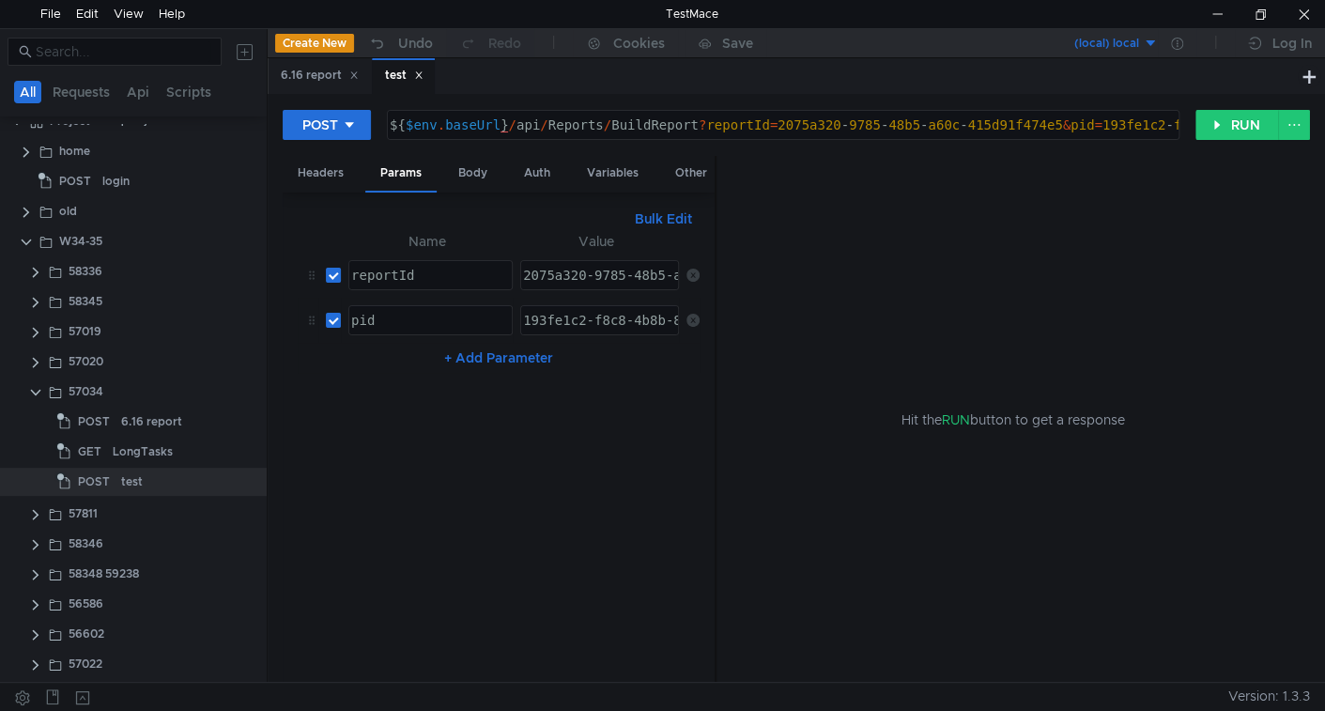
click at [692, 318] on icon at bounding box center [692, 320] width 13 height 13
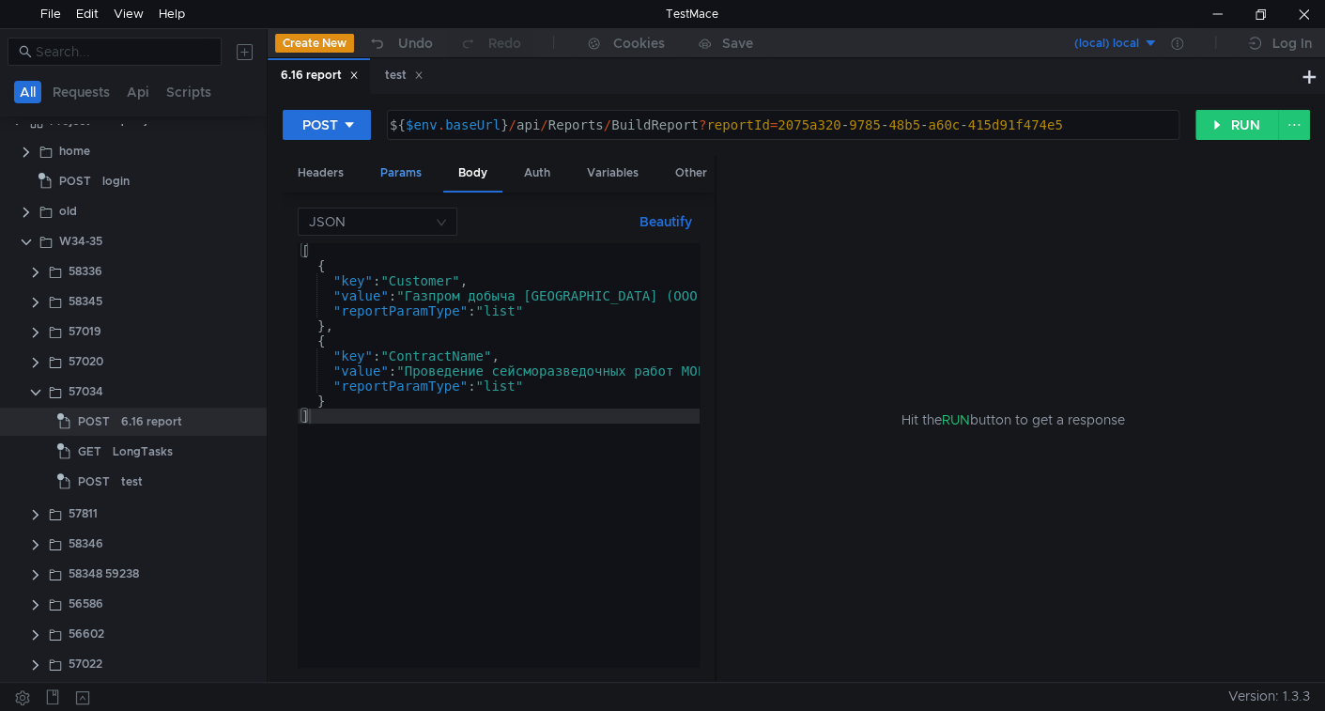
click at [396, 177] on div "Params" at bounding box center [400, 173] width 71 height 35
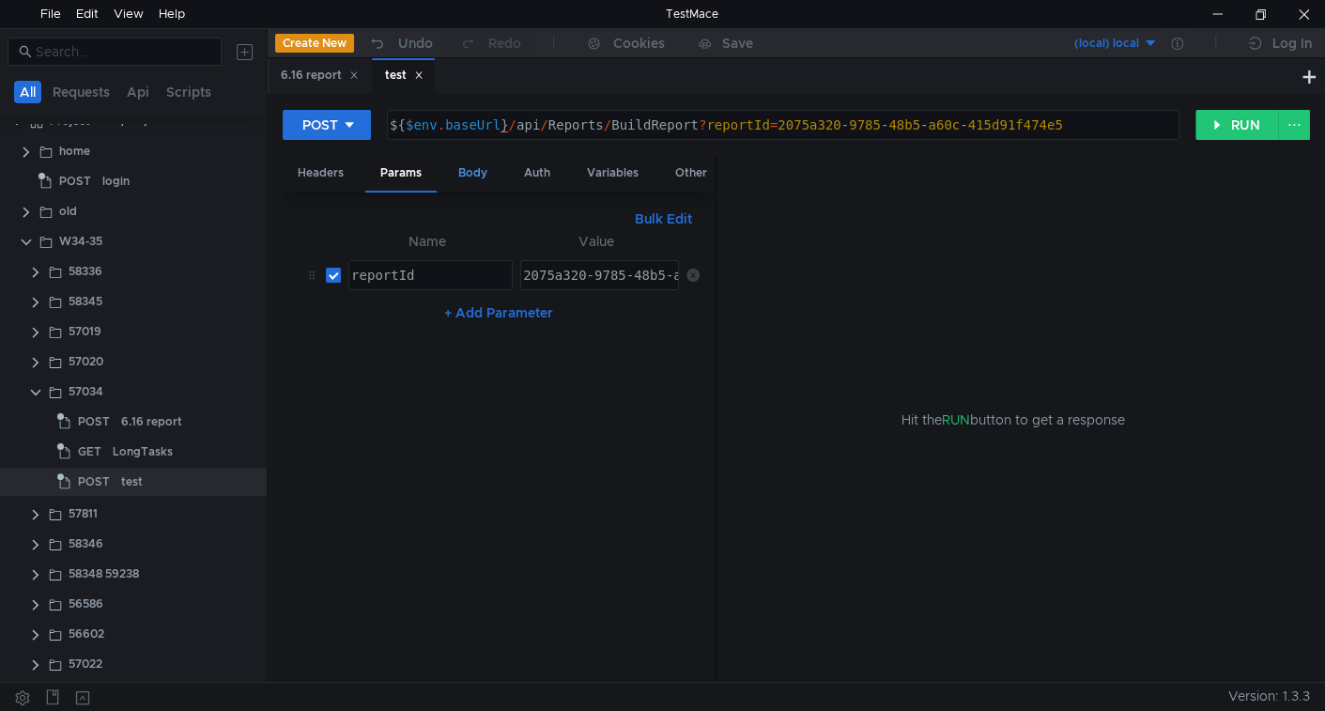
click at [463, 178] on div "Body" at bounding box center [472, 173] width 59 height 35
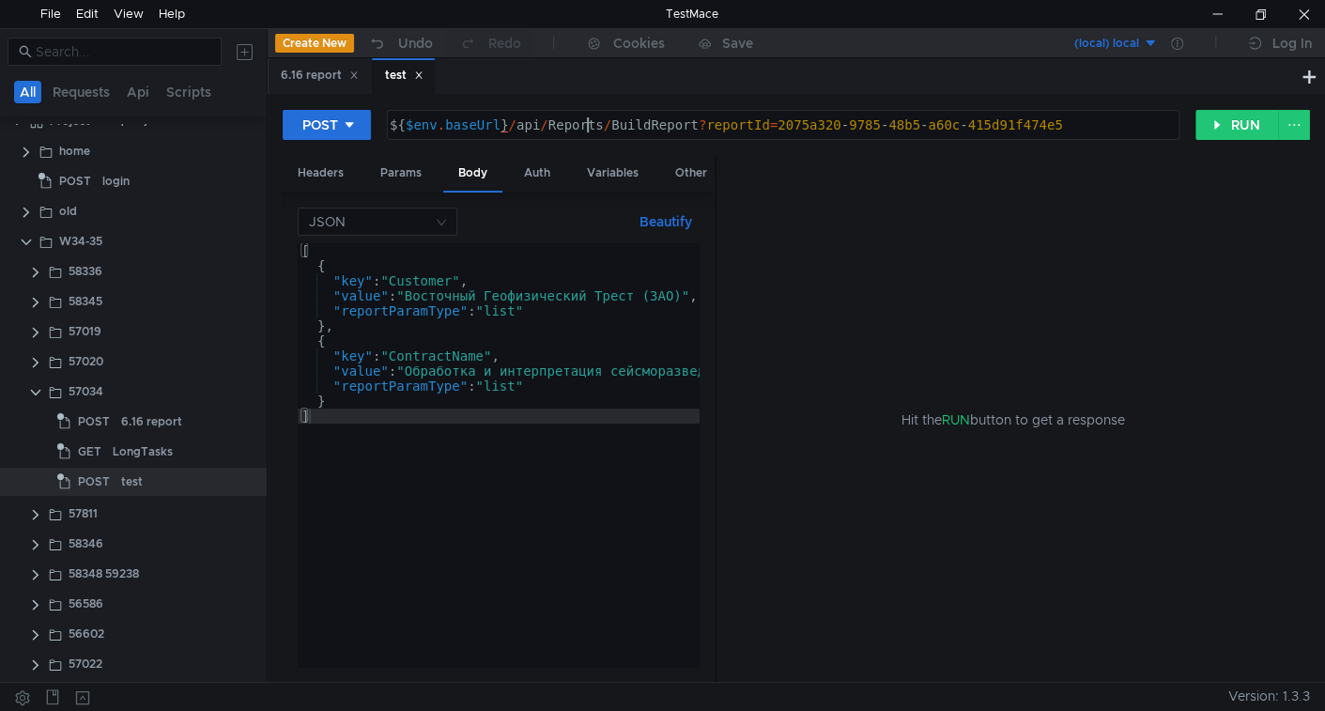
type textarea "${$env.baseUrl}/api/Reports/BuildReport?reportId=2075a320-9785-48b5-a60c-415d91…"
click at [591, 129] on div "${ $env . baseUrl } / api / Reports / BuildReport ? reportId = 2075a320 - 9785 …" at bounding box center [781, 139] width 791 height 45
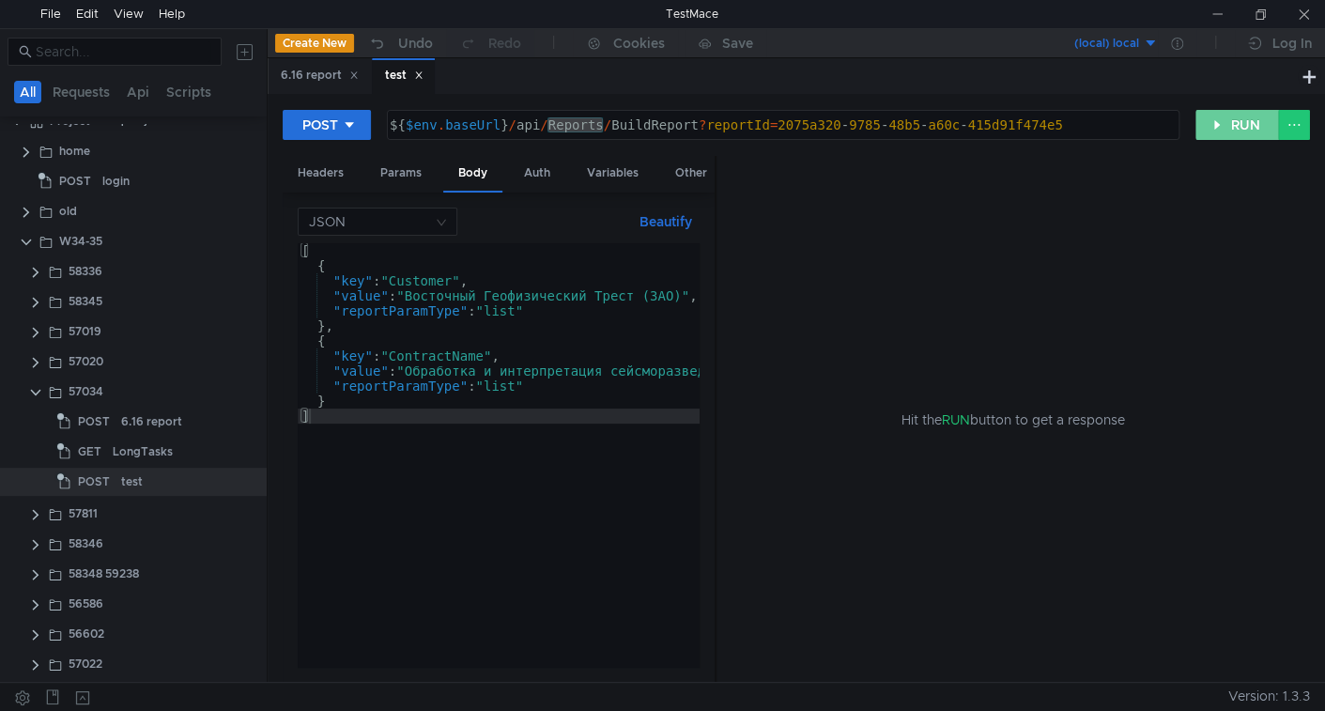
drag, startPoint x: 1261, startPoint y: 104, endPoint x: 1242, endPoint y: 128, distance: 30.1
click at [1259, 107] on div "POST ${$env.baseUrl}/api/Reports/BuildReport?reportId=2075a320-9785-48b5-a60c-4…" at bounding box center [796, 388] width 1057 height 588
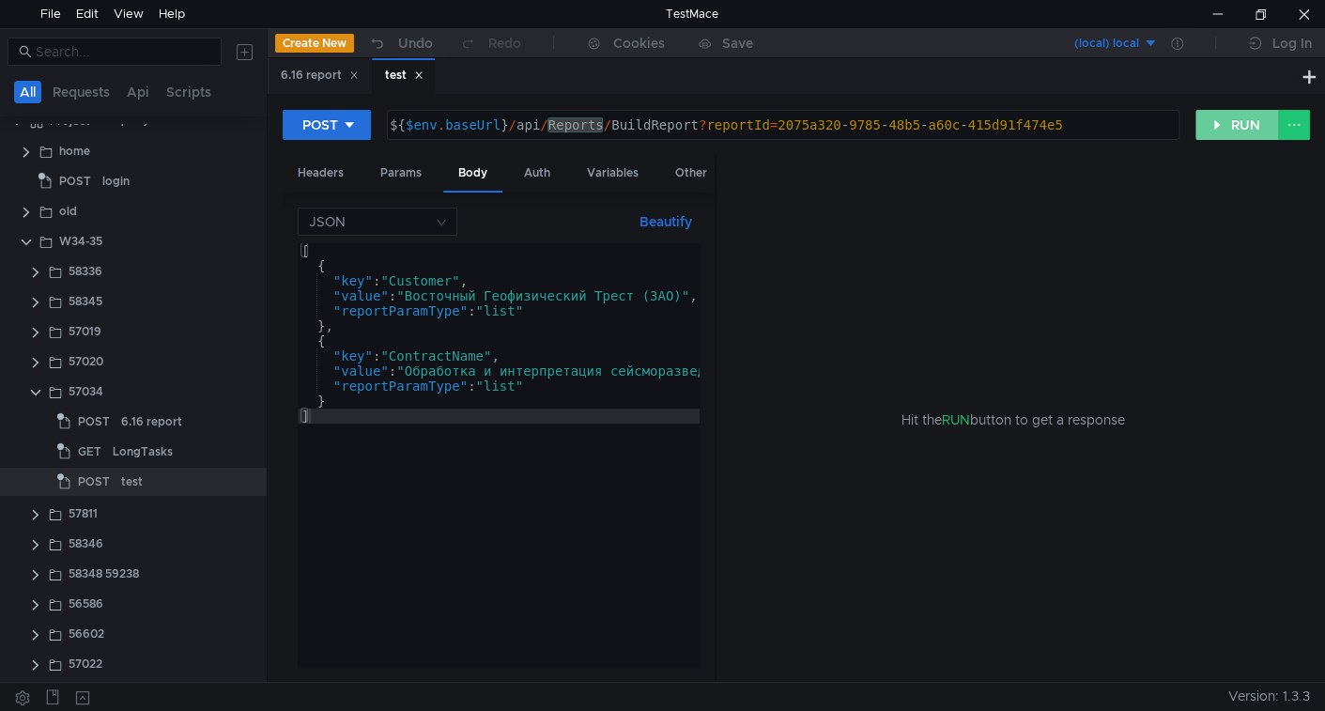
click at [1241, 129] on button "RUN" at bounding box center [1237, 125] width 84 height 30
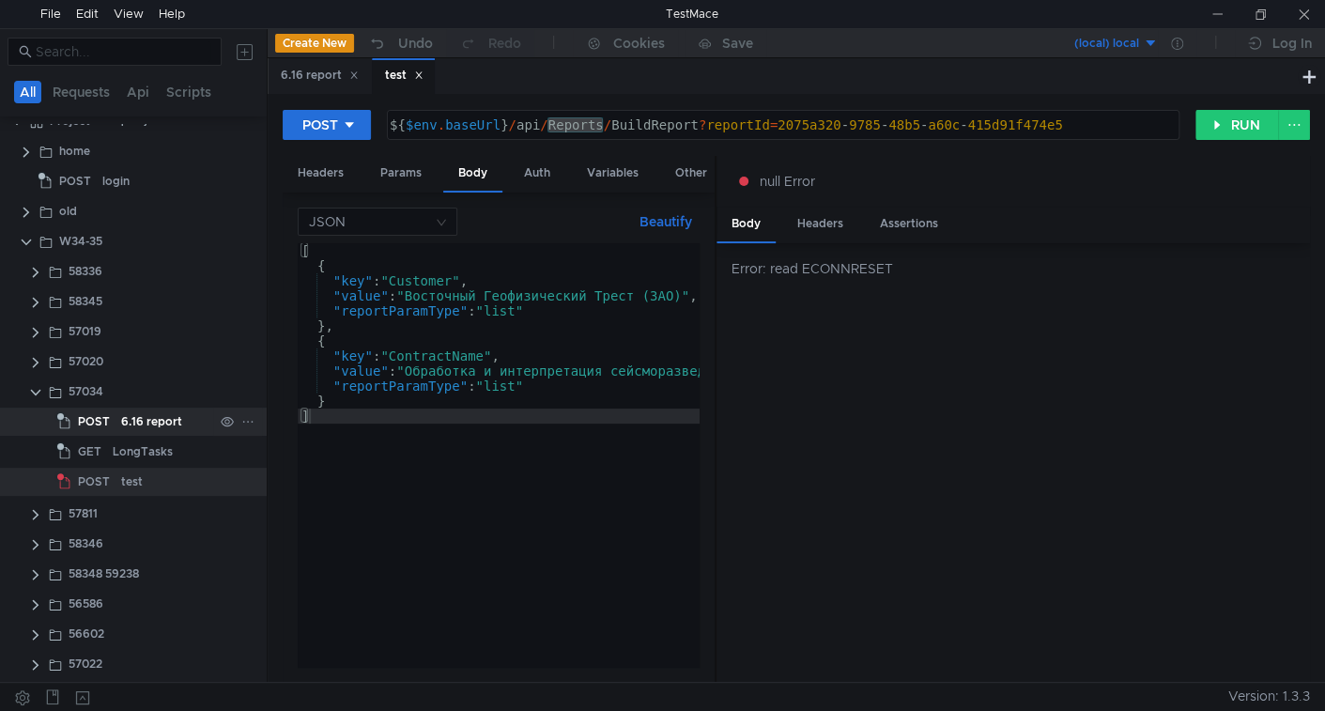
click at [158, 422] on div "6.16 report" at bounding box center [151, 421] width 61 height 28
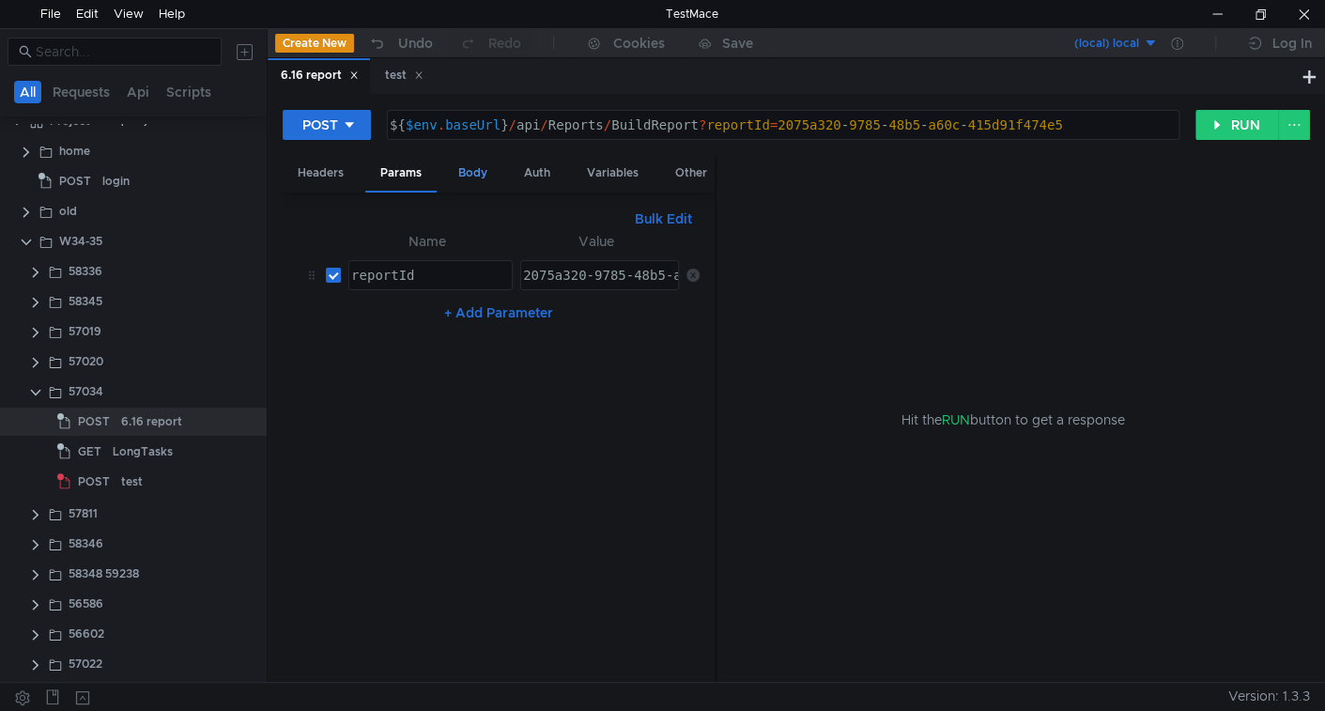
click at [458, 174] on div "Body" at bounding box center [472, 173] width 59 height 35
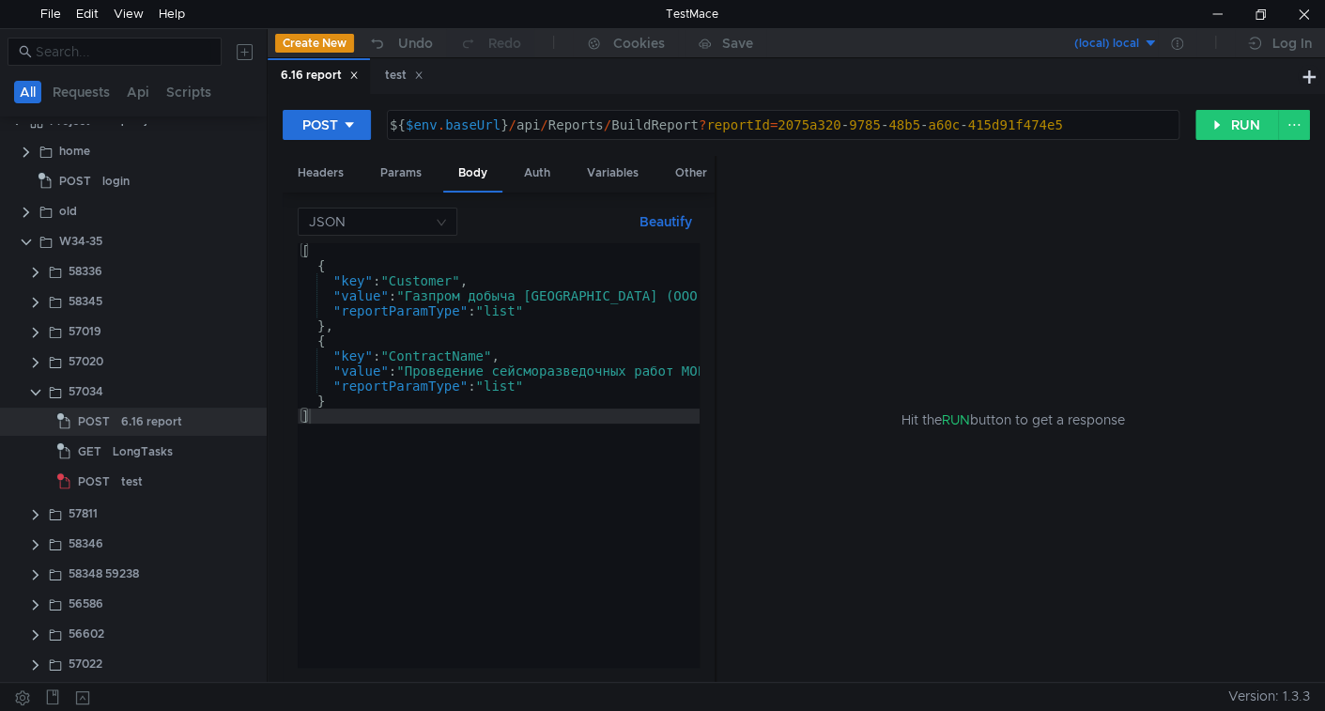
click at [447, 301] on div "[ { "key" : "Customer" , "value" : "Газпром добыча [GEOGRAPHIC_DATA] (ООО)" , "…" at bounding box center [897, 470] width 1198 height 454
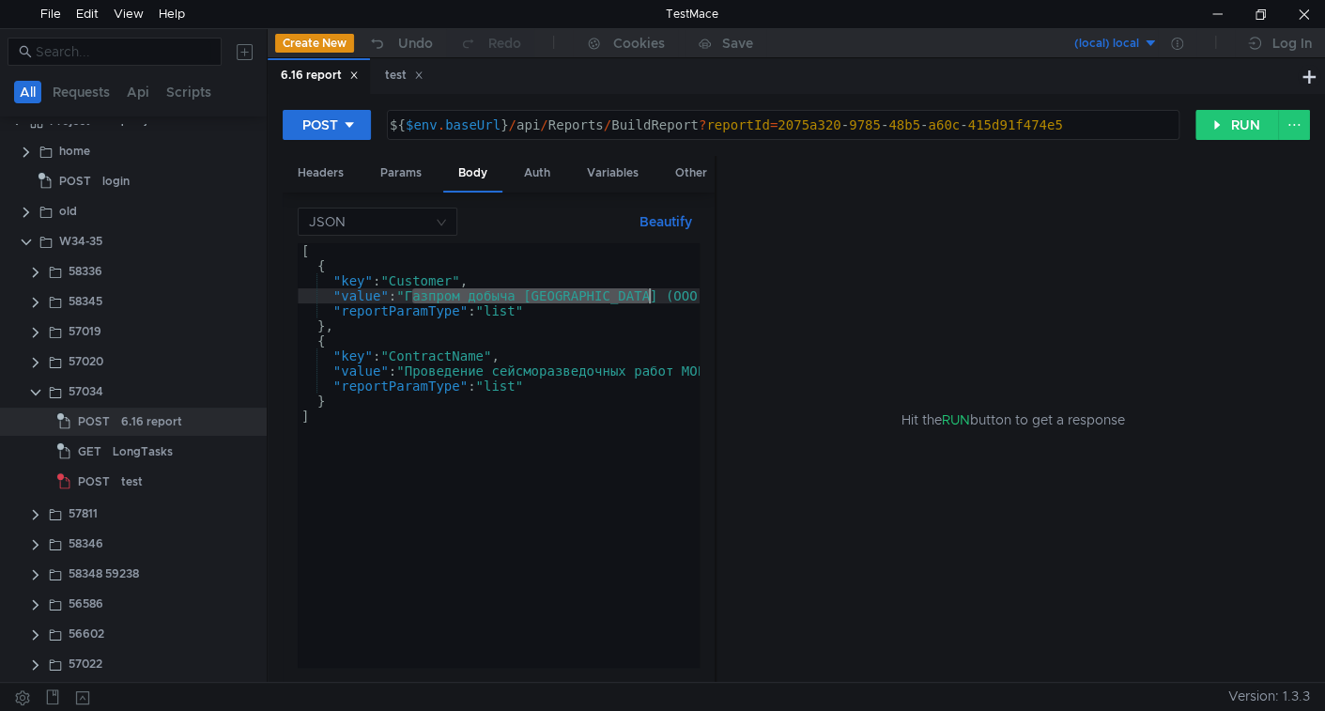
drag, startPoint x: 447, startPoint y: 301, endPoint x: 632, endPoint y: 298, distance: 185.0
click at [632, 298] on div "[ { "key" : "Customer" , "value" : "Газпром добыча [GEOGRAPHIC_DATA] (ООО)" , "…" at bounding box center [897, 470] width 1198 height 454
click at [408, 294] on div "[ { "key" : "Customer" , "value" : "Газпром добыча [GEOGRAPHIC_DATA] (ООО)" , "…" at bounding box center [897, 466] width 1198 height 447
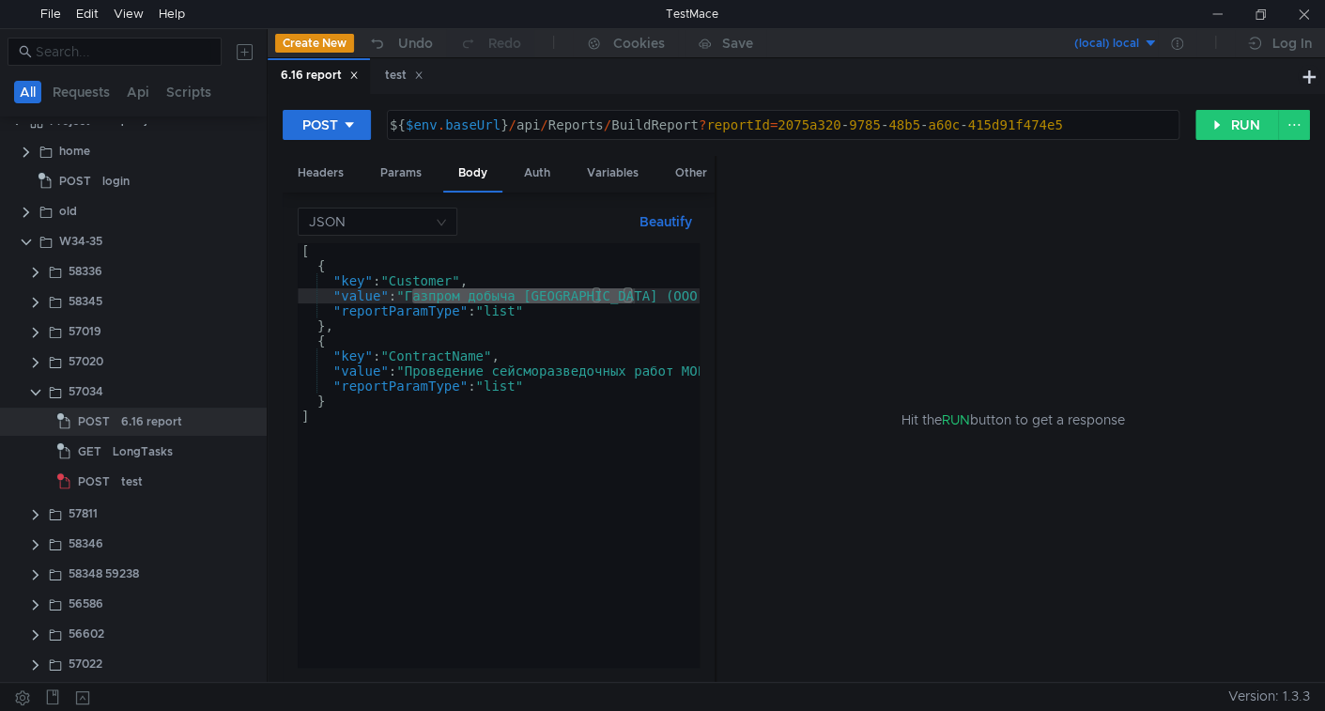
click at [466, 379] on div "[ { "key" : "Customer" , "value" : "Газпром добыча [GEOGRAPHIC_DATA] (ООО)" , "…" at bounding box center [897, 466] width 1198 height 447
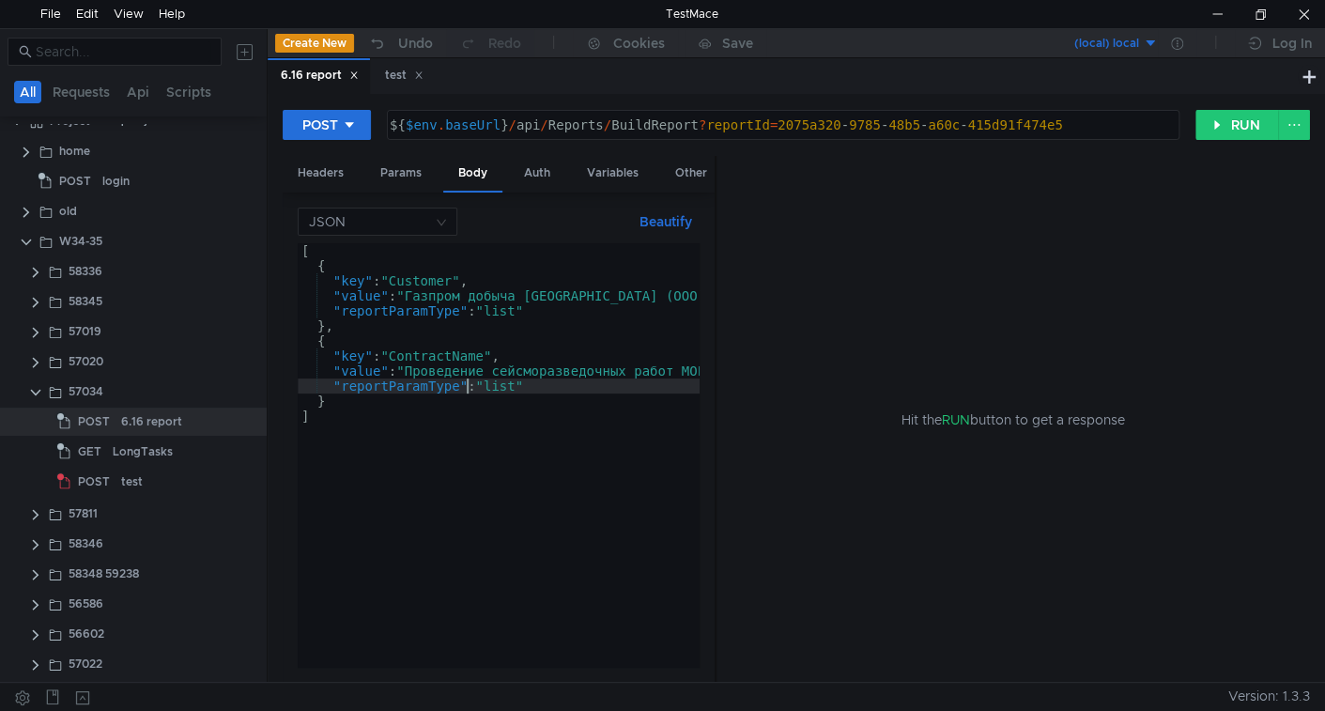
type textarea ""value": "Проведение сейсморазведочных работ МОГТ 2D (методом общей глубинной т…"
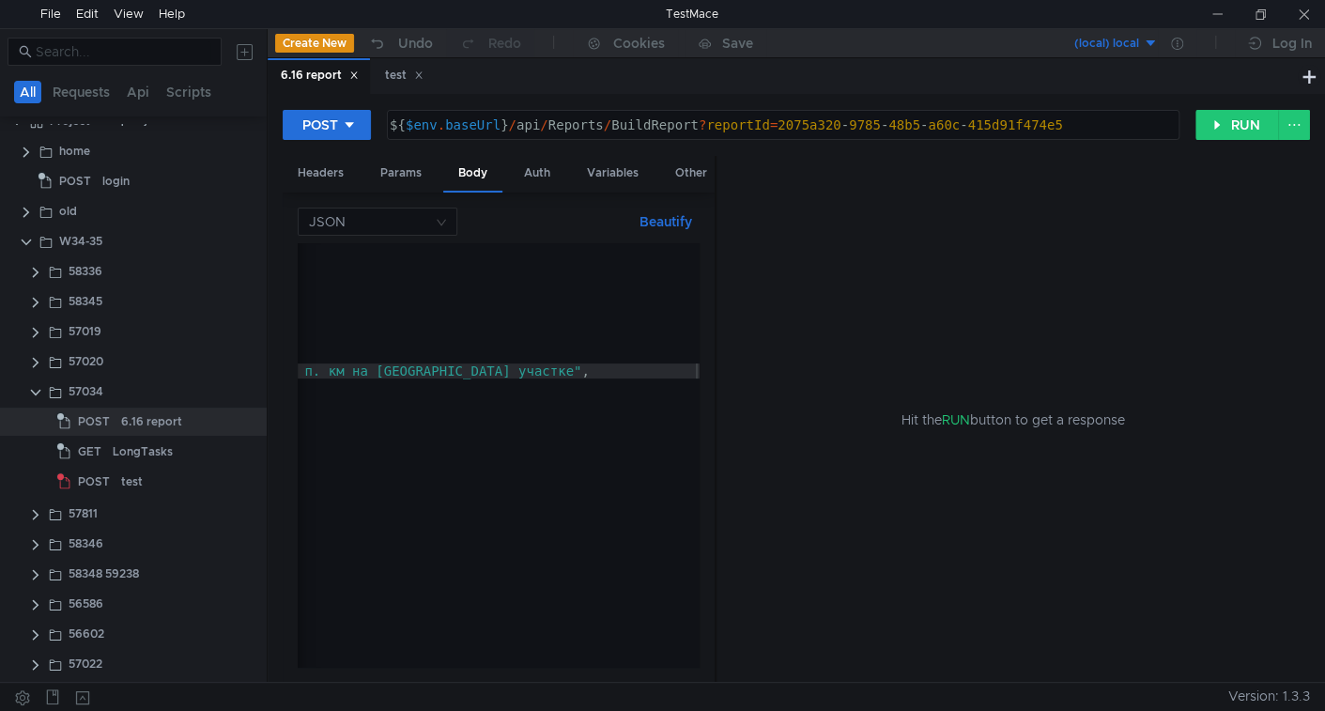
click at [530, 371] on div "[ { "key" : "Customer" , "value" : "Газпром добыча [GEOGRAPHIC_DATA] (ООО)" , "…" at bounding box center [100, 466] width 1198 height 447
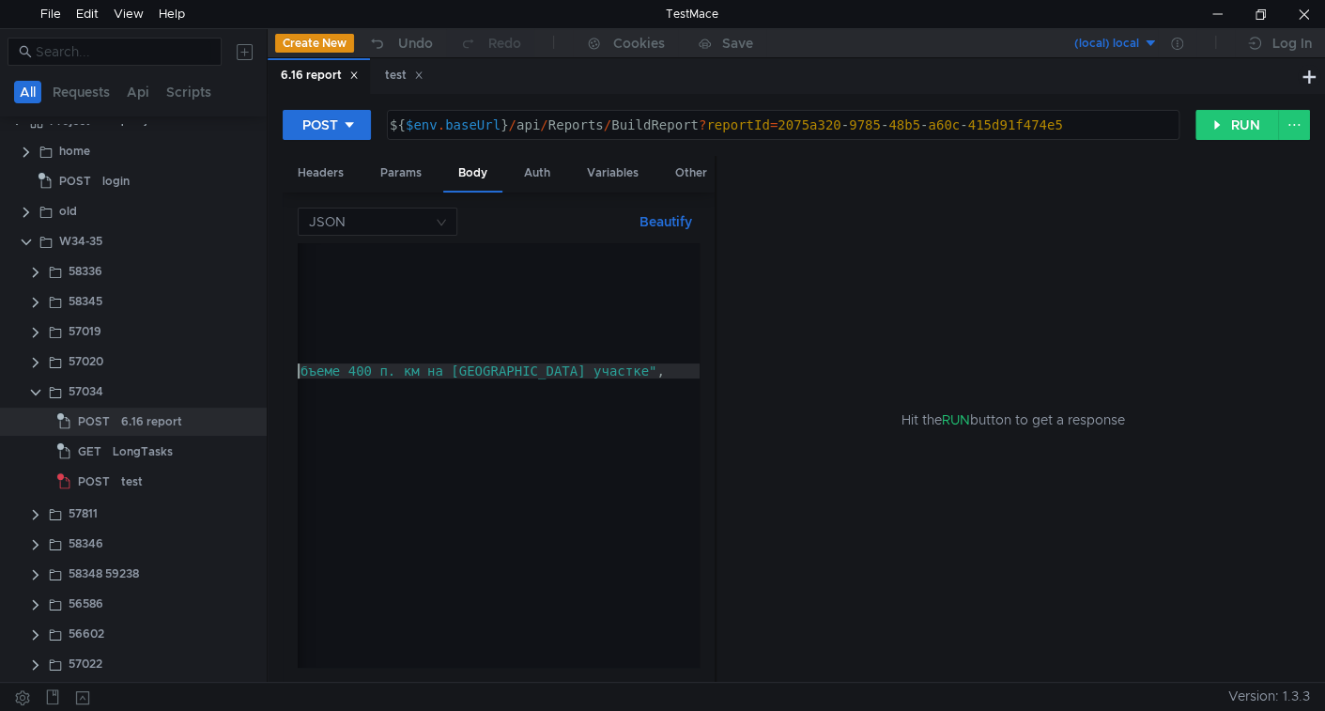
scroll to position [0, 713]
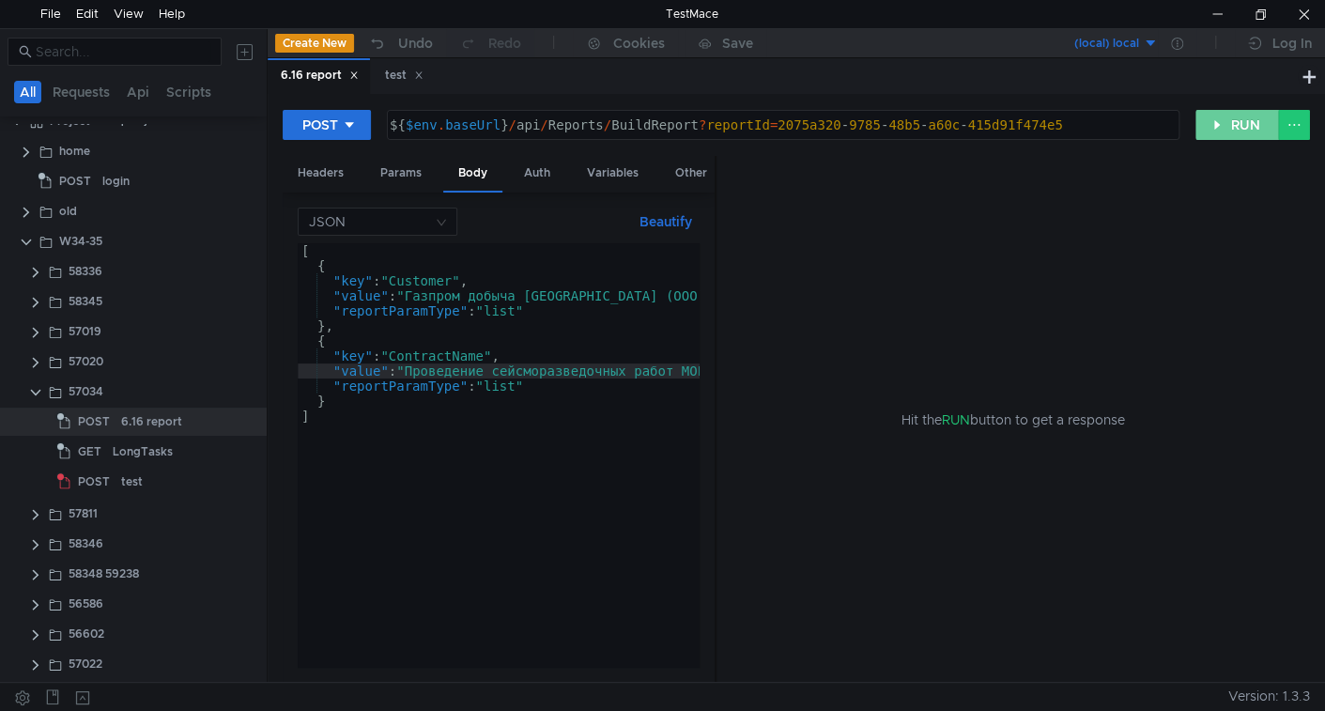
click at [1253, 124] on button "RUN" at bounding box center [1237, 125] width 84 height 30
